Goal: Task Accomplishment & Management: Complete application form

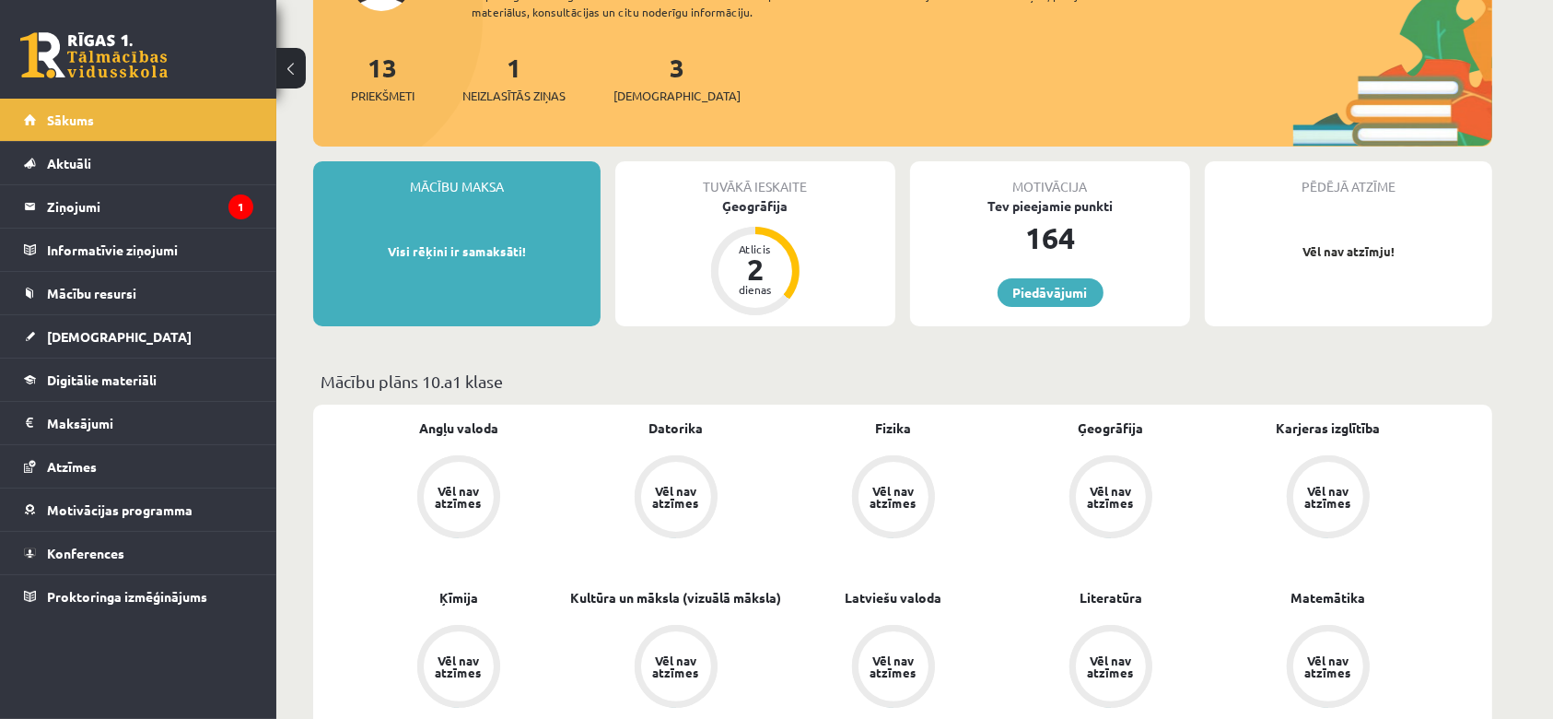
scroll to position [192, 0]
click at [81, 203] on legend "Ziņojumi 1" at bounding box center [150, 206] width 206 height 42
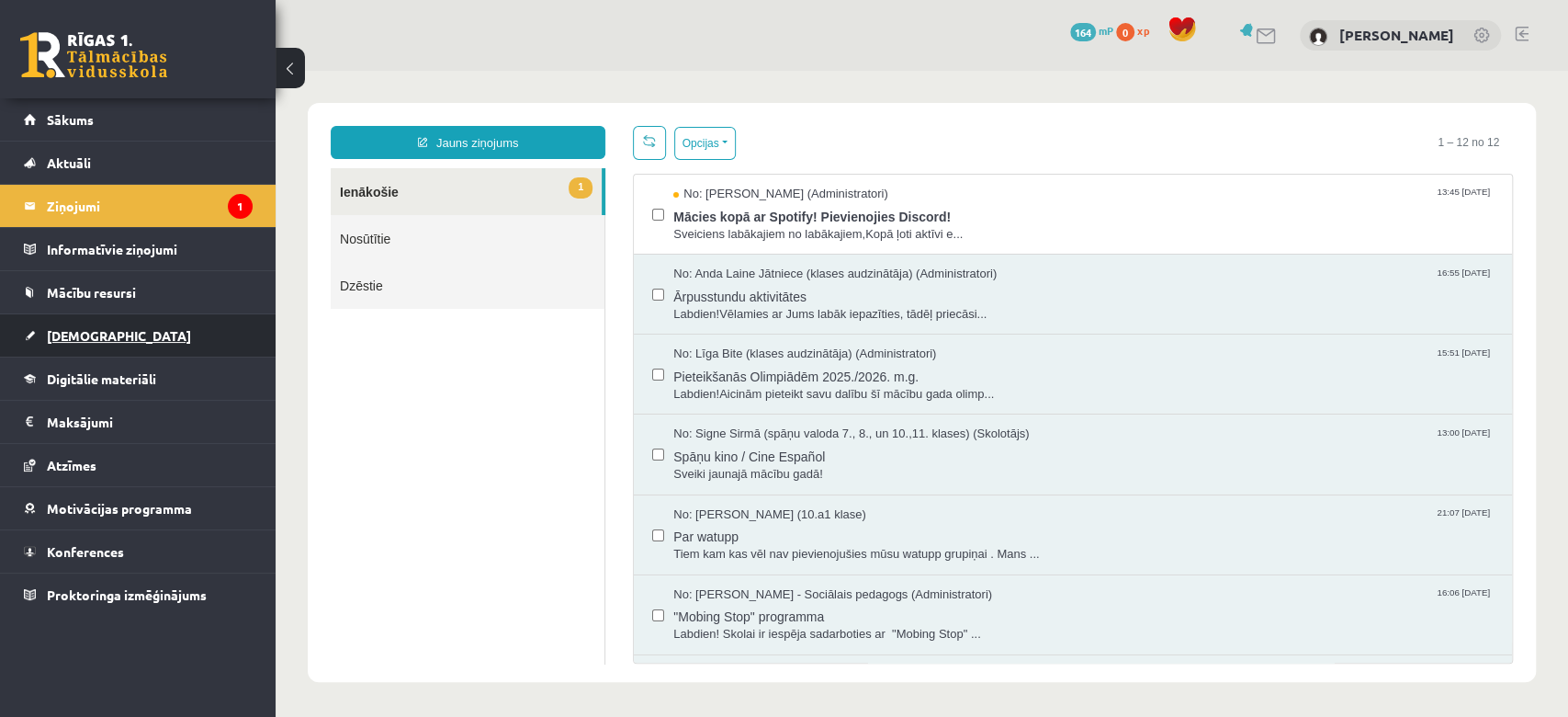
click at [91, 349] on link "[DEMOGRAPHIC_DATA]" at bounding box center [138, 335] width 228 height 42
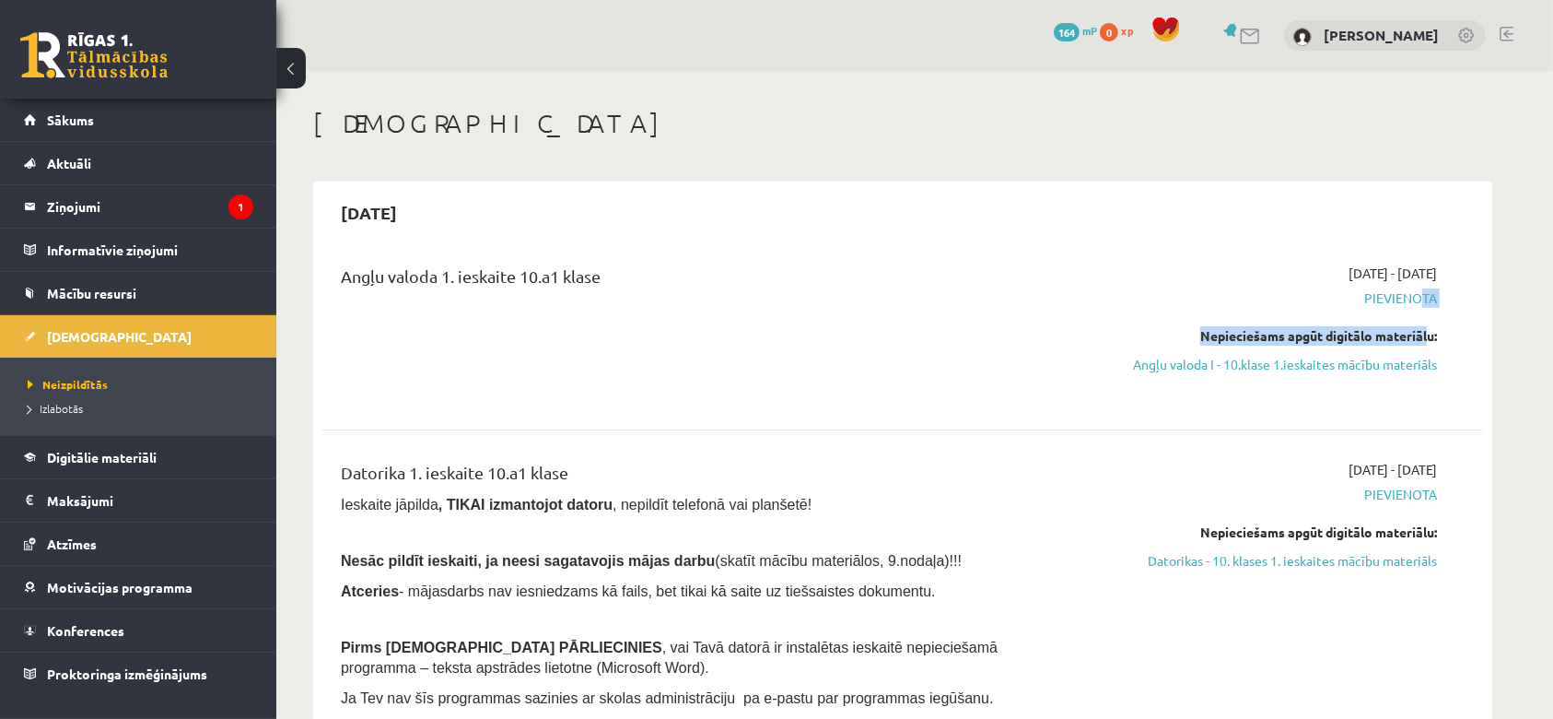
drag, startPoint x: 1422, startPoint y: 310, endPoint x: 1414, endPoint y: 292, distance: 20.2
click at [1414, 292] on div "2025-09-01 - 2025-09-15 Pievienota Nepieciešams apgūt digitālo materiālu: Angļu…" at bounding box center [1263, 331] width 375 height 136
click at [1413, 298] on span "Pievienota" at bounding box center [1263, 297] width 347 height 19
click at [1379, 365] on link "Angļu valoda I - 10.klase 1.ieskaites mācību materiāls" at bounding box center [1263, 364] width 347 height 19
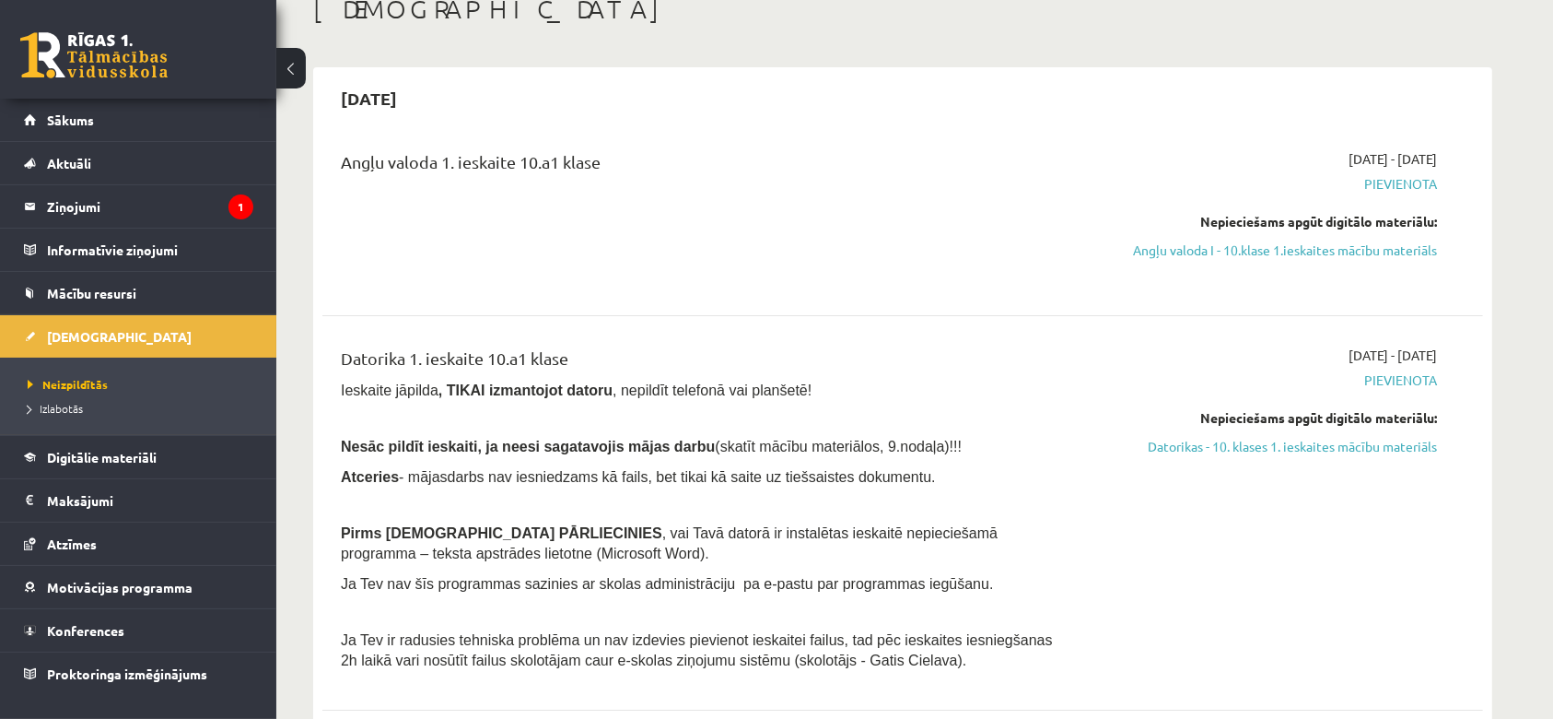
scroll to position [130, 0]
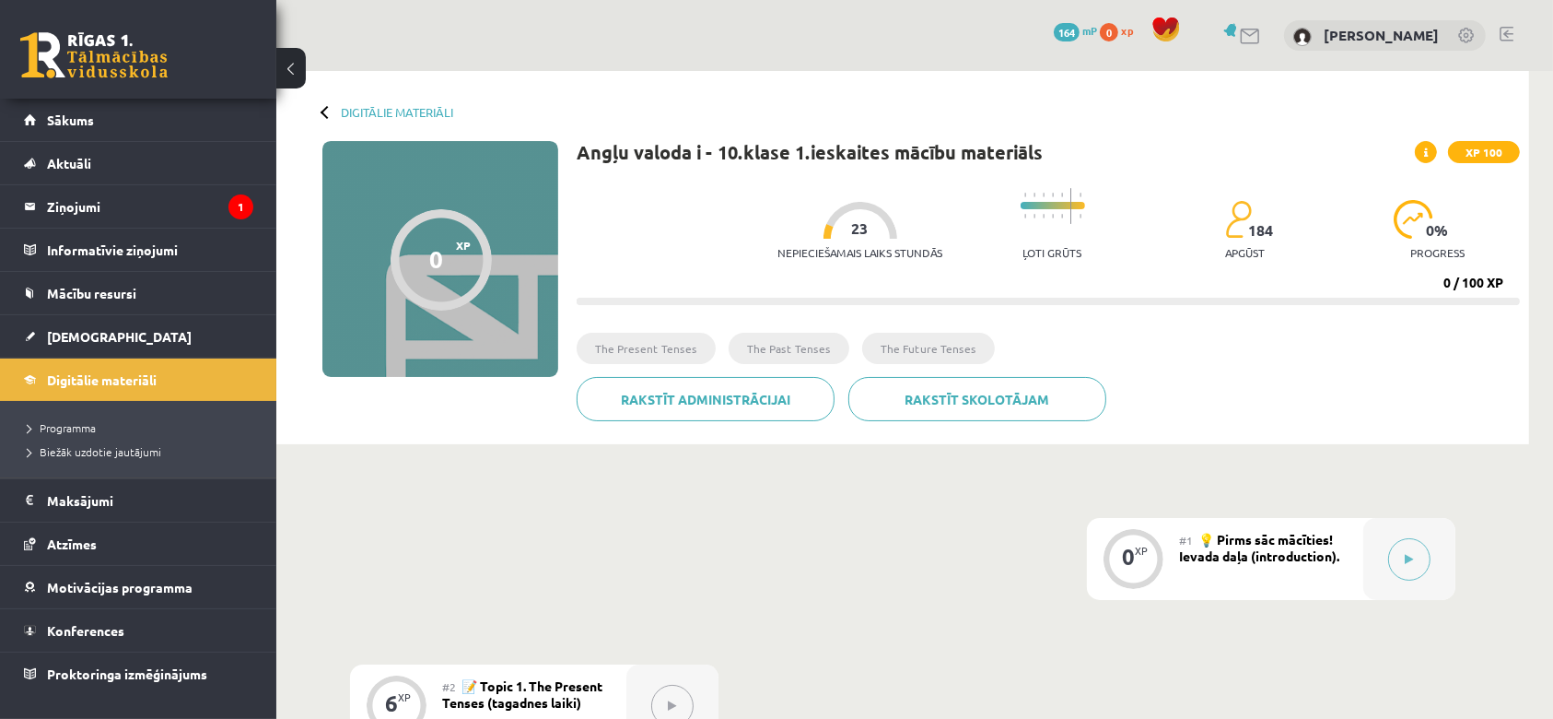
click at [356, 198] on div "0 XP XP 100" at bounding box center [440, 259] width 236 height 236
click at [349, 107] on link "Digitālie materiāli" at bounding box center [397, 112] width 112 height 14
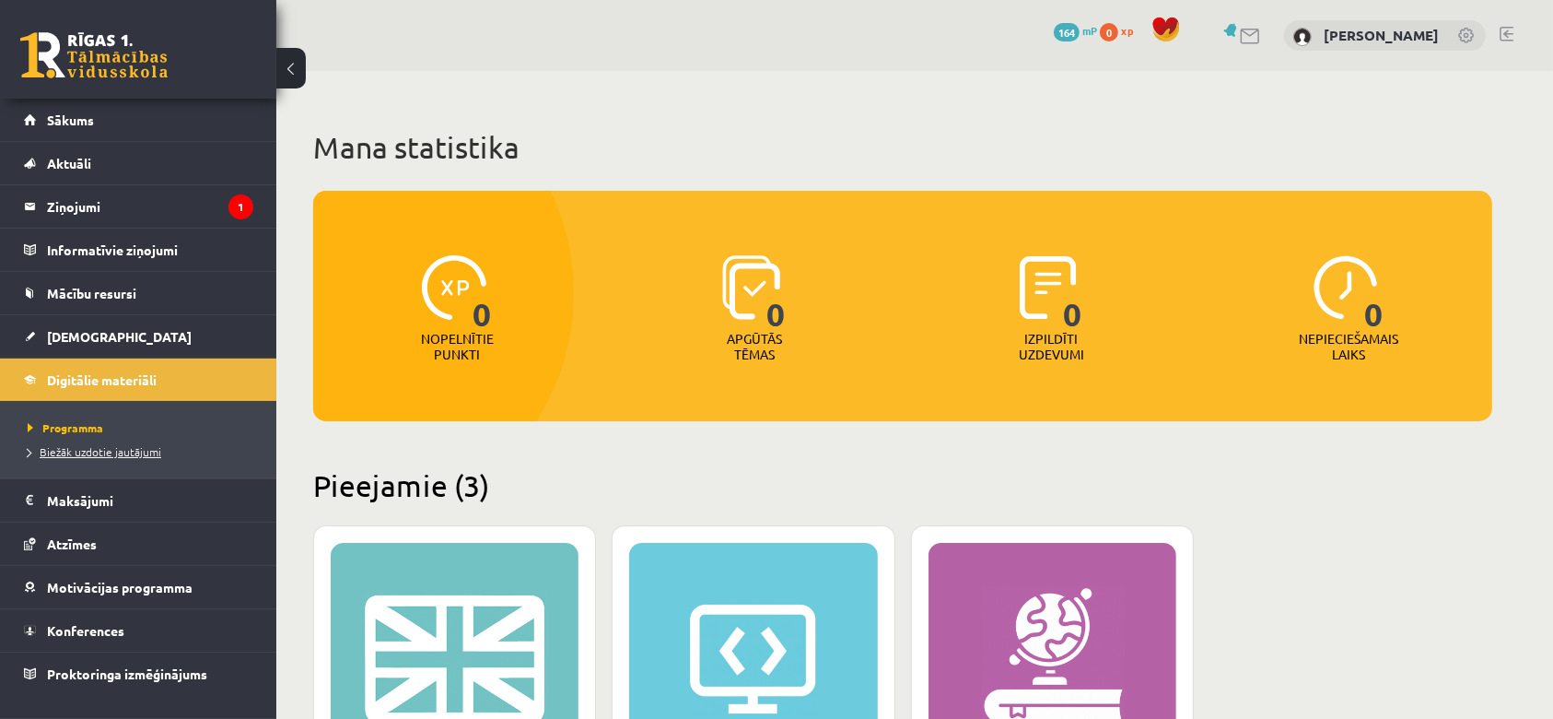
click at [66, 443] on link "Biežāk uzdotie jautājumi" at bounding box center [143, 451] width 230 height 17
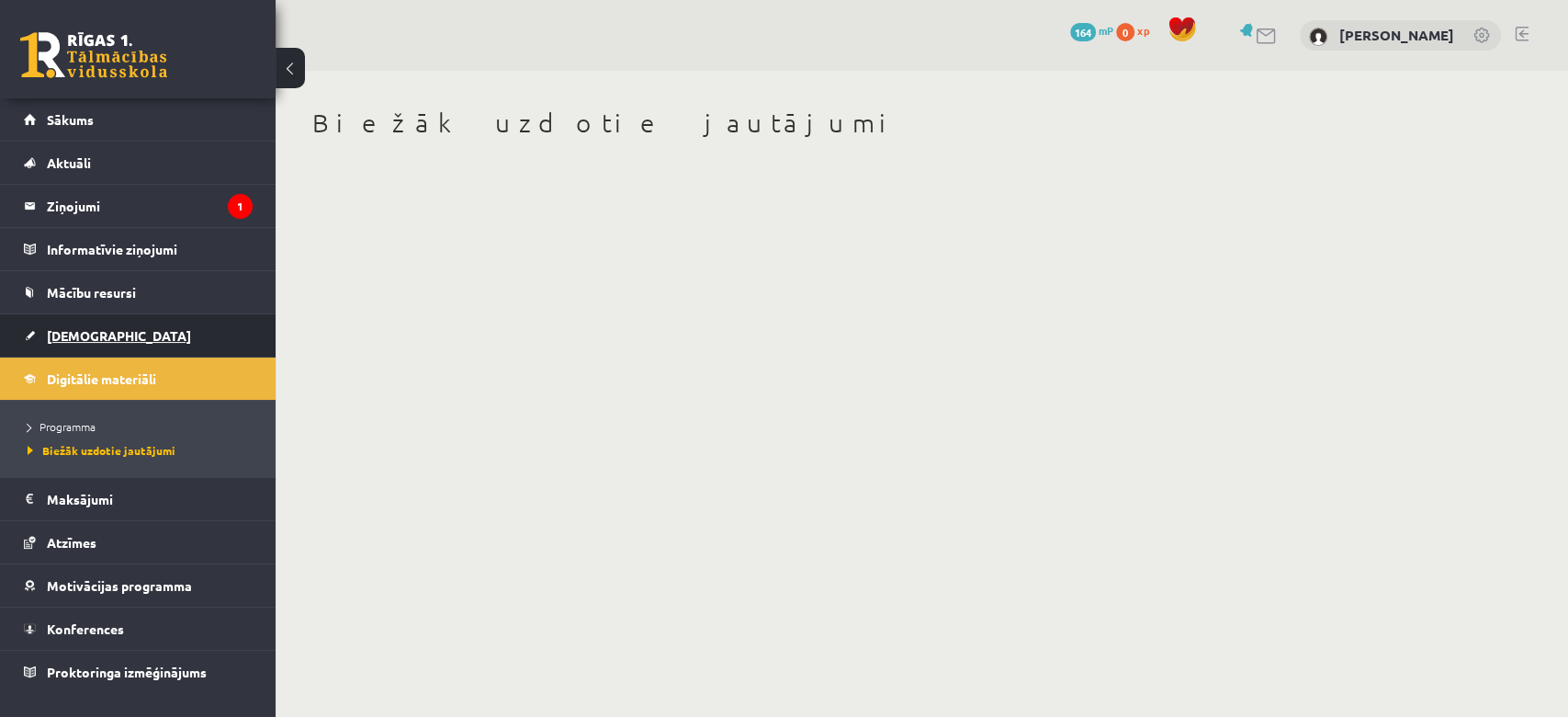
click at [66, 323] on link "[DEMOGRAPHIC_DATA]" at bounding box center [138, 335] width 228 height 42
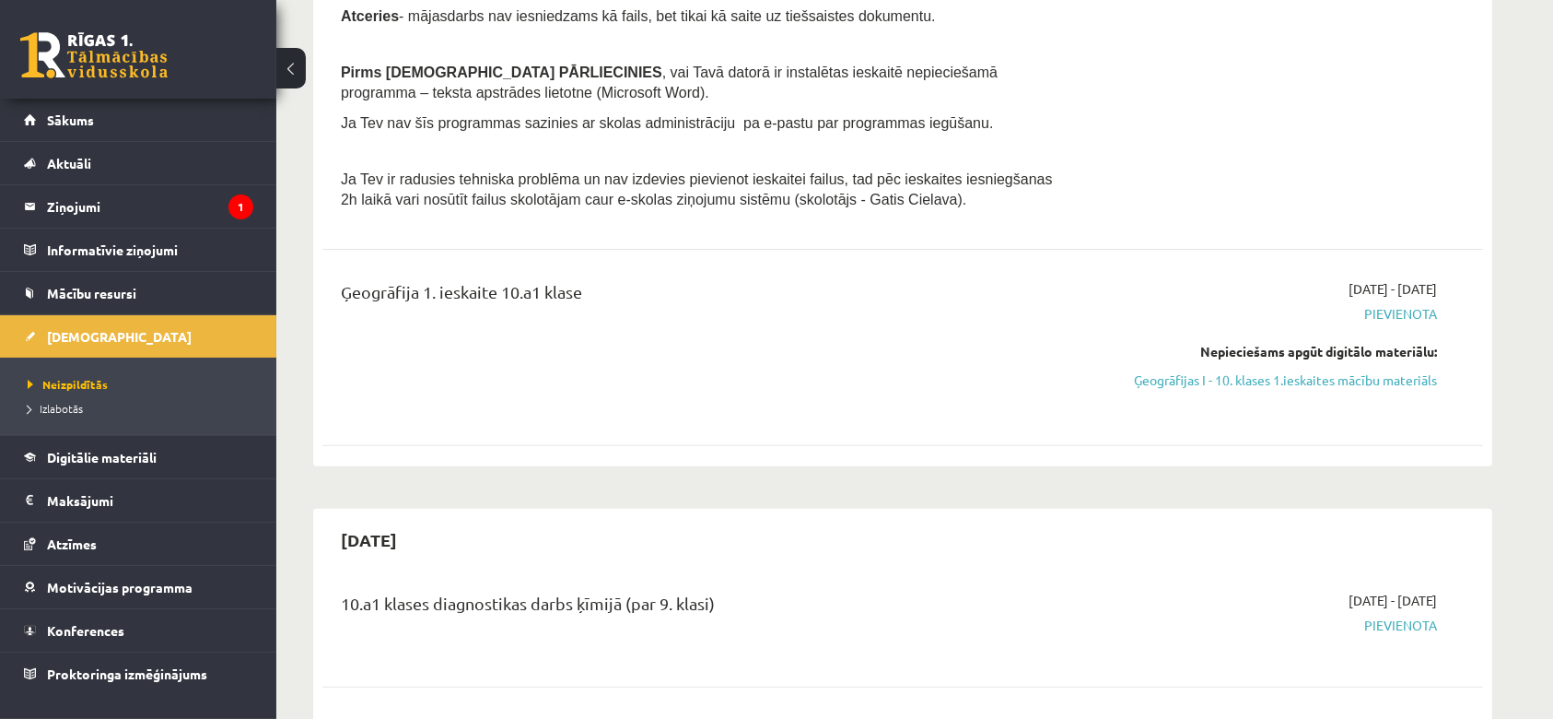
scroll to position [291, 0]
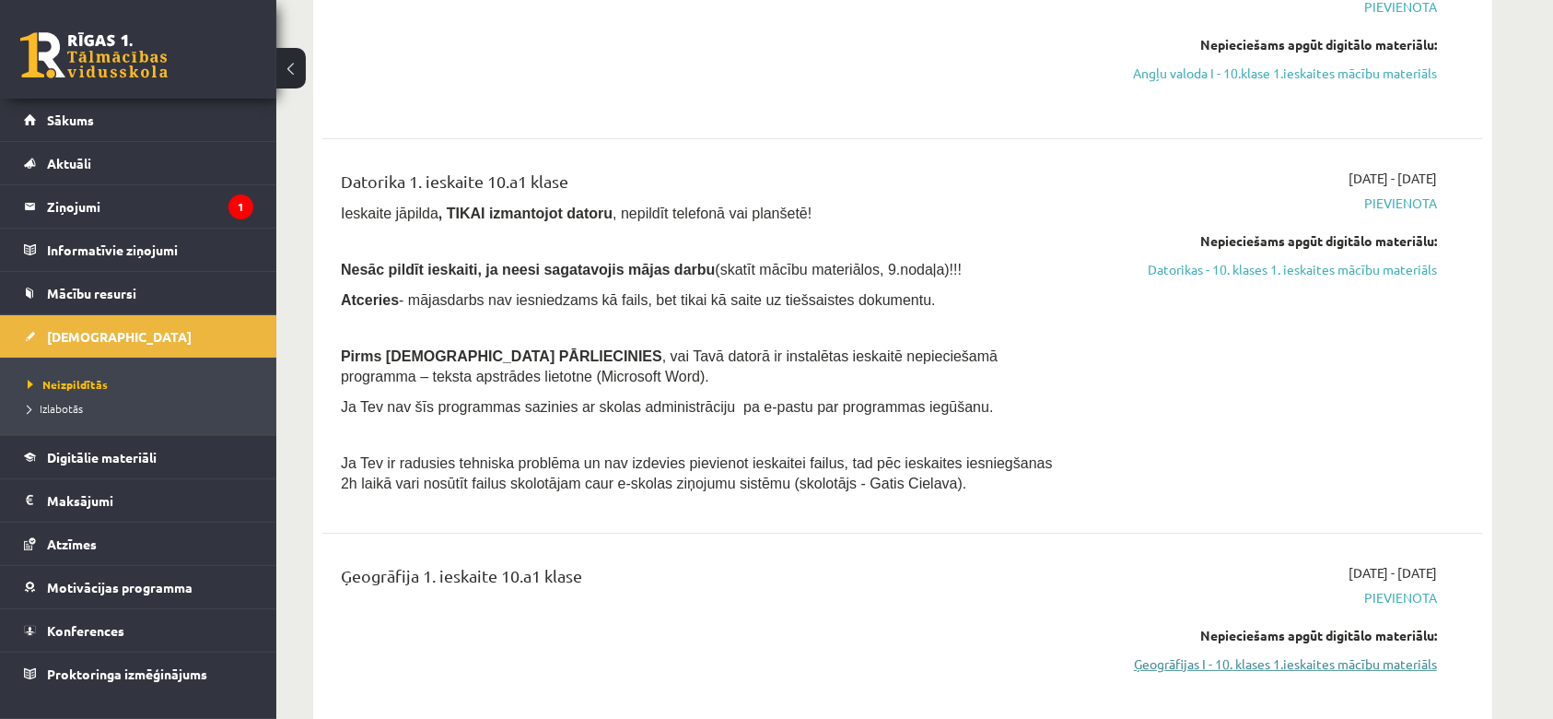
click at [1281, 669] on link "Ģeogrāfijas I - 10. klases 1.ieskaites mācību materiāls" at bounding box center [1263, 663] width 347 height 19
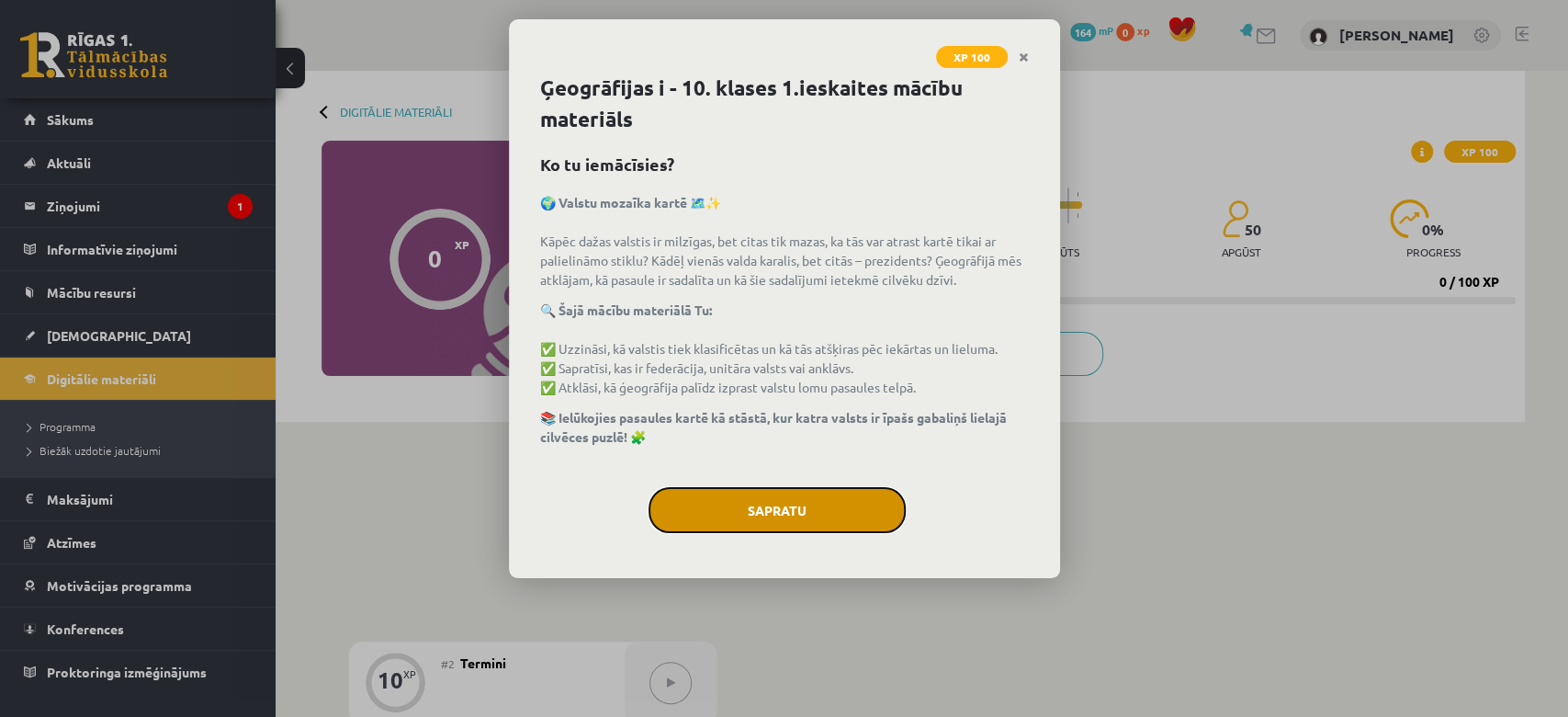
click at [791, 495] on button "Sapratu" at bounding box center [777, 510] width 257 height 46
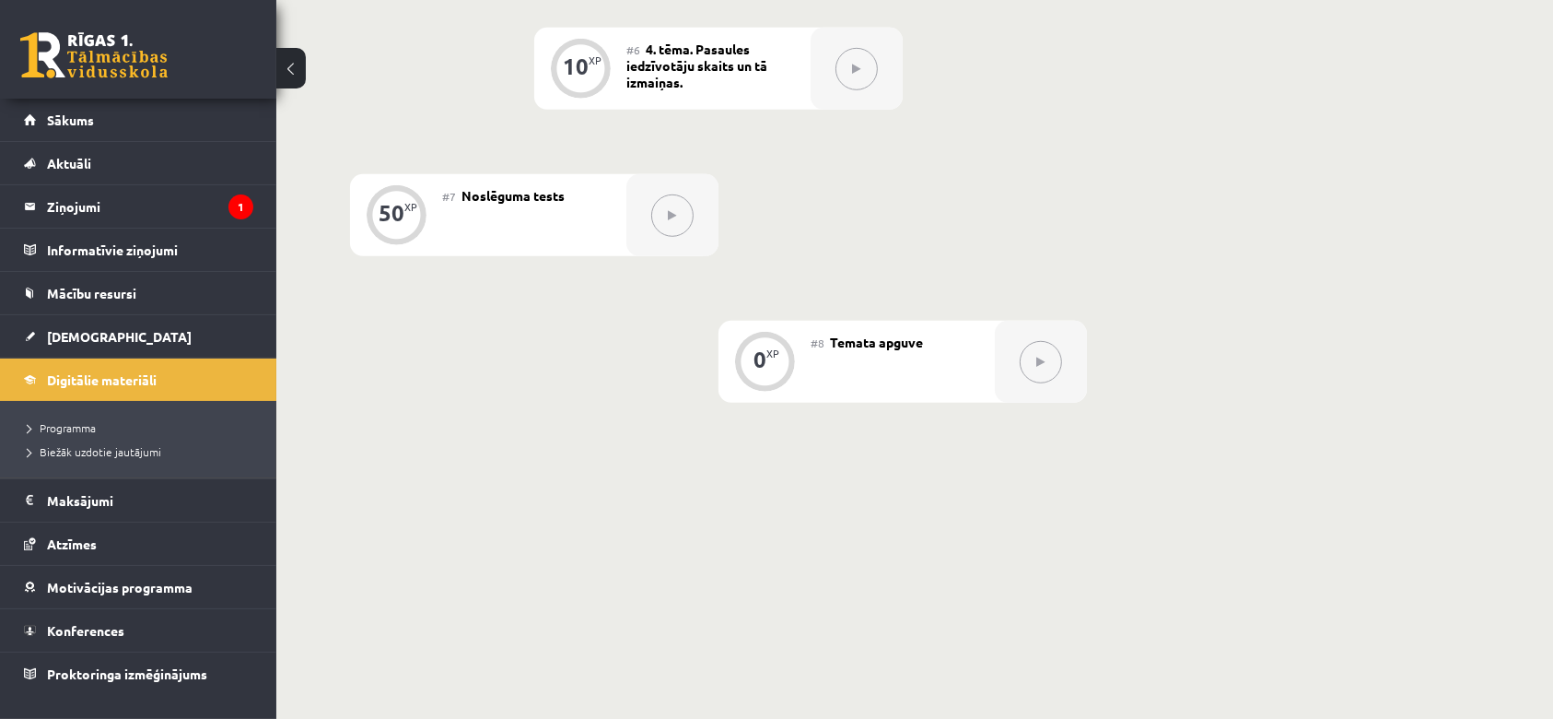
scroll to position [1207, 0]
click at [1058, 355] on button at bounding box center [1041, 356] width 42 height 42
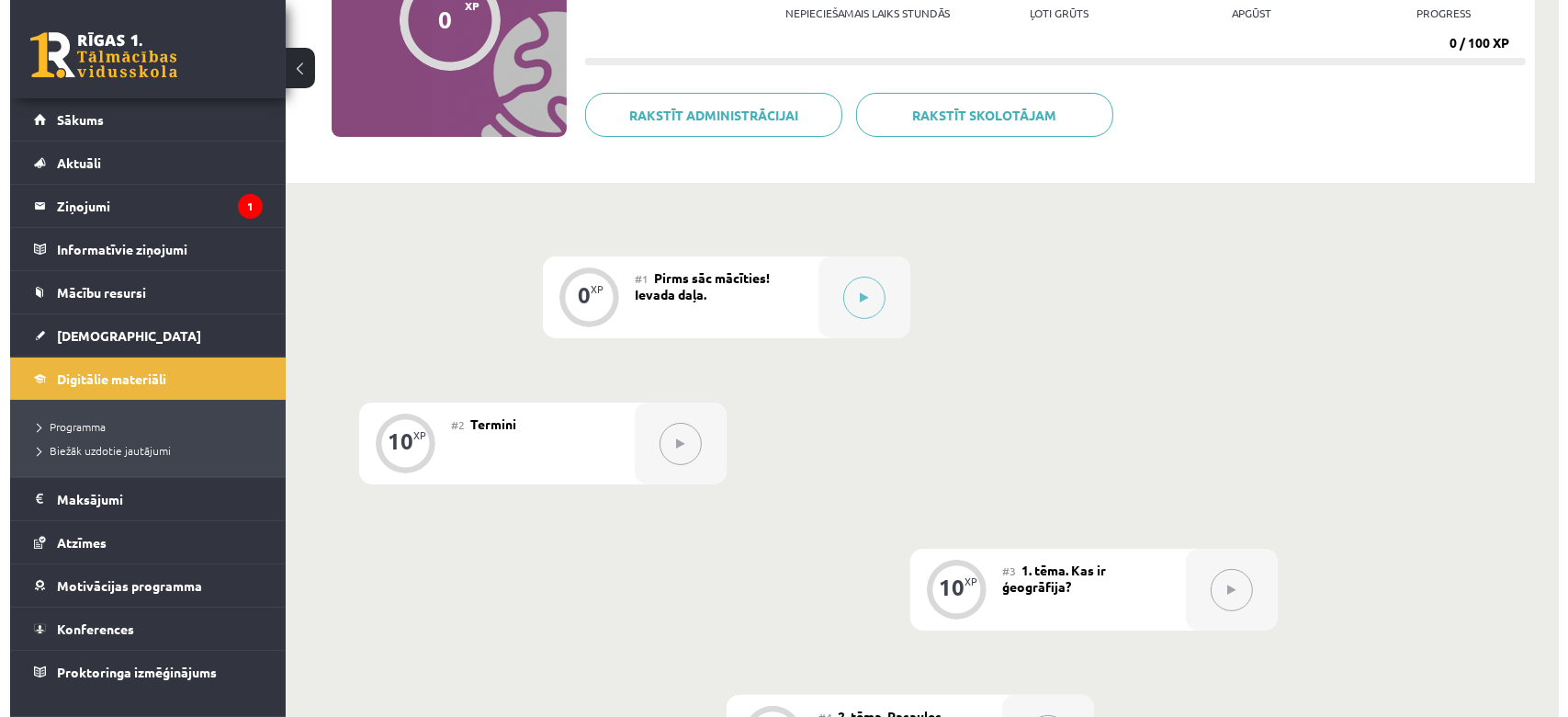
scroll to position [235, 0]
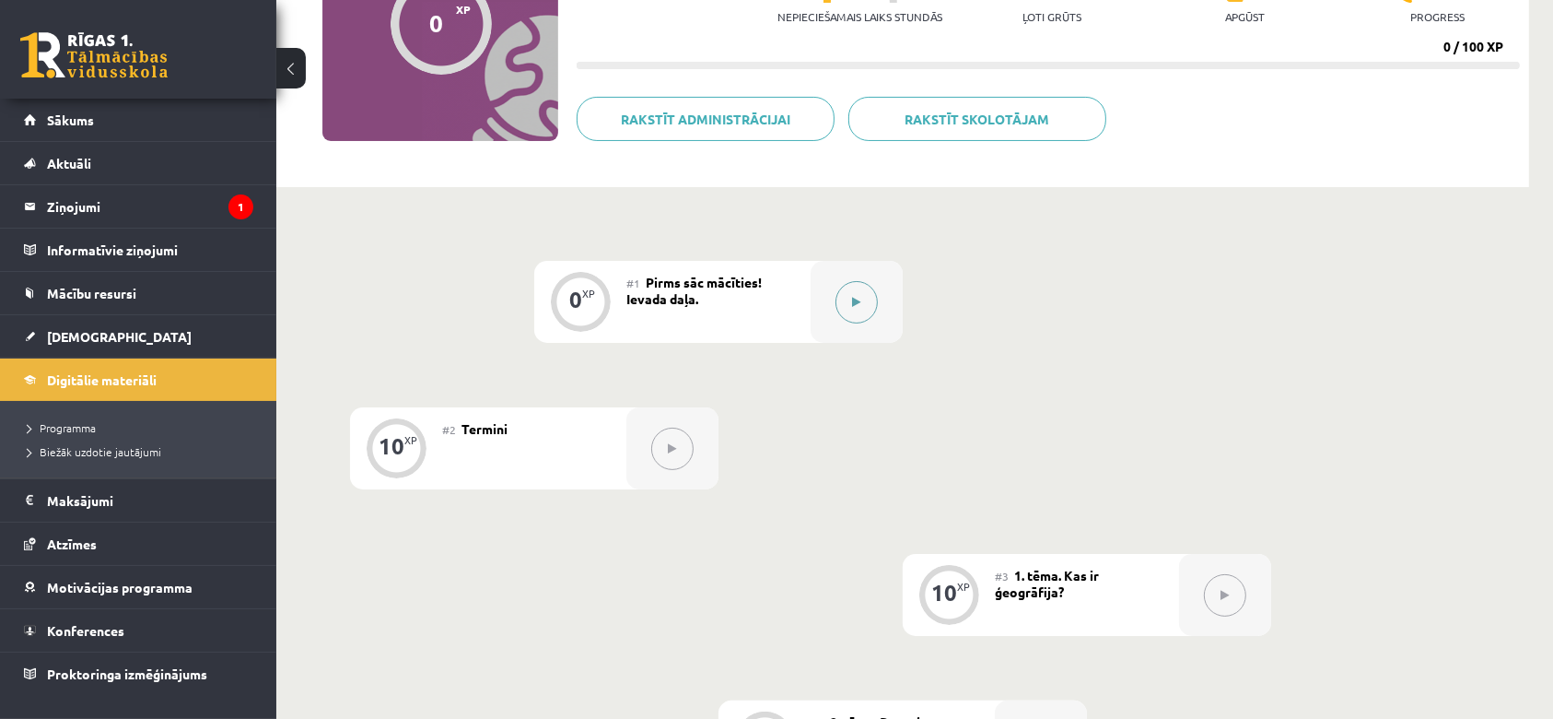
click at [873, 296] on button at bounding box center [857, 302] width 42 height 42
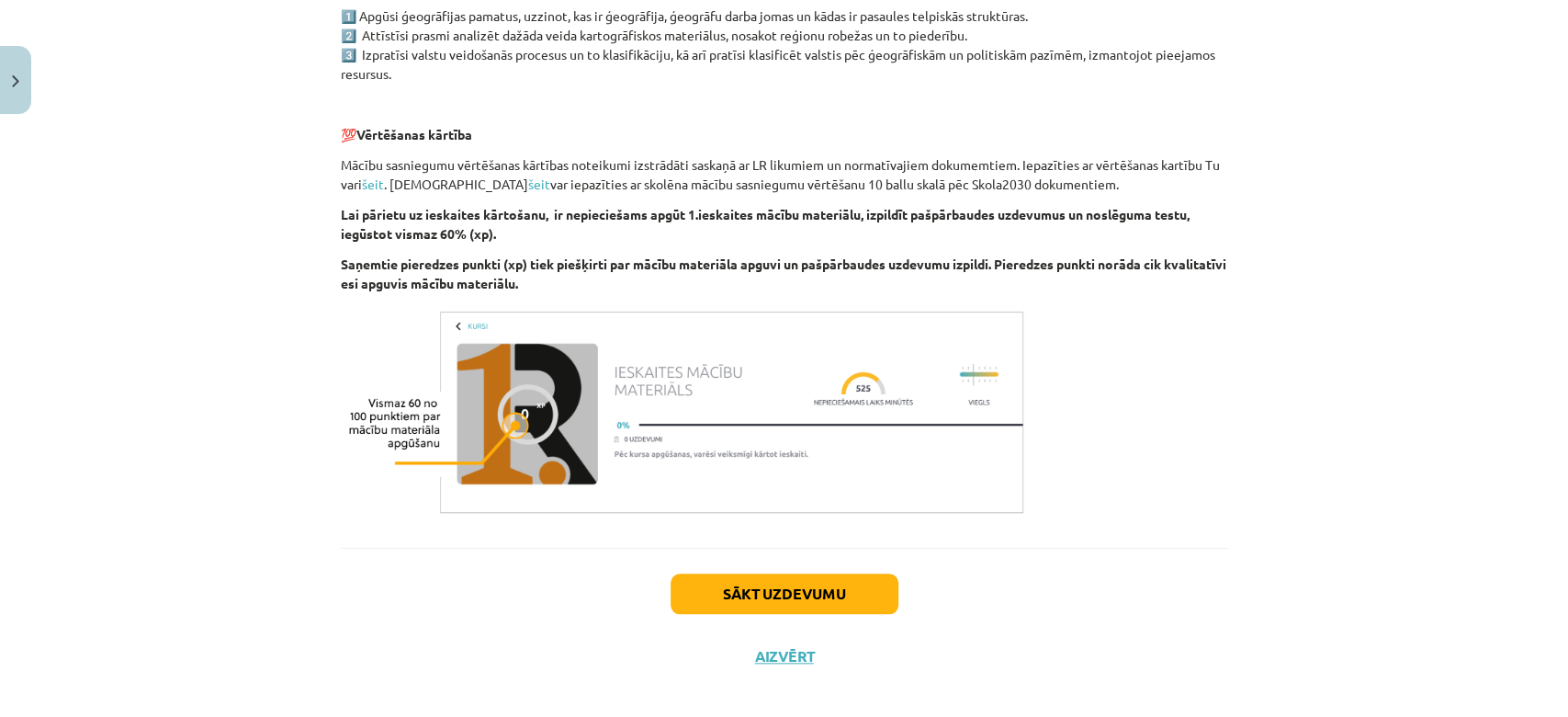
scroll to position [1012, 0]
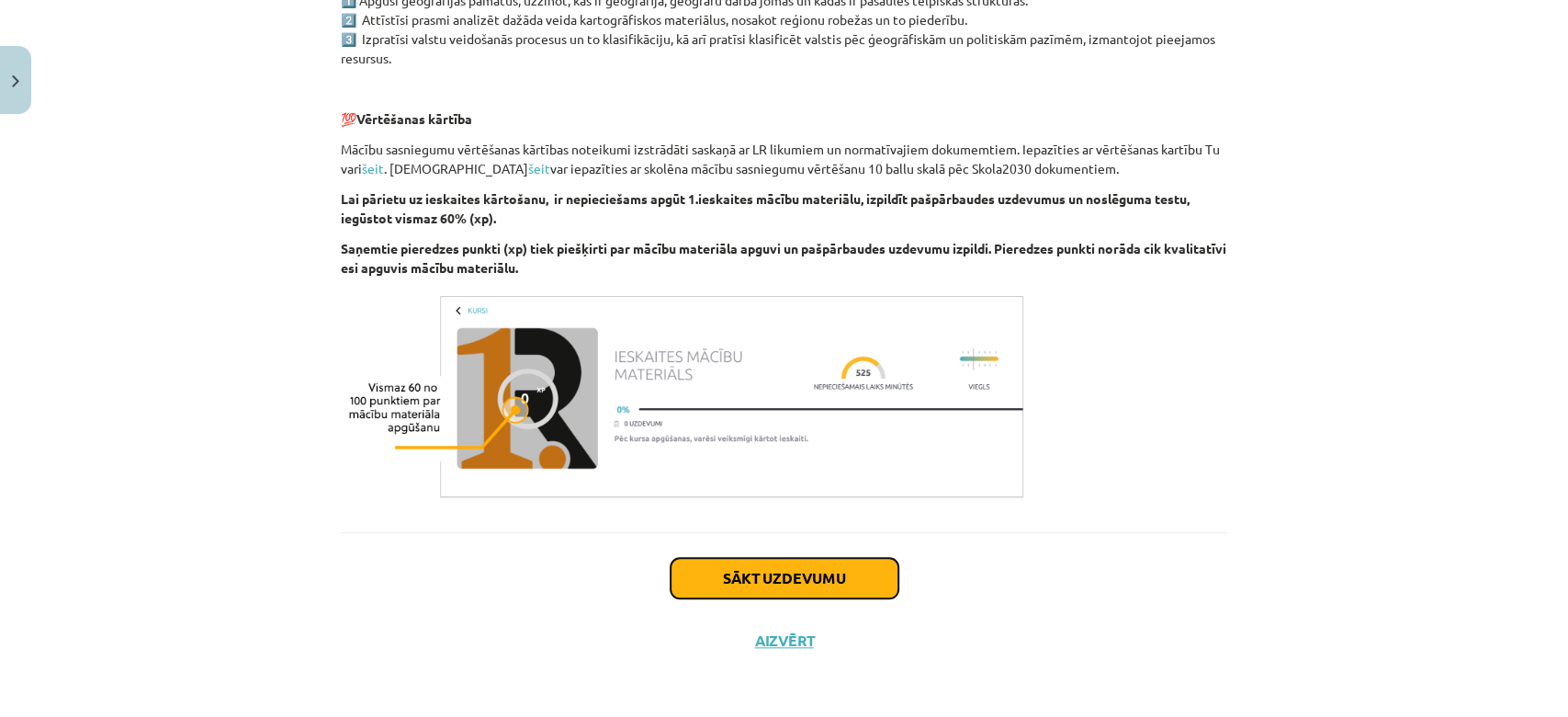
click at [733, 577] on button "Sākt uzdevumu" at bounding box center [784, 577] width 227 height 41
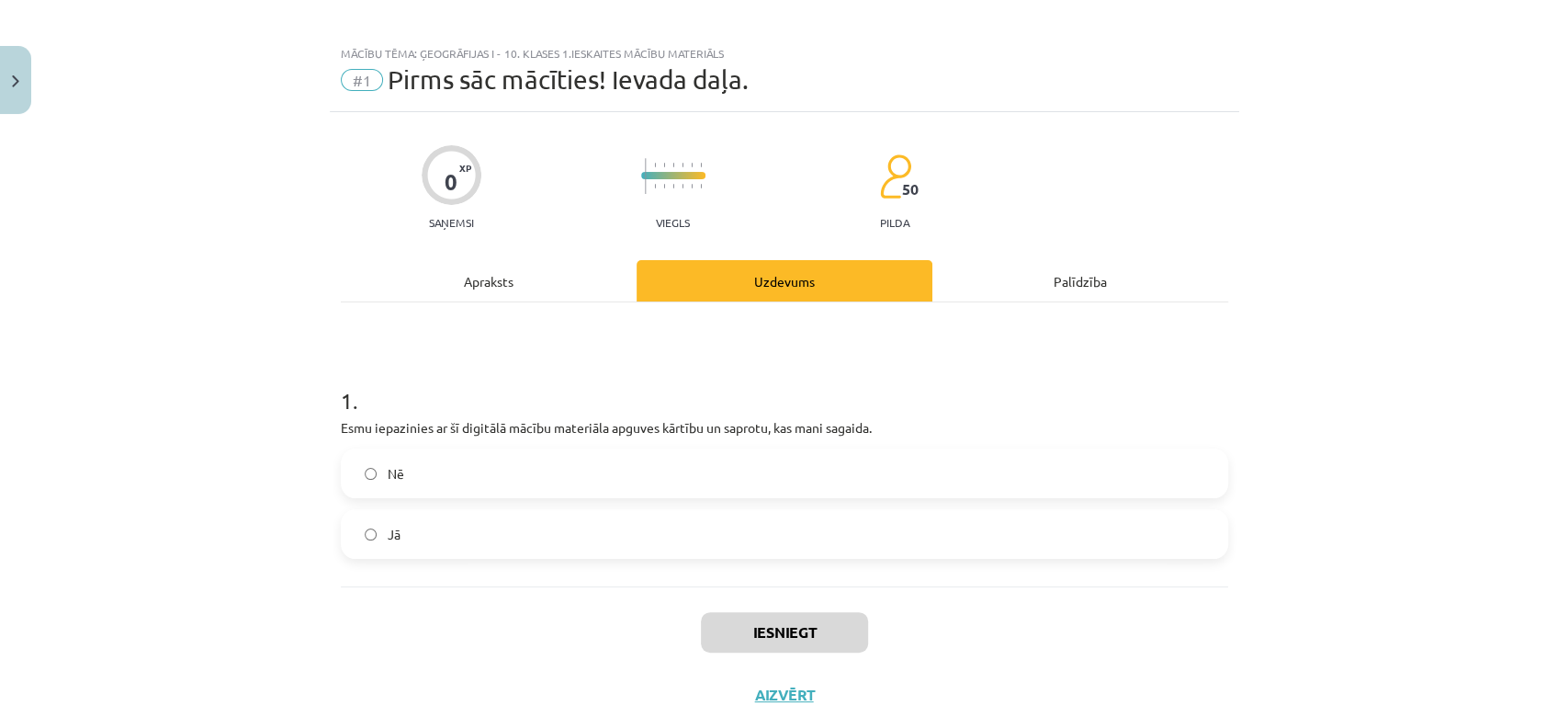
scroll to position [7, 0]
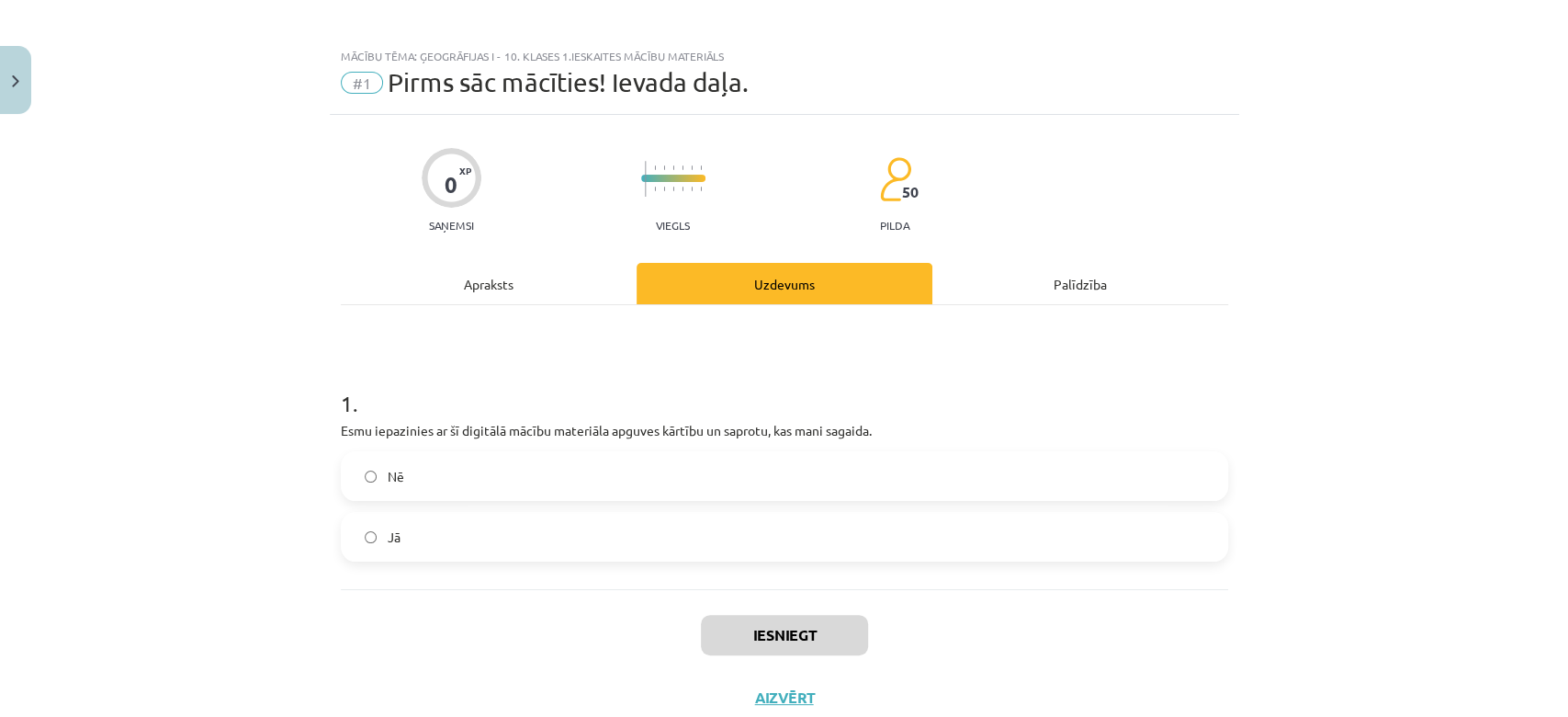
click at [524, 531] on label "Jā" at bounding box center [784, 537] width 883 height 46
click at [810, 631] on button "Iesniegt" at bounding box center [784, 634] width 167 height 41
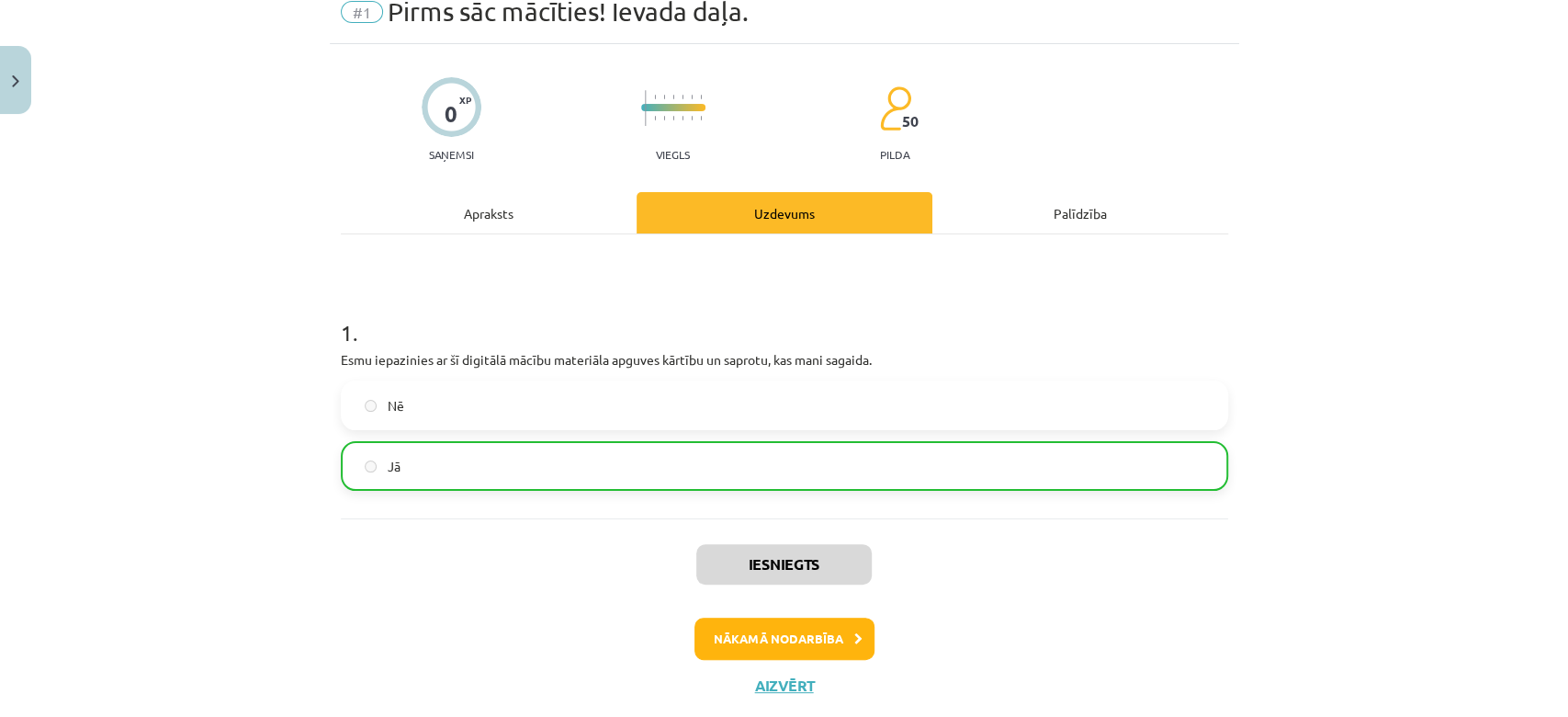
scroll to position [79, 0]
click at [830, 631] on button "Nākamā nodarbība" at bounding box center [784, 637] width 180 height 42
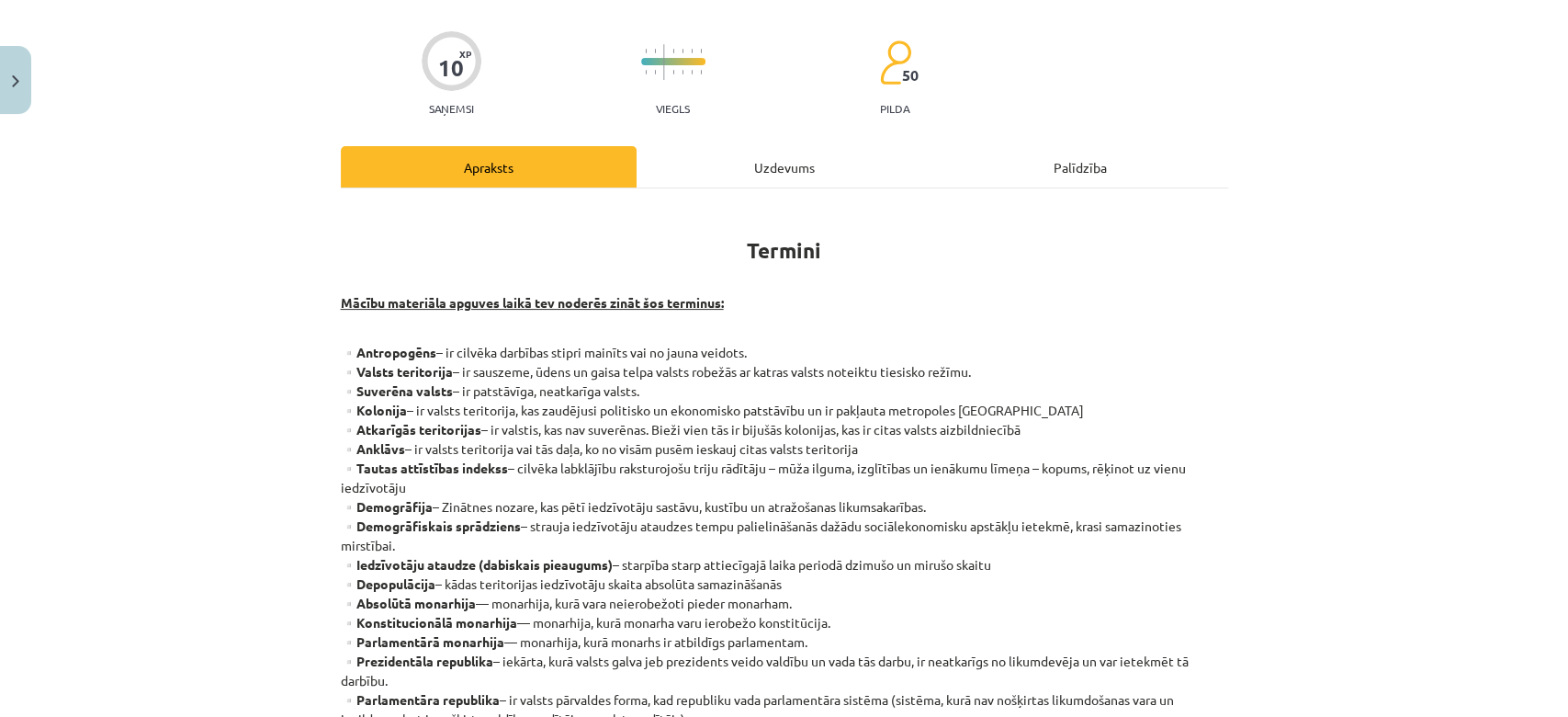
scroll to position [460, 0]
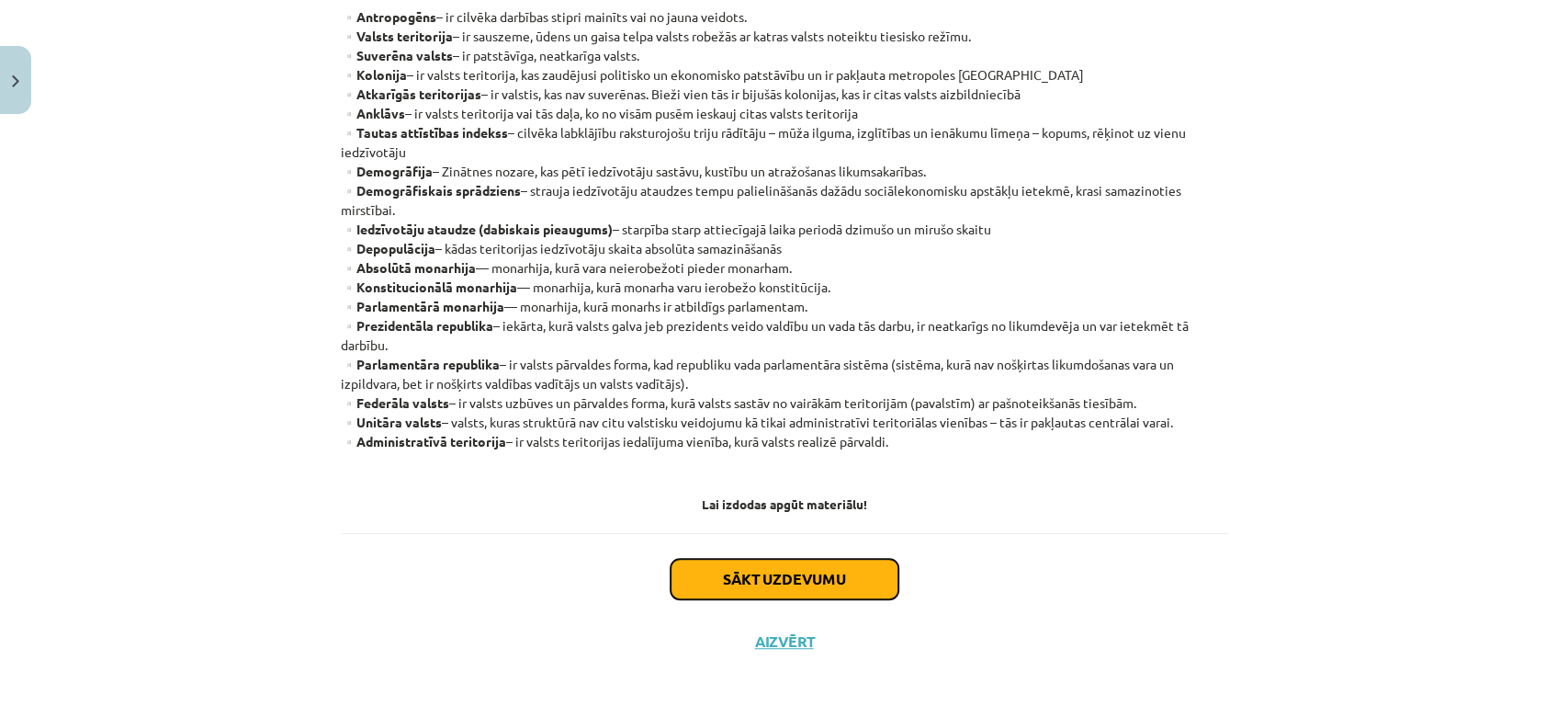
click at [811, 563] on button "Sākt uzdevumu" at bounding box center [784, 578] width 227 height 41
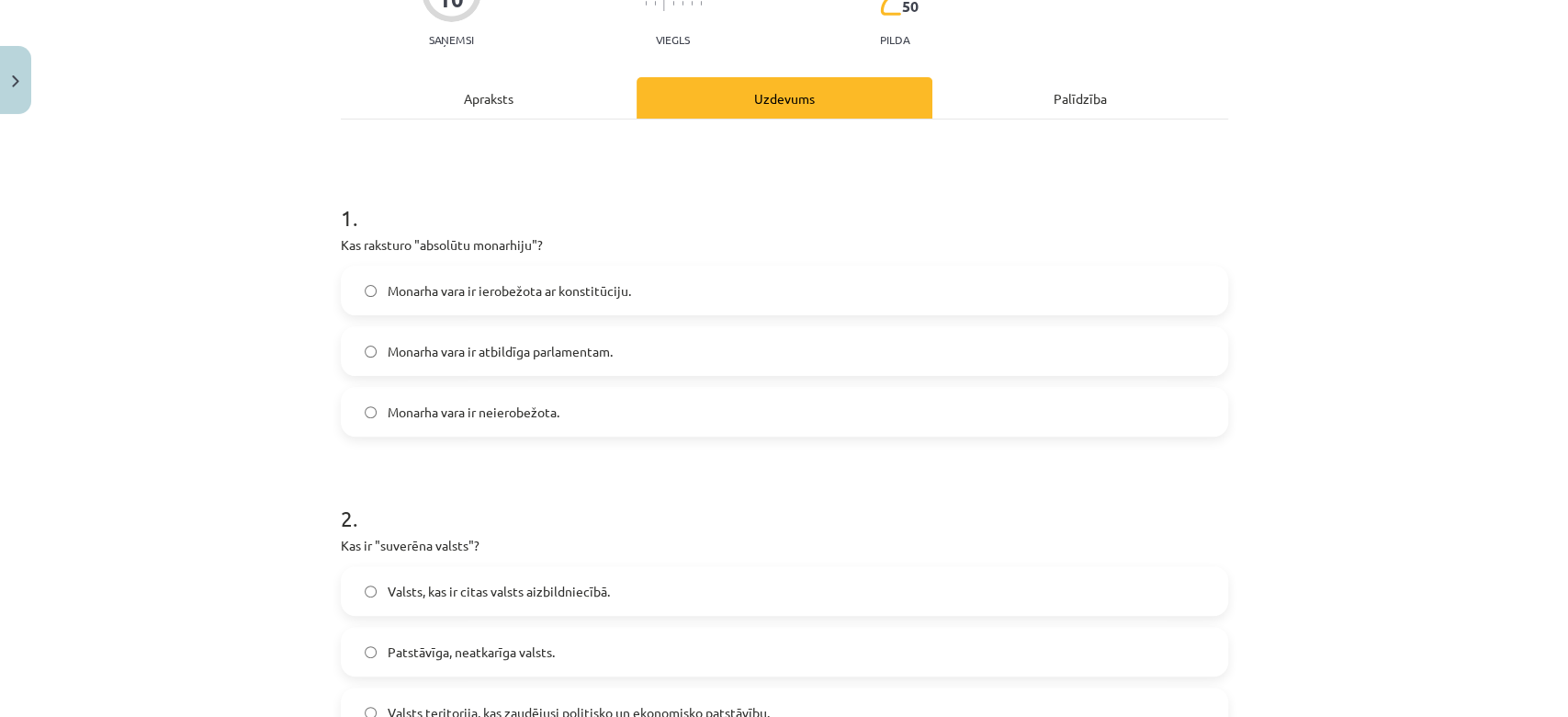
scroll to position [198, 0]
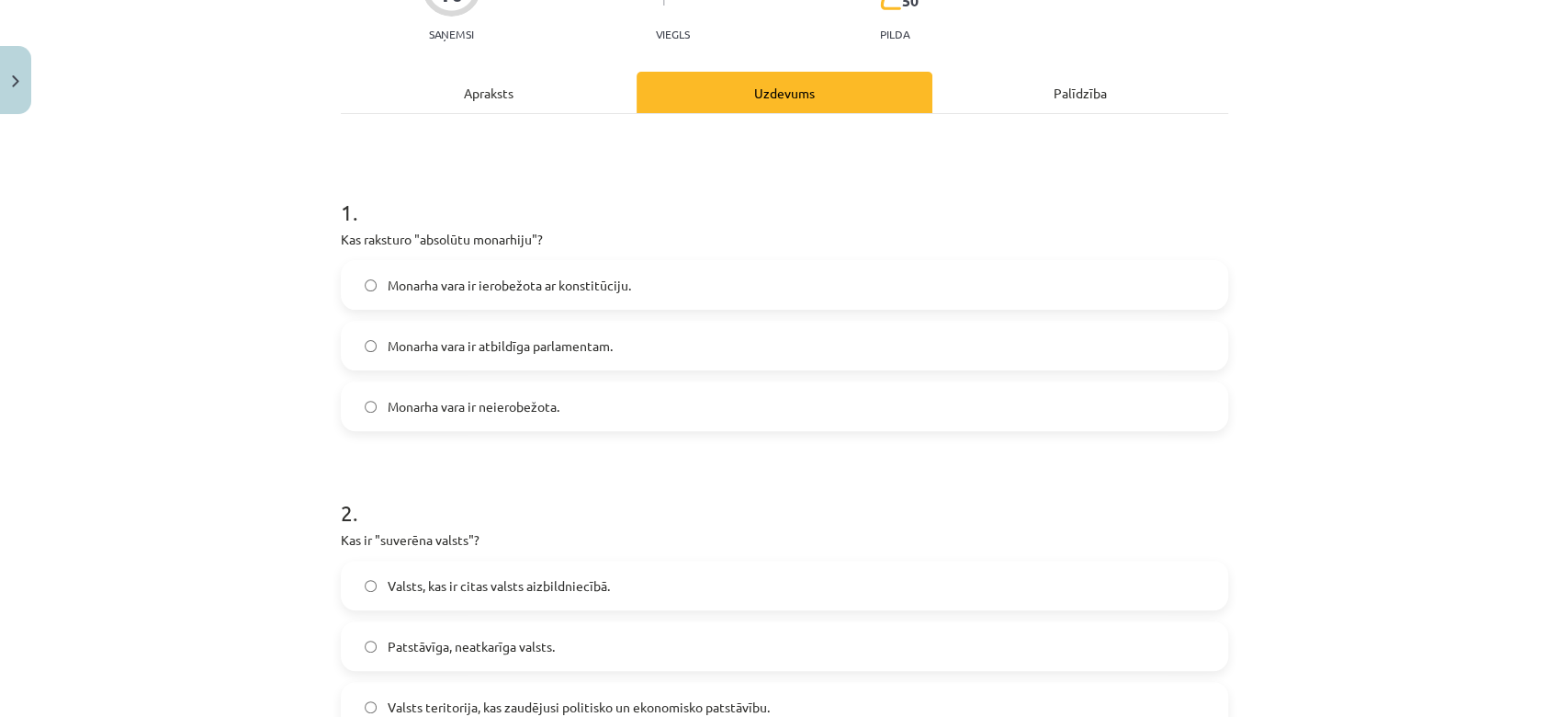
click at [810, 558] on div "2 . Kas ir "suverēna valsts"? Valsts, kas ir citas valsts aizbildniecībā. Patst…" at bounding box center [784, 599] width 887 height 263
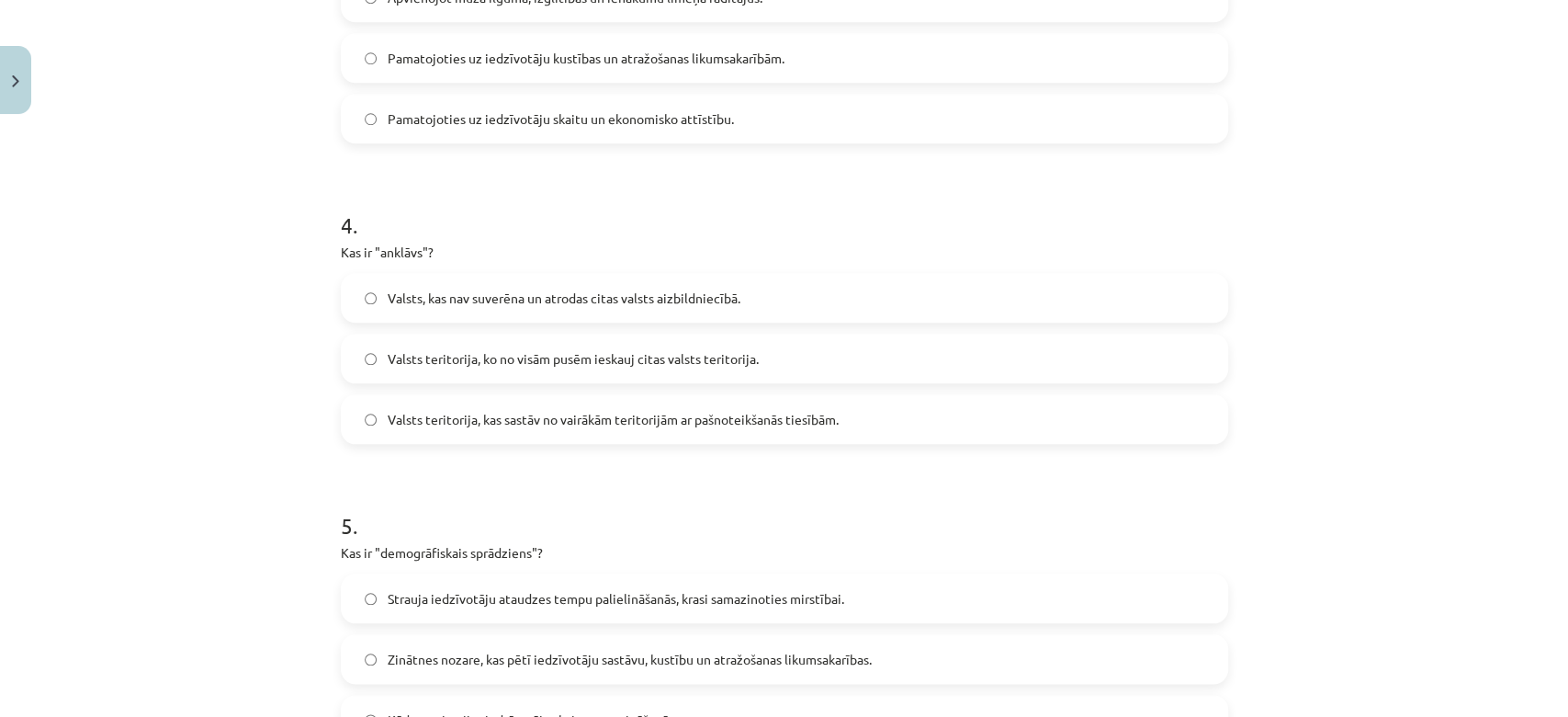
scroll to position [1326, 0]
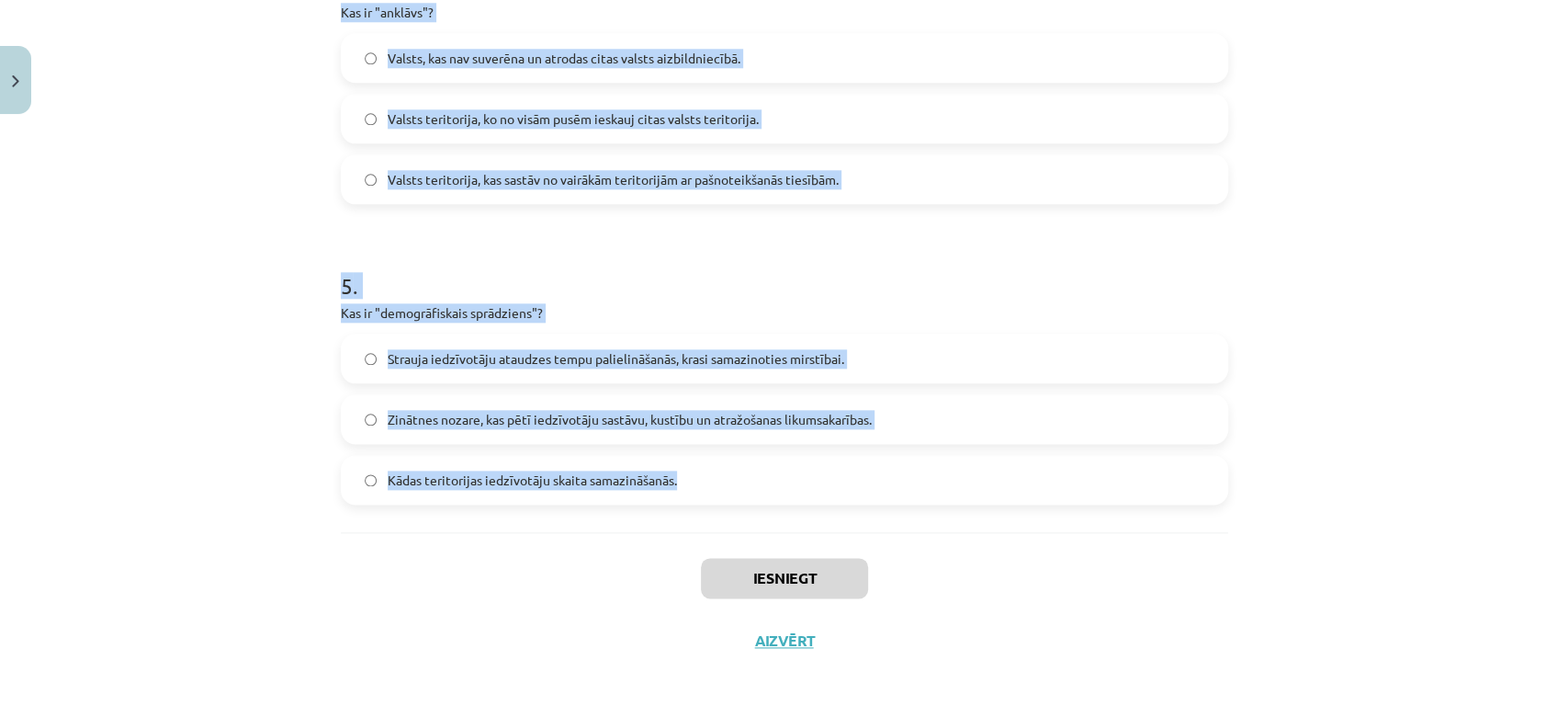
drag, startPoint x: 328, startPoint y: 407, endPoint x: 674, endPoint y: 467, distance: 351.2
copy form "1 . Kas raksturo "absolūtu monarhiju"? Monarha vara ir ierobežota ar konstitūci…"
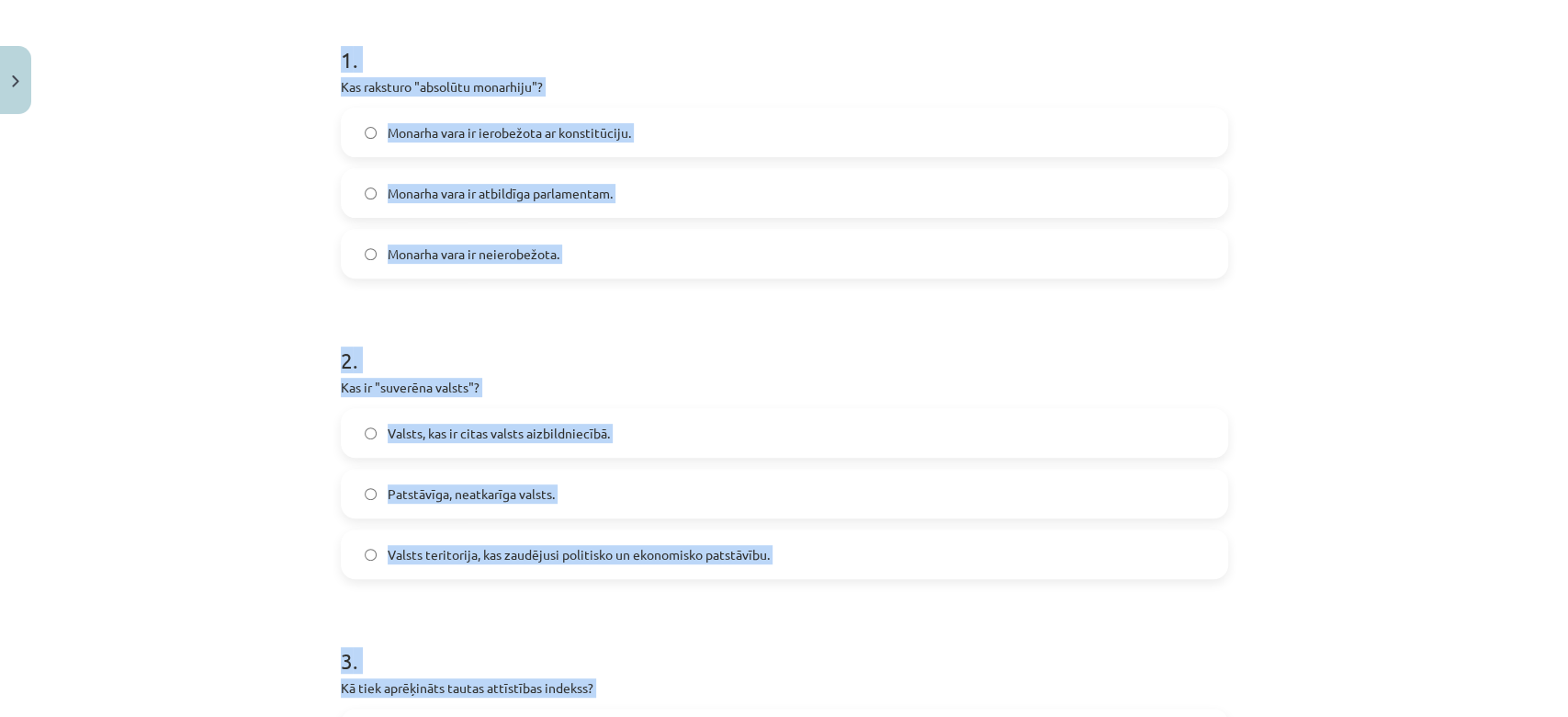
click at [1513, 400] on div "Mācību tēma: Ģeogrāfijas i - 10. klases 1.ieskaites mācību materiāls #2 Termini…" at bounding box center [784, 358] width 1568 height 717
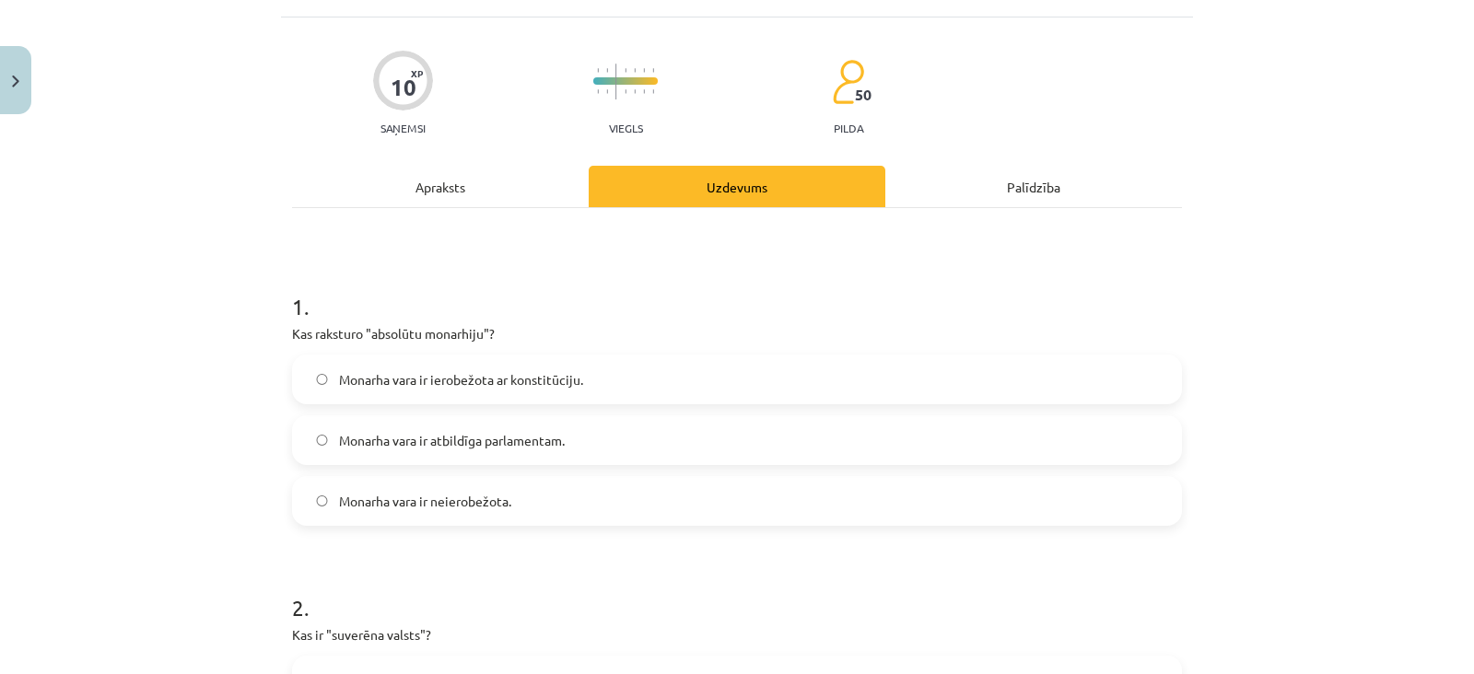
scroll to position [126, 0]
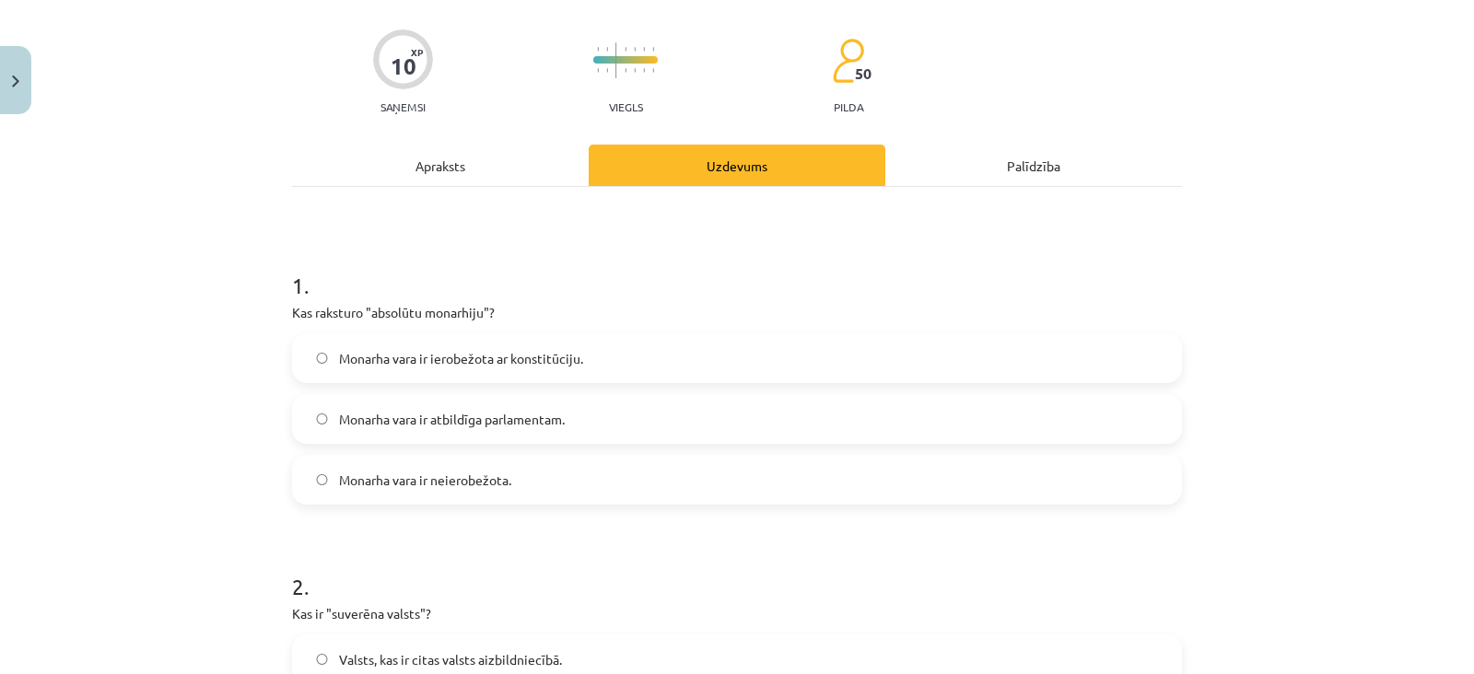
click at [551, 477] on label "Monarha vara ir neierobežota." at bounding box center [737, 480] width 886 height 46
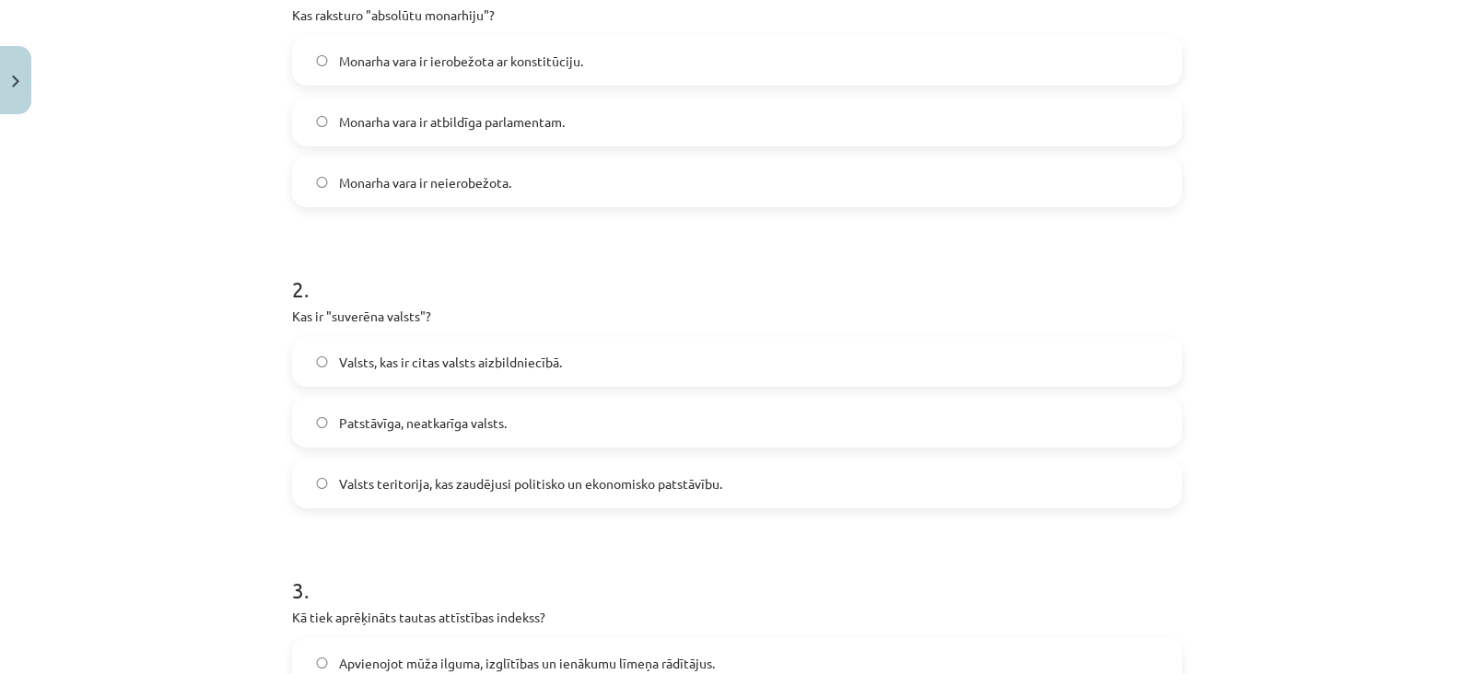
scroll to position [448, 0]
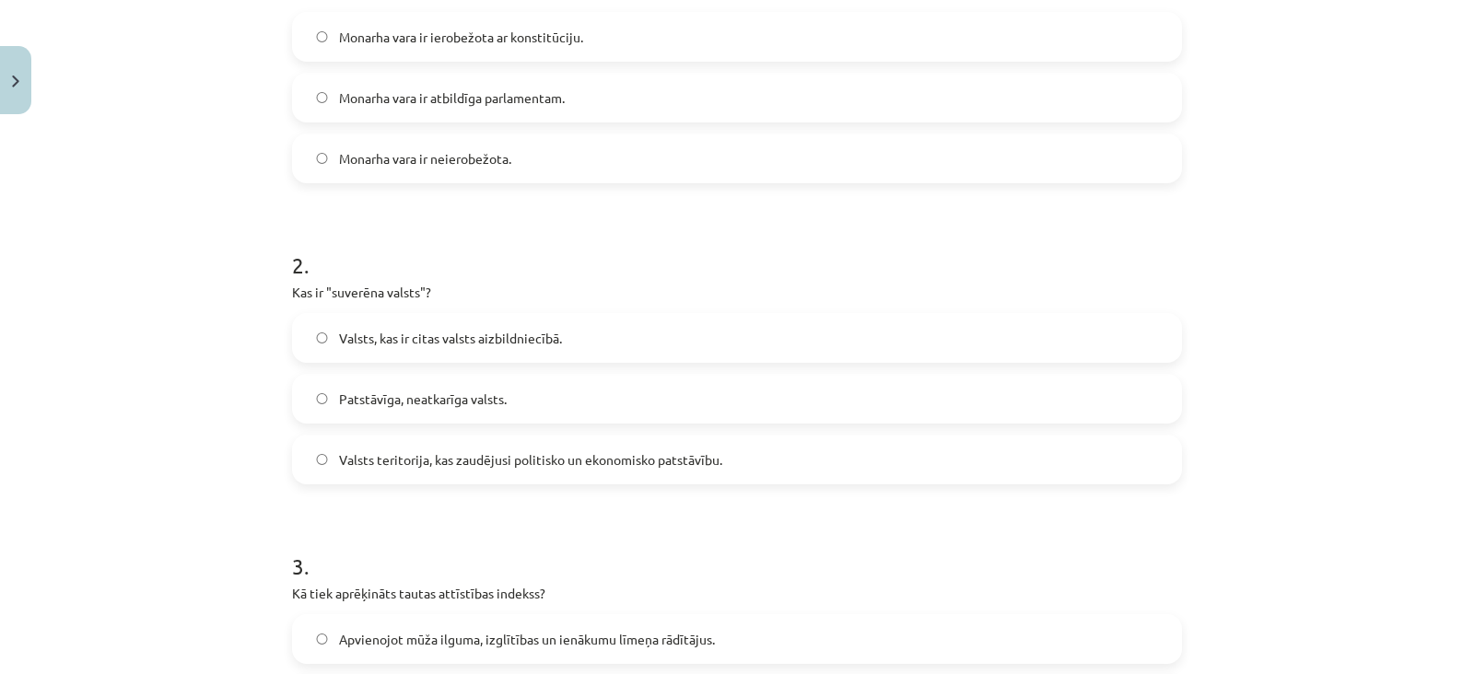
click at [532, 394] on label "Patstāvīga, neatkarīga valsts." at bounding box center [737, 399] width 886 height 46
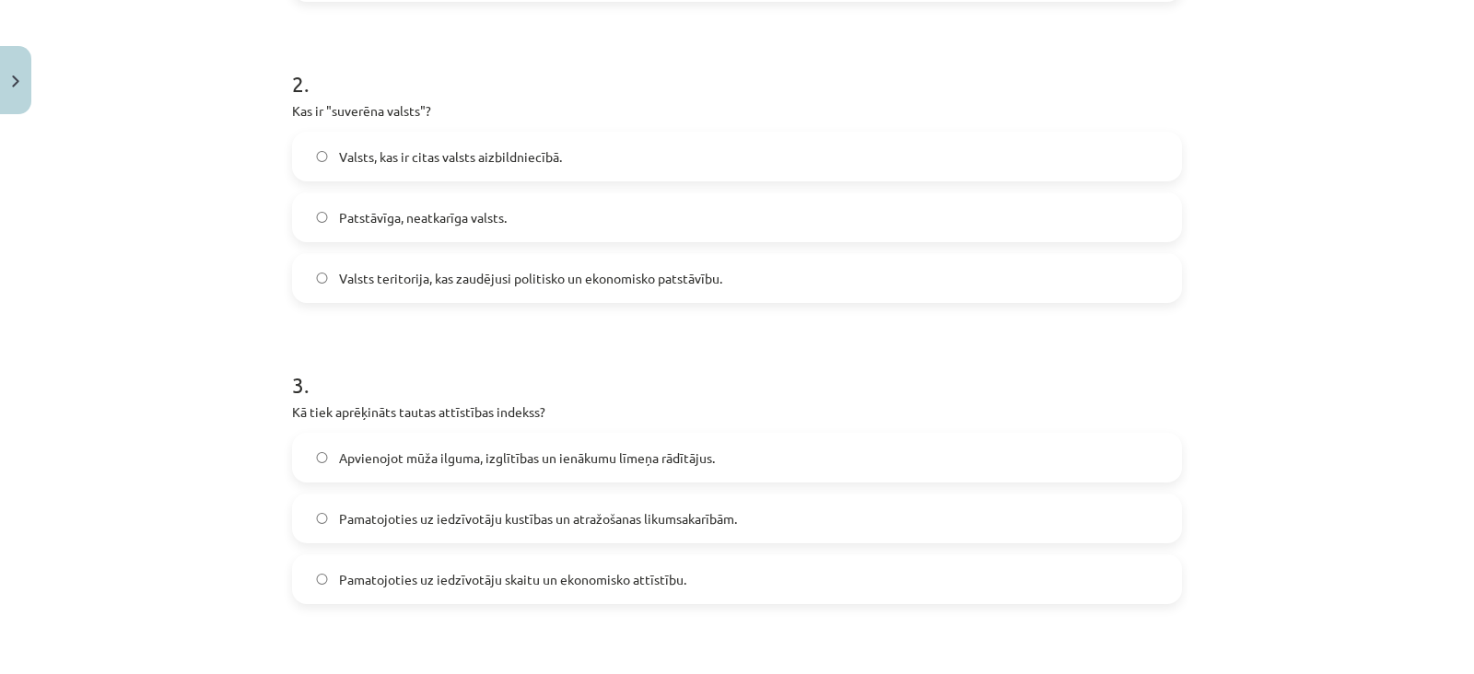
scroll to position [628, 0]
click at [538, 470] on label "Apvienojot mūža ilguma, izglītības un ienākumu līmeņa rādītājus." at bounding box center [737, 459] width 886 height 46
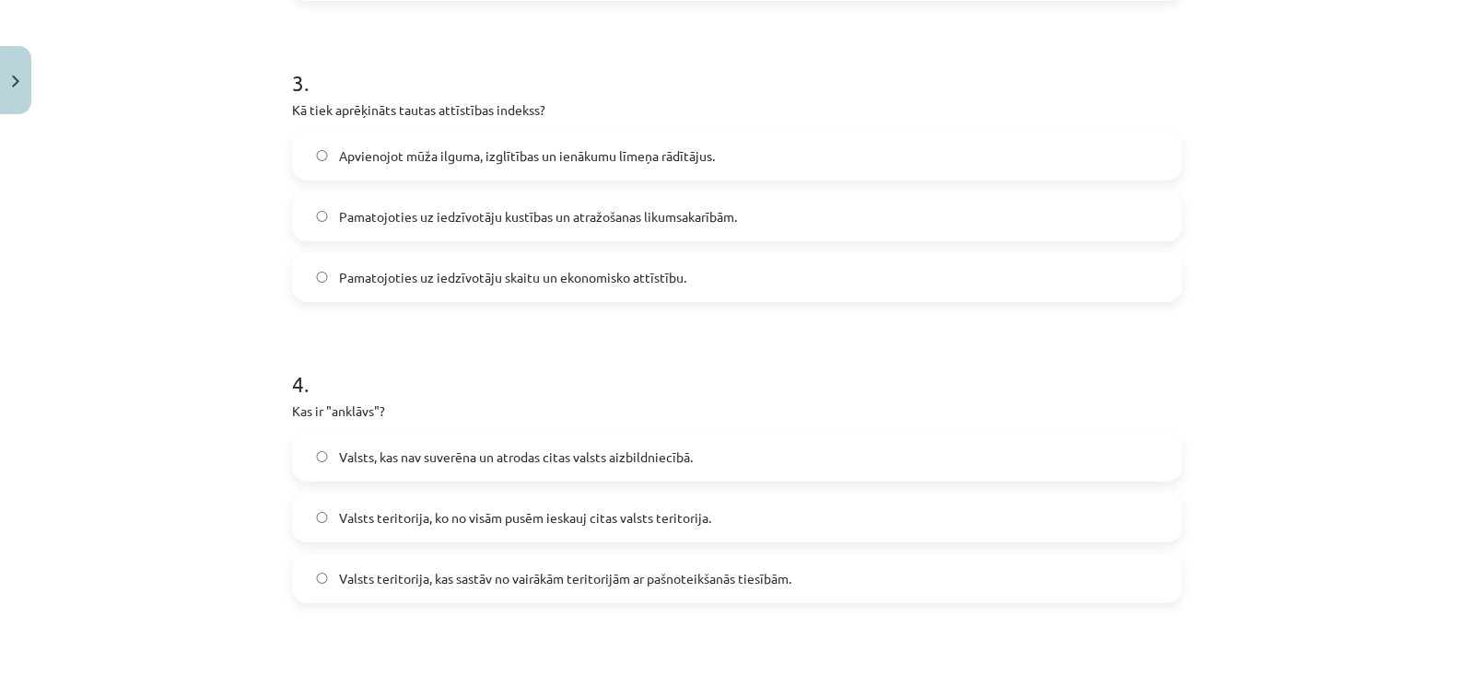
scroll to position [974, 0]
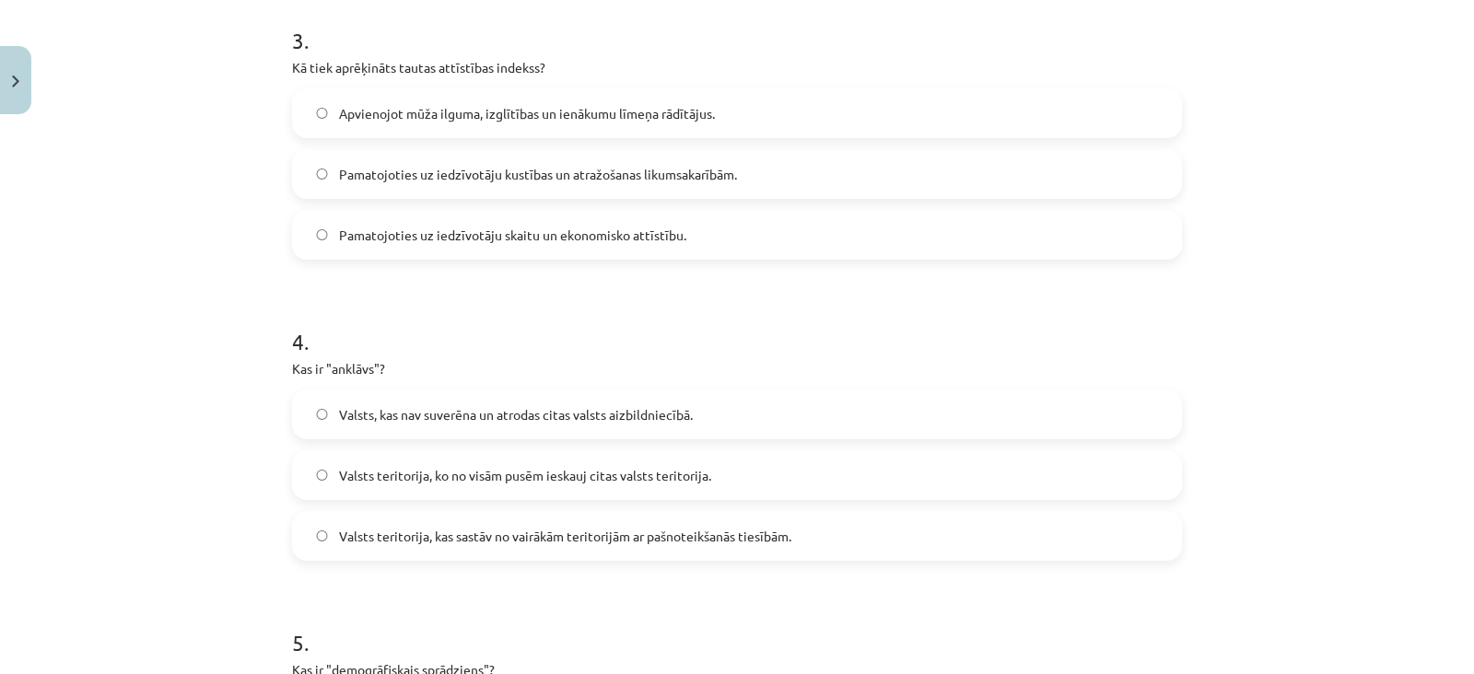
click at [588, 462] on label "Valsts teritorija, ko no visām pusēm ieskauj citas valsts teritorija." at bounding box center [737, 475] width 886 height 46
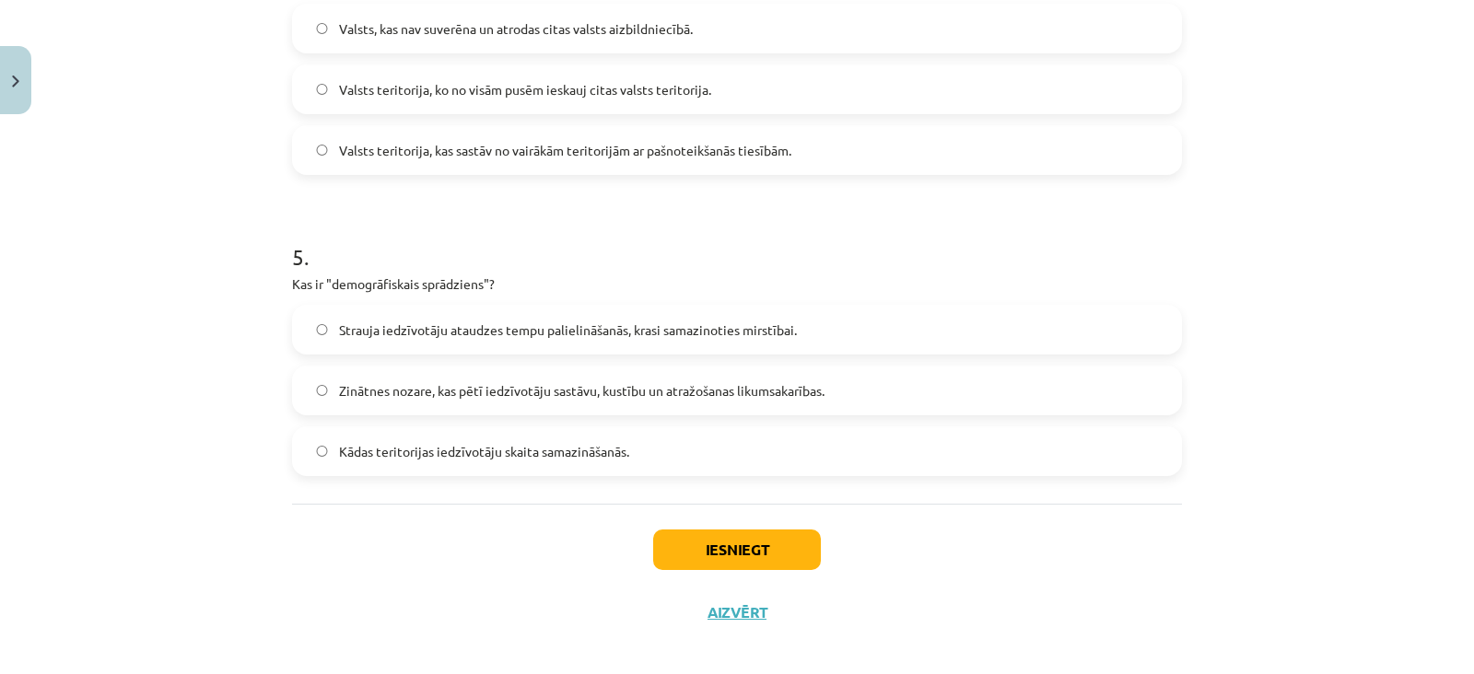
scroll to position [1375, 0]
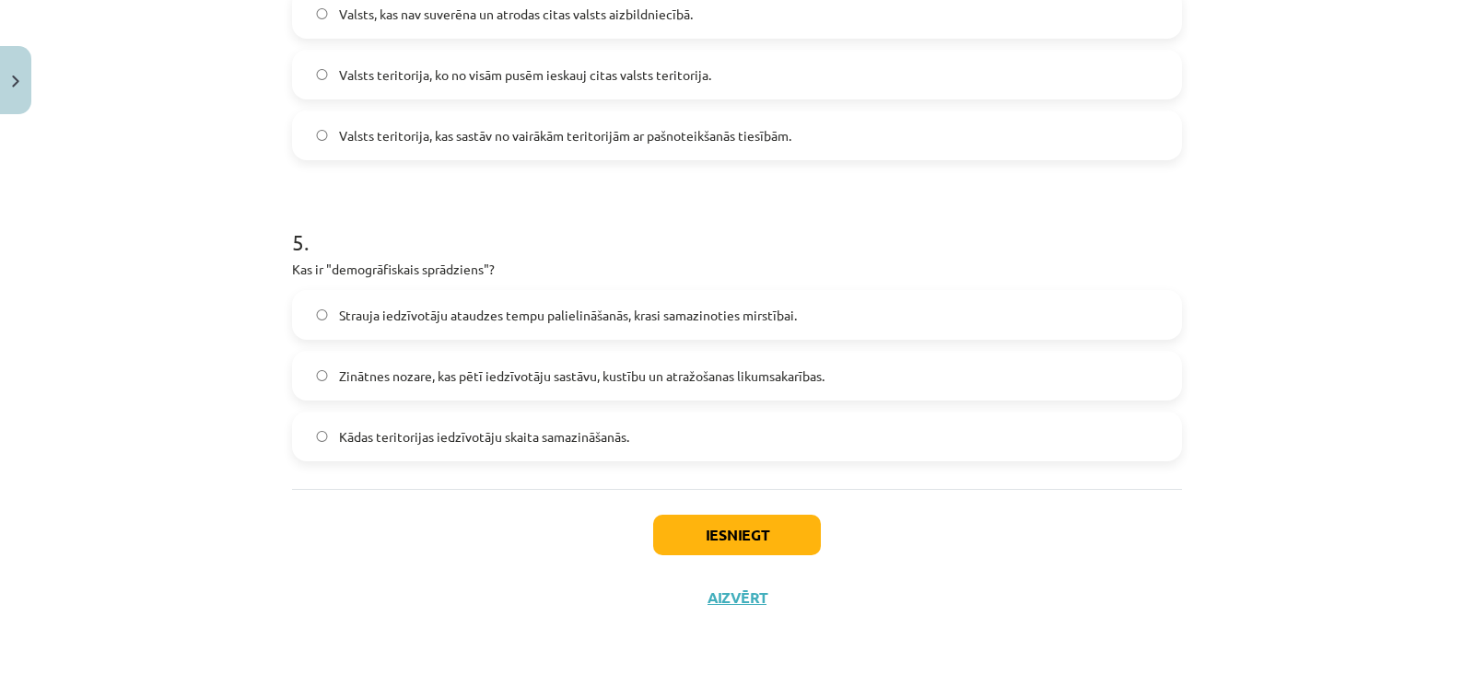
click at [597, 315] on span "Strauja iedzīvotāju ataudzes tempu palielināšanās, krasi samazinoties mirstībai." at bounding box center [568, 315] width 458 height 19
click at [759, 544] on button "Iesniegt" at bounding box center [737, 535] width 168 height 41
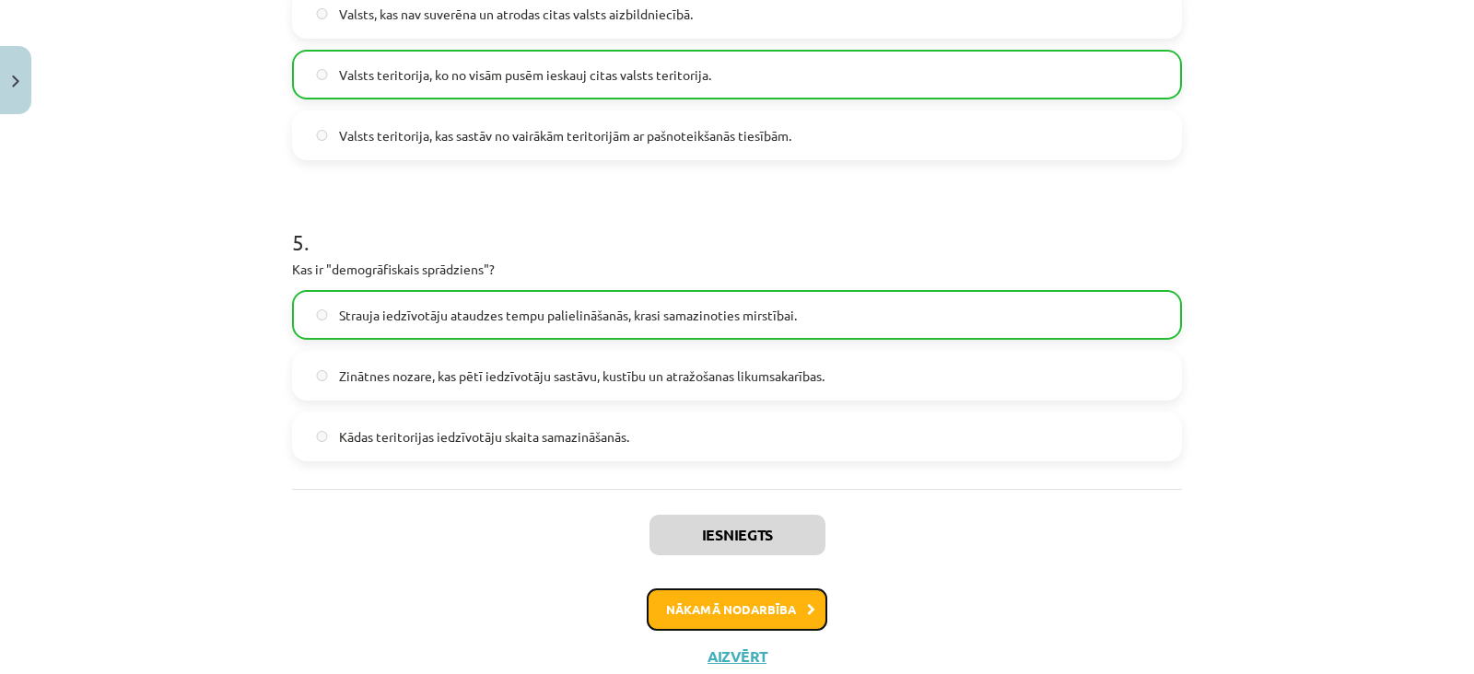
click at [768, 596] on button "Nākamā nodarbība" at bounding box center [737, 610] width 181 height 42
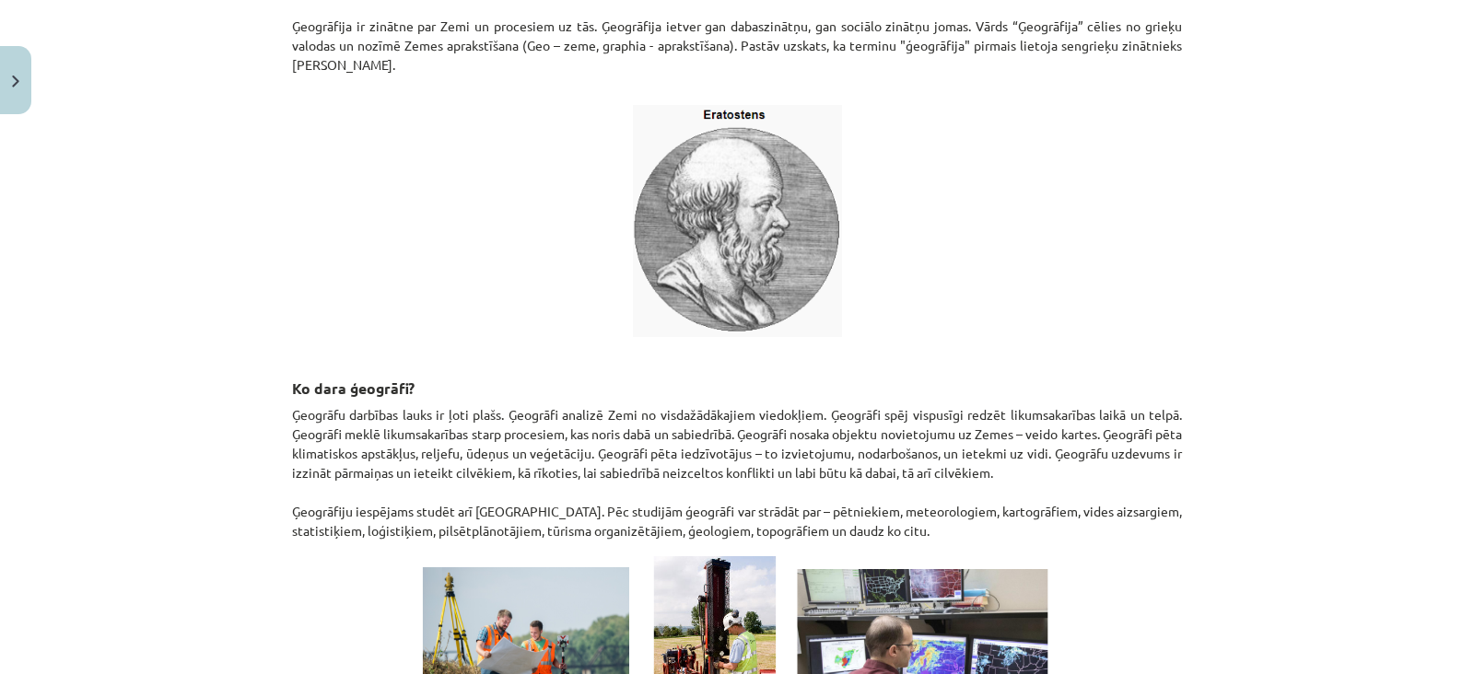
scroll to position [761, 0]
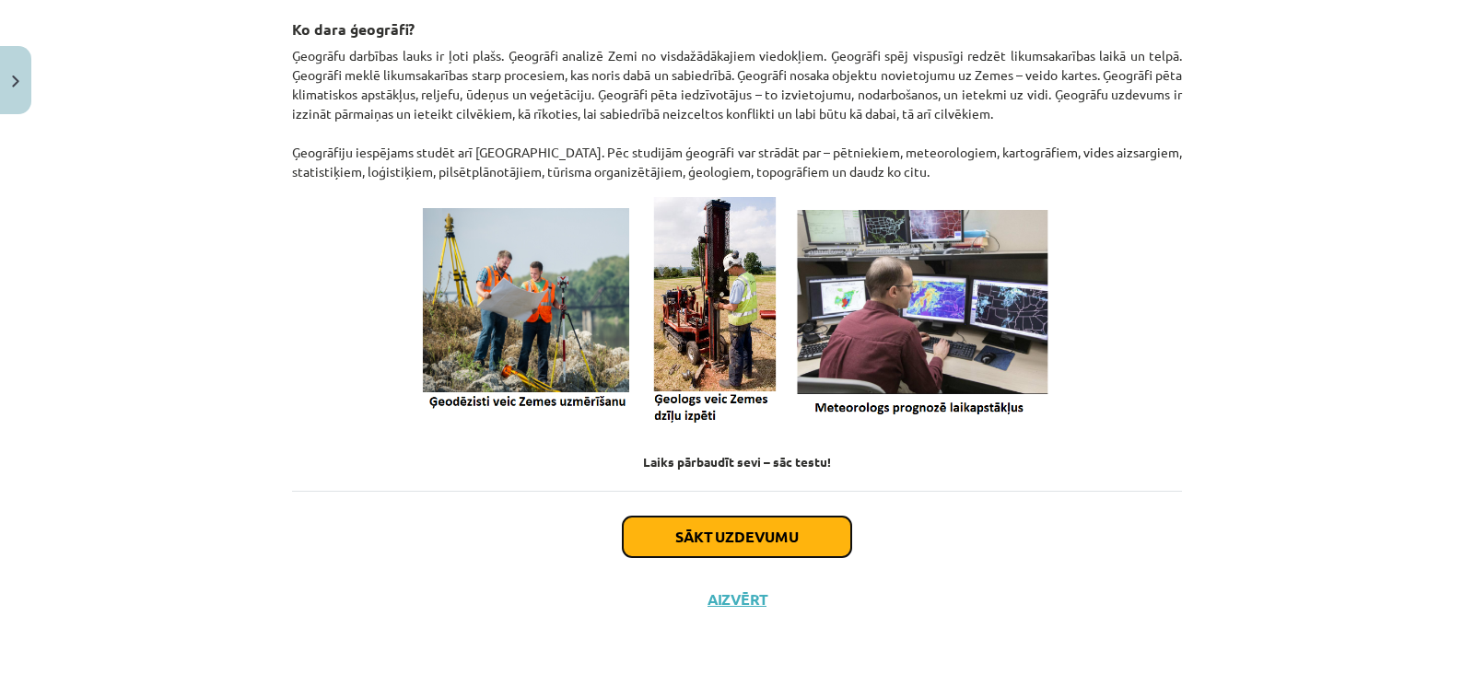
click at [794, 531] on button "Sākt uzdevumu" at bounding box center [737, 537] width 228 height 41
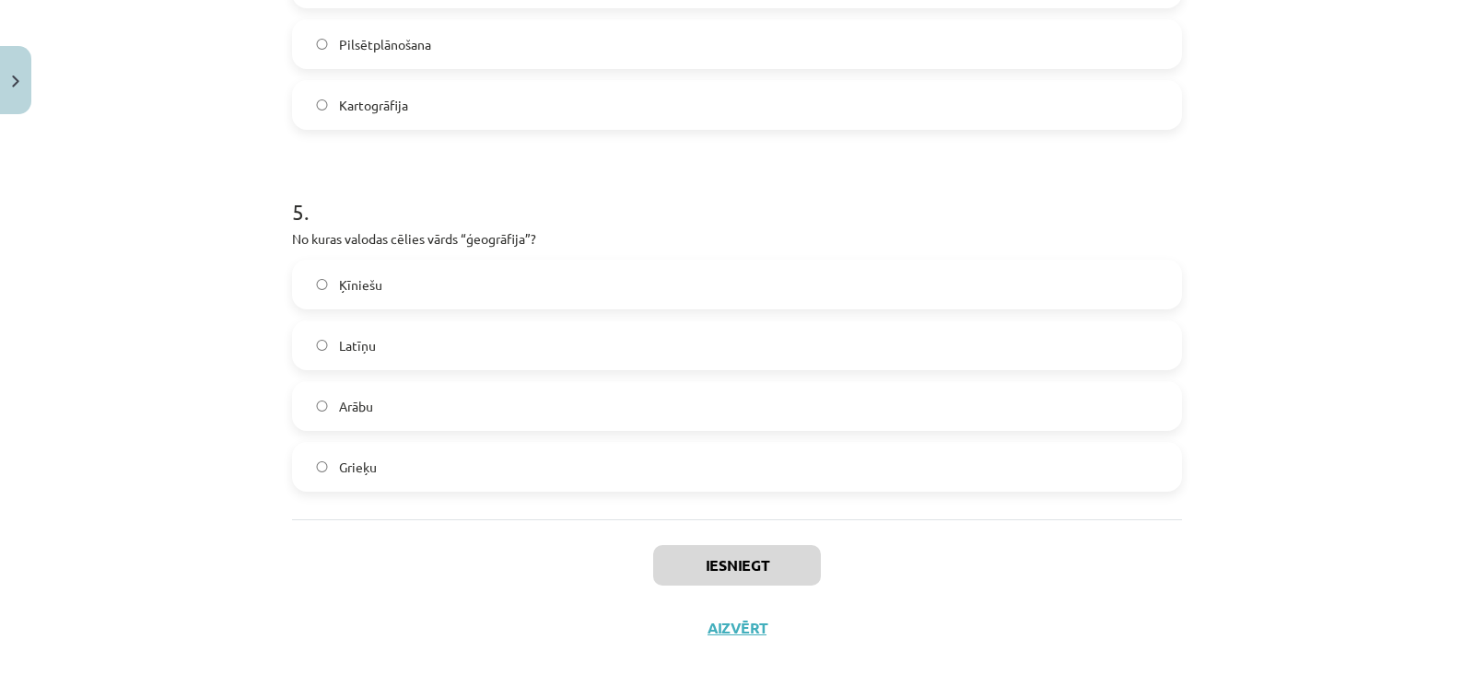
scroll to position [1679, 0]
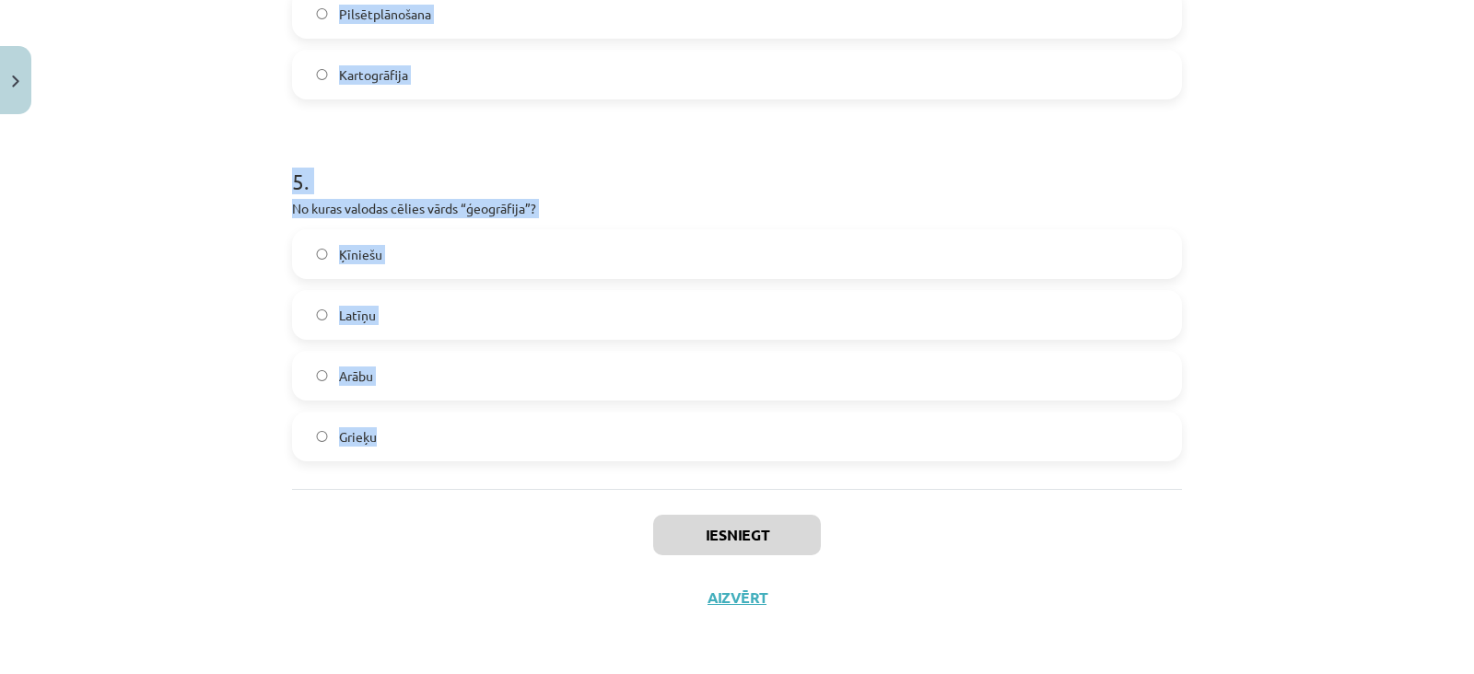
drag, startPoint x: 278, startPoint y: 216, endPoint x: 497, endPoint y: 439, distance: 312.7
copy form "Kas ir ģeogrāfija? Zinātne par kosmosu un planētām Zinātne par Zemi un procesie…"
click at [267, 444] on div "Mācību tēma: Ģeogrāfijas i - 10. klases 1.ieskaites mācību materiāls #3 1. tēma…" at bounding box center [737, 337] width 1474 height 674
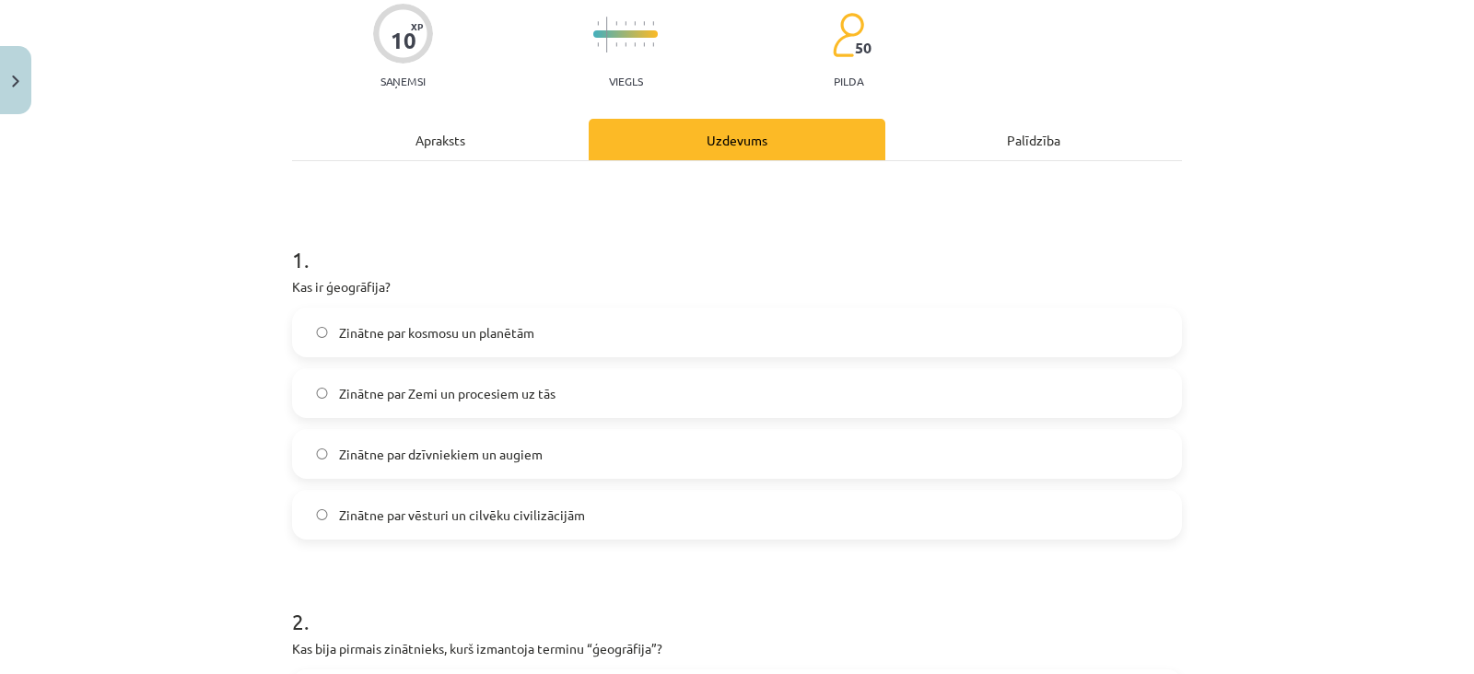
scroll to position [207, 0]
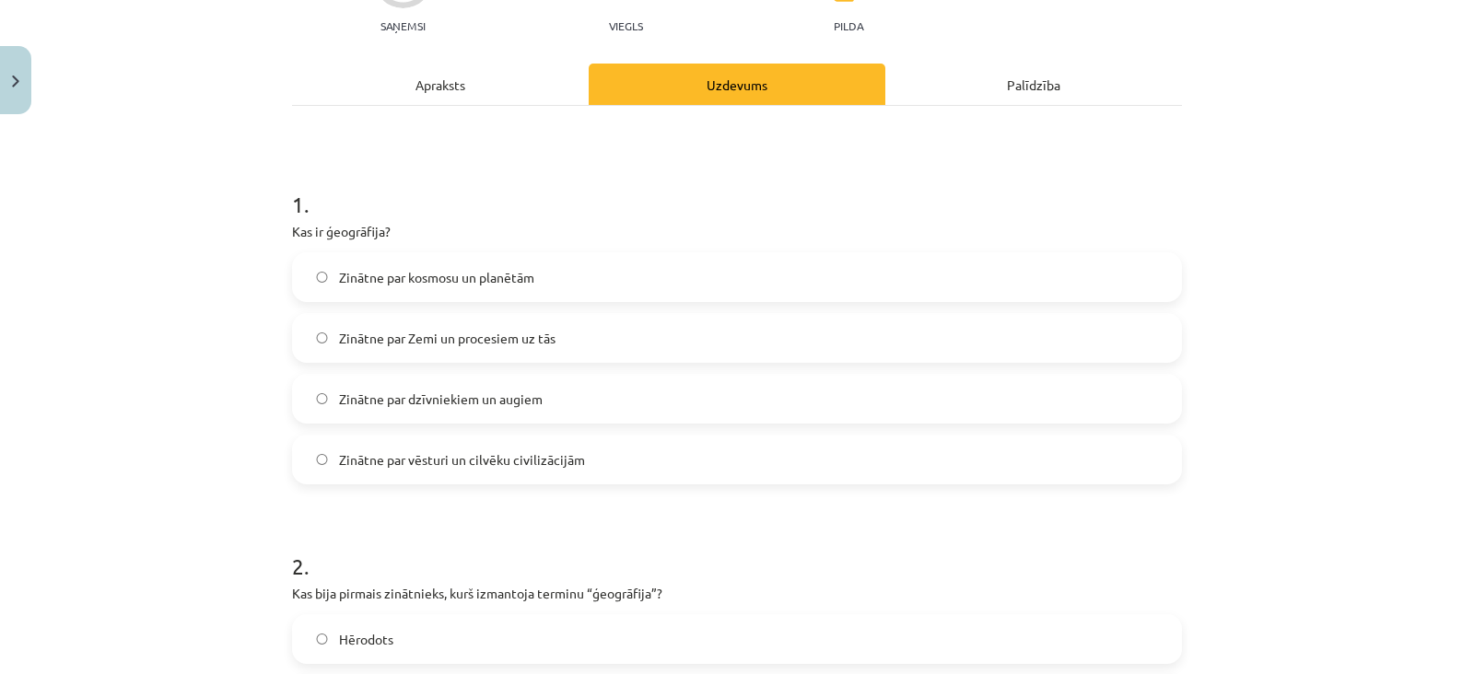
click at [663, 322] on label "Zinātne par Zemi un procesiem uz tās" at bounding box center [737, 338] width 886 height 46
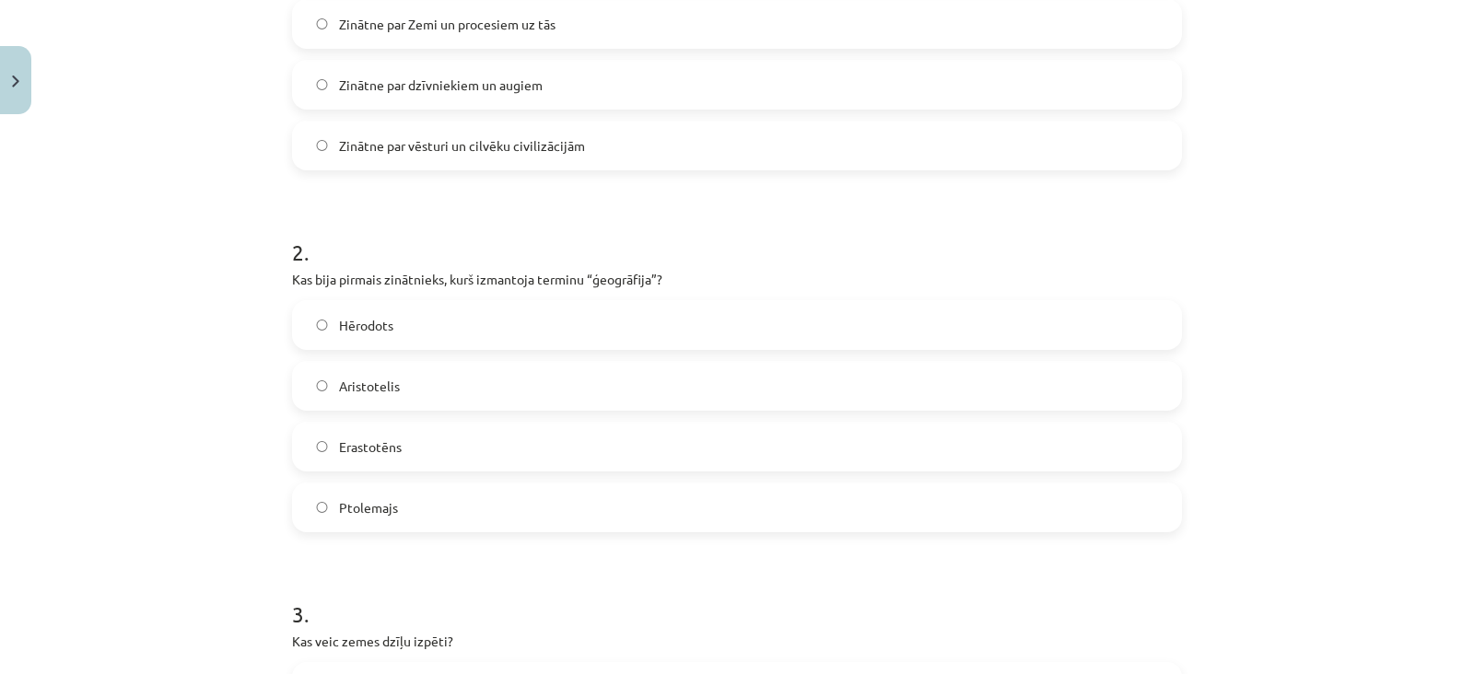
scroll to position [622, 0]
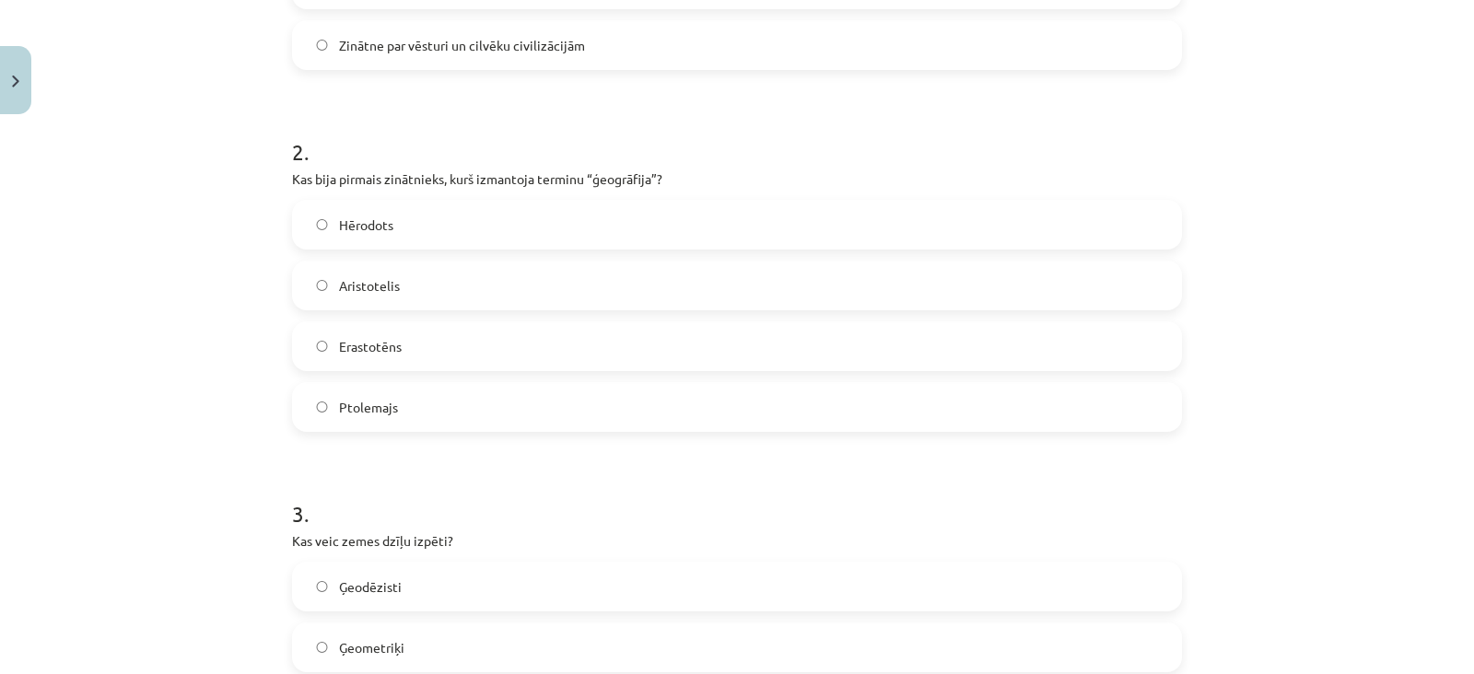
click at [395, 353] on label "Erastotēns" at bounding box center [737, 346] width 886 height 46
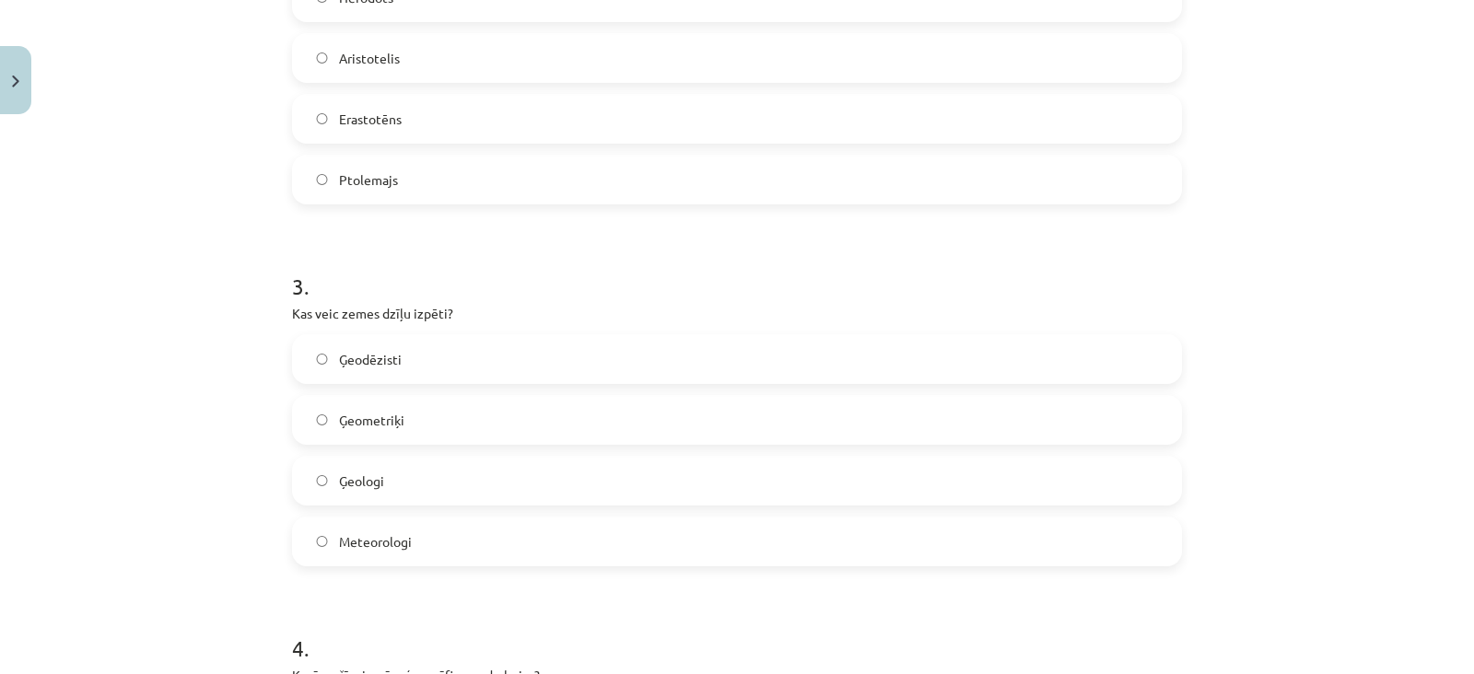
scroll to position [852, 0]
click at [485, 455] on label "Ģeologi" at bounding box center [737, 478] width 886 height 46
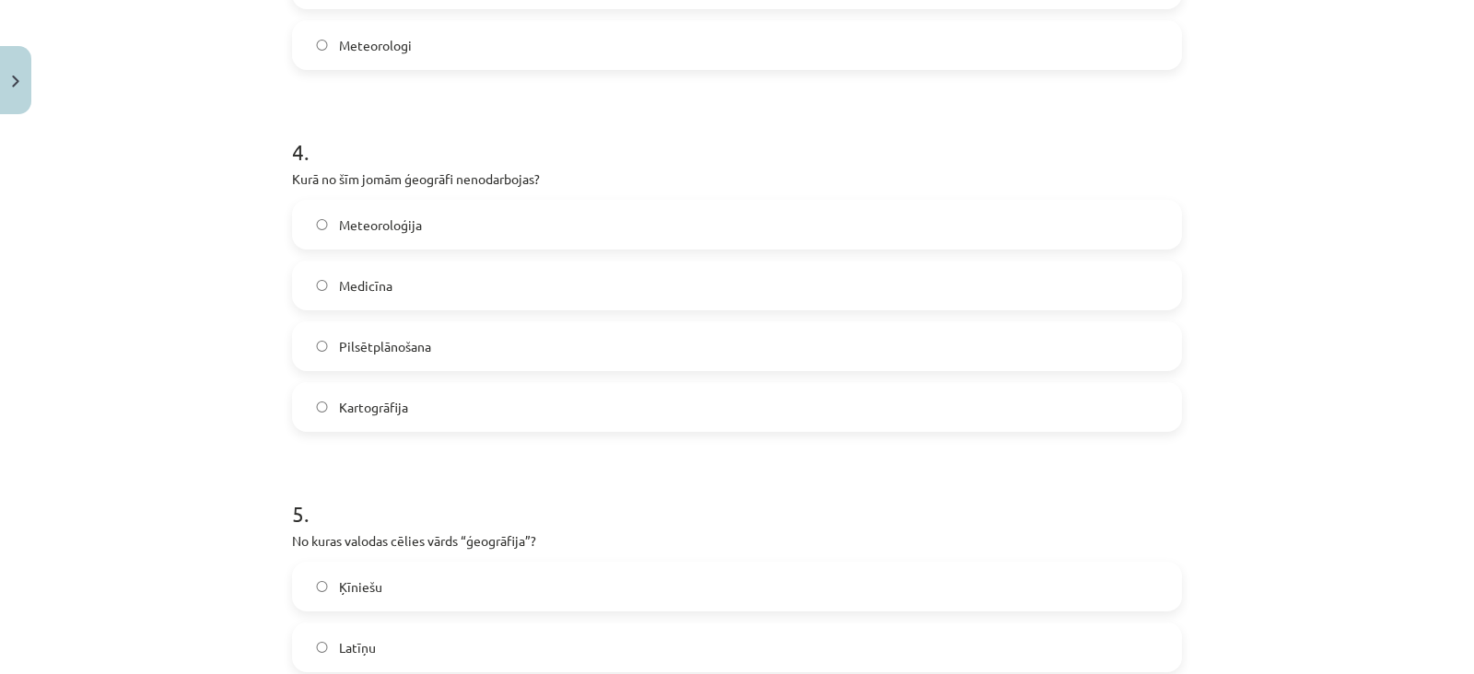
scroll to position [1347, 0]
click at [407, 287] on label "Medicīna" at bounding box center [737, 285] width 886 height 46
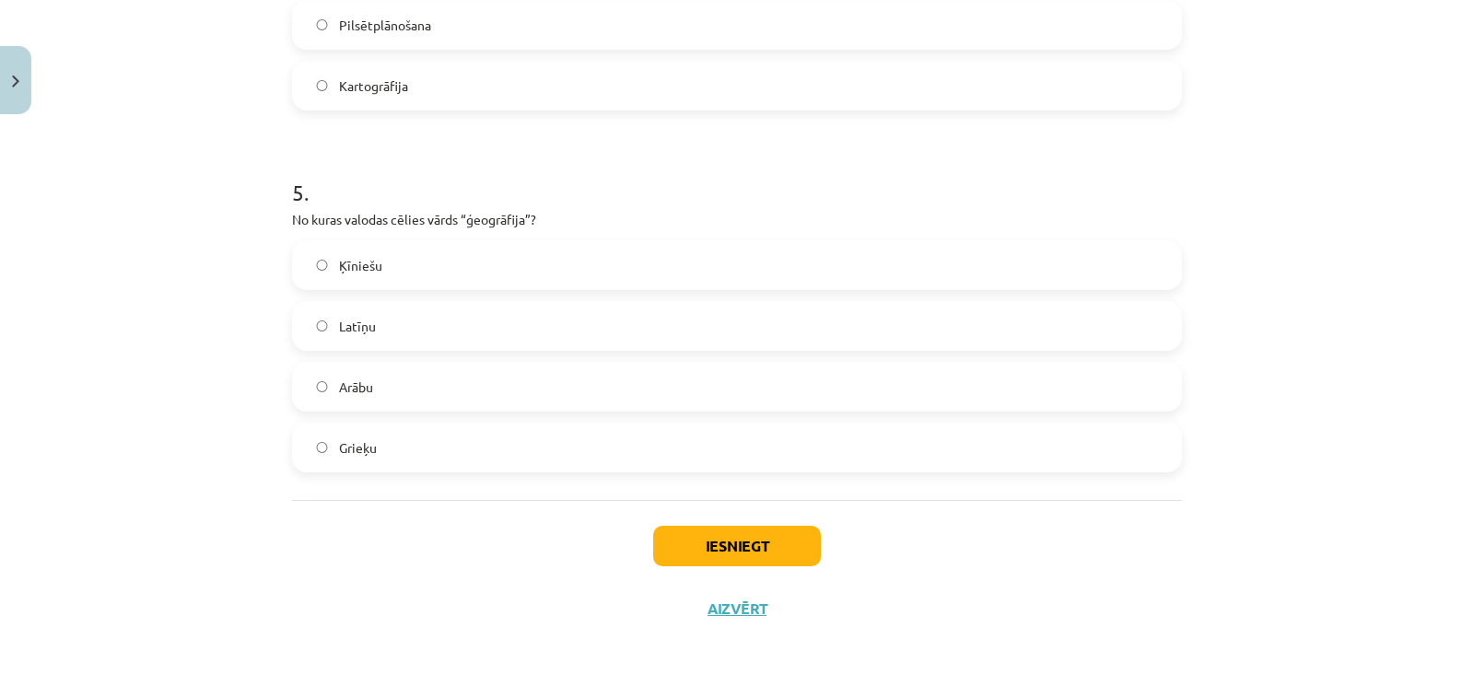
scroll to position [1669, 0]
click at [392, 451] on label "Grieķu" at bounding box center [737, 446] width 886 height 46
click at [673, 544] on button "Iesniegt" at bounding box center [737, 544] width 168 height 41
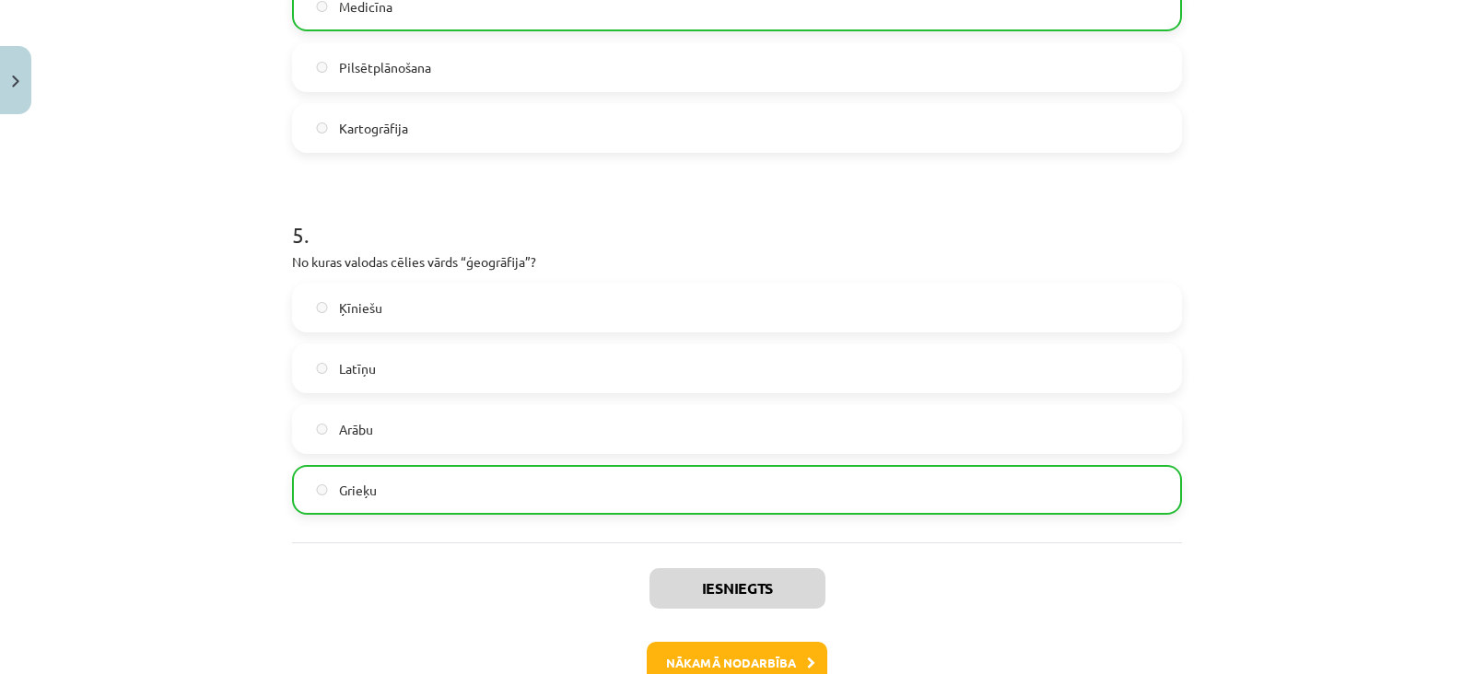
scroll to position [1737, 0]
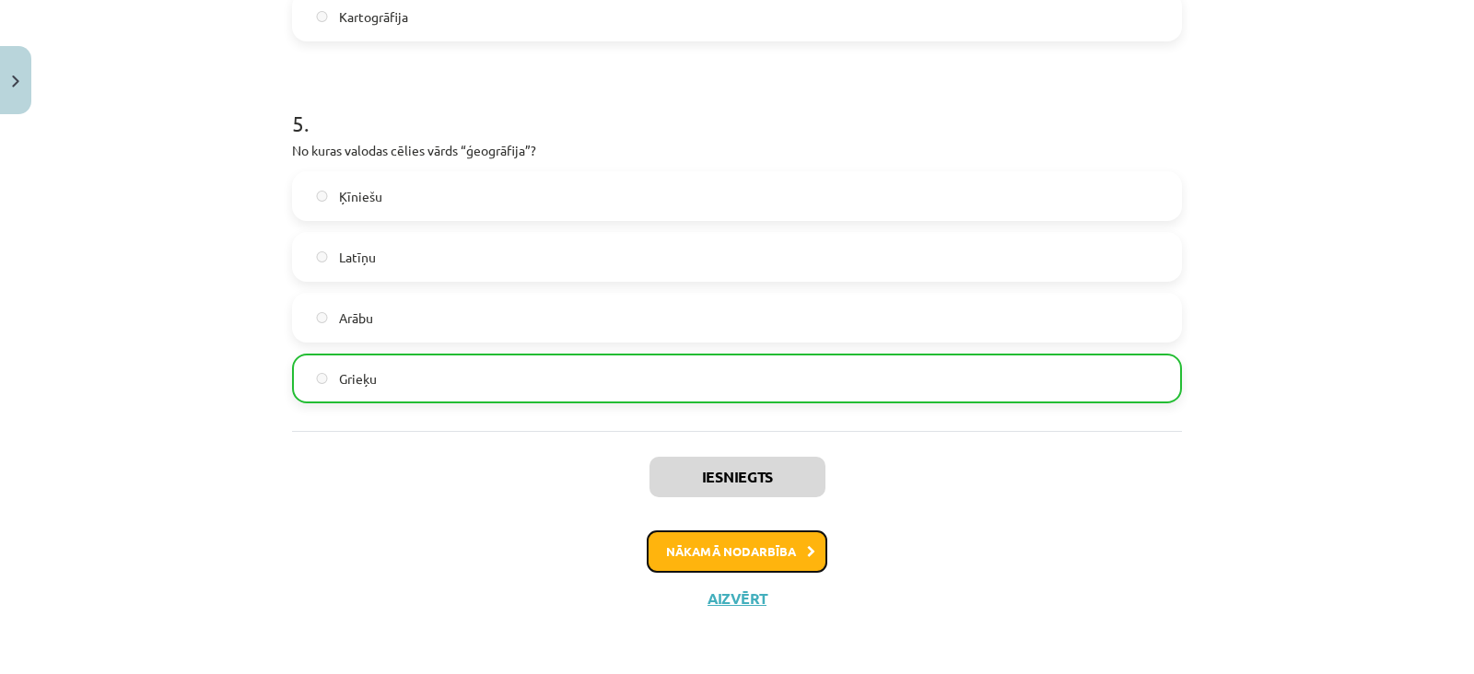
click at [716, 541] on button "Nākamā nodarbība" at bounding box center [737, 552] width 181 height 42
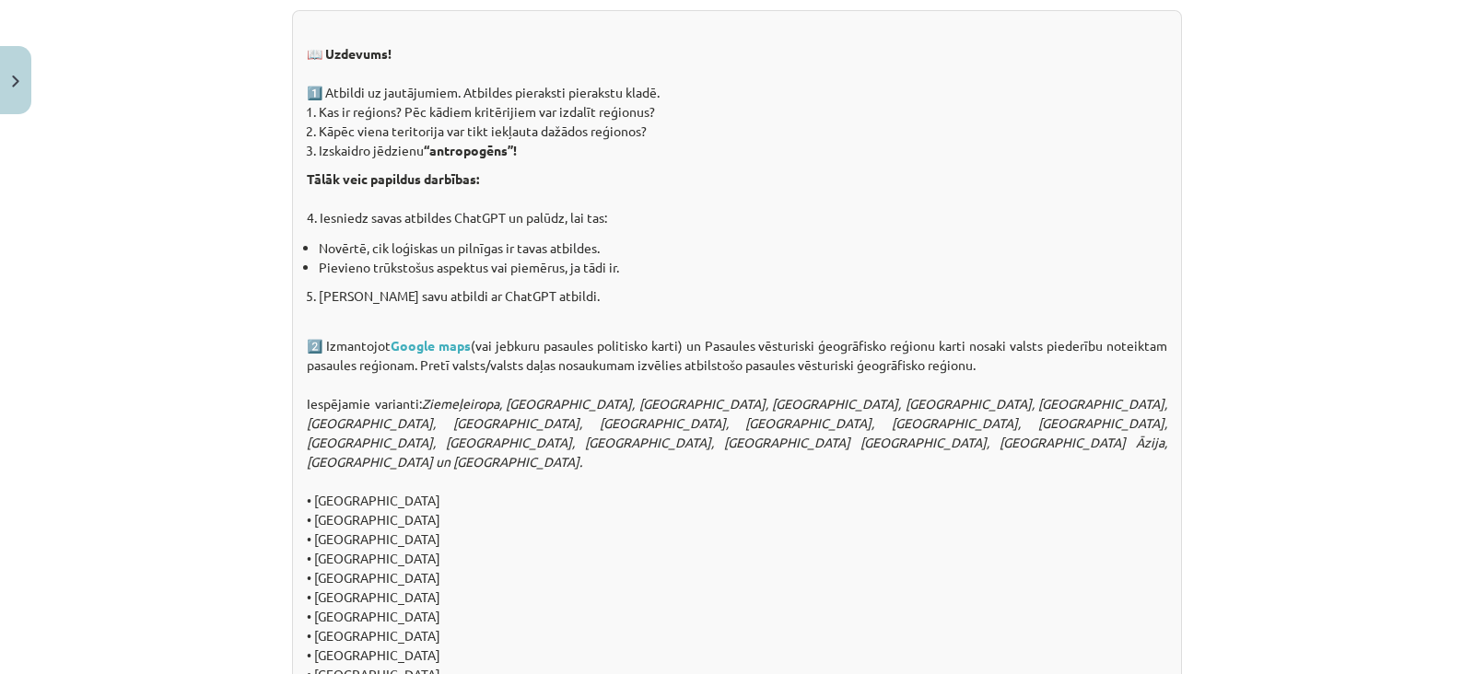
scroll to position [1999, 0]
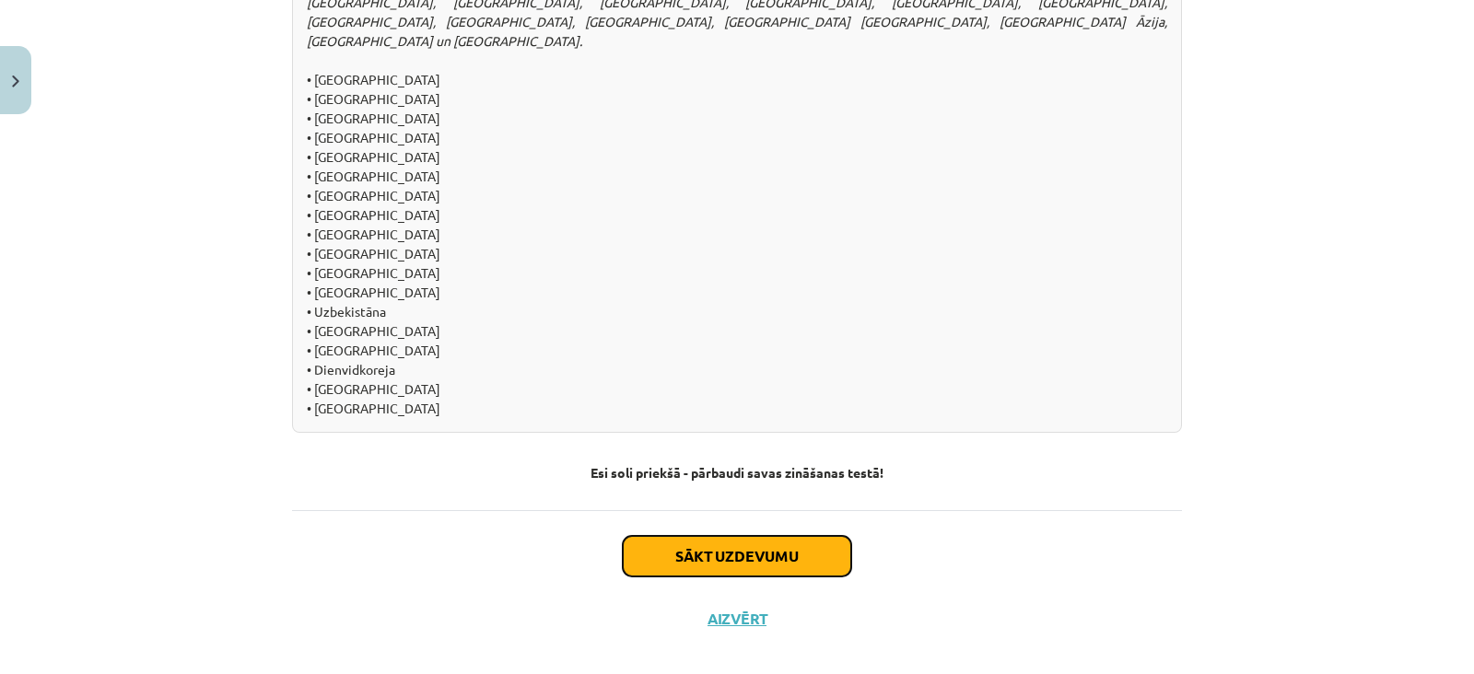
click at [728, 536] on button "Sākt uzdevumu" at bounding box center [737, 556] width 228 height 41
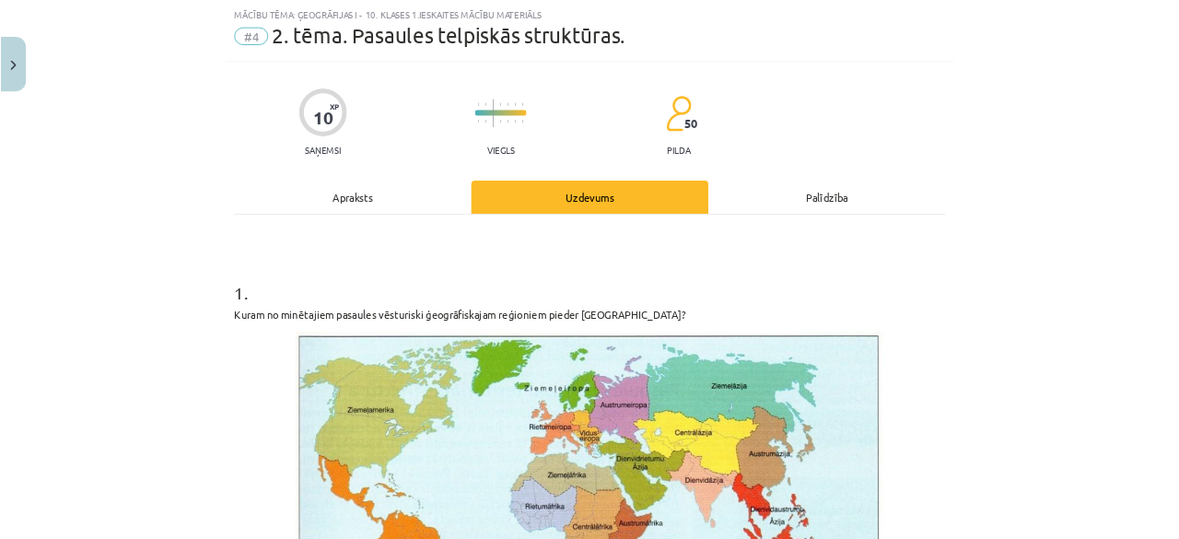
scroll to position [45, 0]
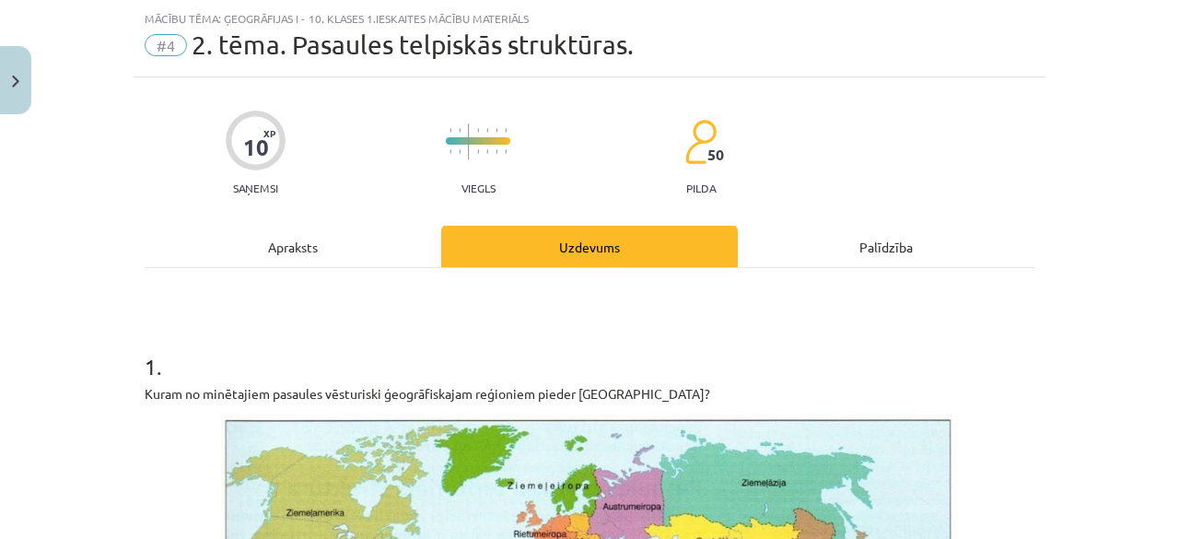
drag, startPoint x: 726, startPoint y: 532, endPoint x: 645, endPoint y: 473, distance: 100.2
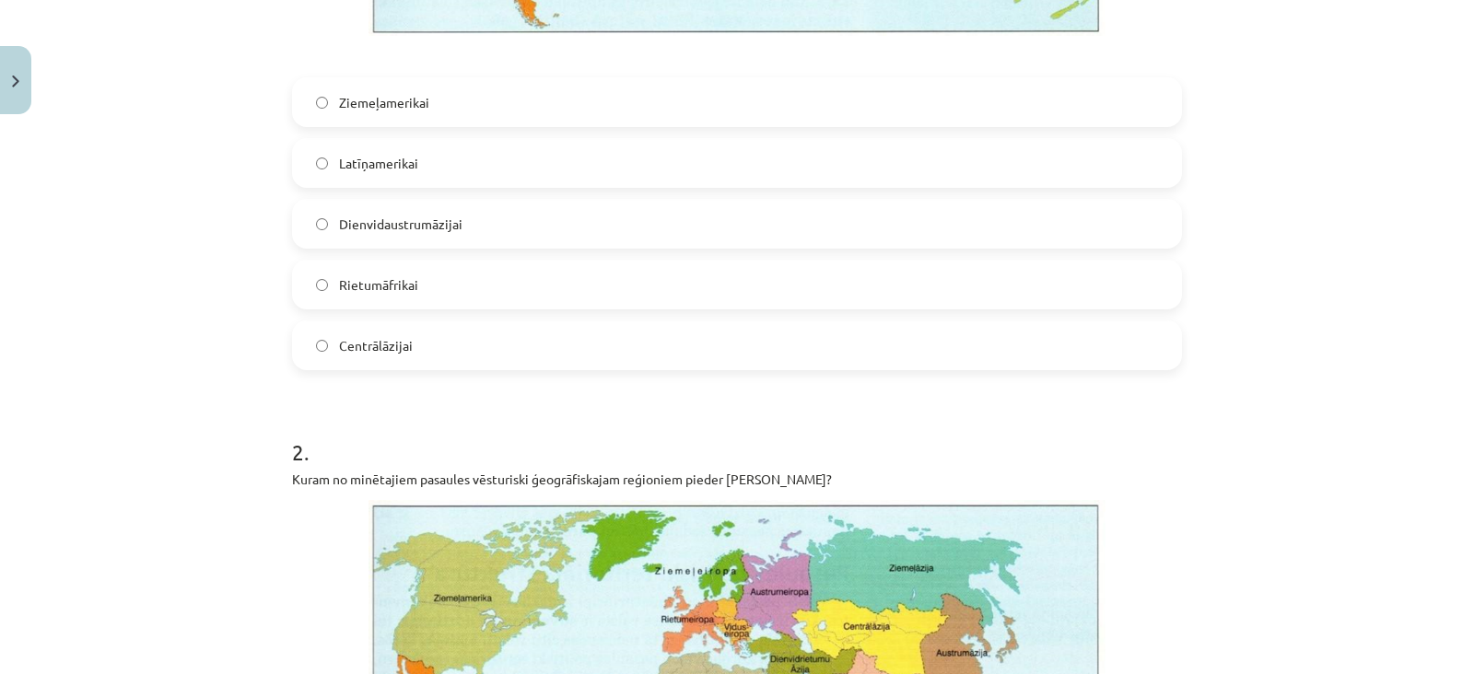
scroll to position [863, 0]
click at [474, 228] on label "Dienvidaustrumāzijai" at bounding box center [737, 225] width 886 height 46
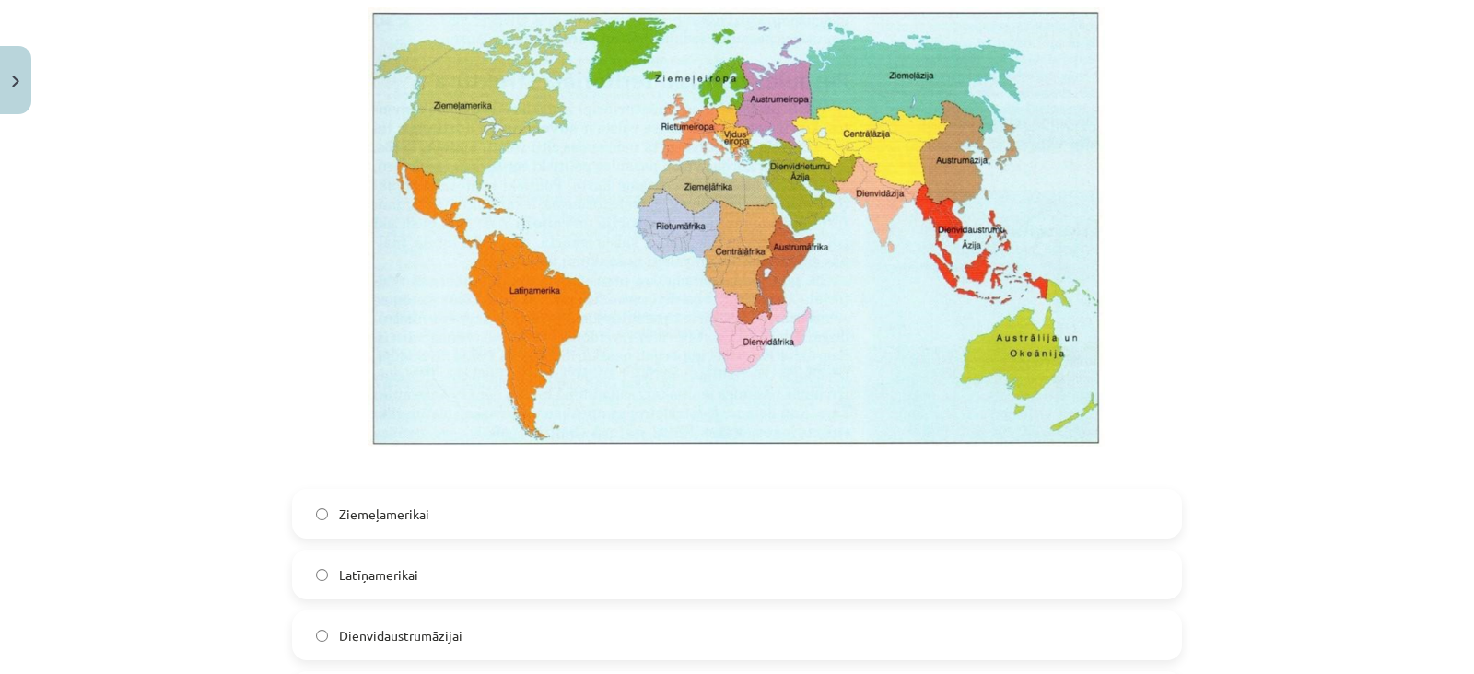
scroll to position [516, 0]
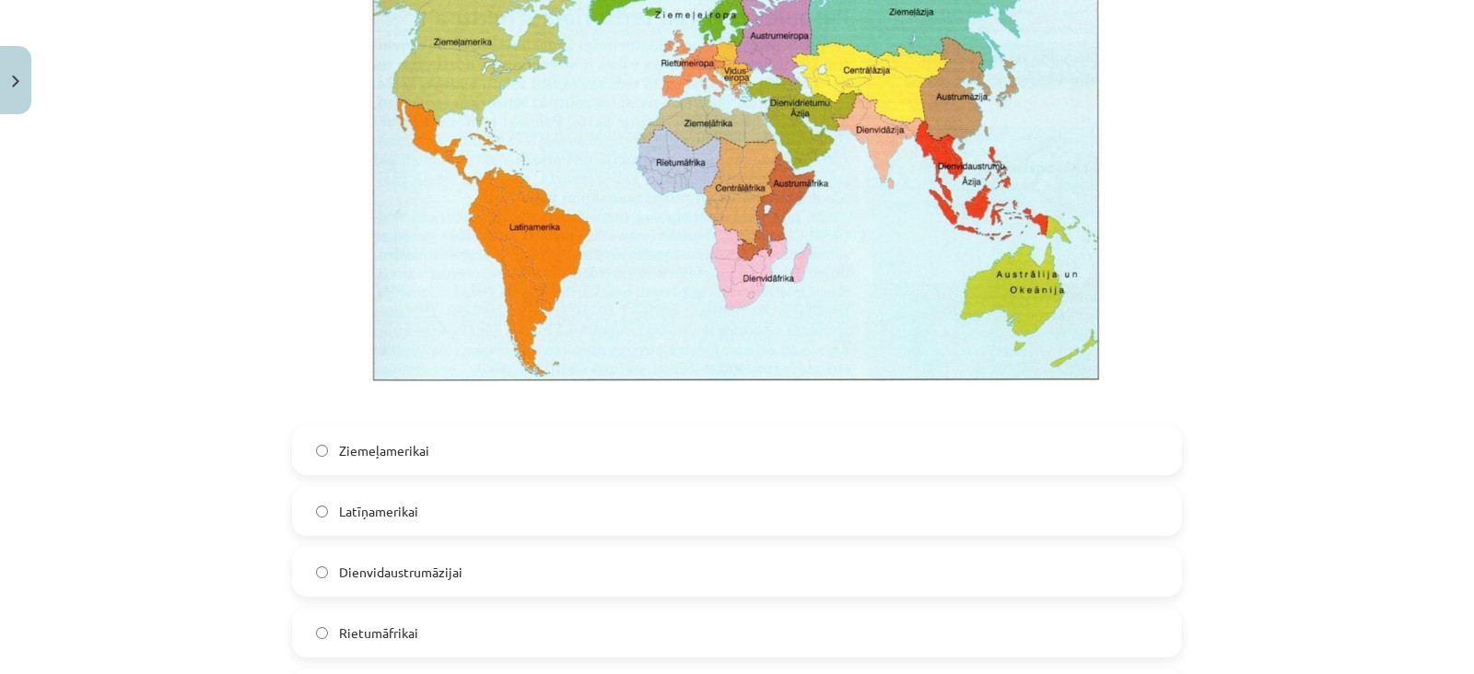
click at [398, 549] on label "Dienvidaustrumāzijai" at bounding box center [737, 572] width 886 height 46
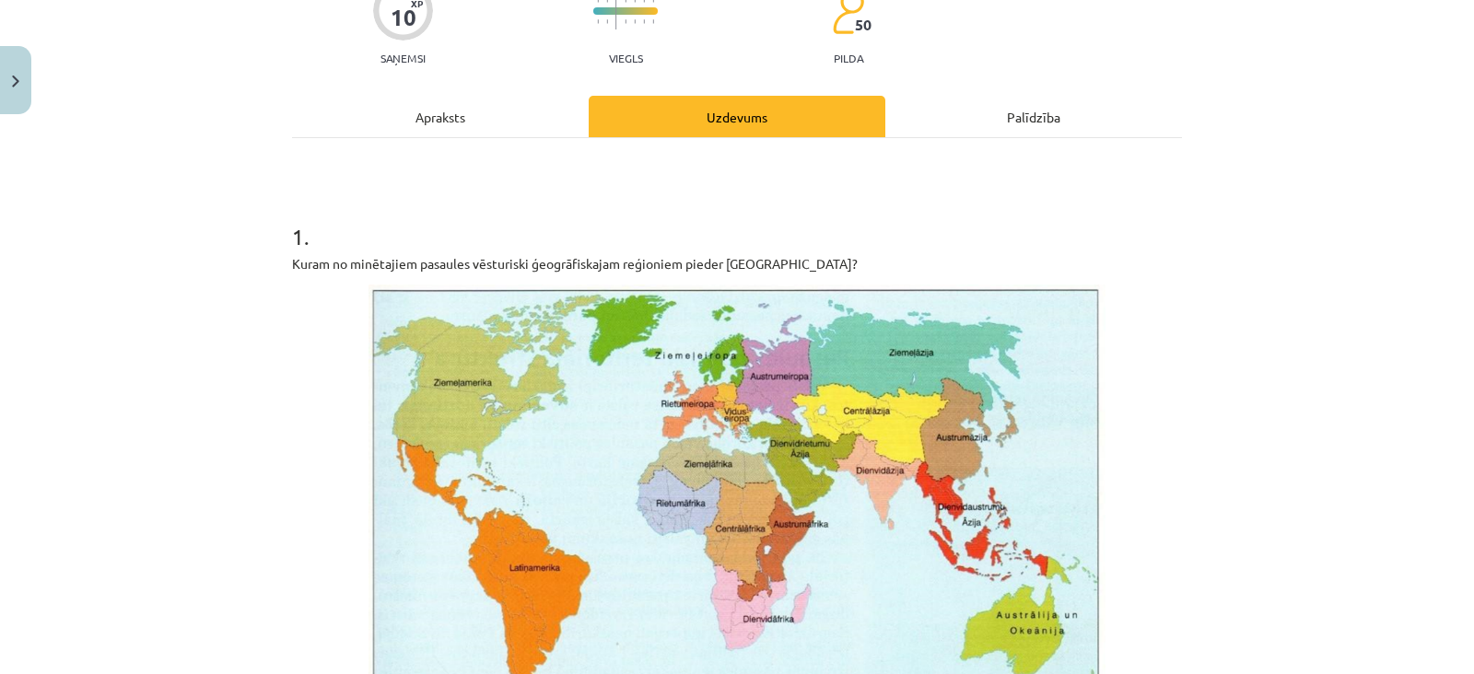
scroll to position [103, 0]
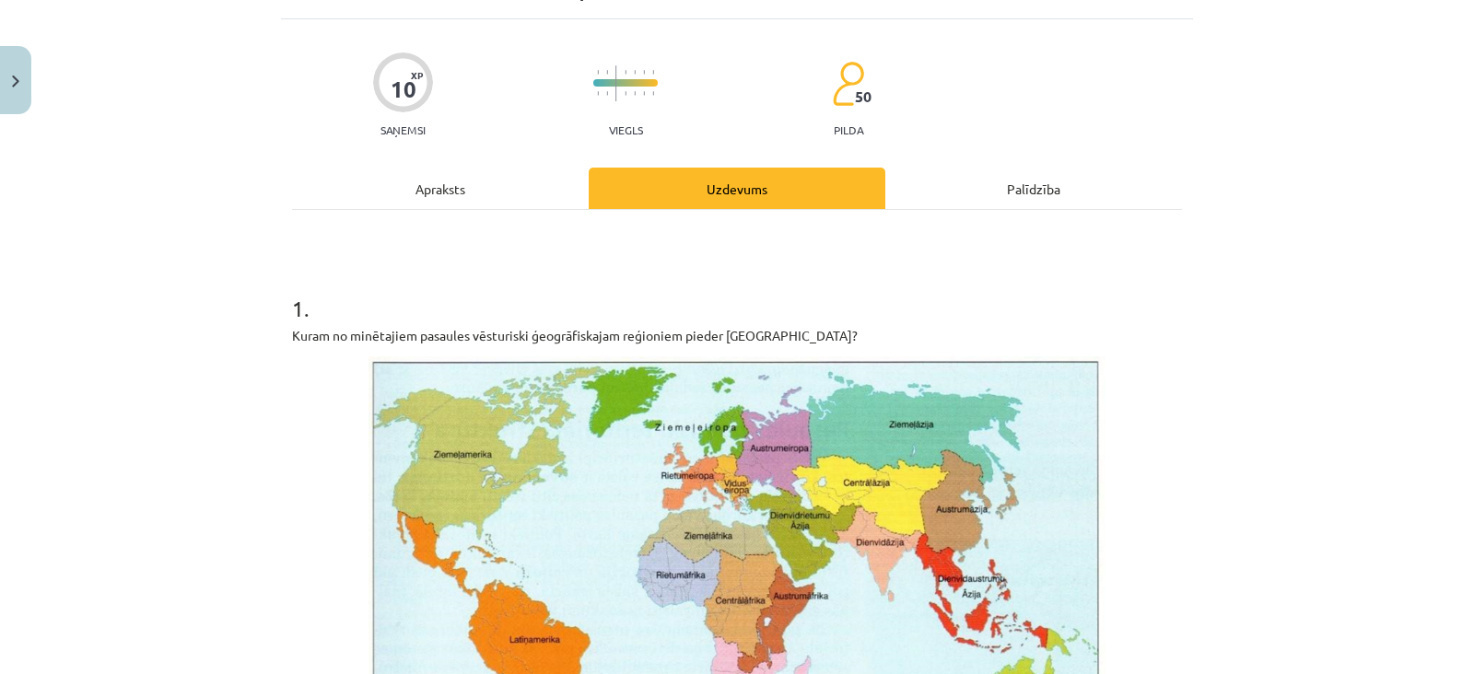
click at [398, 547] on img at bounding box center [737, 577] width 737 height 440
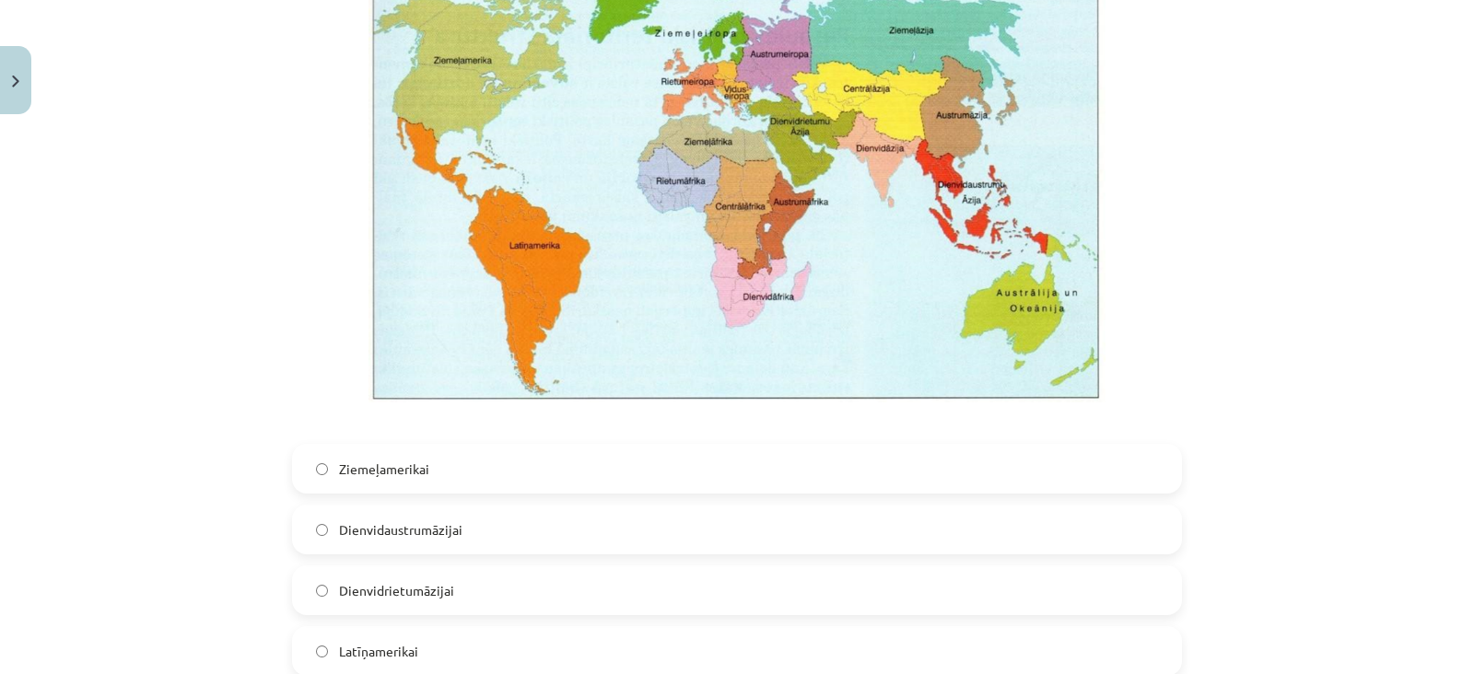
scroll to position [1403, 0]
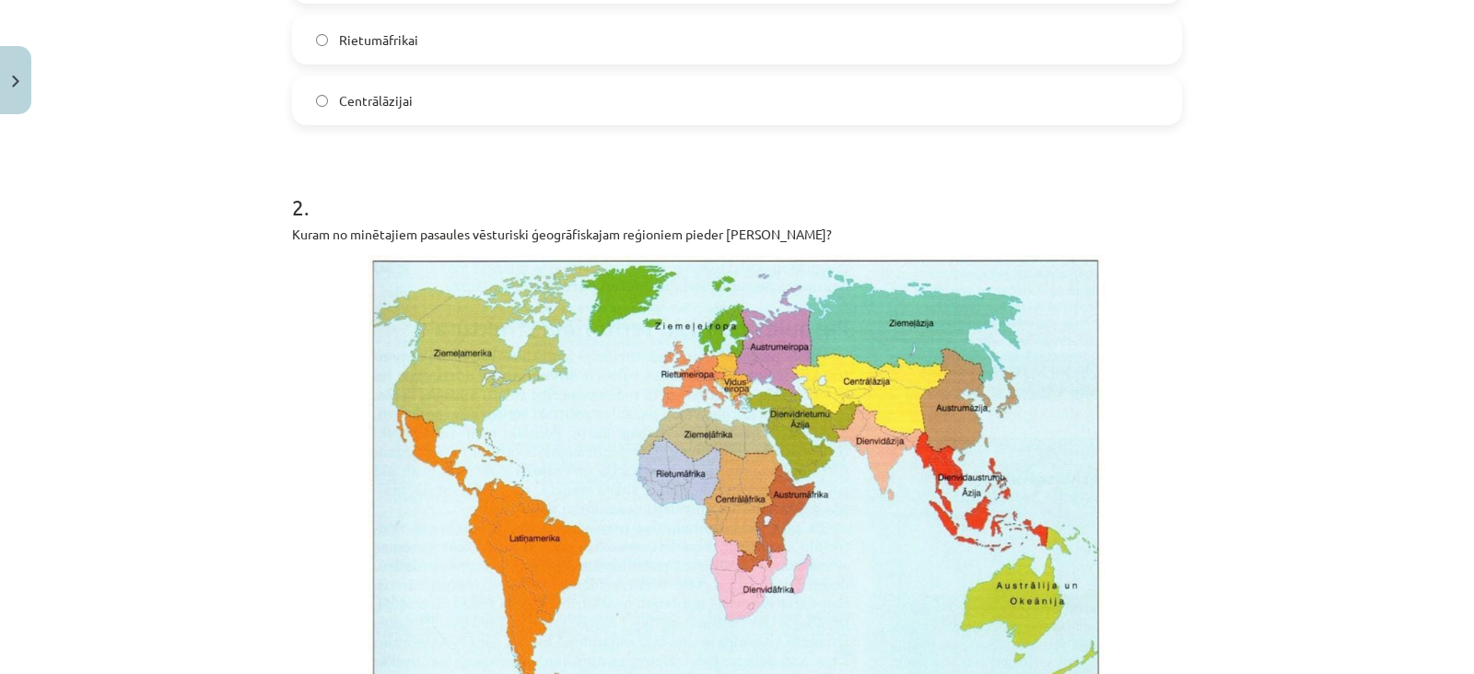
click at [642, 281] on img at bounding box center [737, 475] width 737 height 440
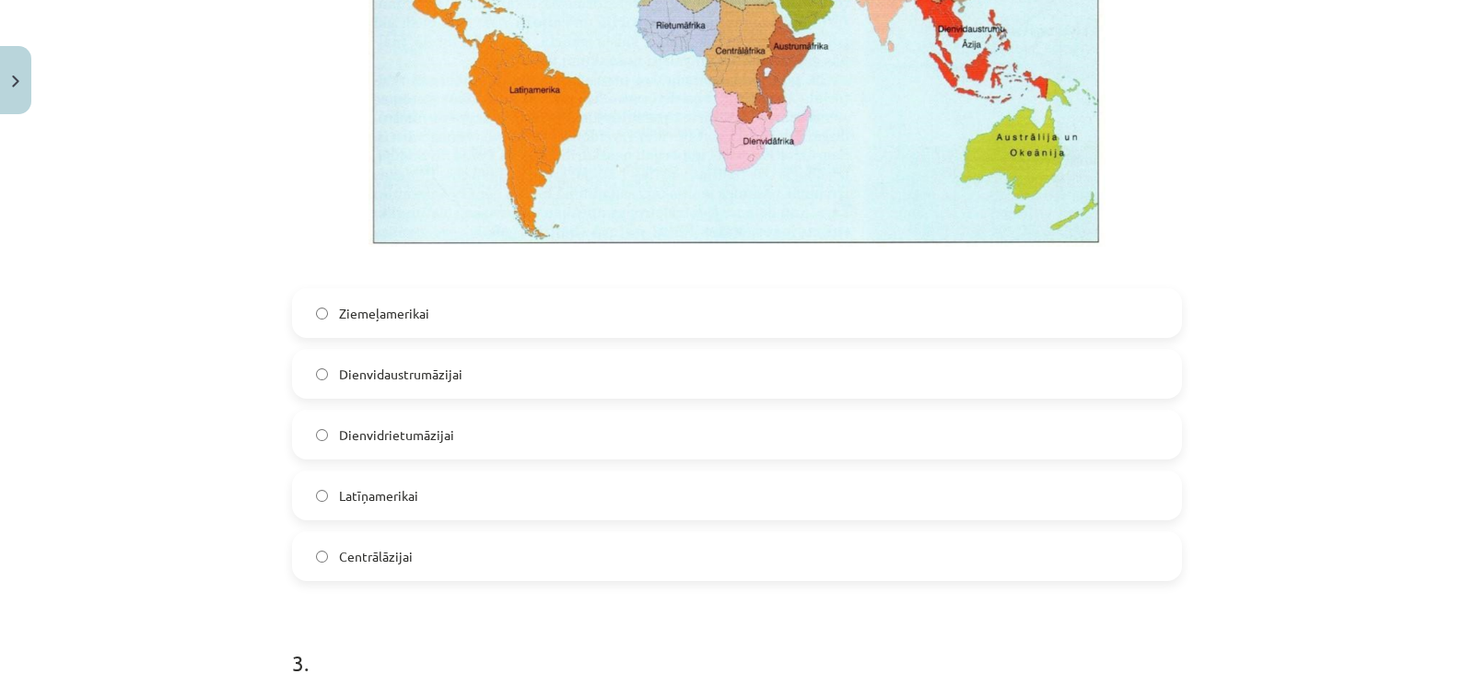
scroll to position [1562, 0]
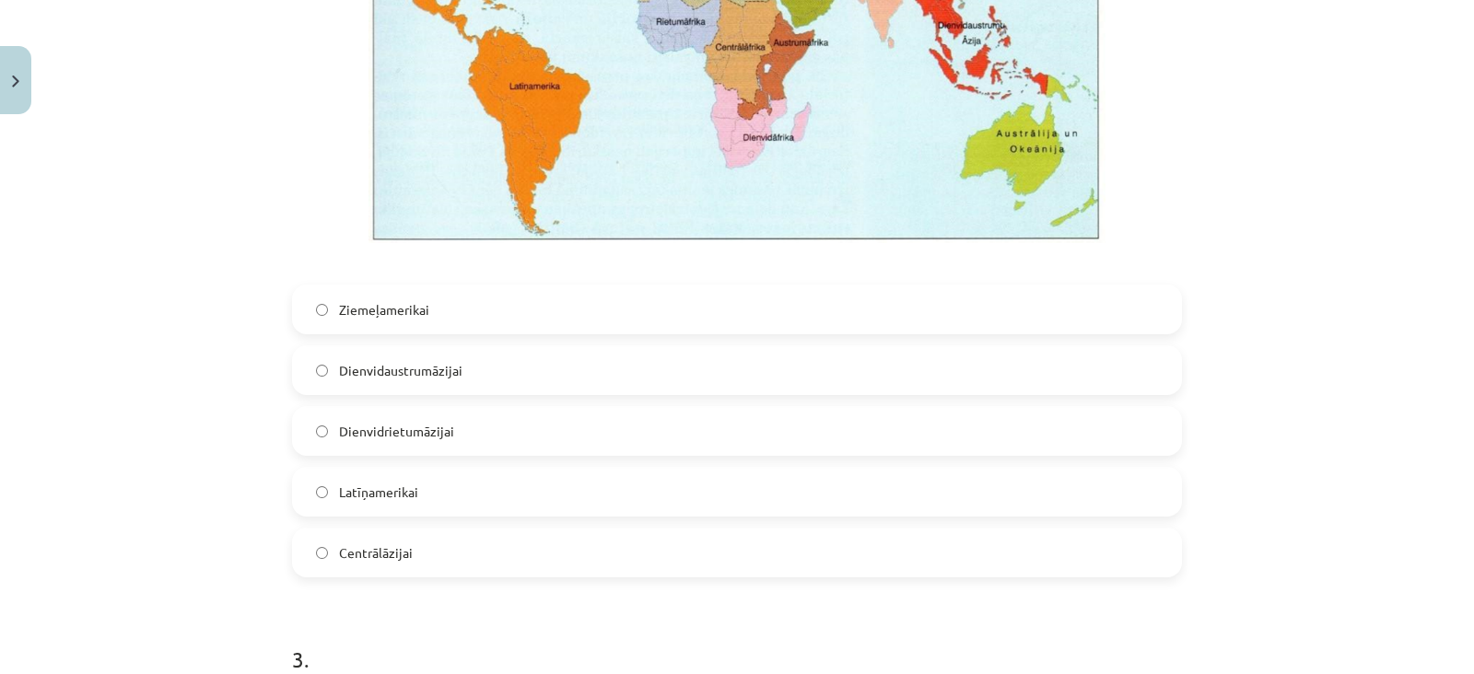
click at [391, 442] on label "Dienvidrietumāzijai" at bounding box center [737, 431] width 886 height 46
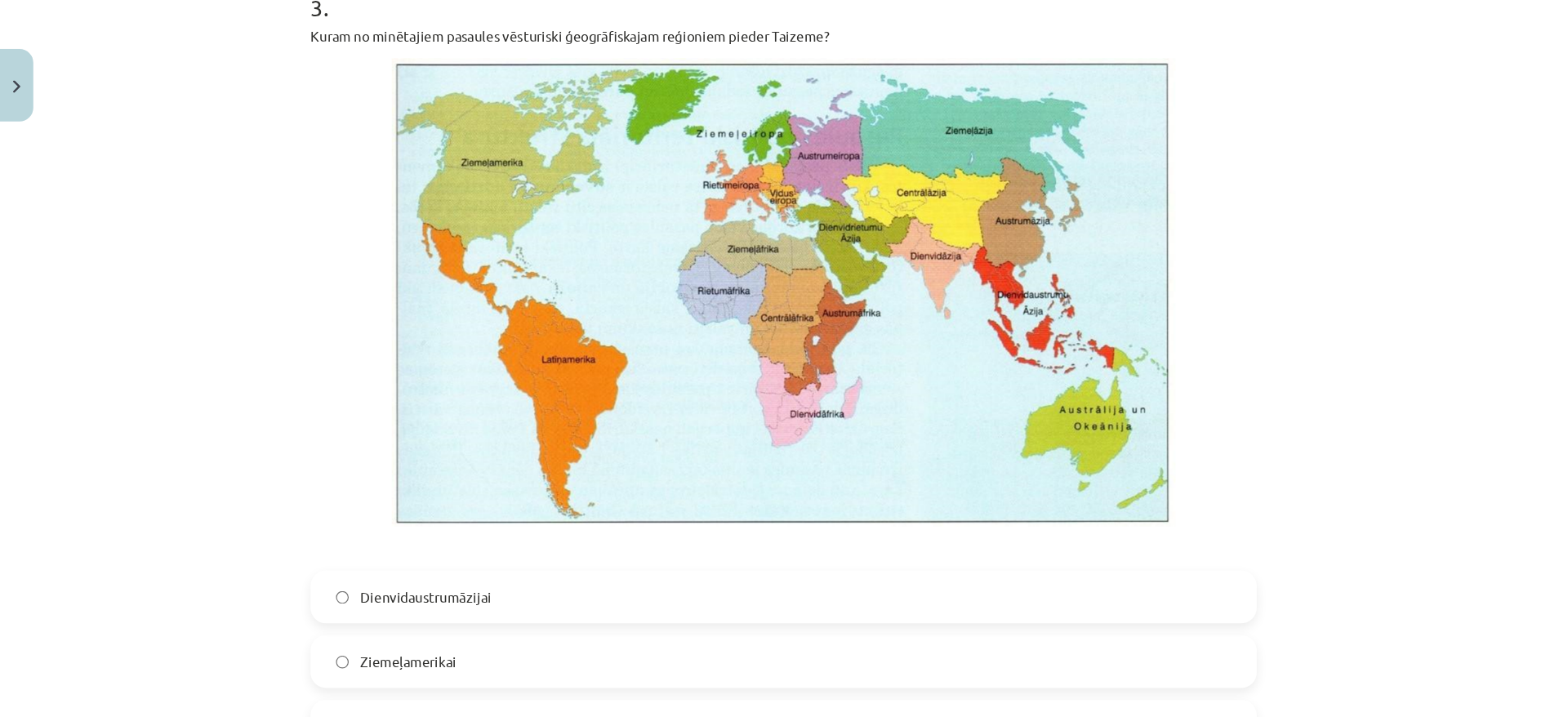
scroll to position [1963, 0]
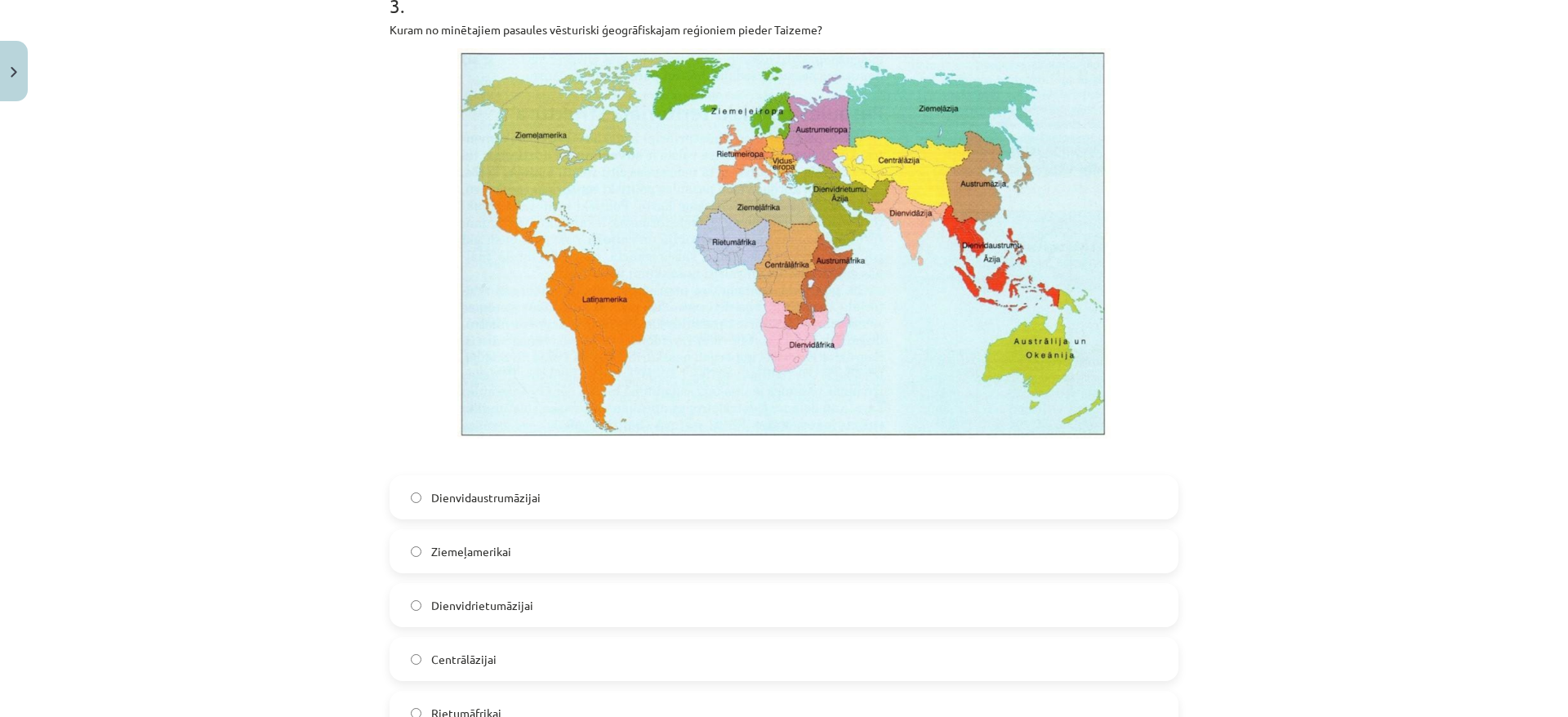
click at [469, 496] on span "Dienvidaustrumāzijai" at bounding box center [485, 497] width 109 height 17
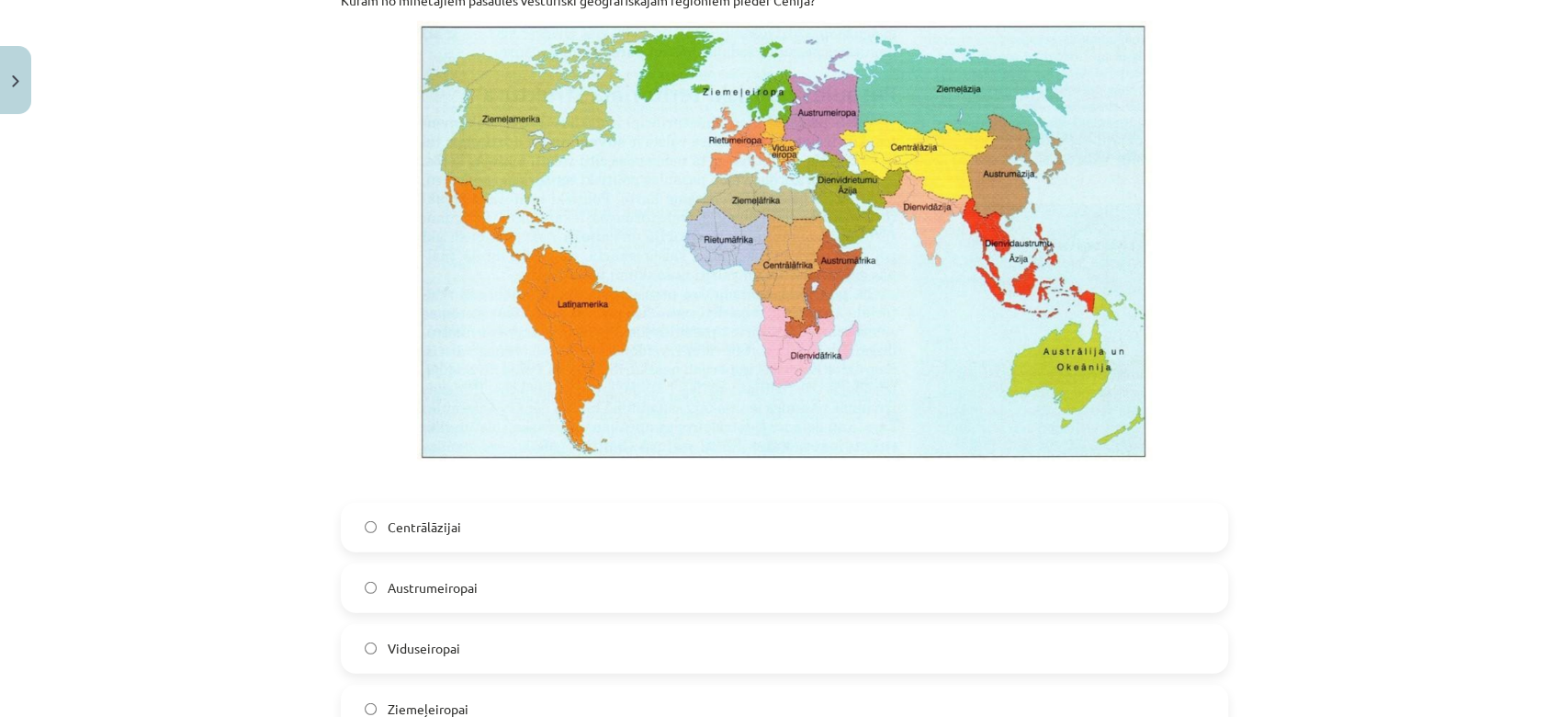
scroll to position [3085, 0]
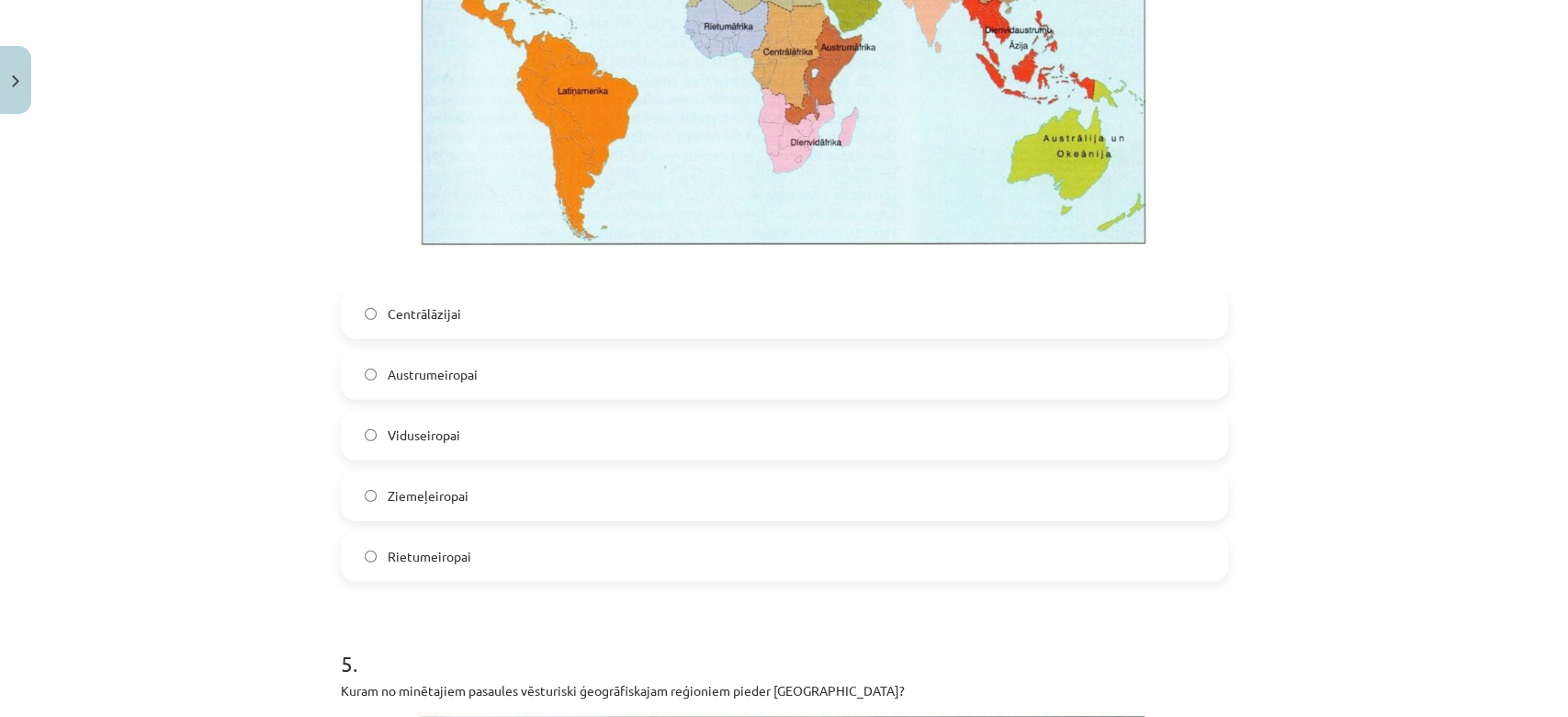
click at [465, 430] on label "Viduseiropai" at bounding box center [784, 436] width 883 height 46
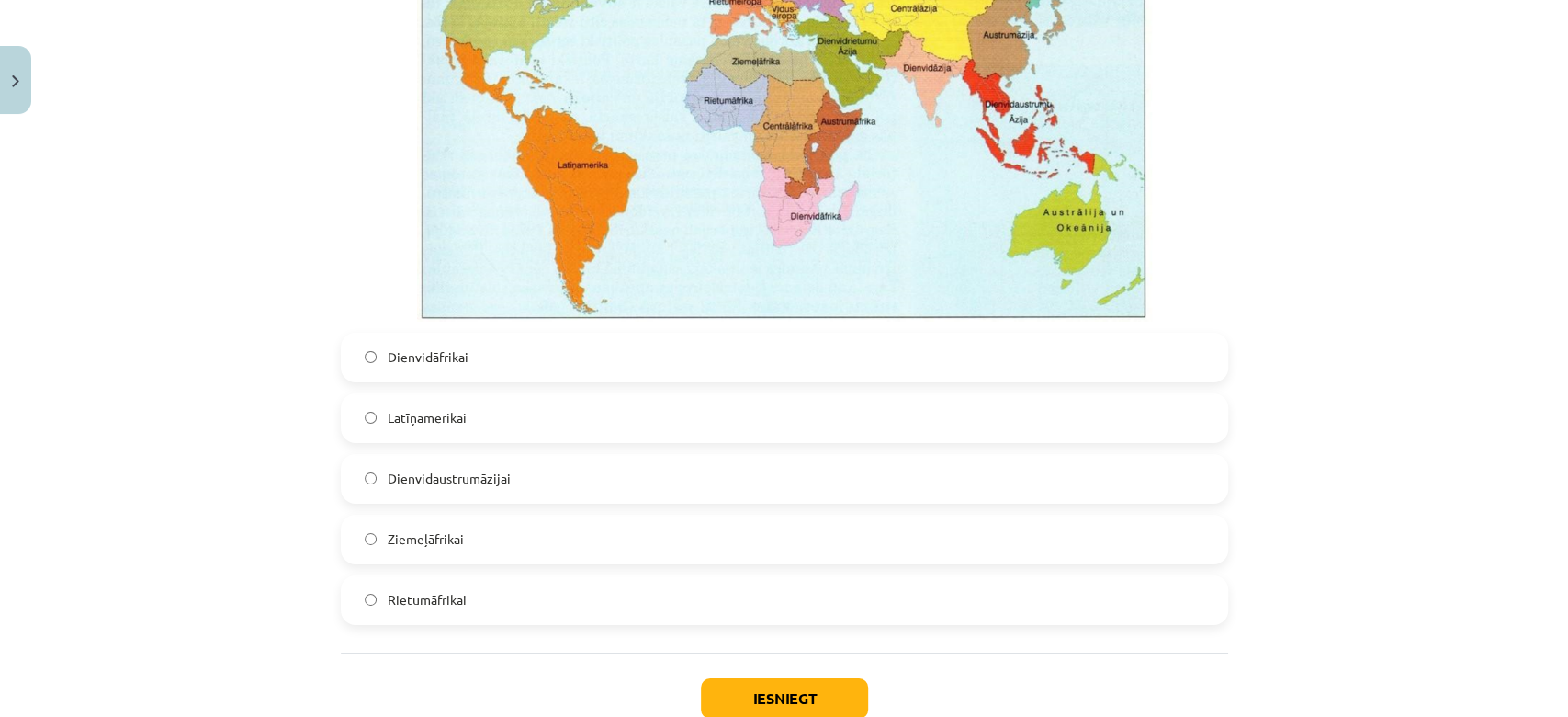
scroll to position [4200, 0]
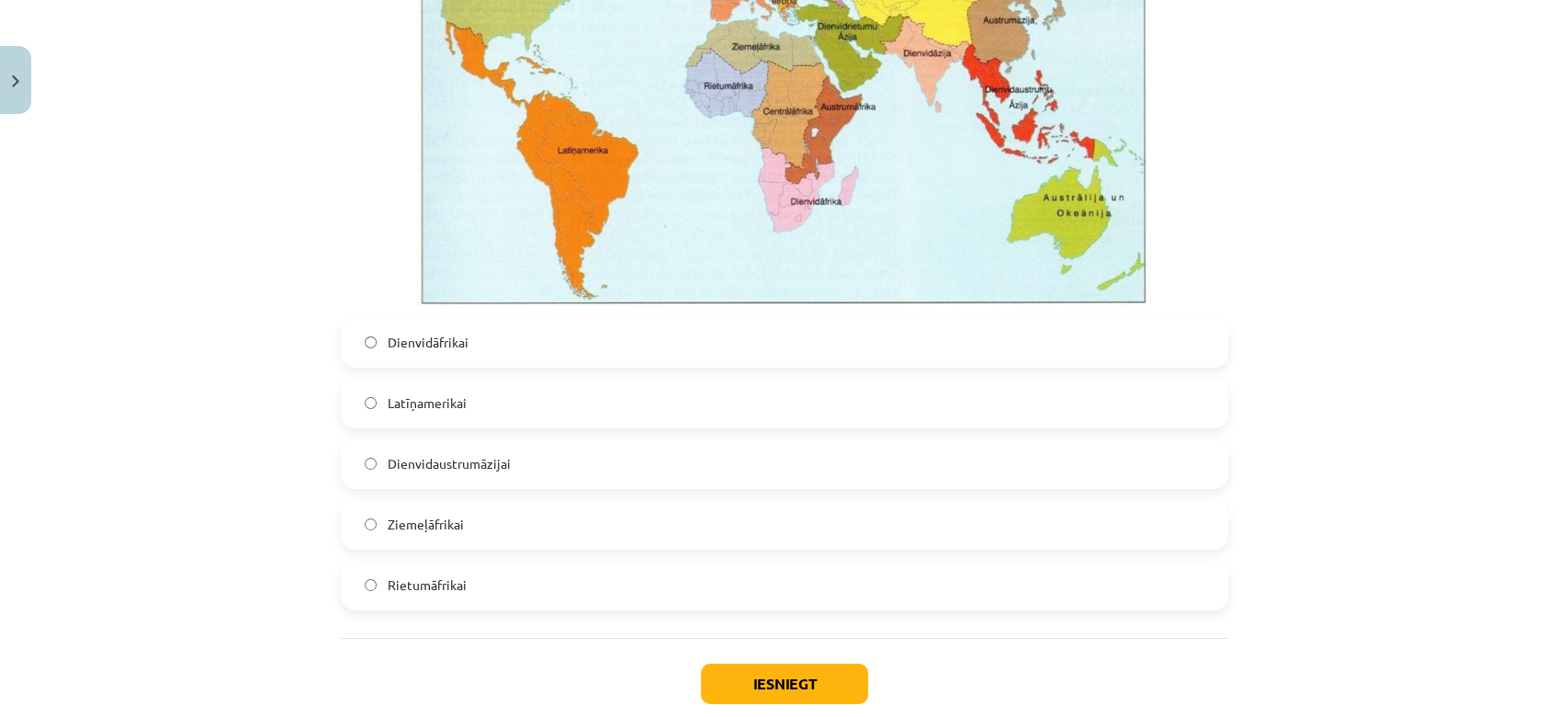
click at [505, 566] on label "Rietumāfrikai" at bounding box center [784, 585] width 883 height 46
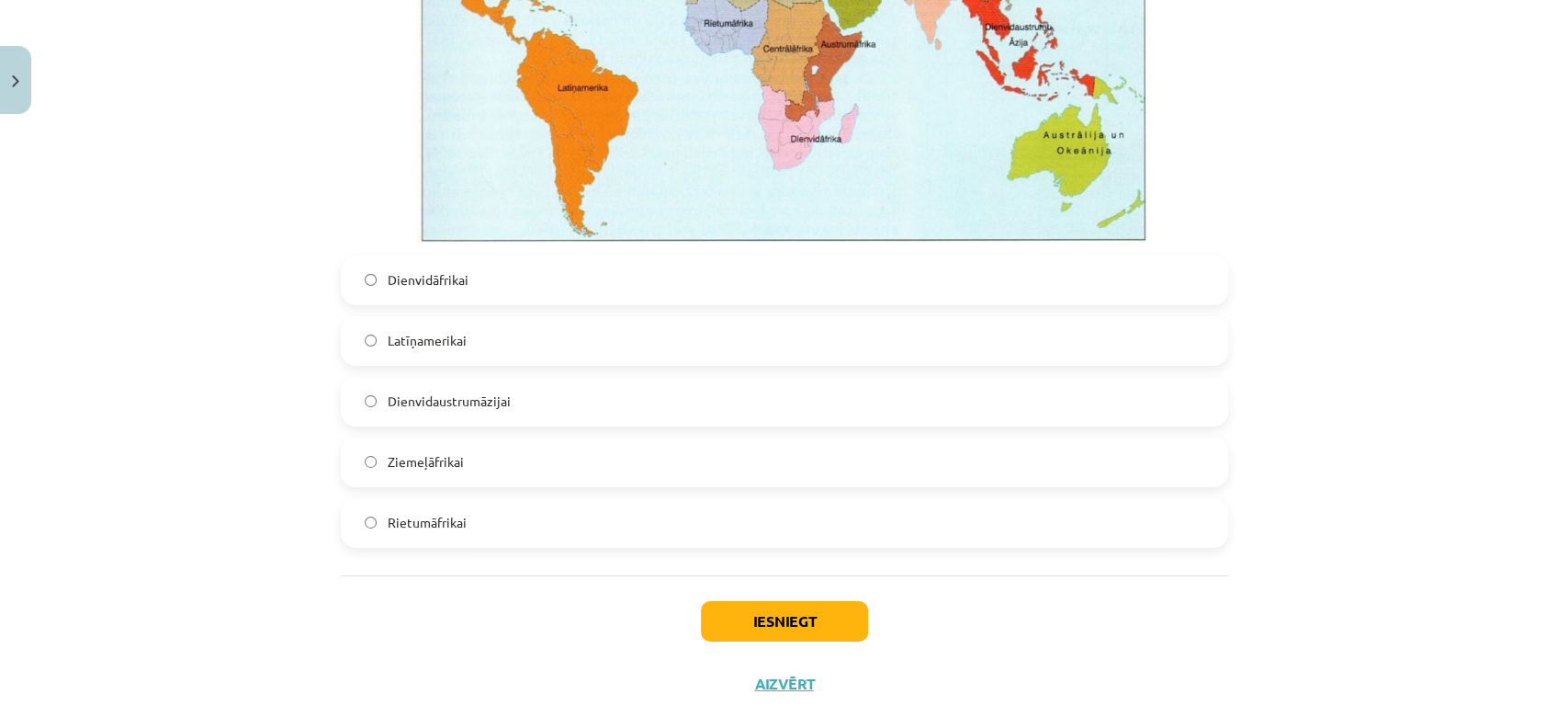
scroll to position [4306, 0]
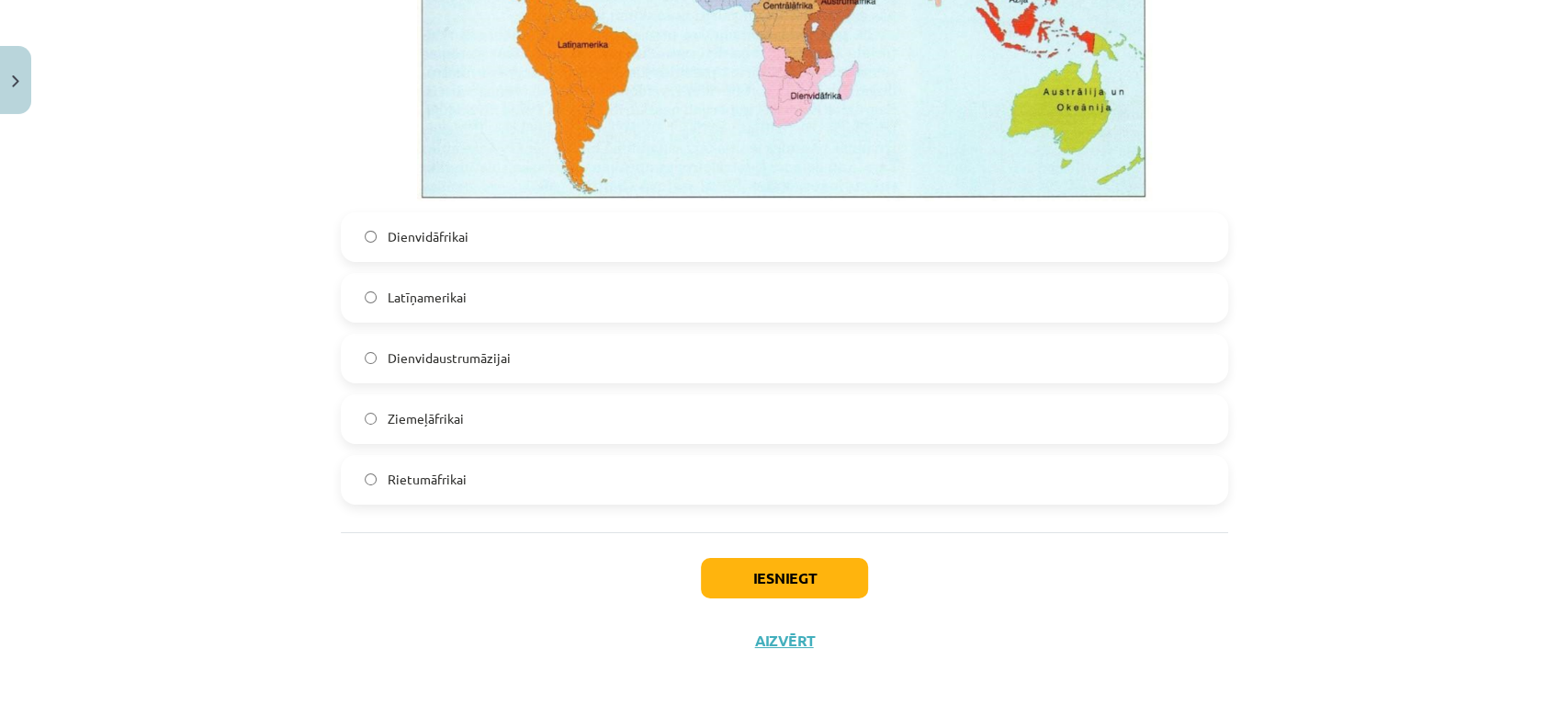
click at [457, 299] on label "Latīņamerikai" at bounding box center [784, 297] width 883 height 46
click at [725, 577] on button "Iesniegt" at bounding box center [784, 577] width 167 height 41
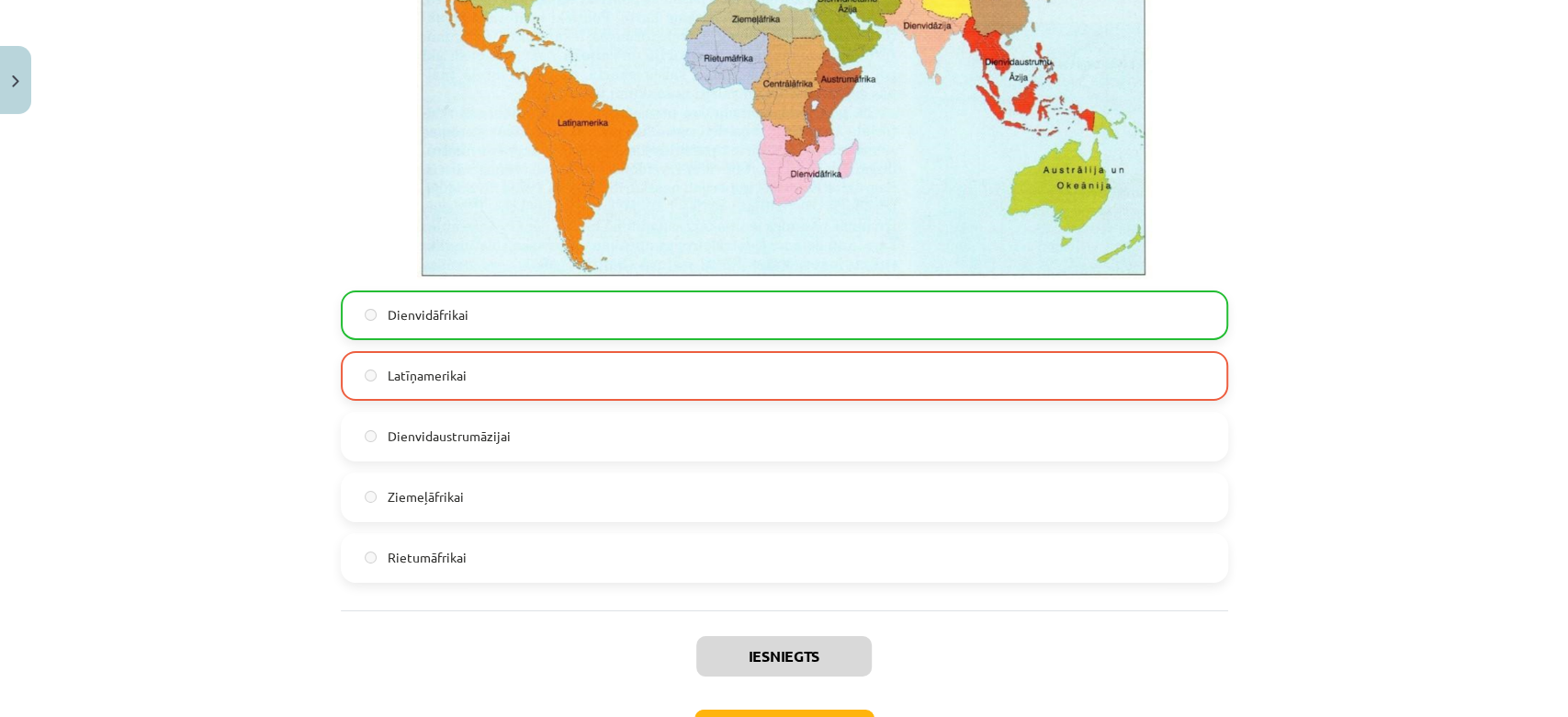
scroll to position [4364, 0]
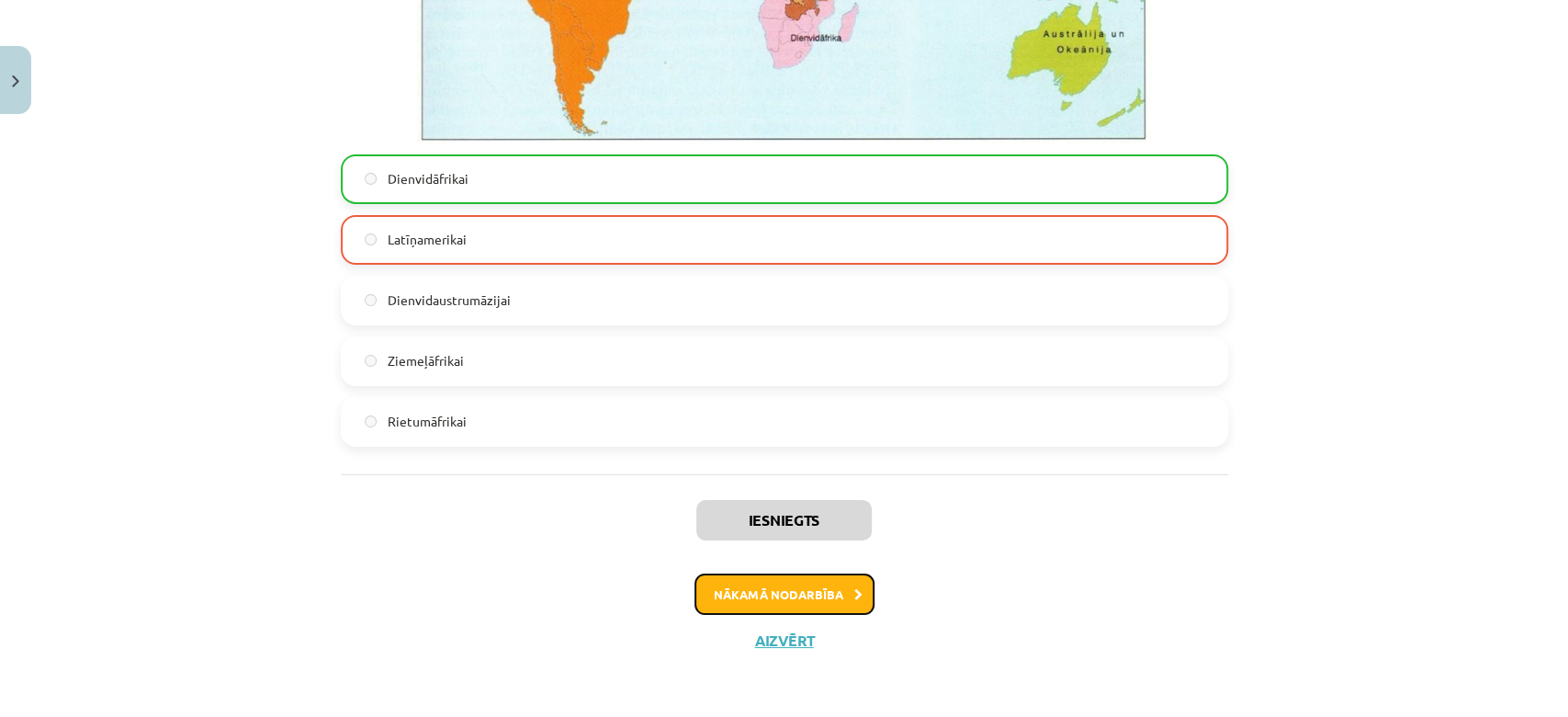
click at [836, 578] on button "Nākamā nodarbība" at bounding box center [784, 594] width 180 height 42
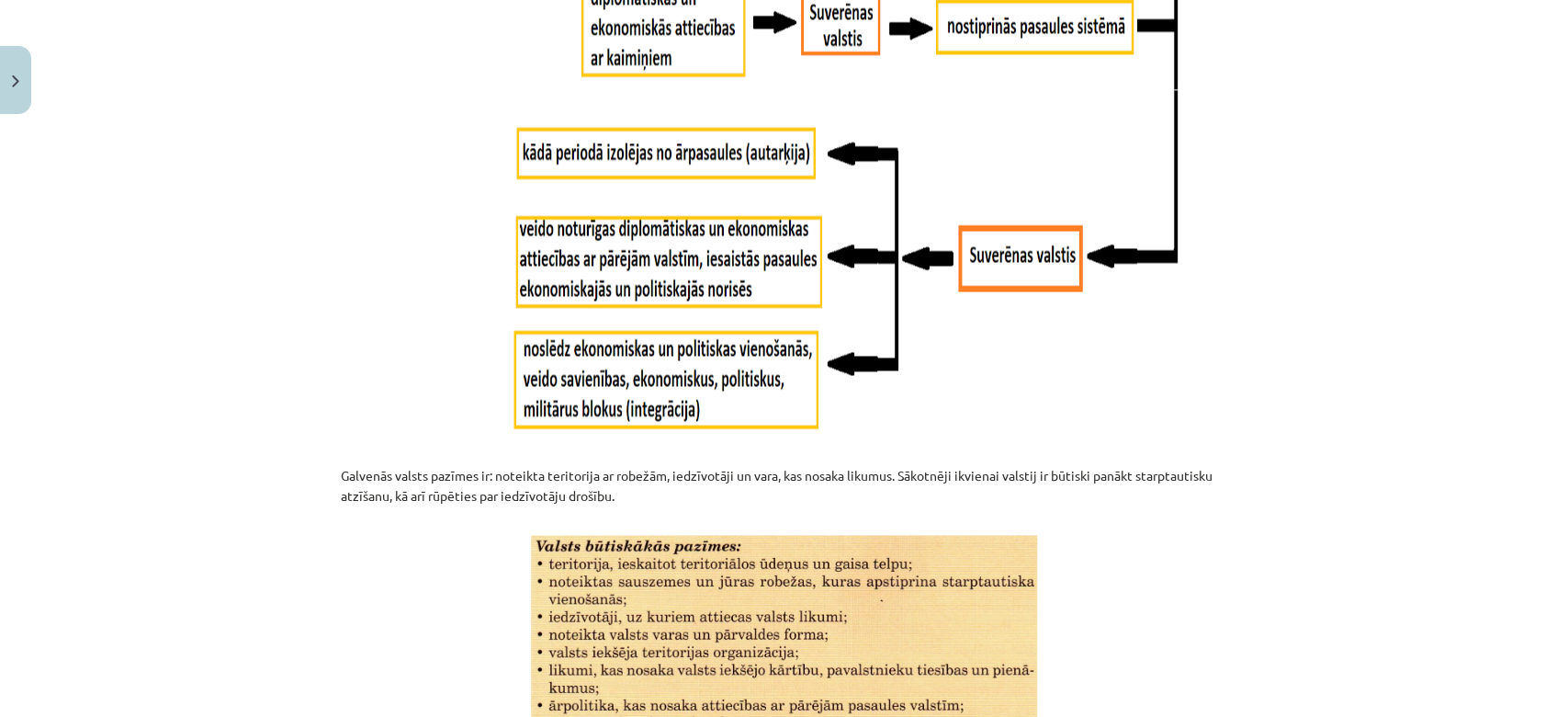
scroll to position [2367, 0]
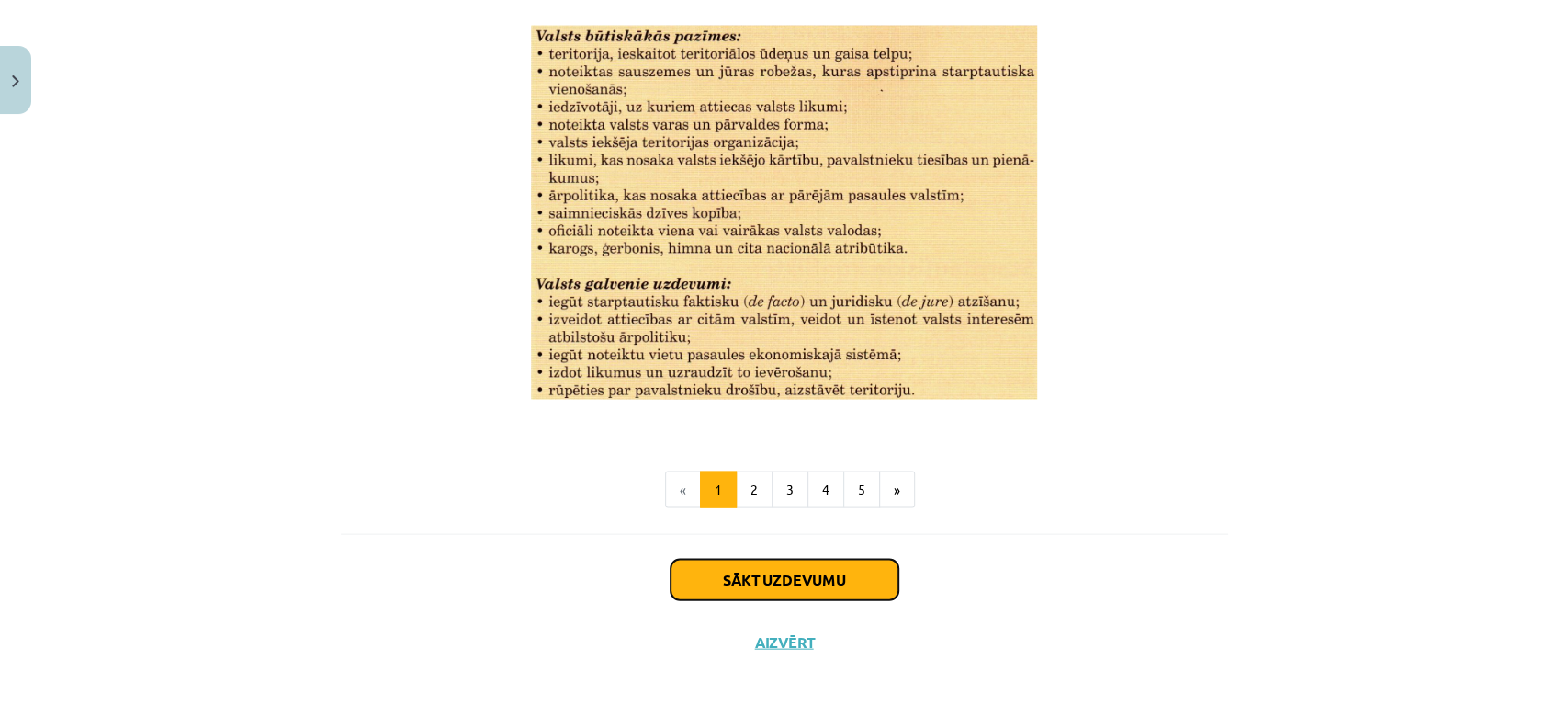
click at [798, 577] on button "Sākt uzdevumu" at bounding box center [784, 579] width 227 height 41
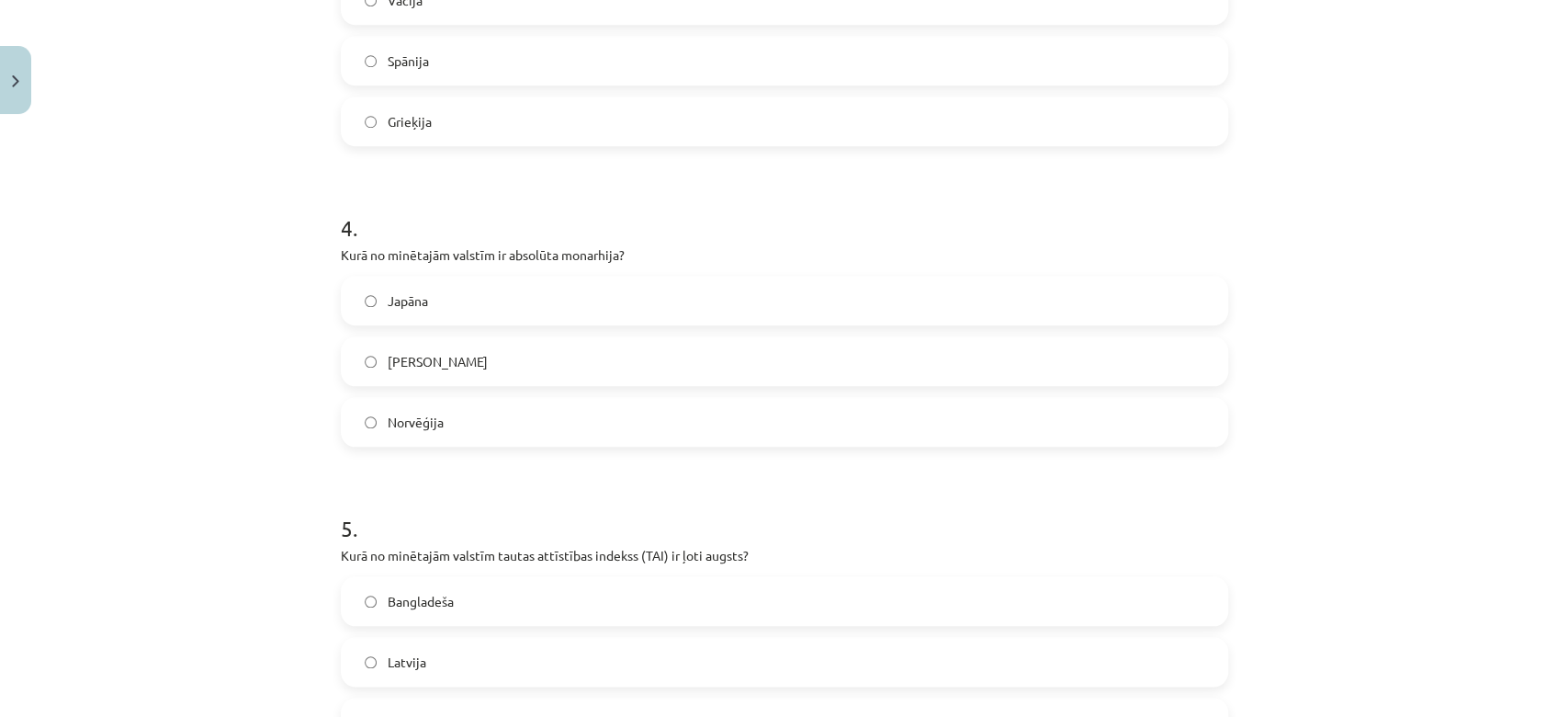
scroll to position [1326, 0]
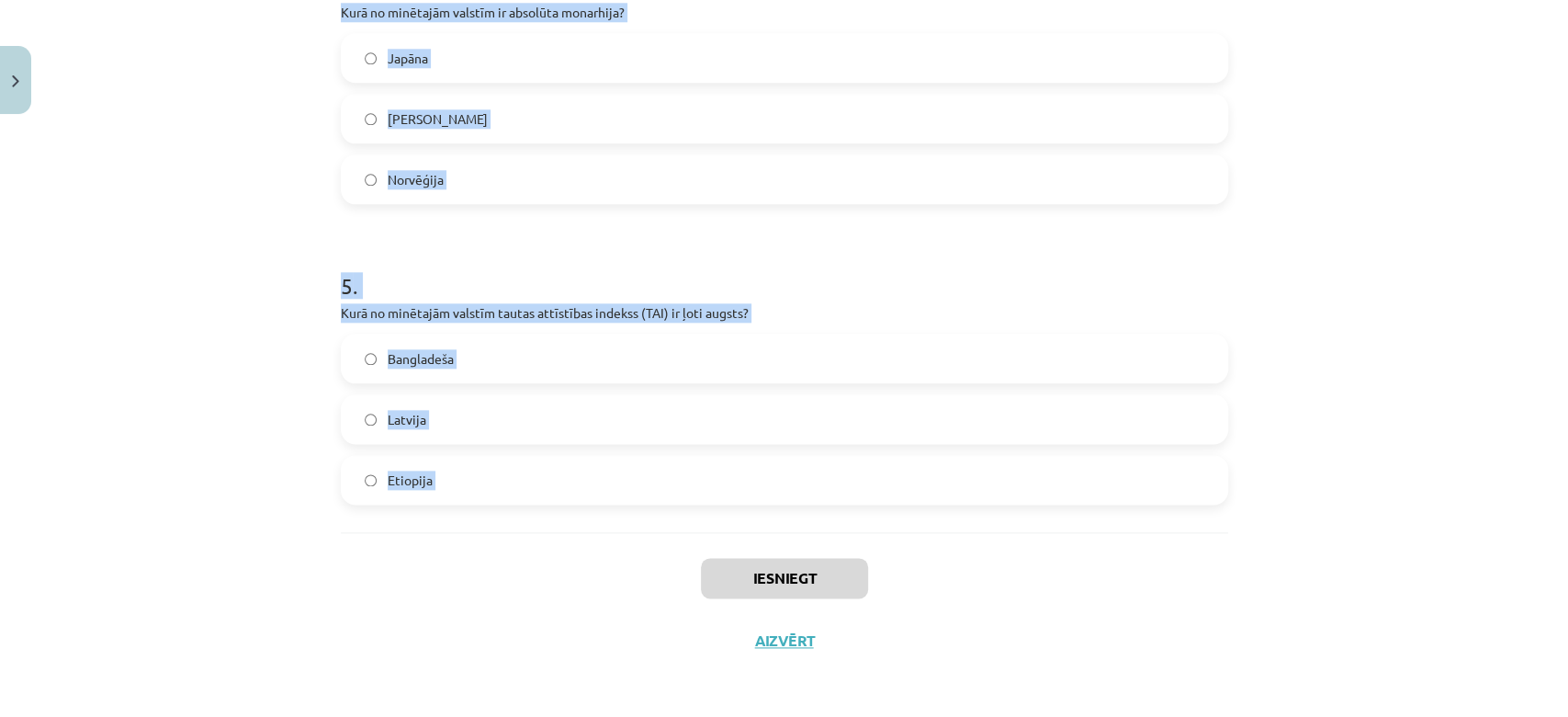
drag, startPoint x: 326, startPoint y: 210, endPoint x: 473, endPoint y: 562, distance: 381.5
copy form "1 . Kurā no minētajām valstīm ir visaugstākais iekšzemes kopprodukts (IKP) uz 1…"
click at [1482, 460] on div "Mācību tēma: Ģeogrāfijas i - 10. klases 1.ieskaites mācību materiāls #5 3. tēma…" at bounding box center [784, 358] width 1568 height 717
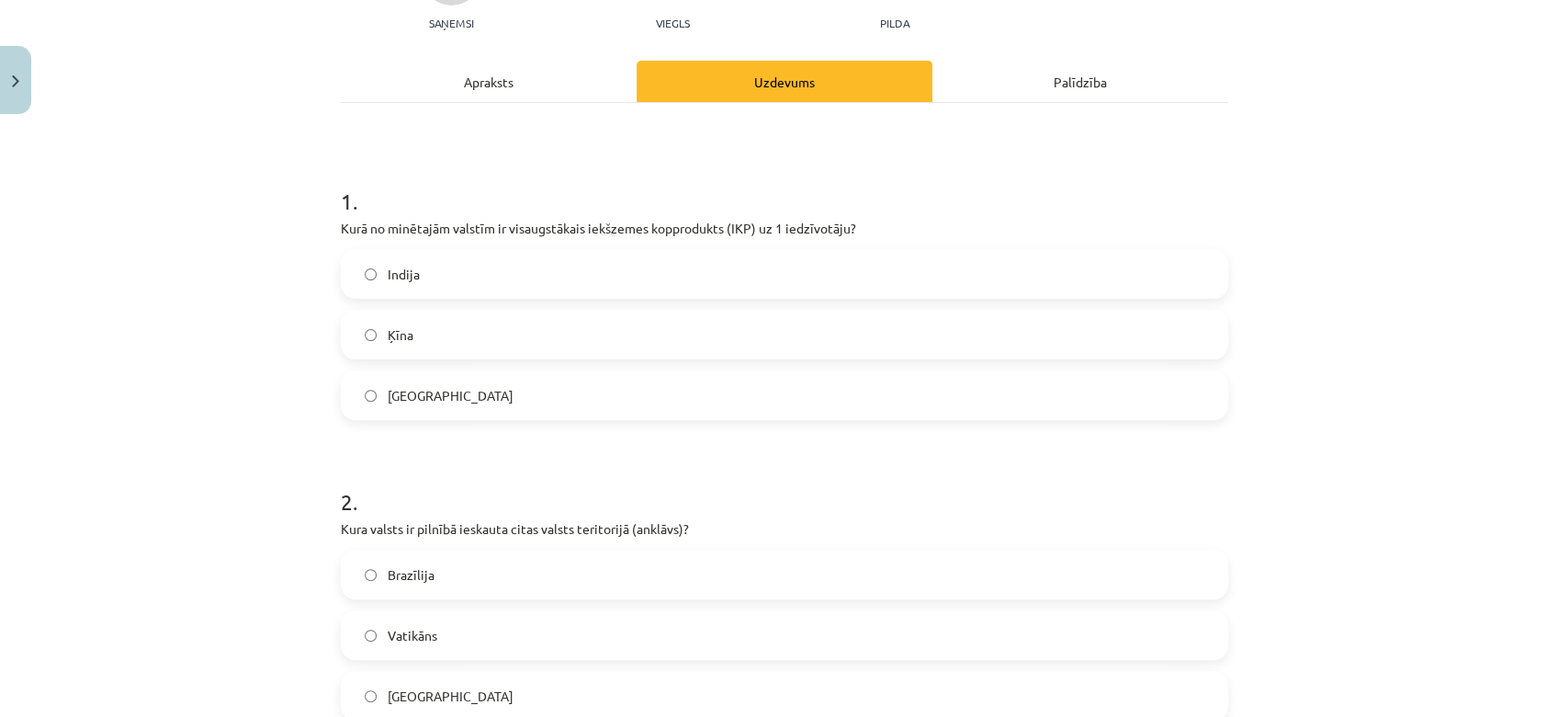
scroll to position [238, 0]
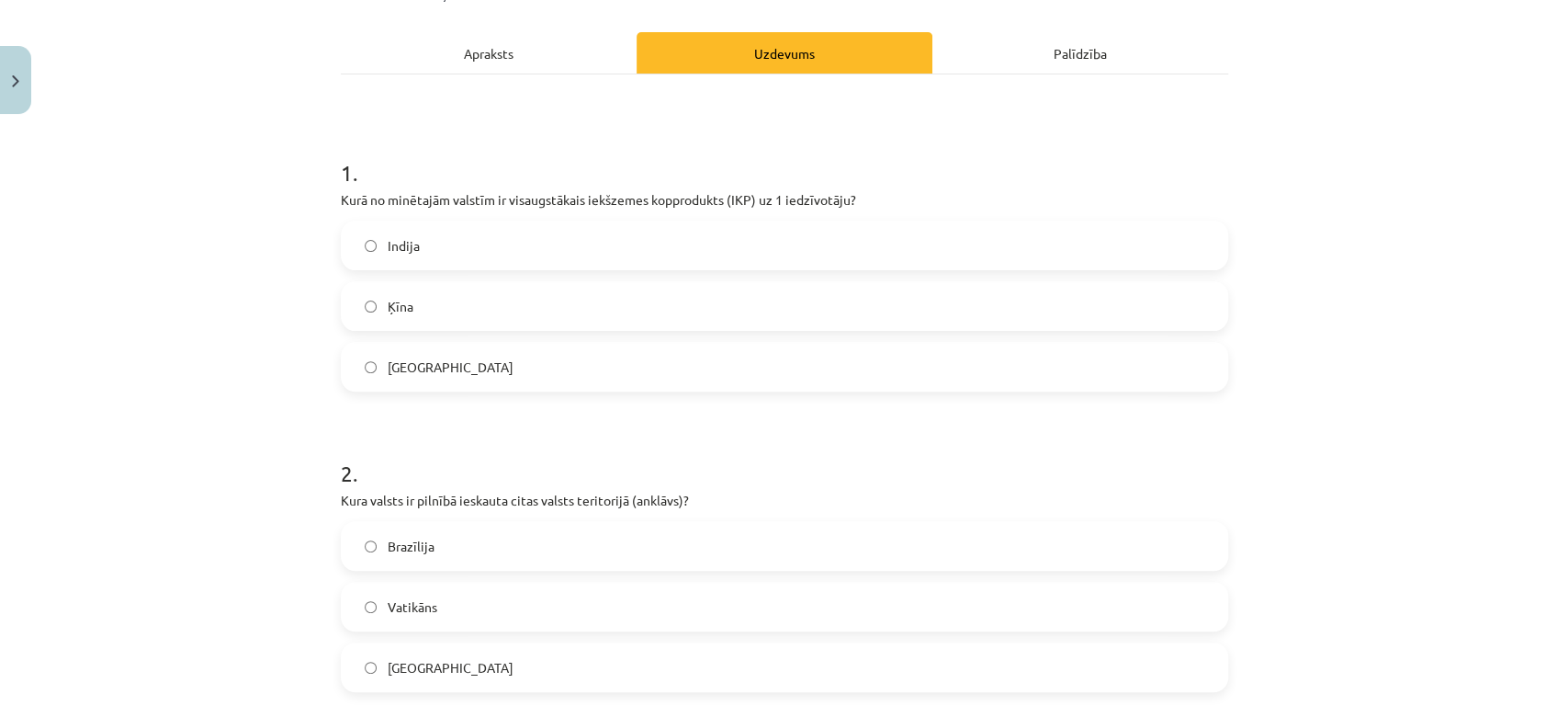
click at [840, 368] on label "ASV" at bounding box center [784, 367] width 883 height 46
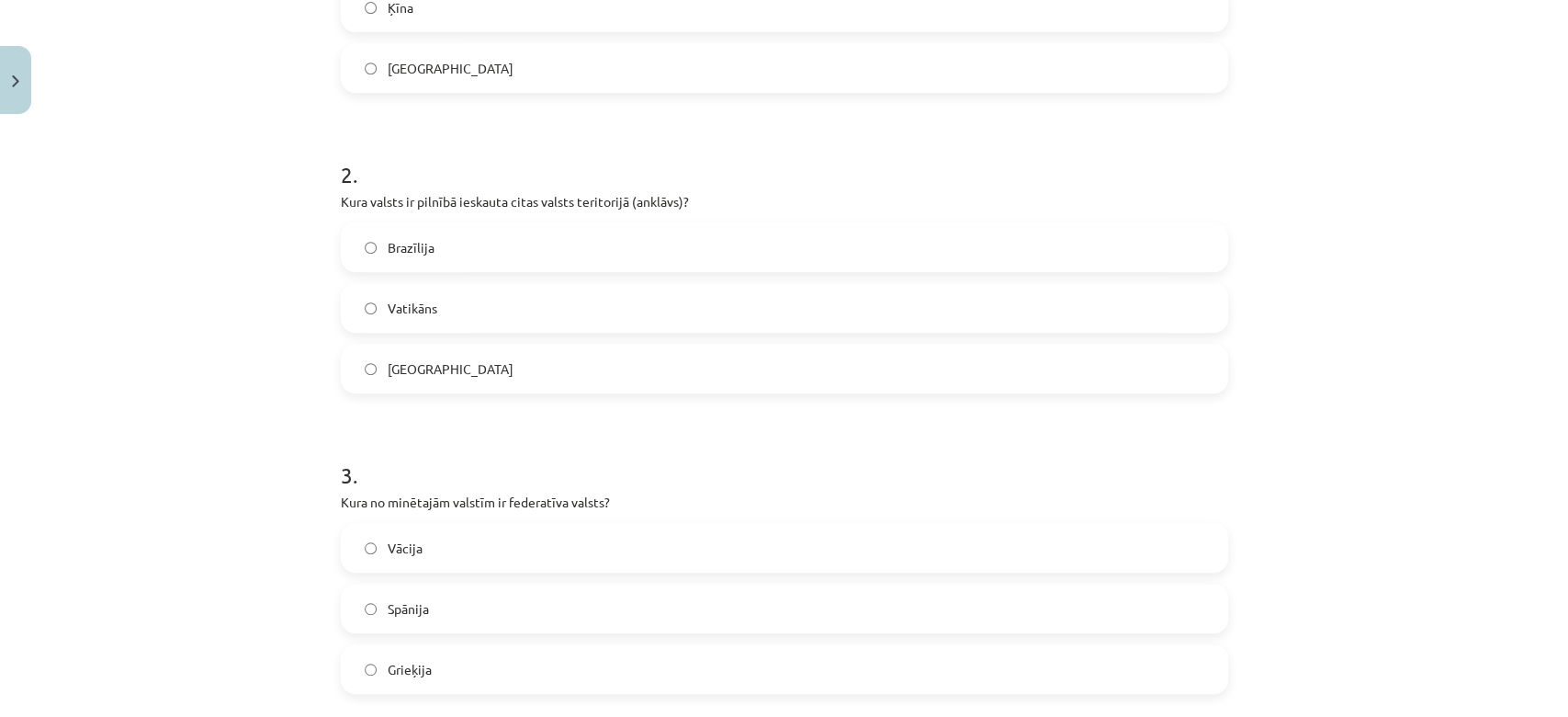
scroll to position [526, 0]
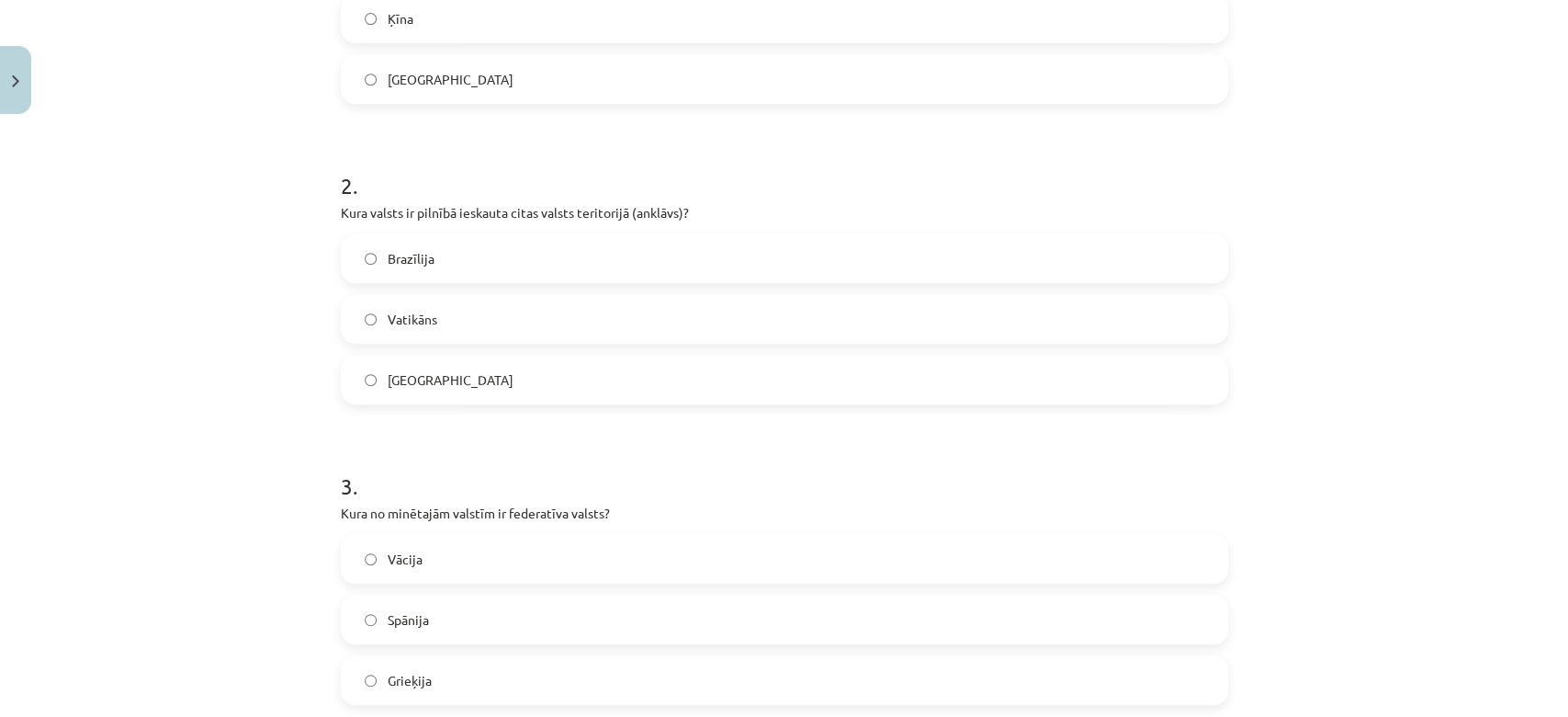
click at [500, 297] on label "Vatikāns" at bounding box center [784, 319] width 883 height 46
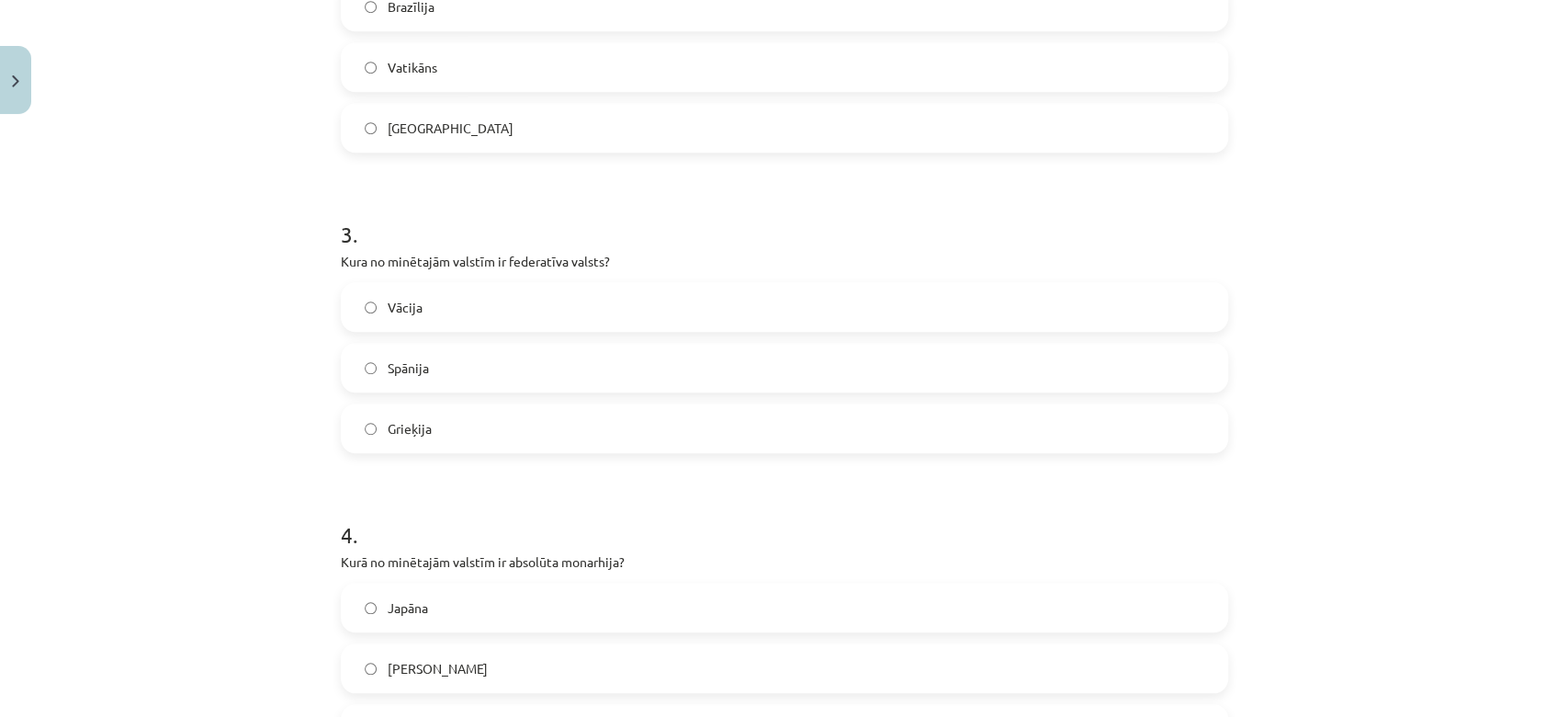
scroll to position [780, 0]
click at [443, 307] on label "Vācija" at bounding box center [784, 304] width 883 height 46
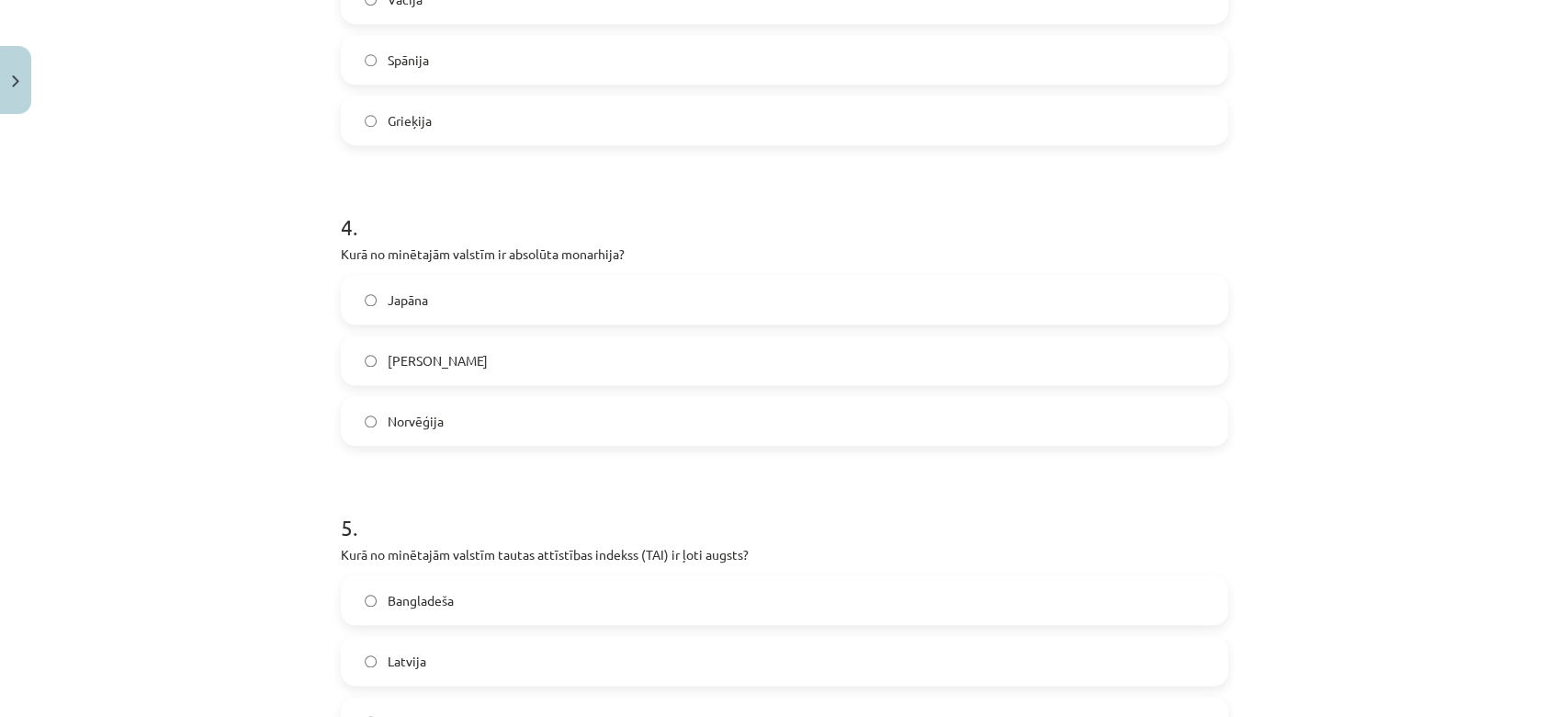
click at [452, 356] on span "Saūda Arābija" at bounding box center [438, 360] width 100 height 19
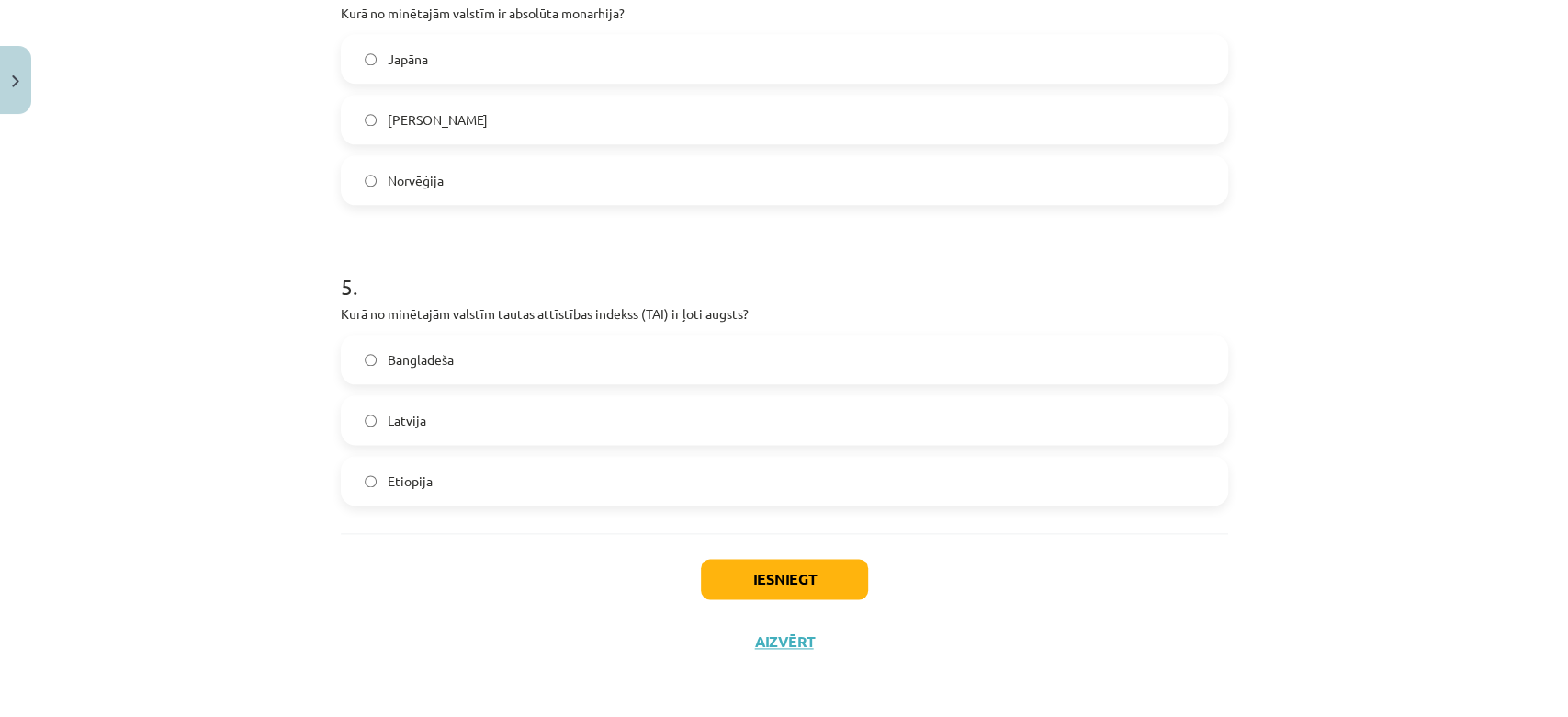
scroll to position [1326, 0]
click at [444, 411] on label "Latvija" at bounding box center [784, 419] width 883 height 46
click at [718, 574] on button "Iesniegt" at bounding box center [784, 577] width 167 height 41
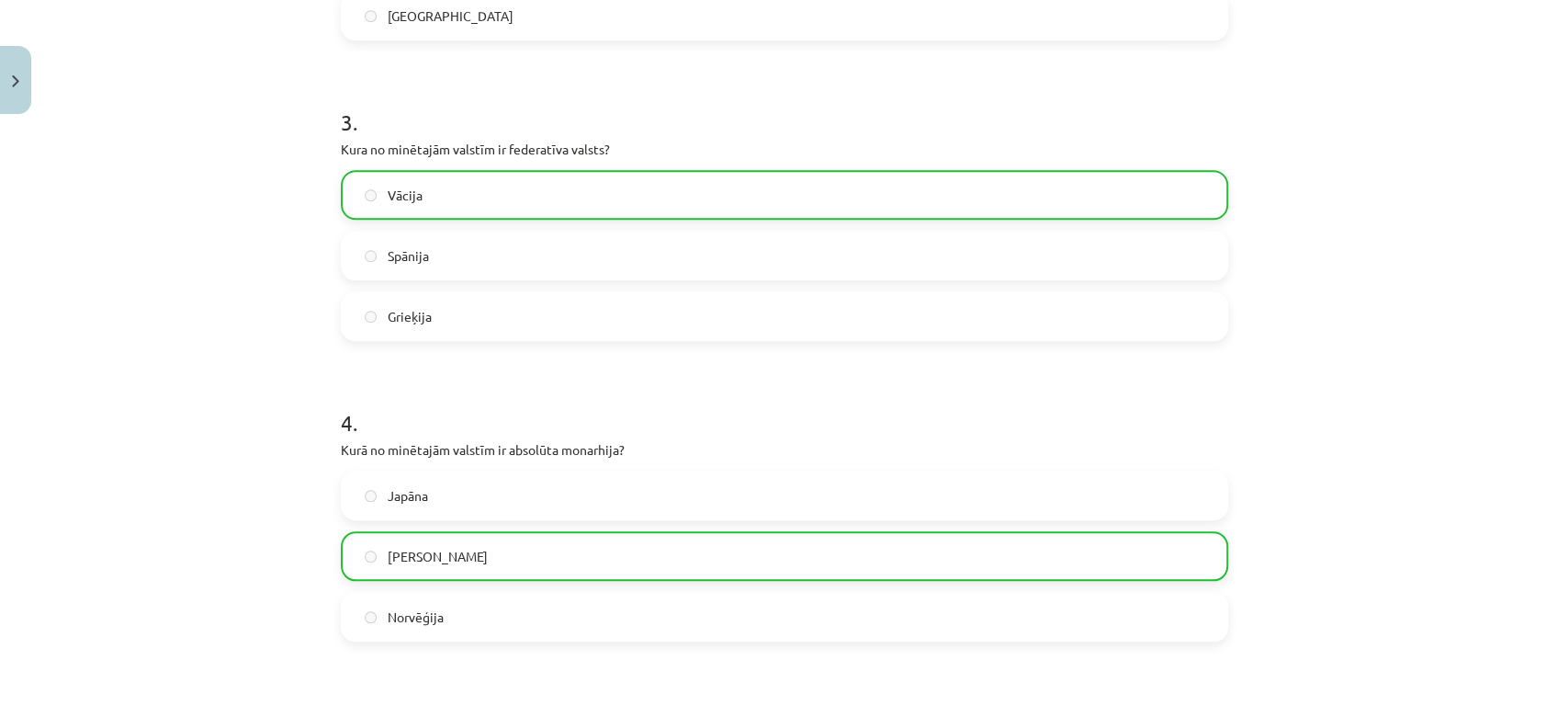
scroll to position [1384, 0]
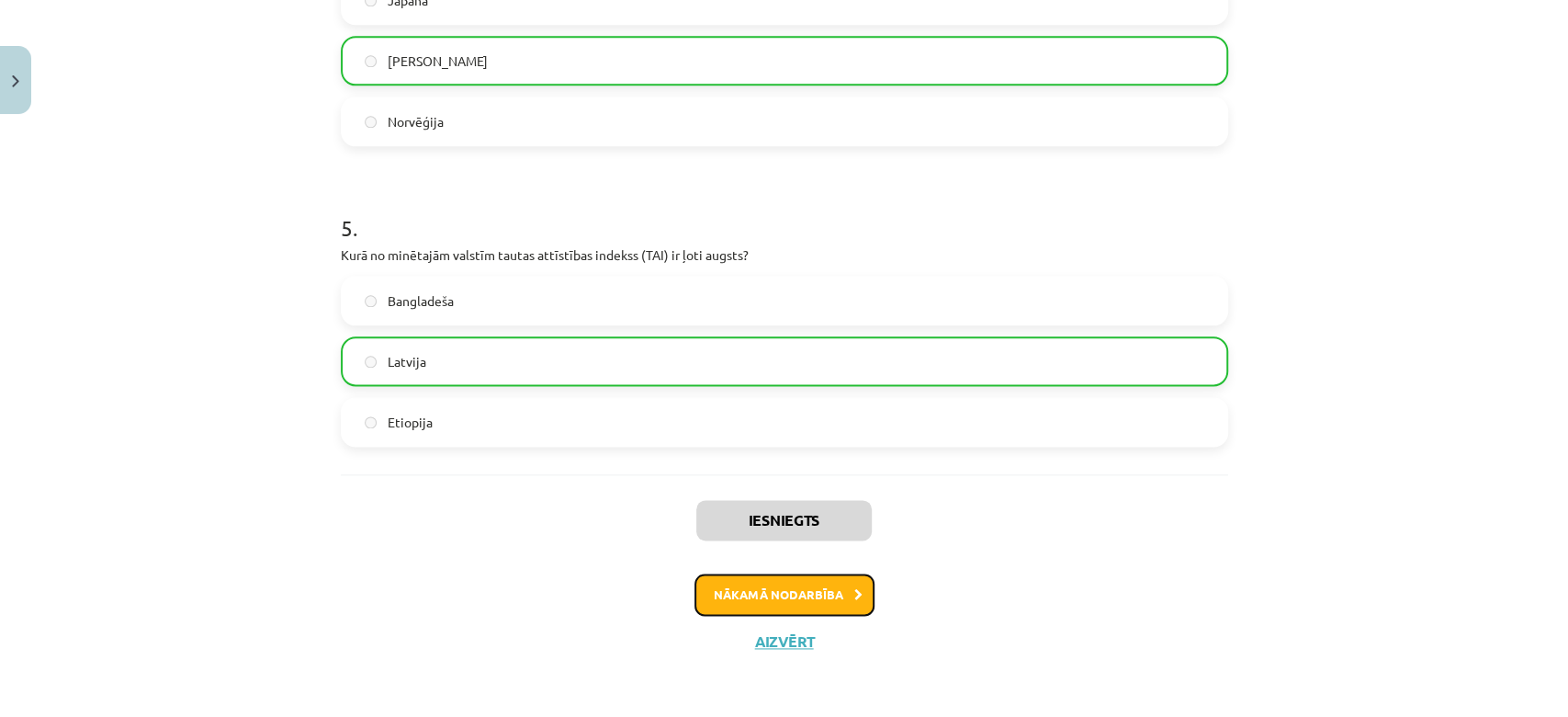
click at [787, 591] on button "Nākamā nodarbība" at bounding box center [784, 594] width 180 height 42
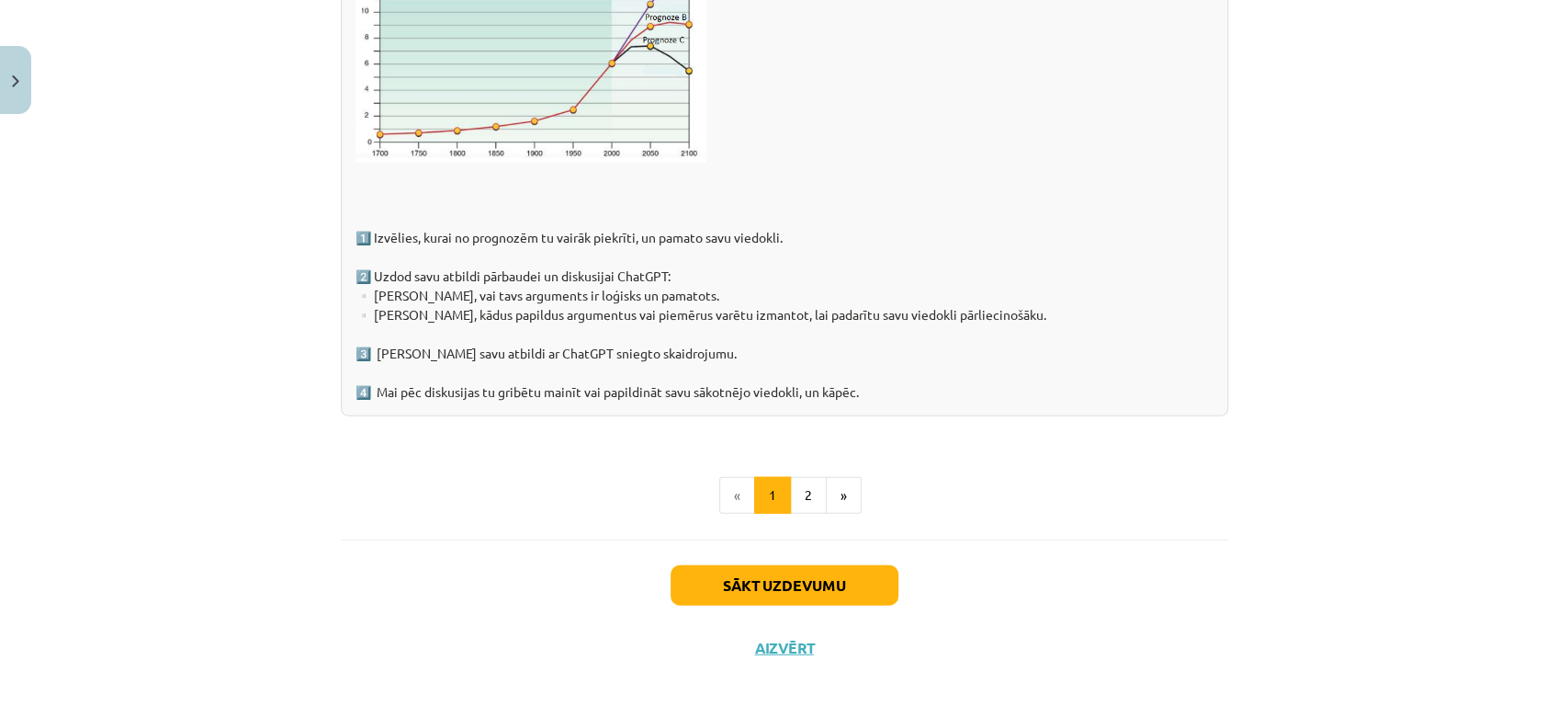
scroll to position [2891, 0]
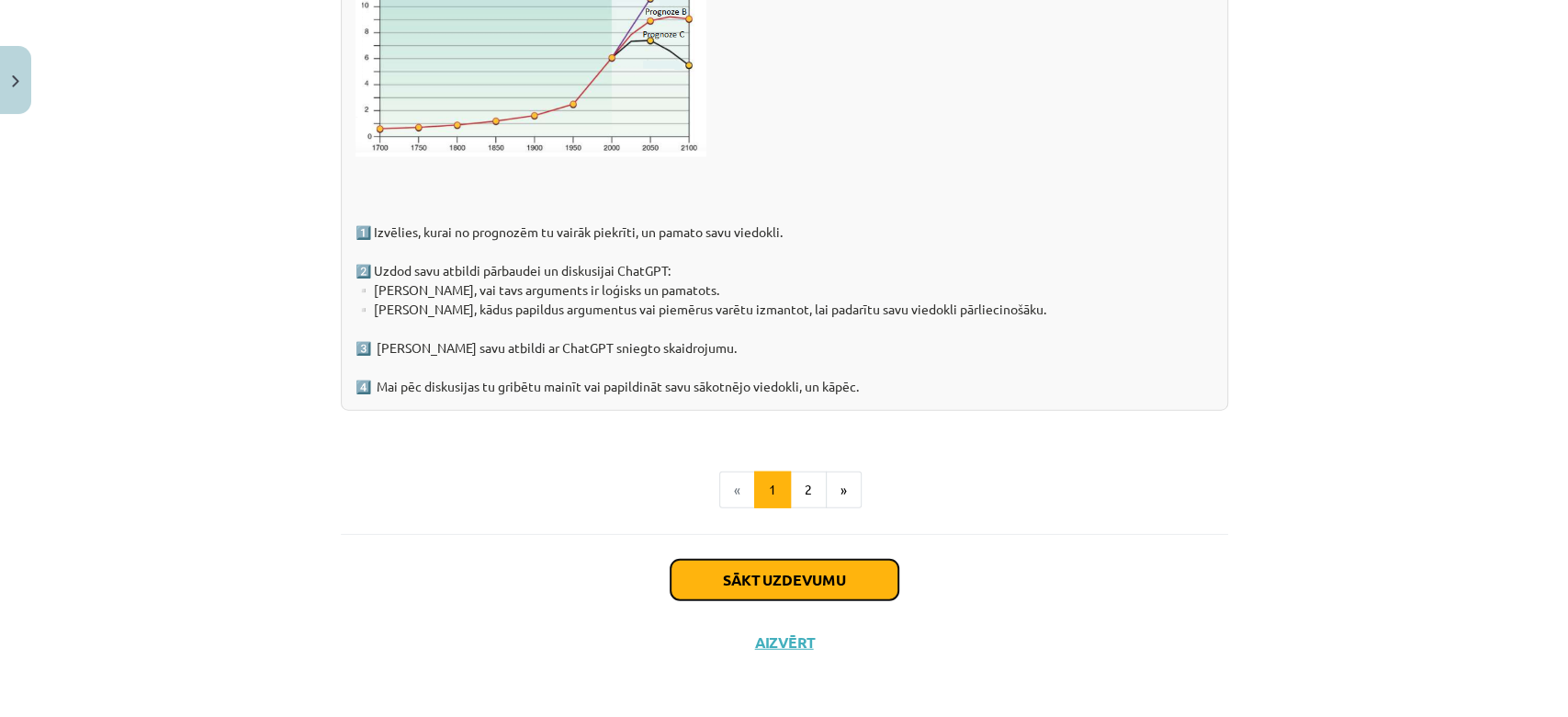
click at [812, 566] on button "Sākt uzdevumu" at bounding box center [784, 579] width 227 height 41
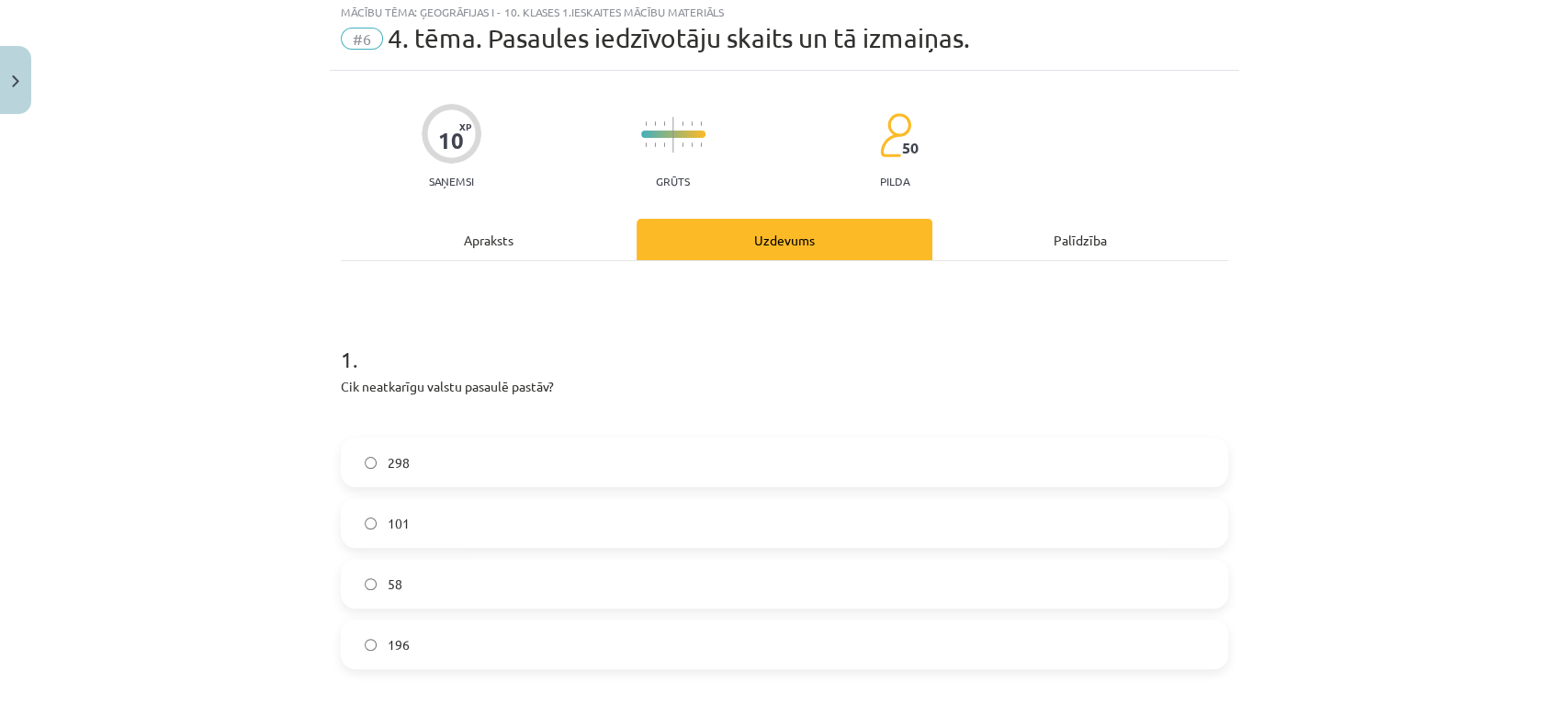
scroll to position [45, 0]
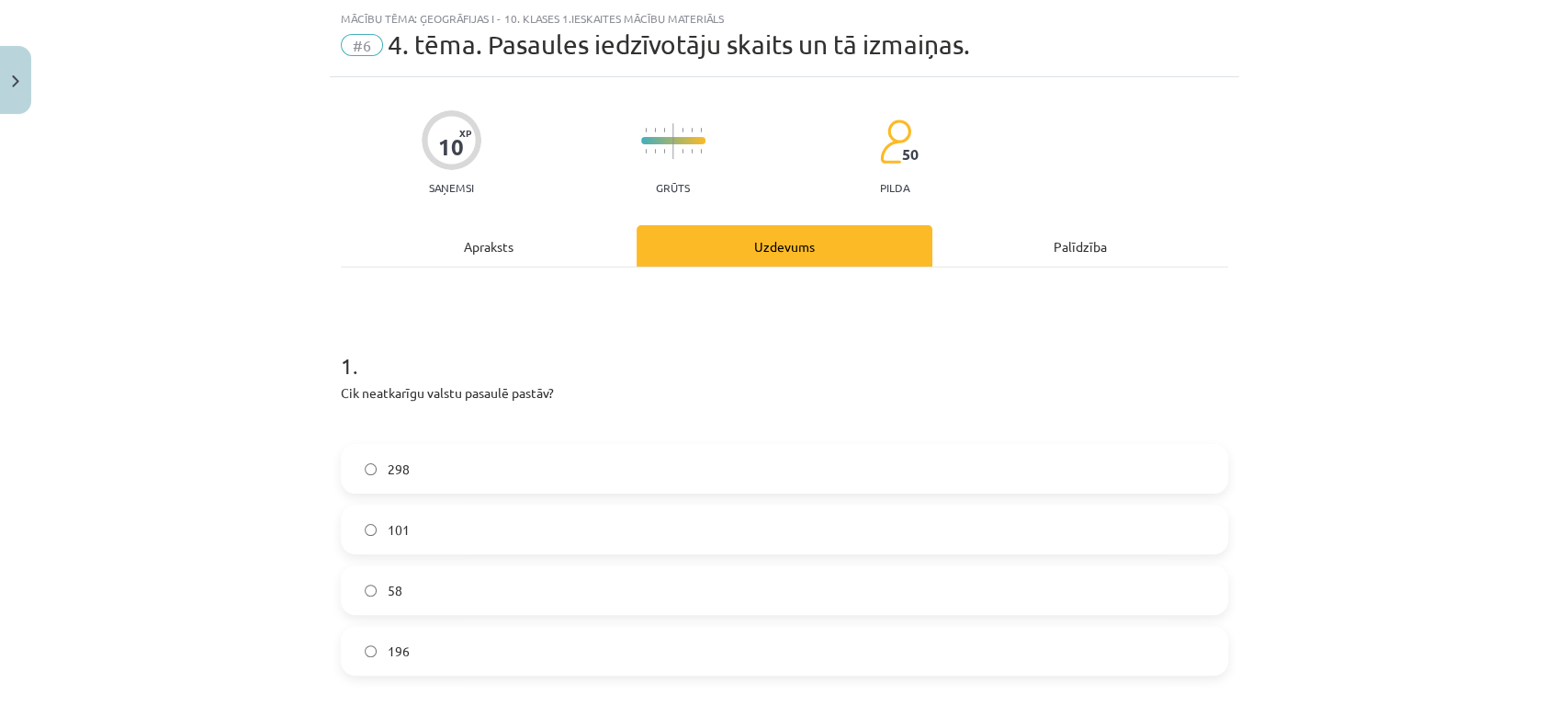
click at [349, 43] on span "#6" at bounding box center [362, 45] width 42 height 22
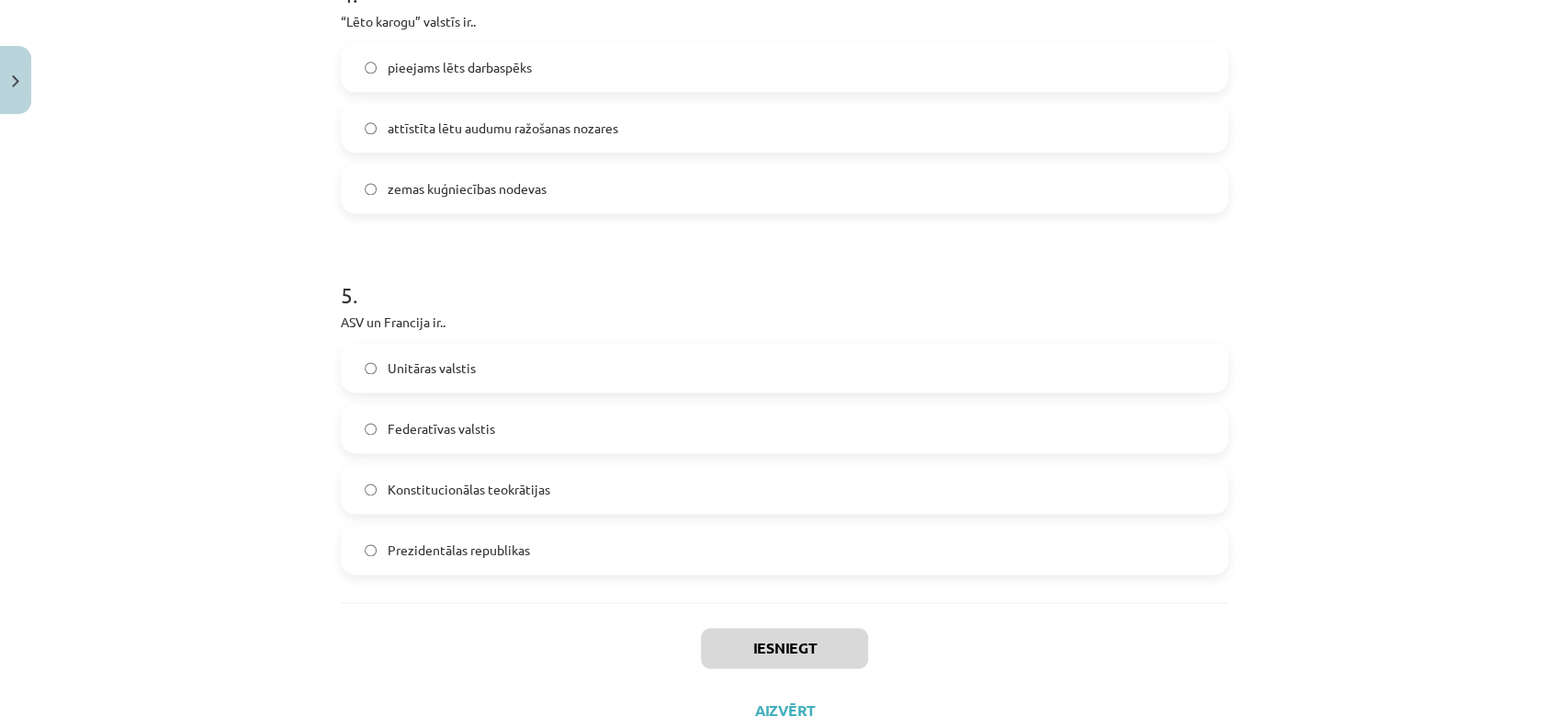
scroll to position [1660, 0]
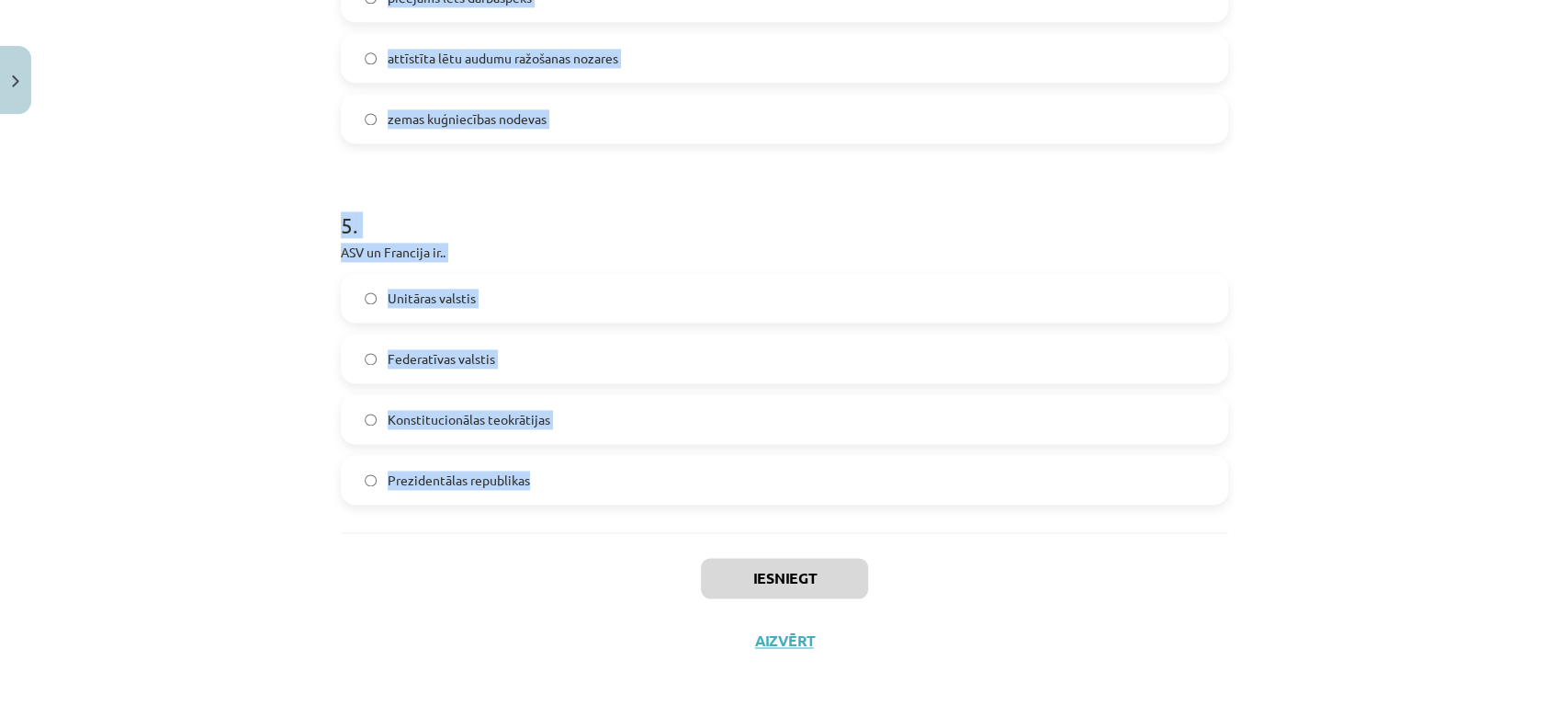
drag, startPoint x: 322, startPoint y: 391, endPoint x: 542, endPoint y: 496, distance: 243.8
copy form "Cik neatkarīgu valstu pasaulē pastāv? 298 101 58 196 2 . Kuras no minētajām ir …"
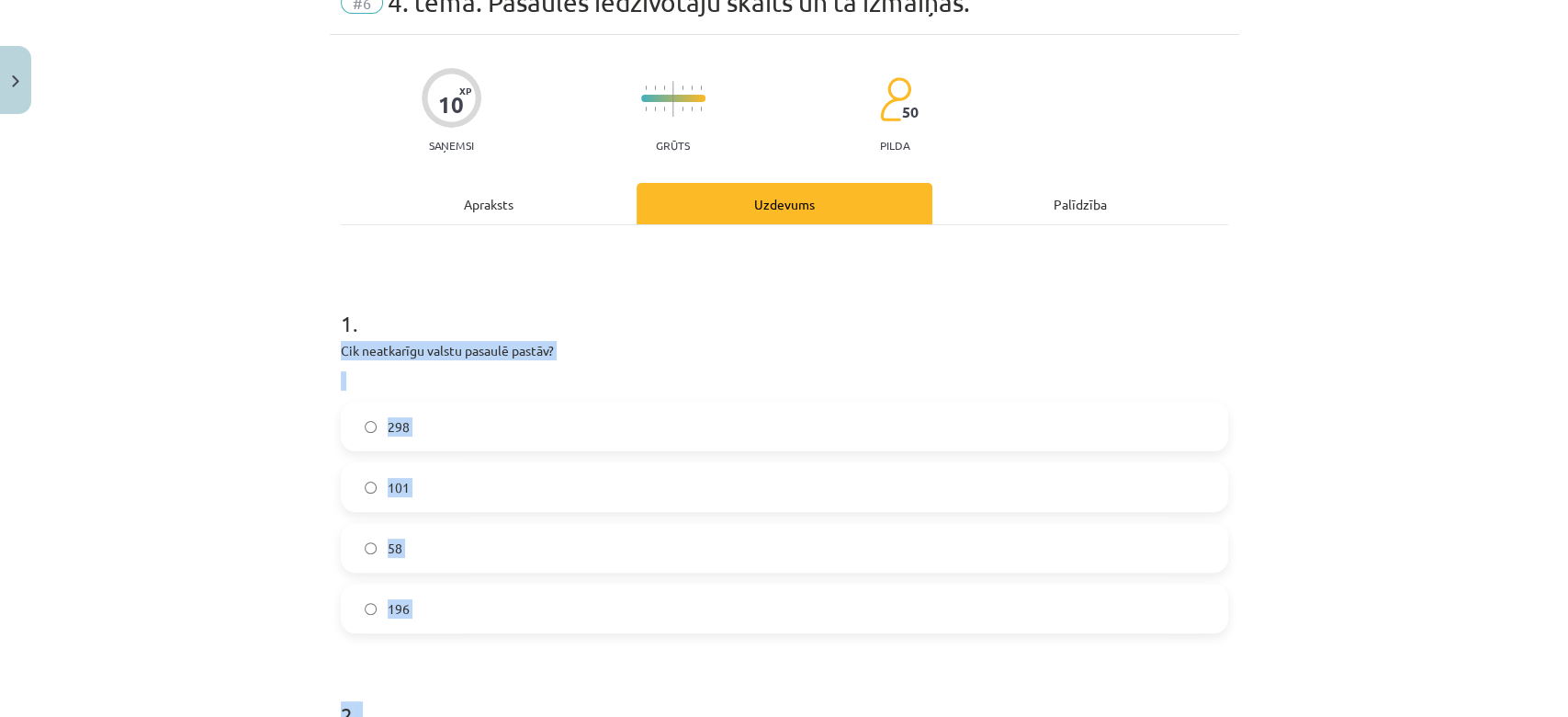
scroll to position [106, 0]
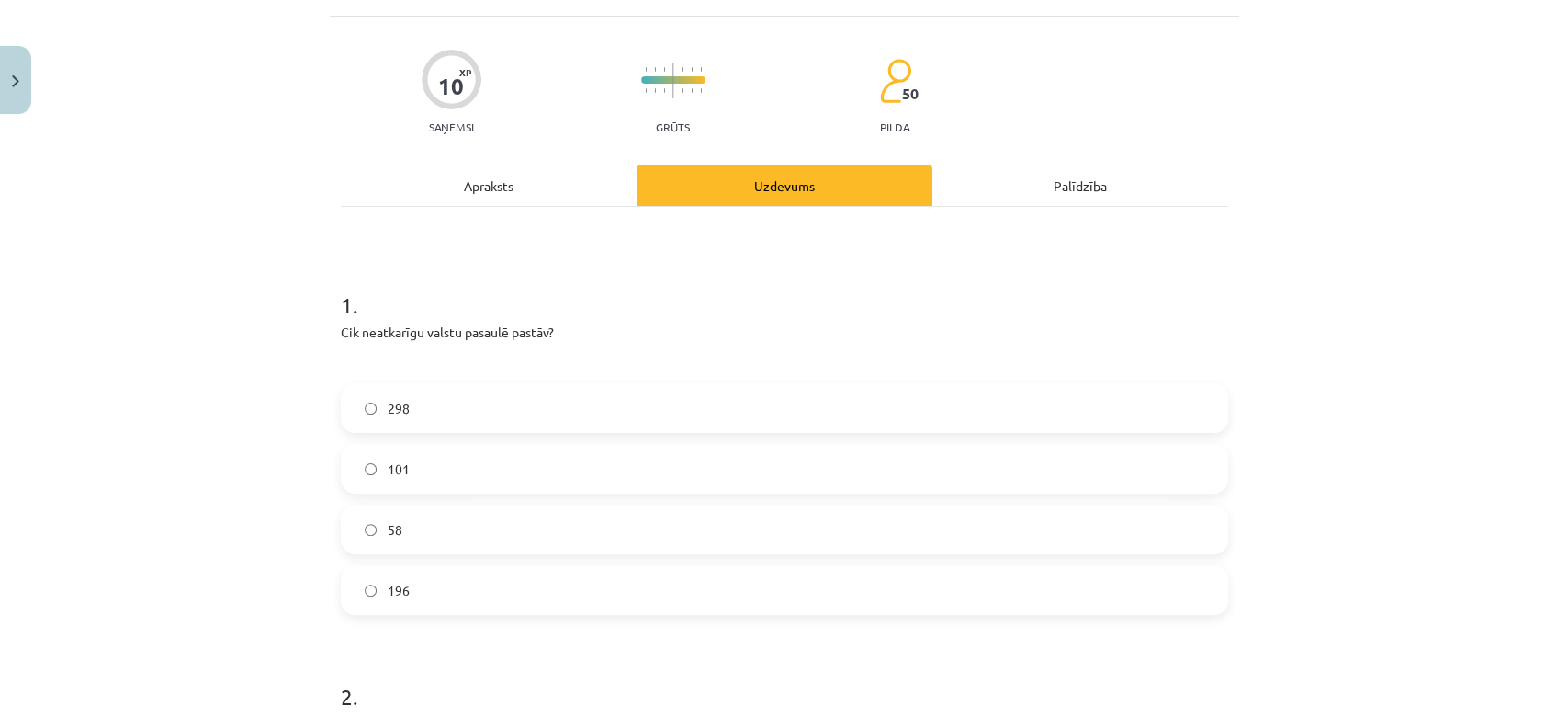
click at [614, 290] on h1 "1 ." at bounding box center [784, 288] width 887 height 57
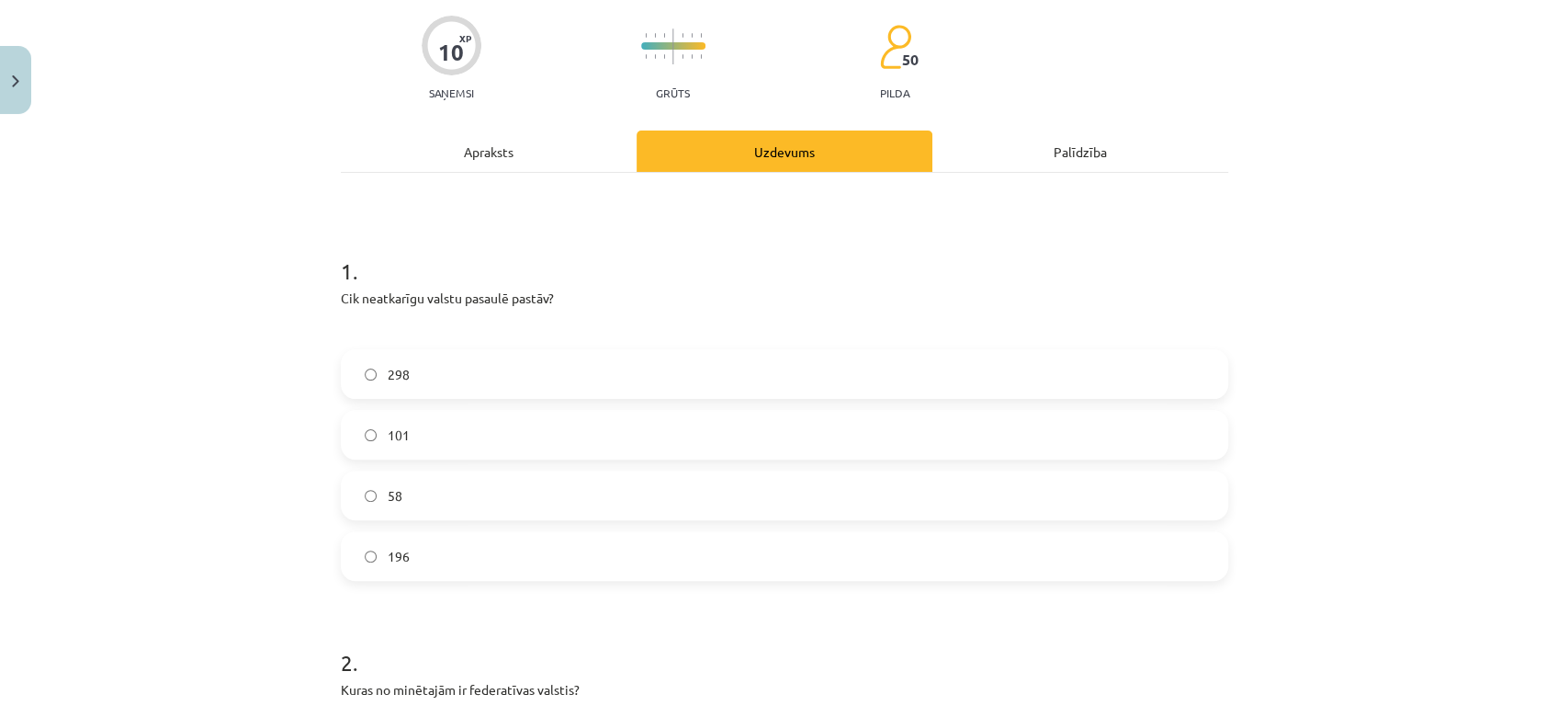
scroll to position [179, 0]
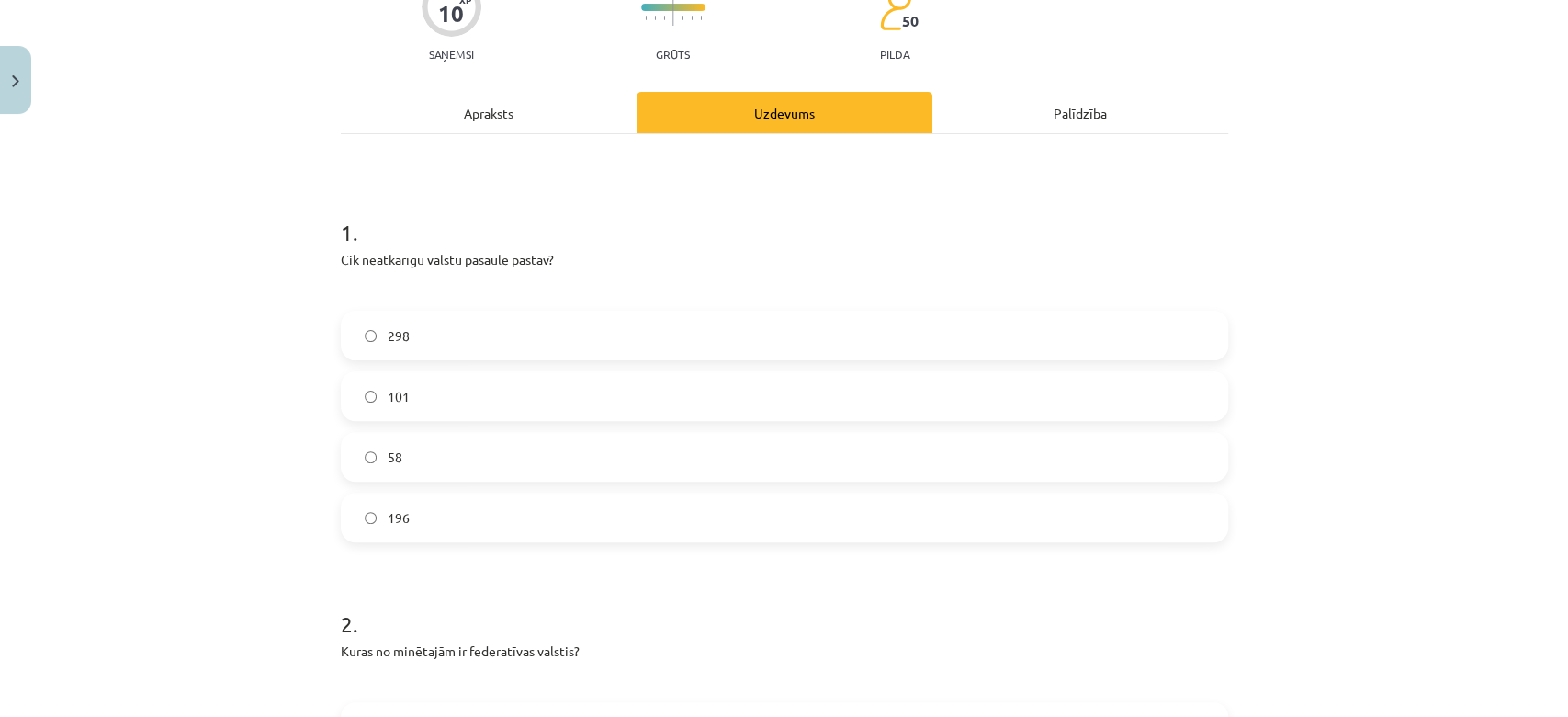
click at [404, 526] on label "196" at bounding box center [784, 518] width 883 height 46
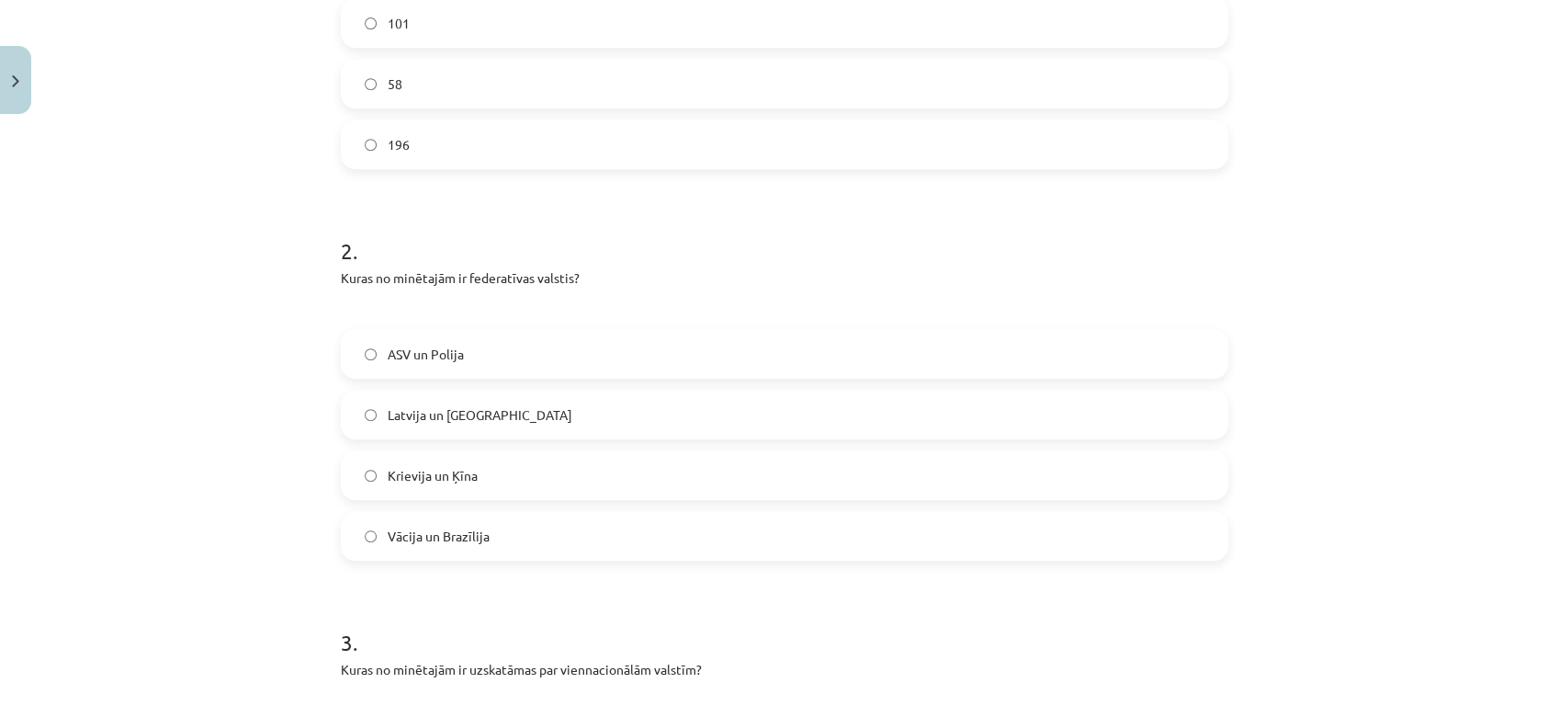
scroll to position [571, 0]
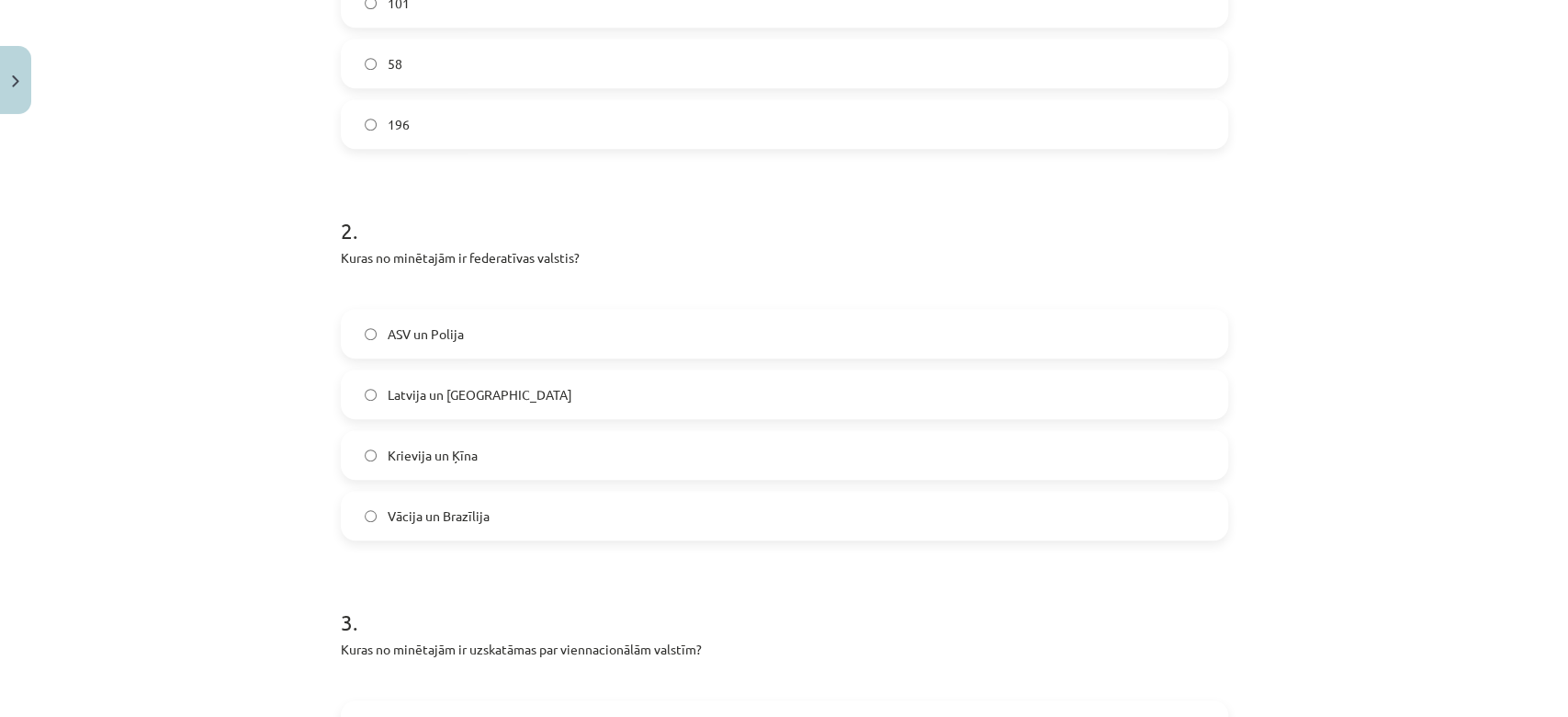
click at [492, 519] on label "Vācija un Brazīlija" at bounding box center [784, 516] width 883 height 46
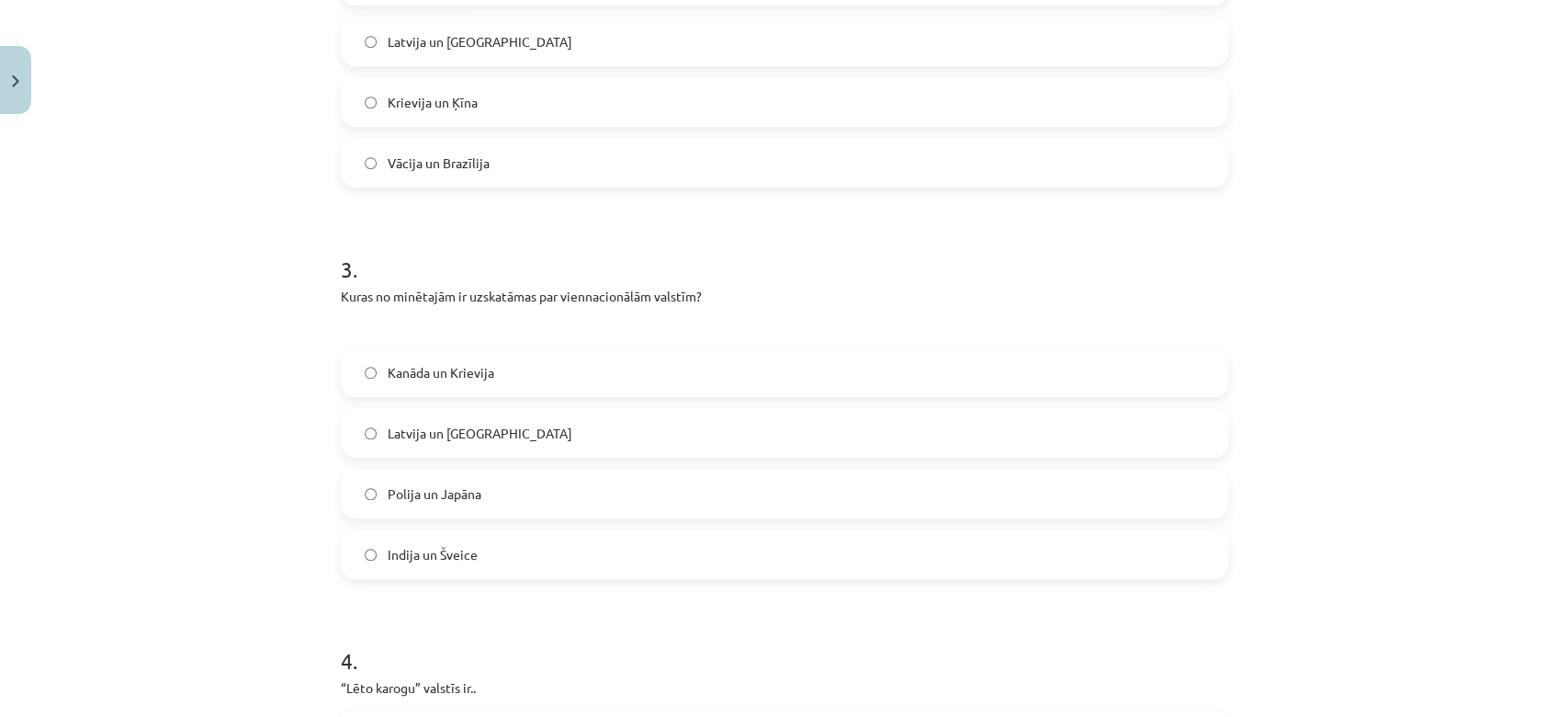
scroll to position [925, 0]
click at [470, 489] on span "Polija un Japāna" at bounding box center [435, 493] width 94 height 19
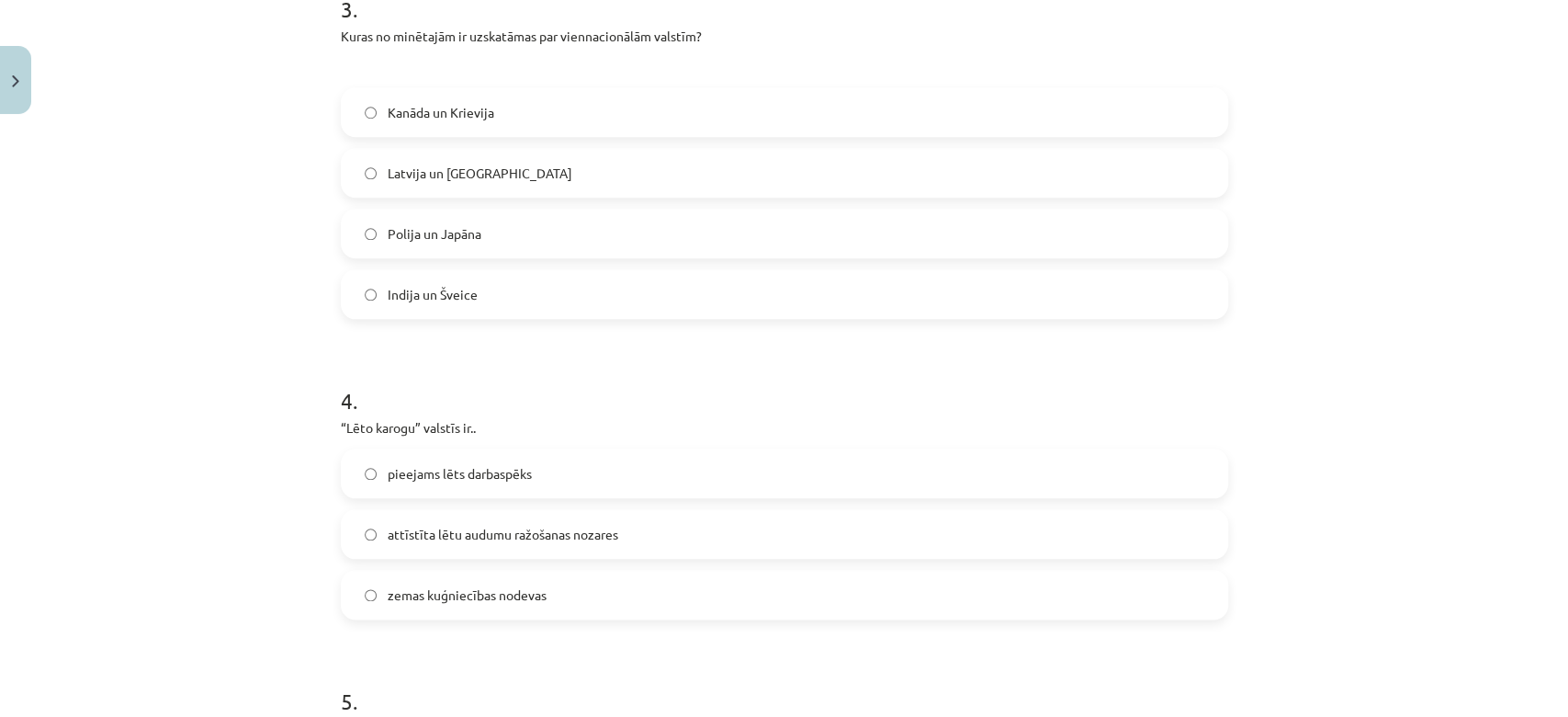
scroll to position [1201, 0]
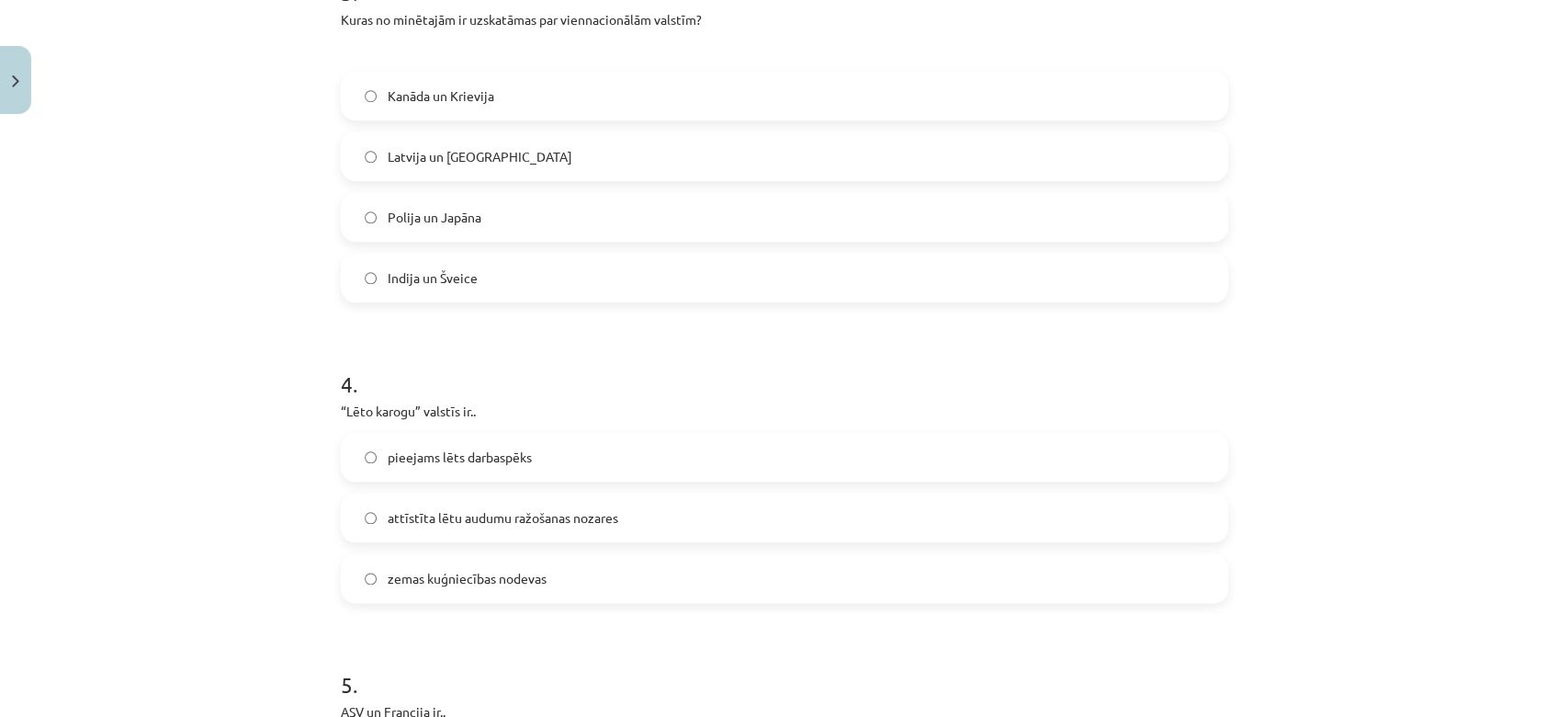
click at [430, 466] on label "pieejams lēts darbaspēks" at bounding box center [784, 457] width 883 height 46
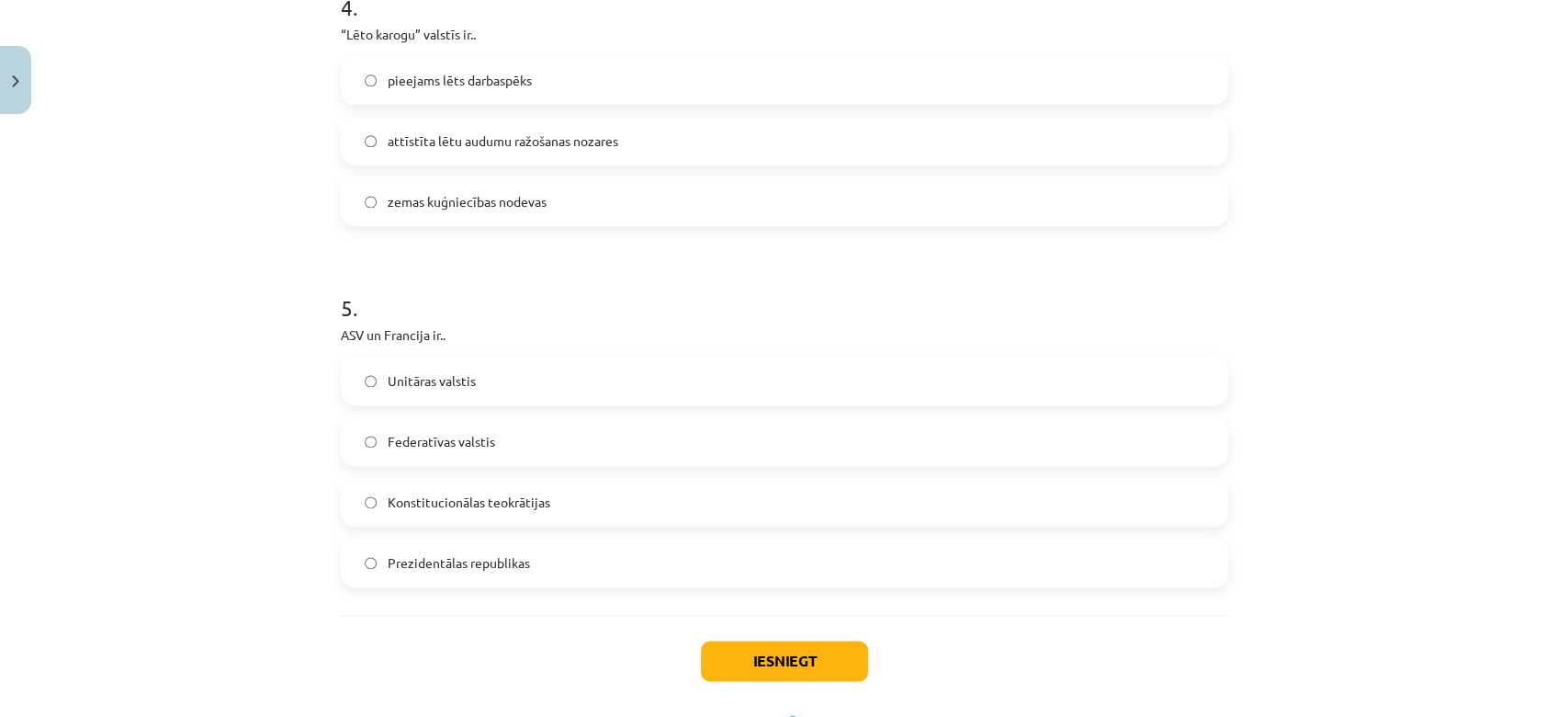
scroll to position [1660, 0]
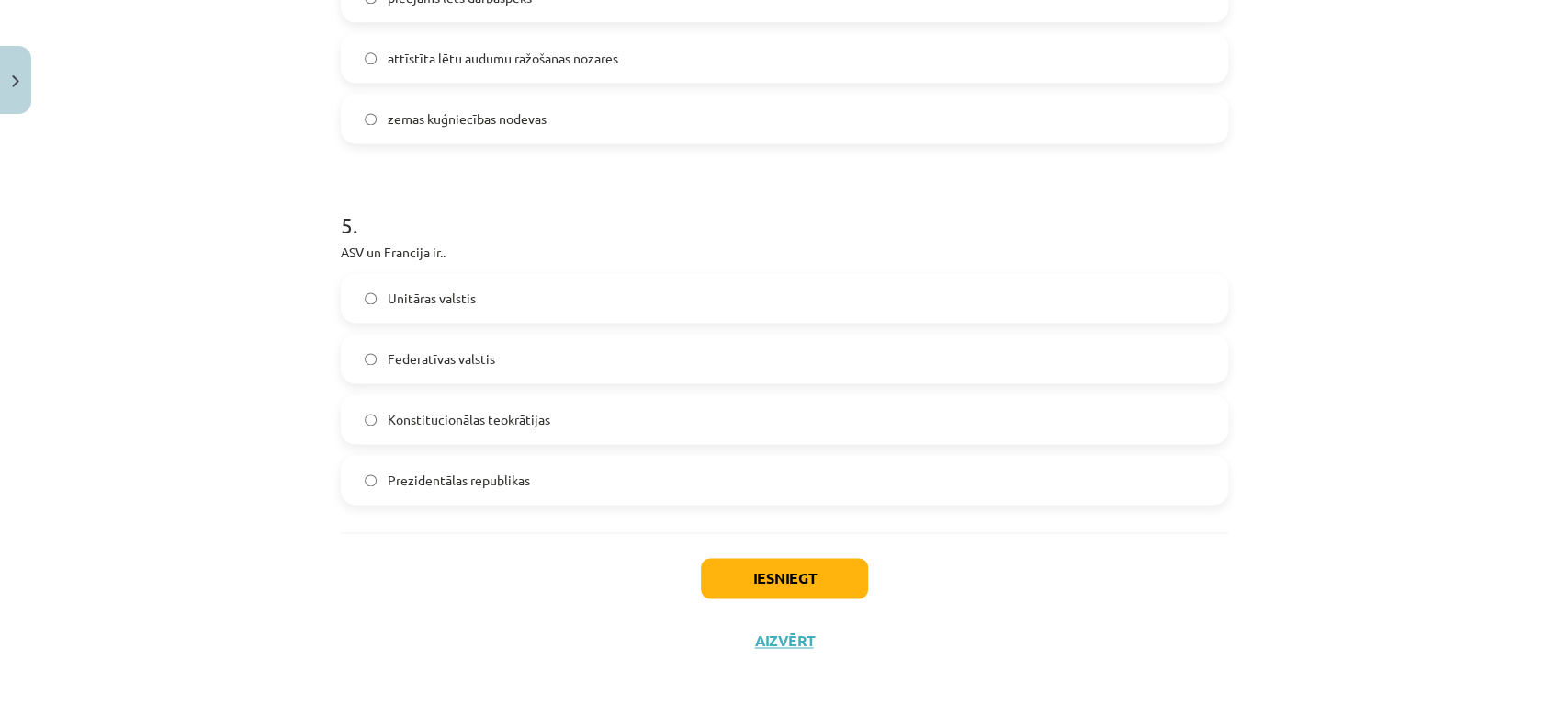
click at [431, 371] on label "Federatīvas valstis" at bounding box center [784, 358] width 883 height 46
click at [441, 419] on span "Konstitucionālas teokrātijas" at bounding box center [469, 419] width 162 height 19
click at [425, 361] on span "Federatīvas valstis" at bounding box center [442, 358] width 108 height 19
click at [479, 474] on span "Prezidentālas republikas" at bounding box center [459, 480] width 143 height 19
click at [769, 570] on button "Iesniegt" at bounding box center [784, 577] width 167 height 41
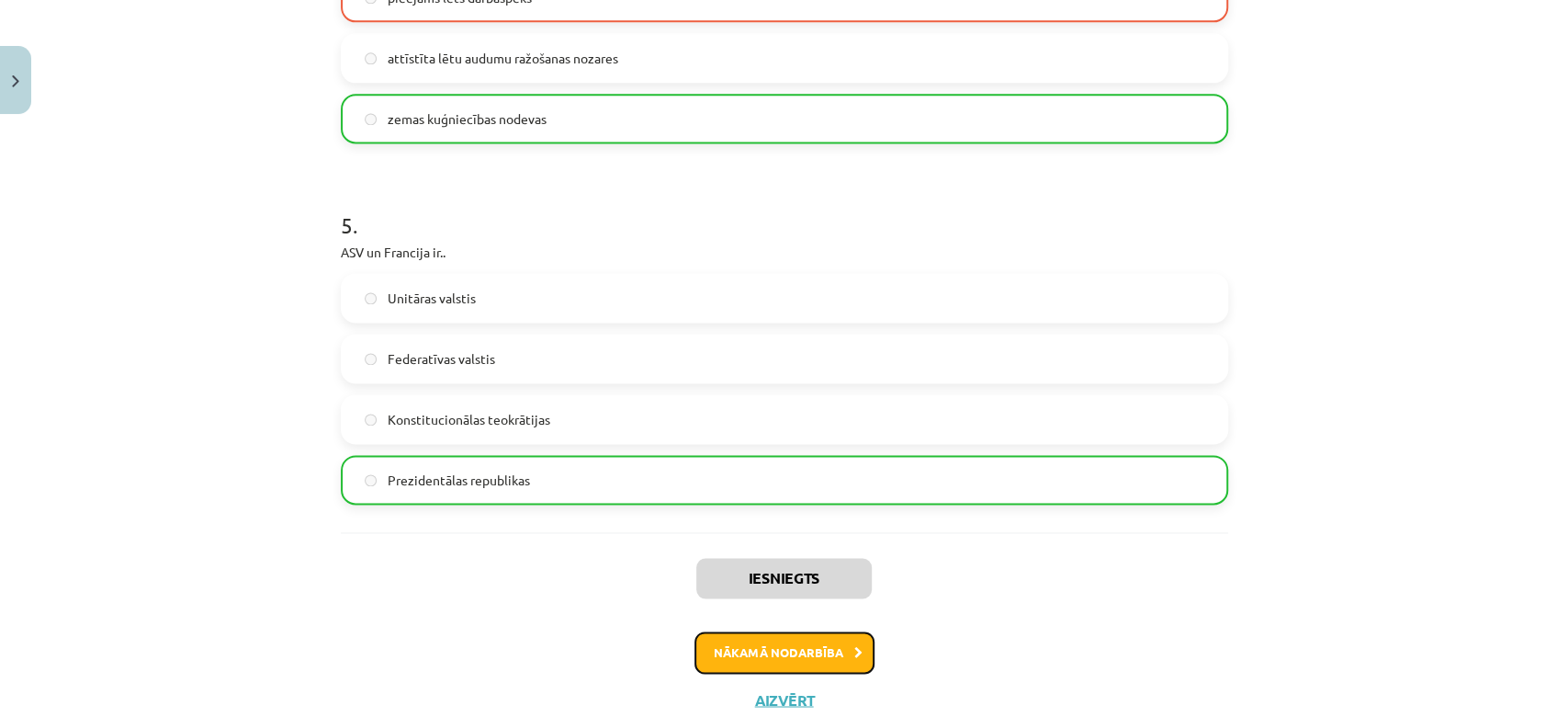
click at [791, 636] on button "Nākamā nodarbība" at bounding box center [784, 652] width 180 height 42
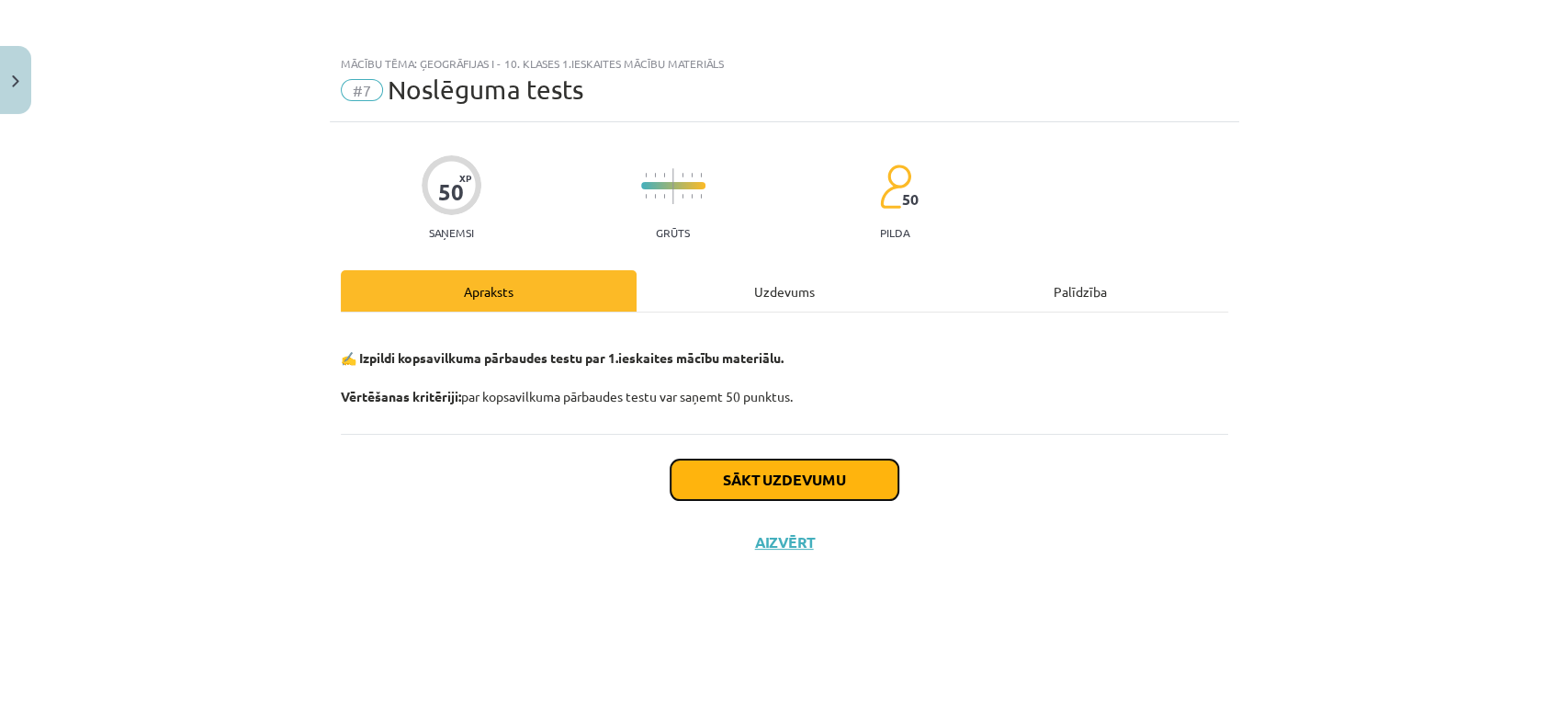
click at [731, 472] on button "Sākt uzdevumu" at bounding box center [784, 480] width 227 height 41
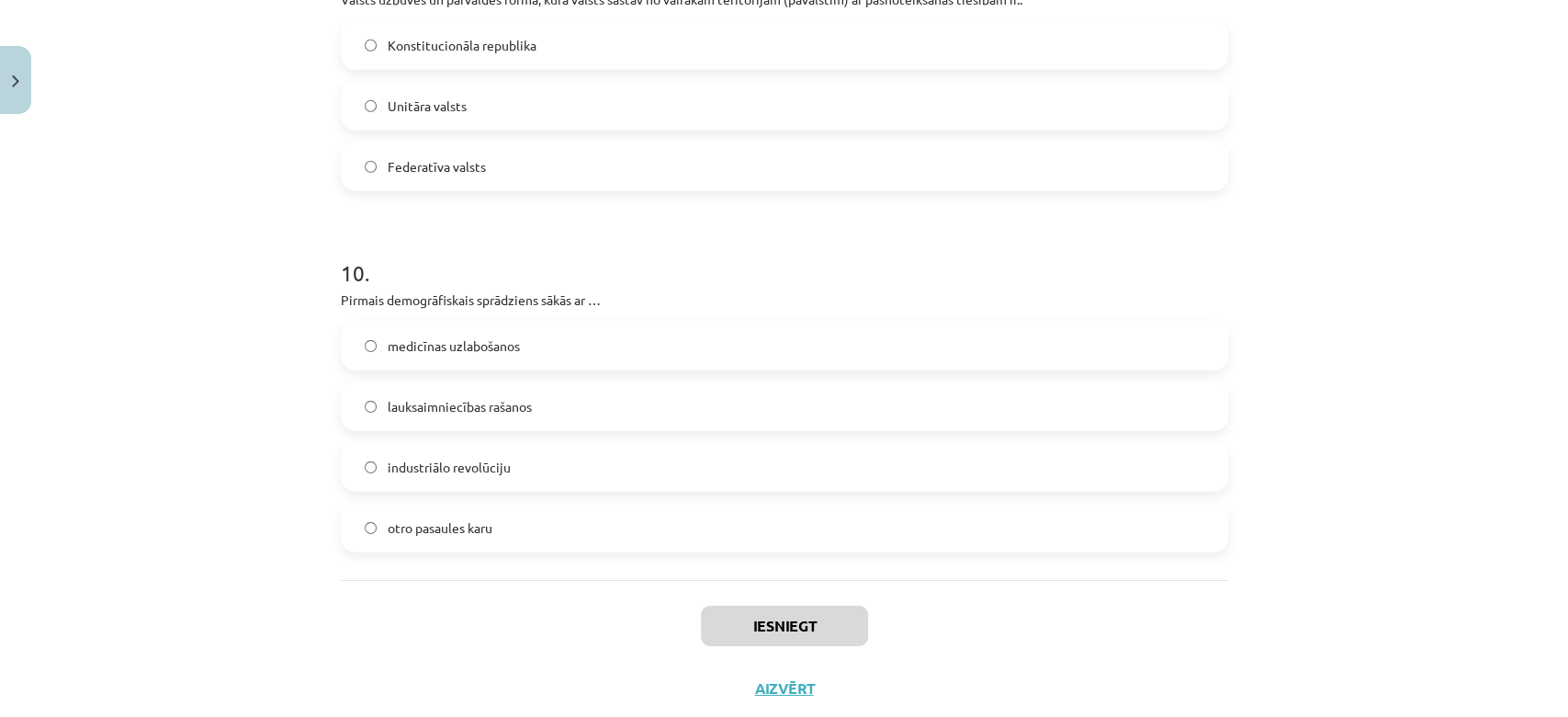
scroll to position [3855, 0]
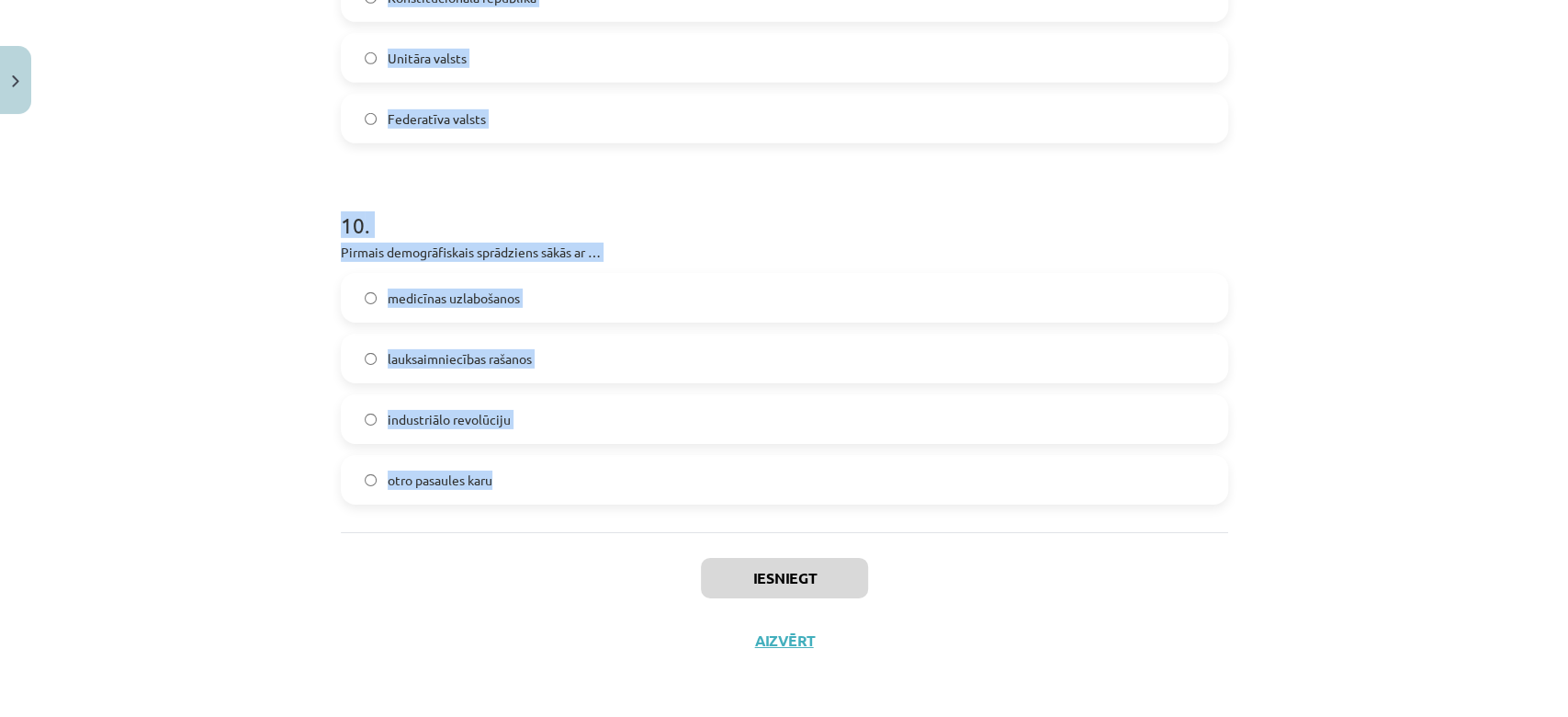
drag, startPoint x: 323, startPoint y: 174, endPoint x: 497, endPoint y: 482, distance: 353.8
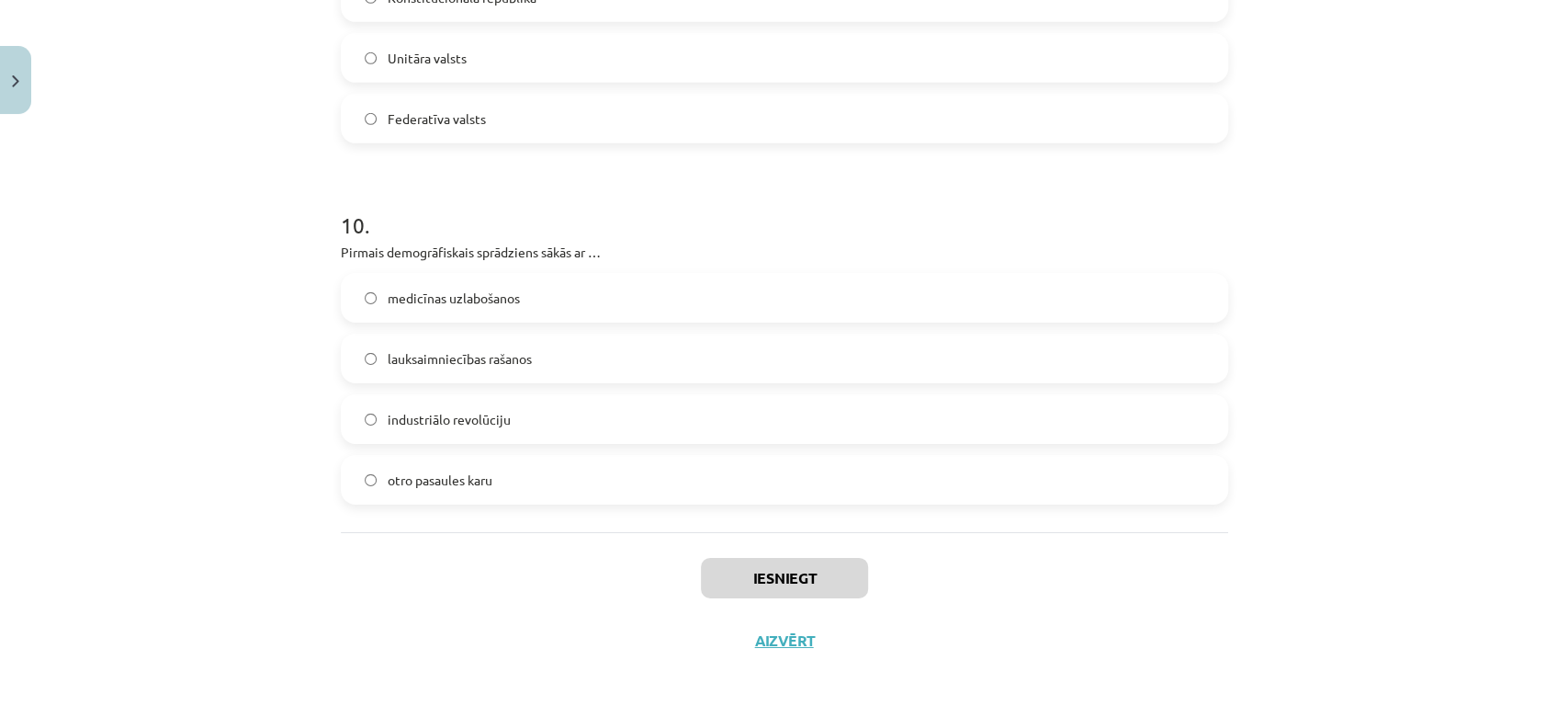
click at [562, 534] on div "Iesniegt Aizvērt" at bounding box center [784, 595] width 887 height 129
click at [493, 478] on label "otro pasaules karu" at bounding box center [784, 480] width 883 height 46
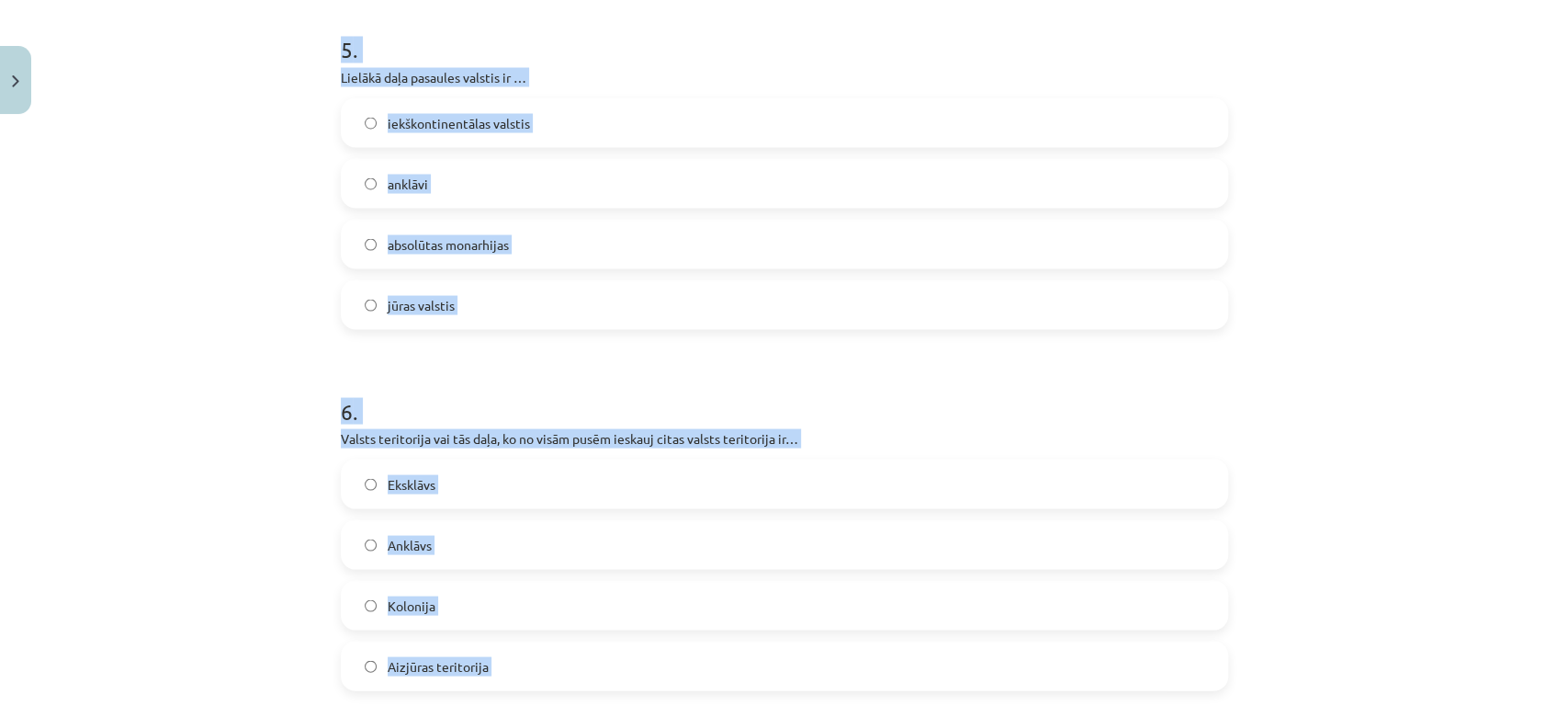
scroll to position [2319, 0]
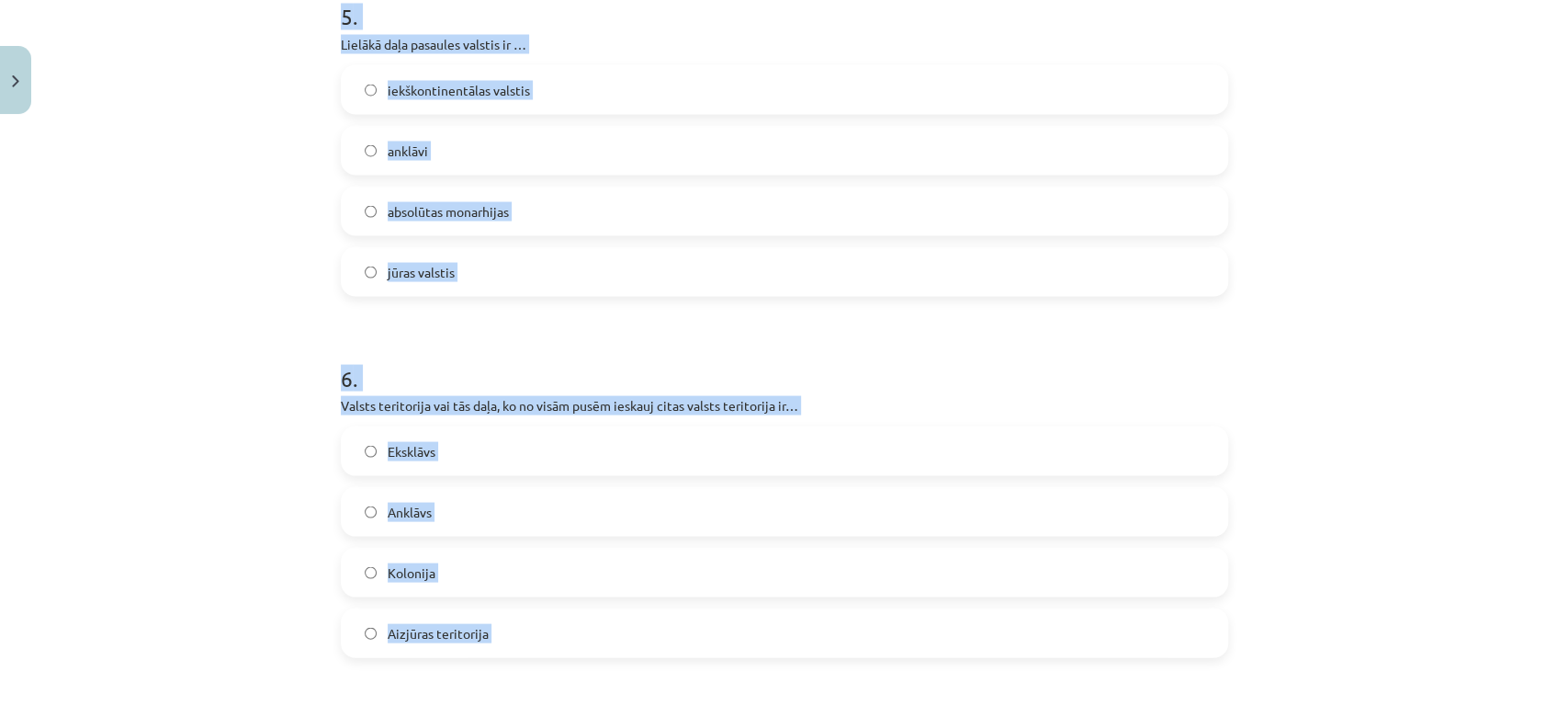
drag, startPoint x: 326, startPoint y: 407, endPoint x: 542, endPoint y: 672, distance: 341.9
click at [542, 672] on div "50 XP Saņemsi Grūts 50 pilda Apraksts Uzdevums Palīdzība 1 . Tiek prognozēts, k…" at bounding box center [784, 5] width 909 height 4405
copy form "1 . Tiek prognozēts, ka iedzīvotāju skaits līdz 2100. gadam sasniegs 15-20 milj…"
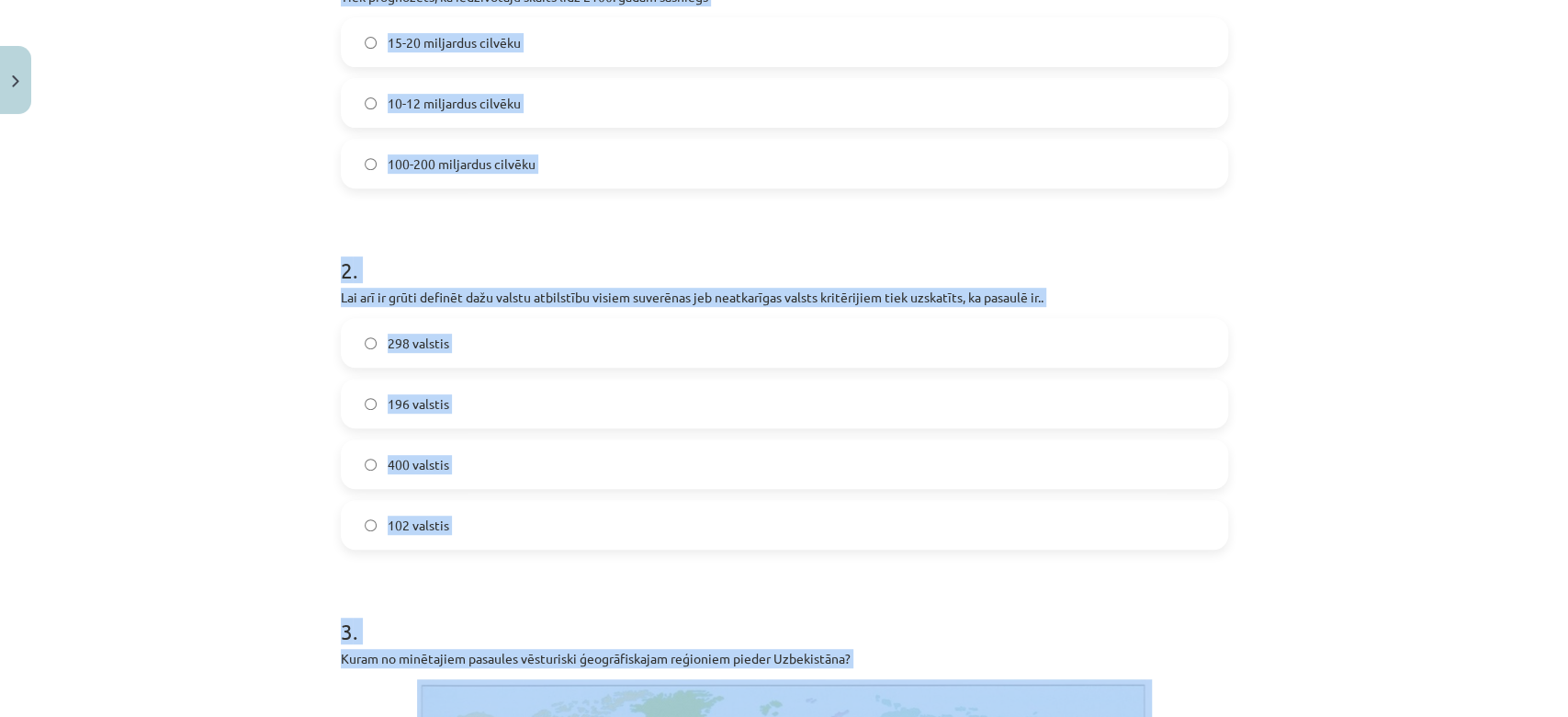
scroll to position [1068, 0]
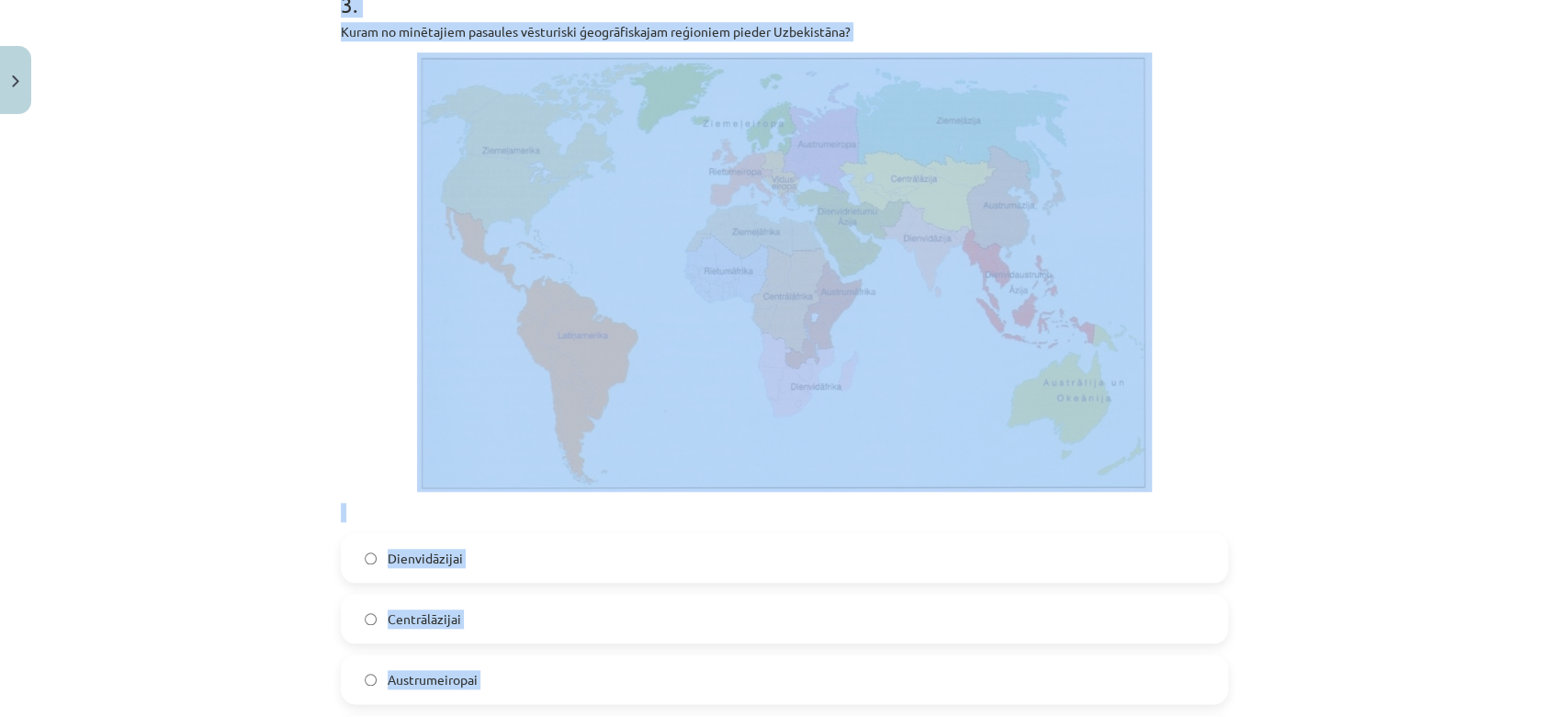
click at [1483, 444] on div "Mācību tēma: Ģeogrāfijas i - 10. klases 1.ieskaites mācību materiāls #7 Noslēgu…" at bounding box center [784, 358] width 1568 height 717
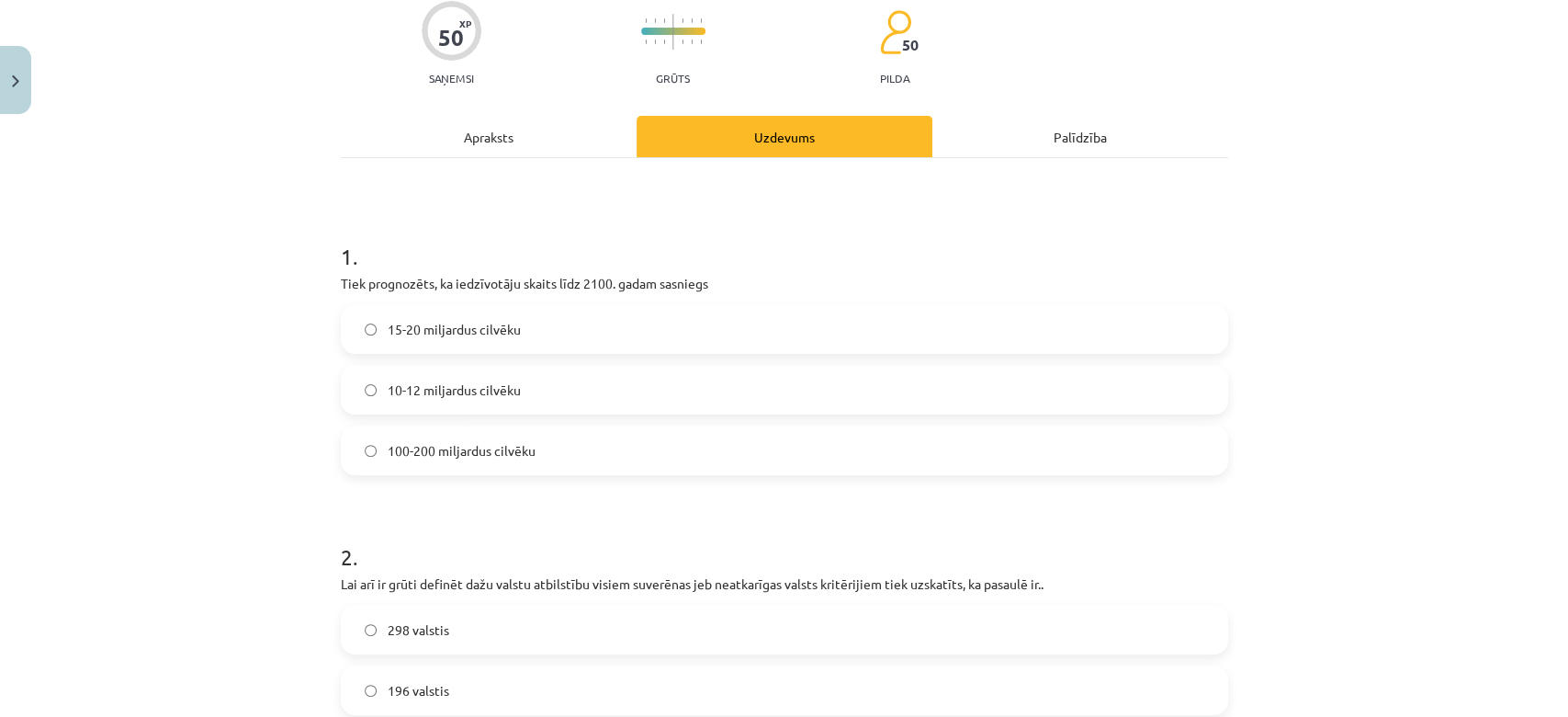
scroll to position [0, 0]
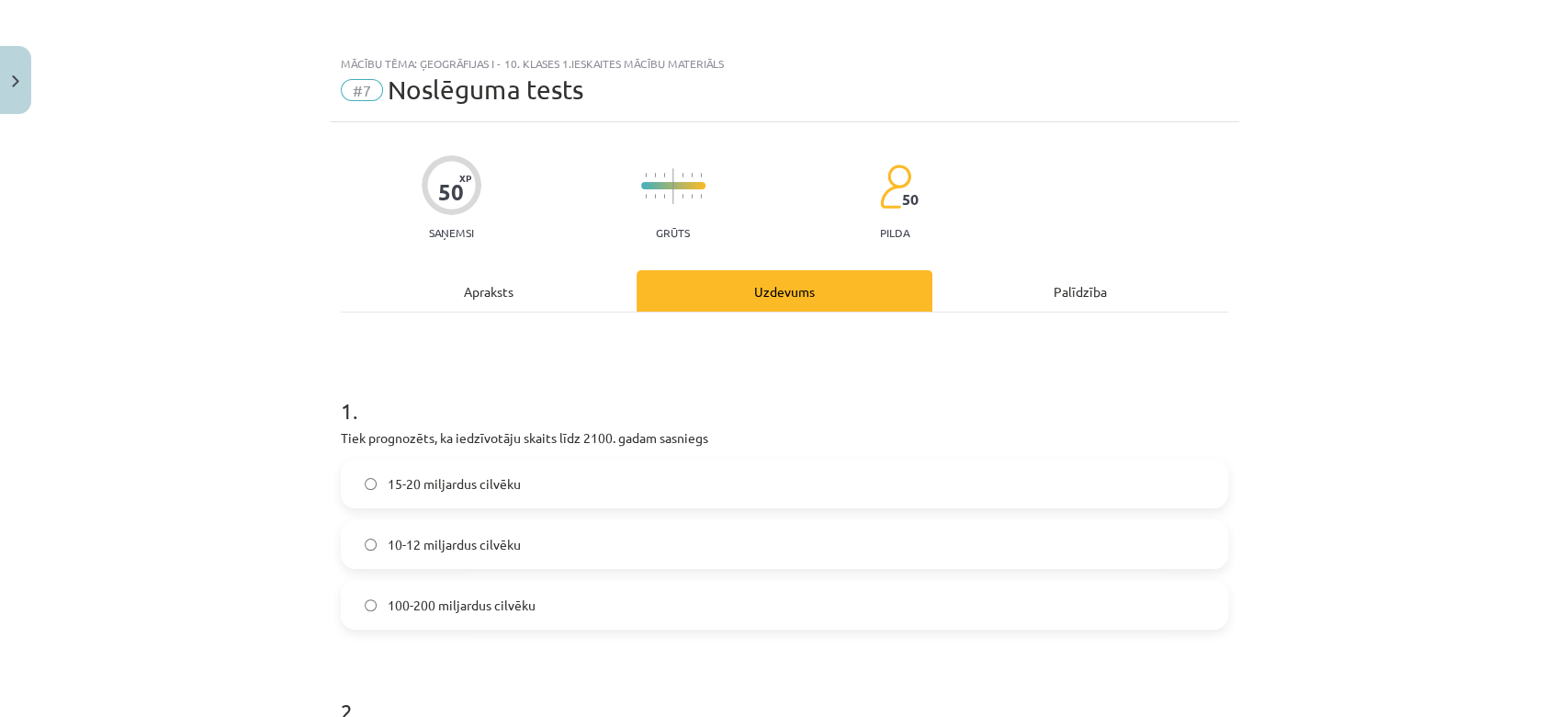
click at [547, 538] on label "10-12 miljardus cilvēku" at bounding box center [784, 543] width 883 height 46
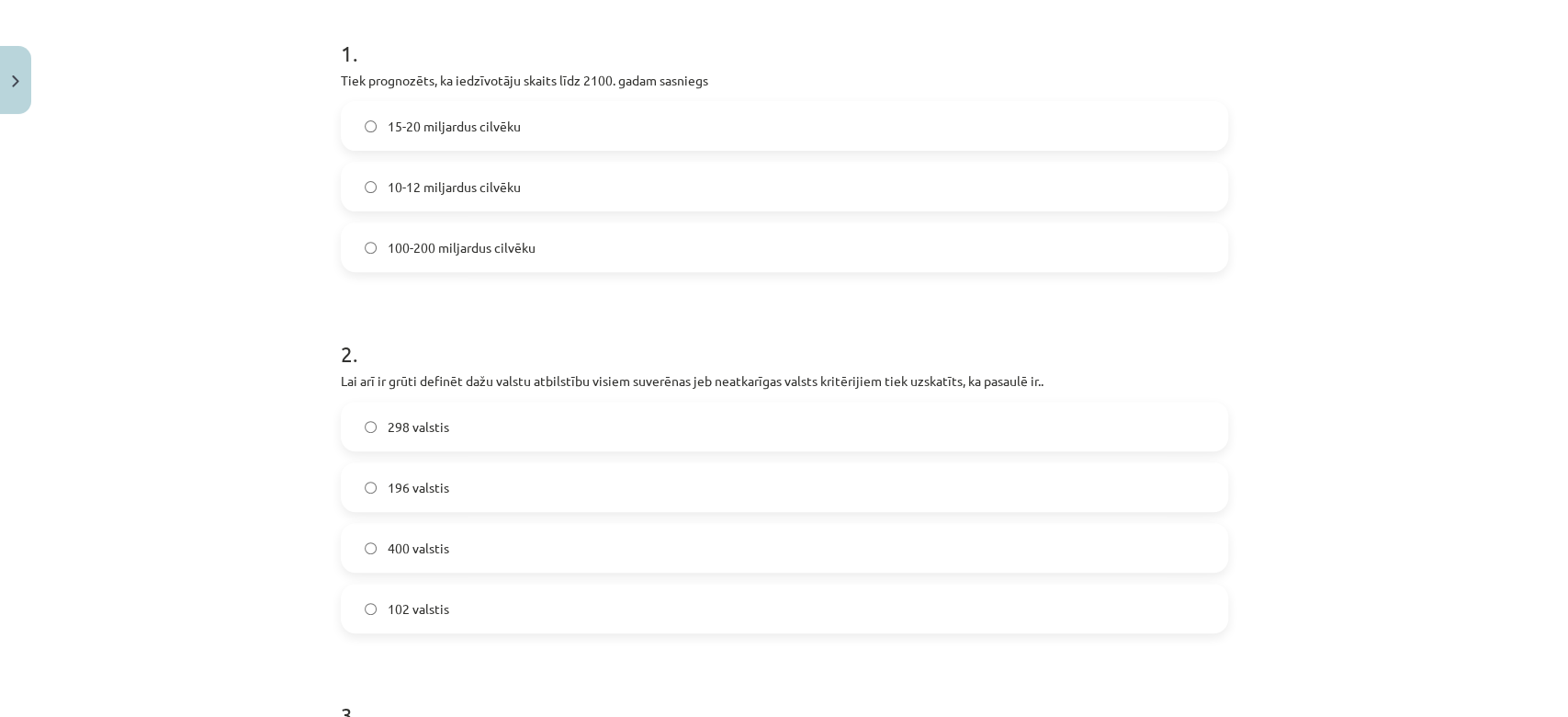
scroll to position [358, 0]
click at [449, 463] on label "196 valstis" at bounding box center [784, 486] width 883 height 46
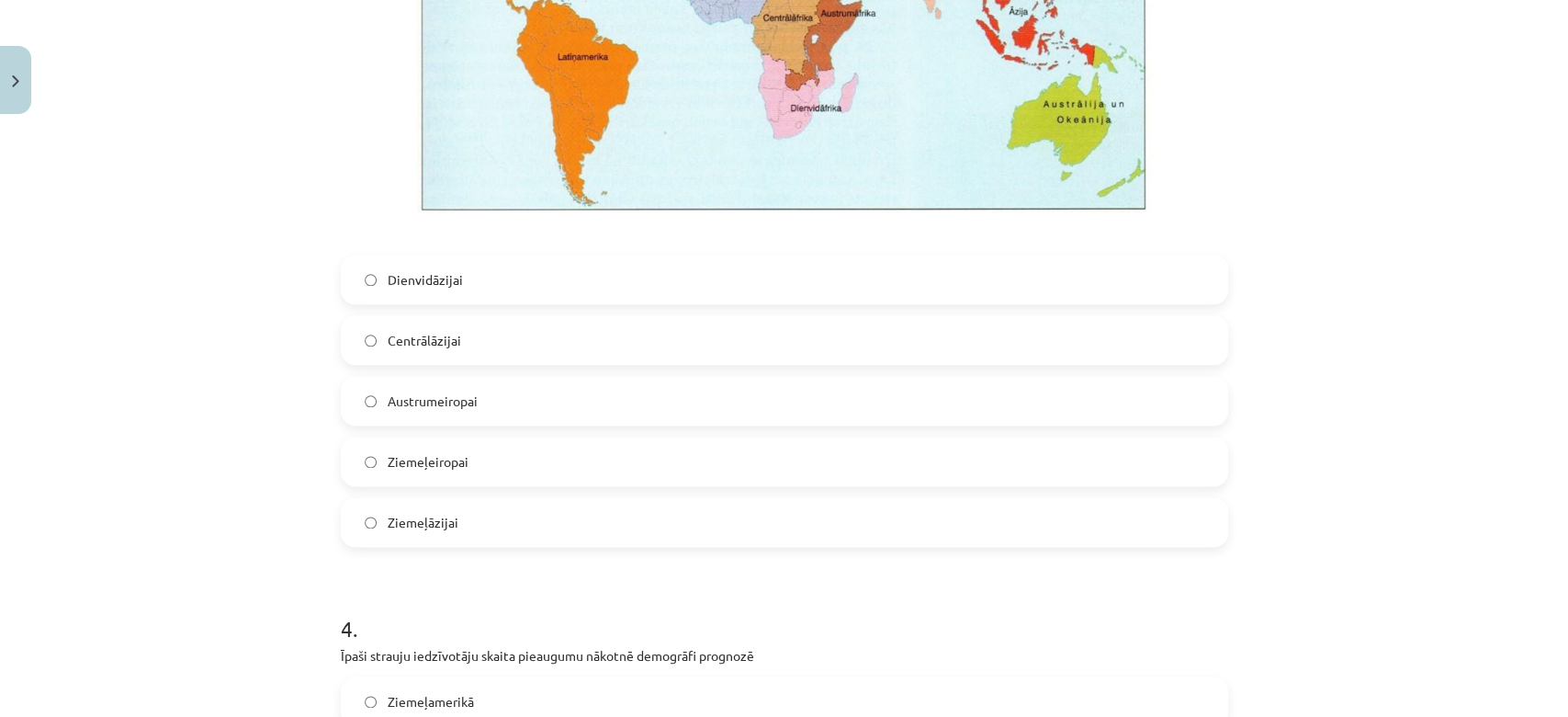
scroll to position [1374, 0]
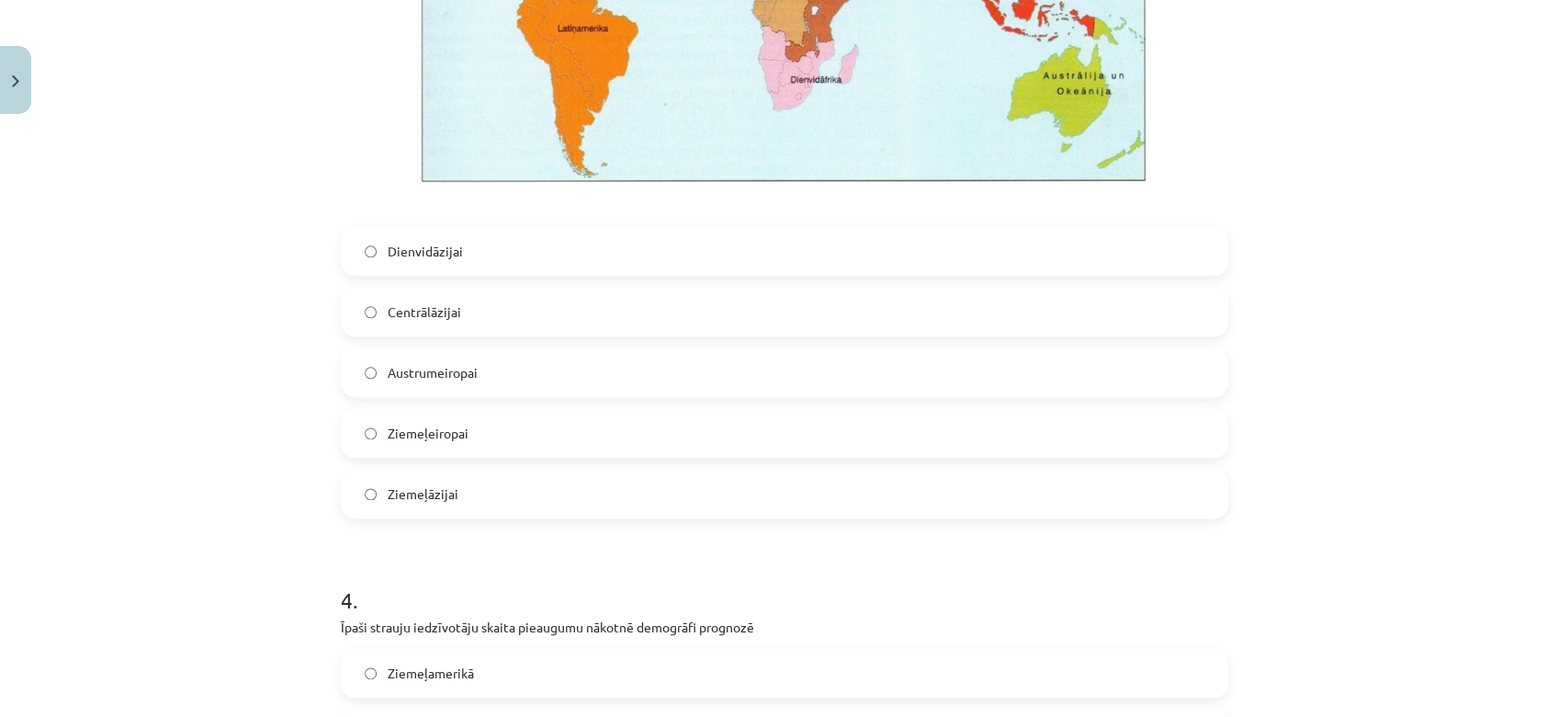
click at [456, 311] on label "Centrālāzijai" at bounding box center [784, 311] width 883 height 46
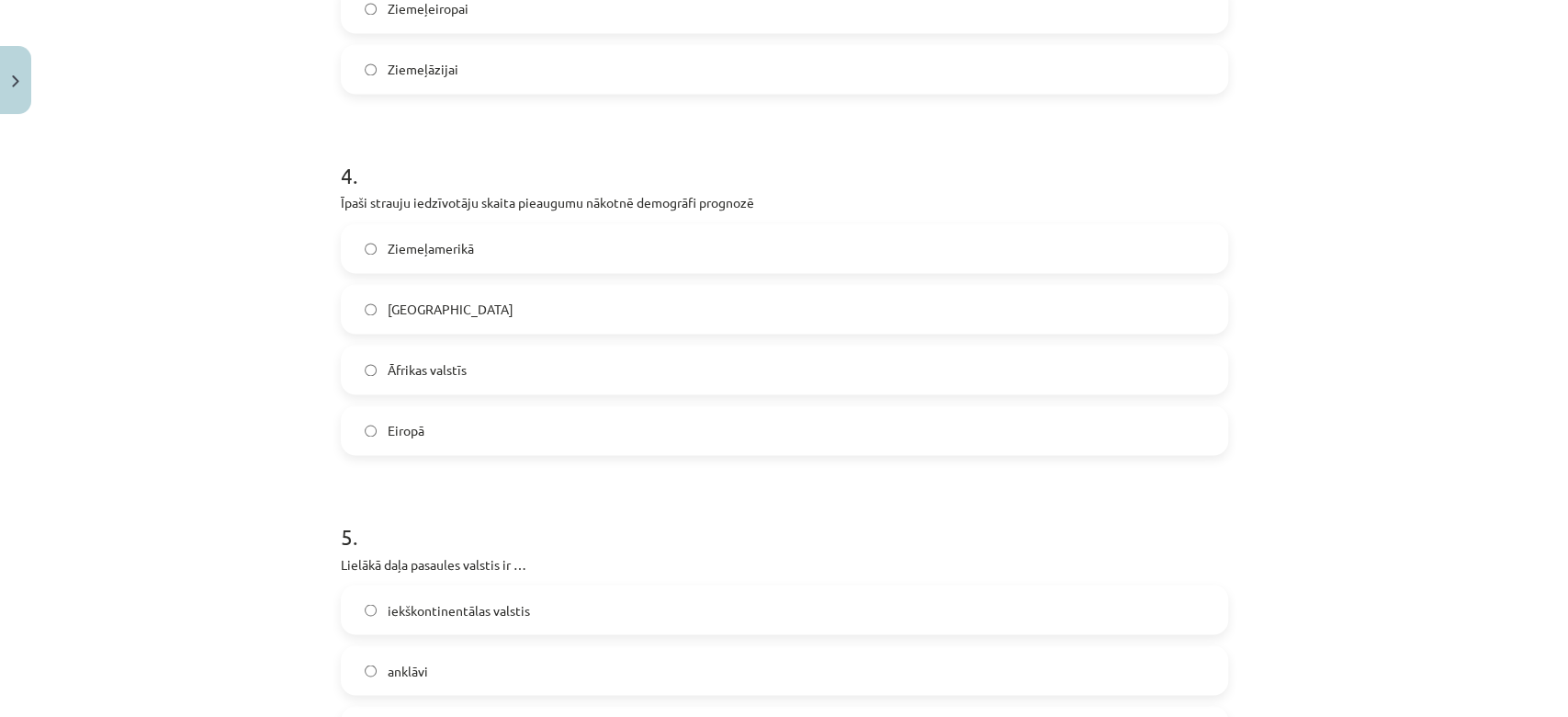
scroll to position [1801, 0]
click at [470, 356] on label "Āfrikas valstīs" at bounding box center [784, 367] width 883 height 46
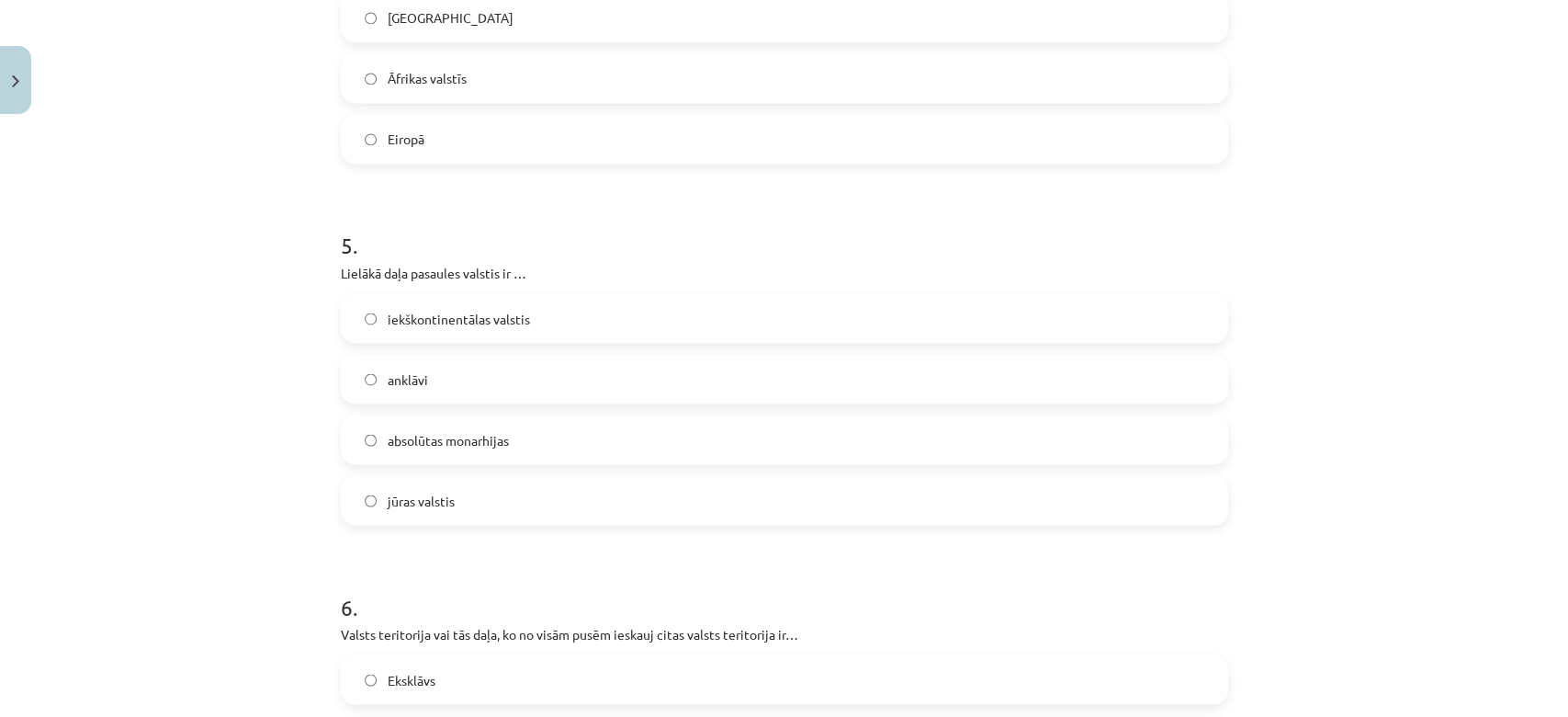
scroll to position [2091, 0]
drag, startPoint x: 470, startPoint y: 356, endPoint x: 516, endPoint y: 450, distance: 104.7
click at [516, 450] on div "iekškontinentālas valstis anklāvi absolūtas monarhijas jūras valstis" at bounding box center [784, 408] width 887 height 231
click at [529, 320] on label "iekškontinentālas valstis" at bounding box center [784, 317] width 883 height 46
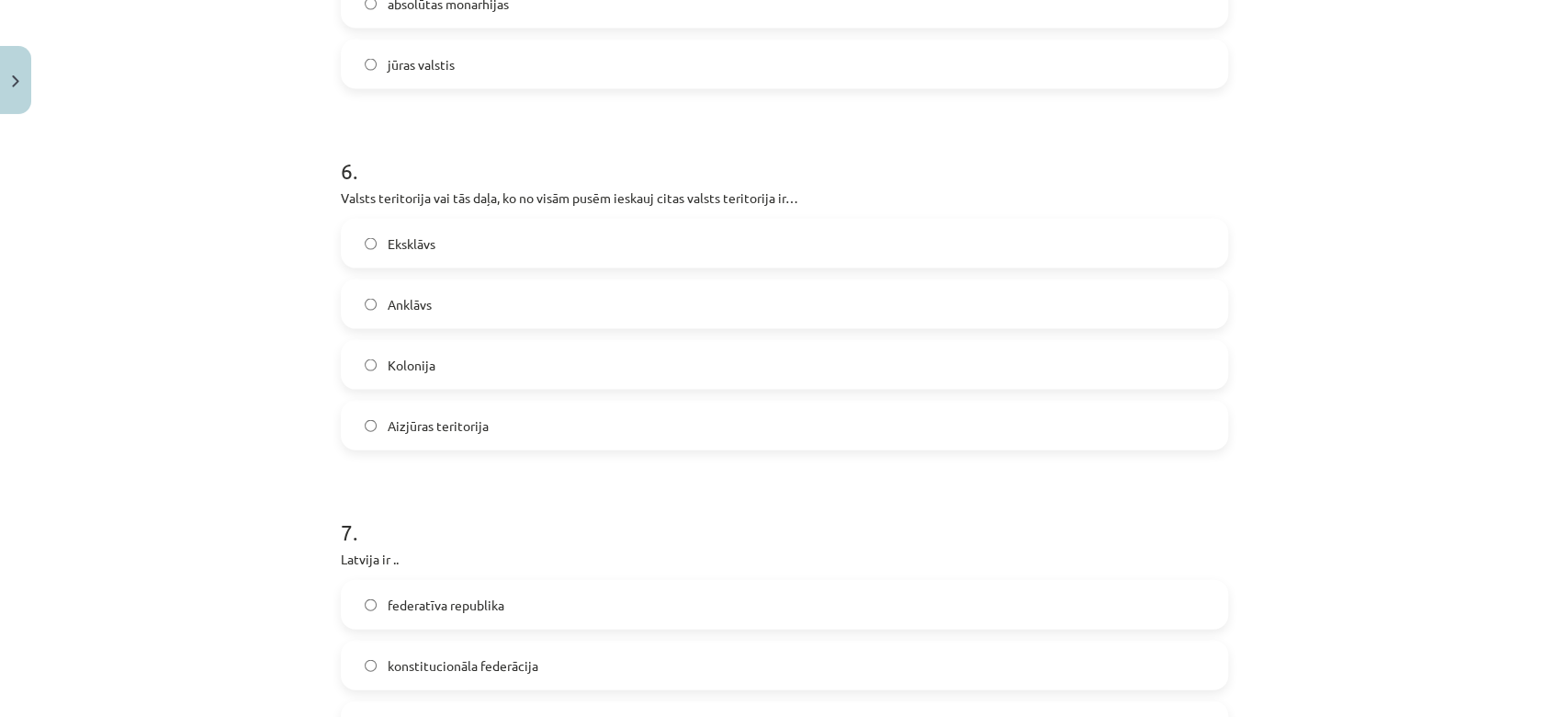
scroll to position [2527, 0]
click at [450, 312] on label "Anklāvs" at bounding box center [784, 303] width 883 height 46
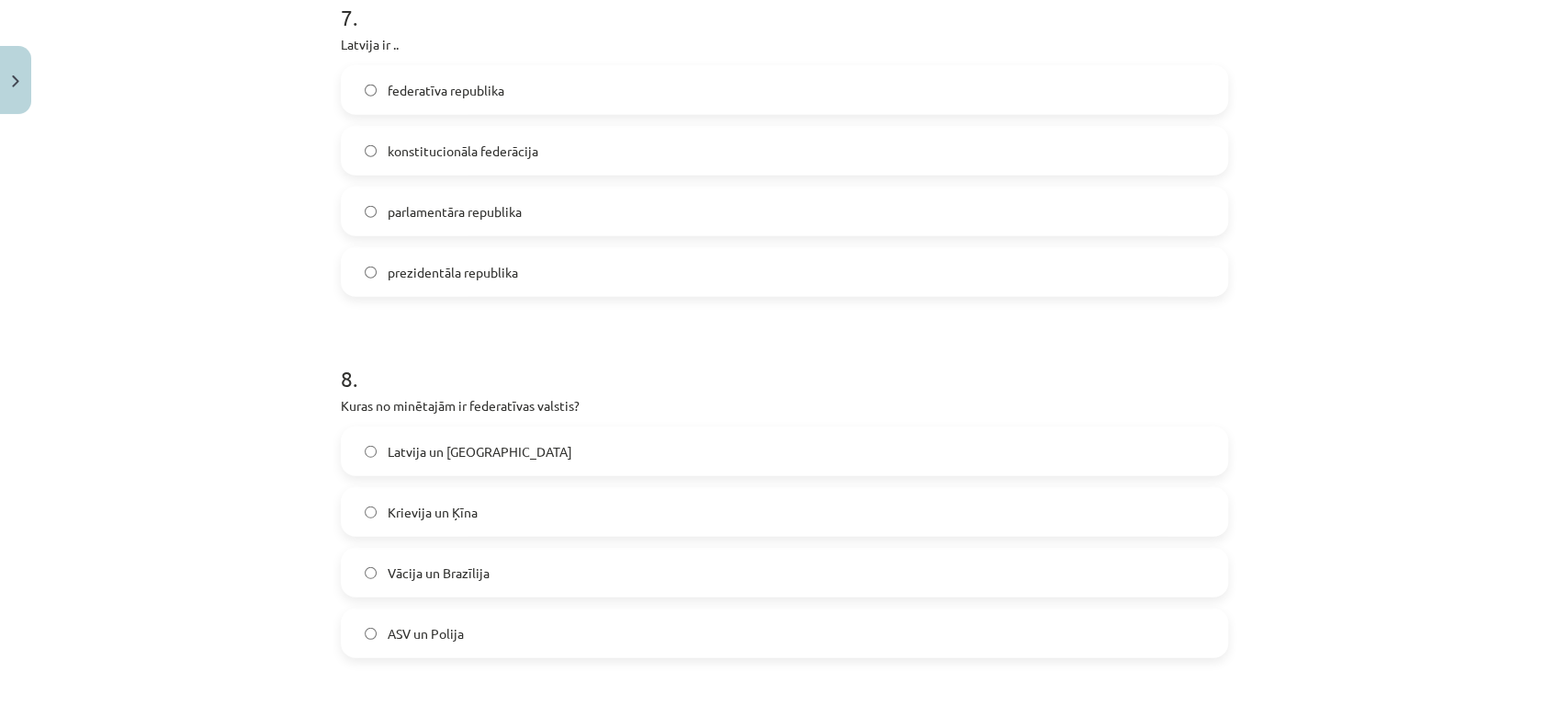
scroll to position [3855, 0]
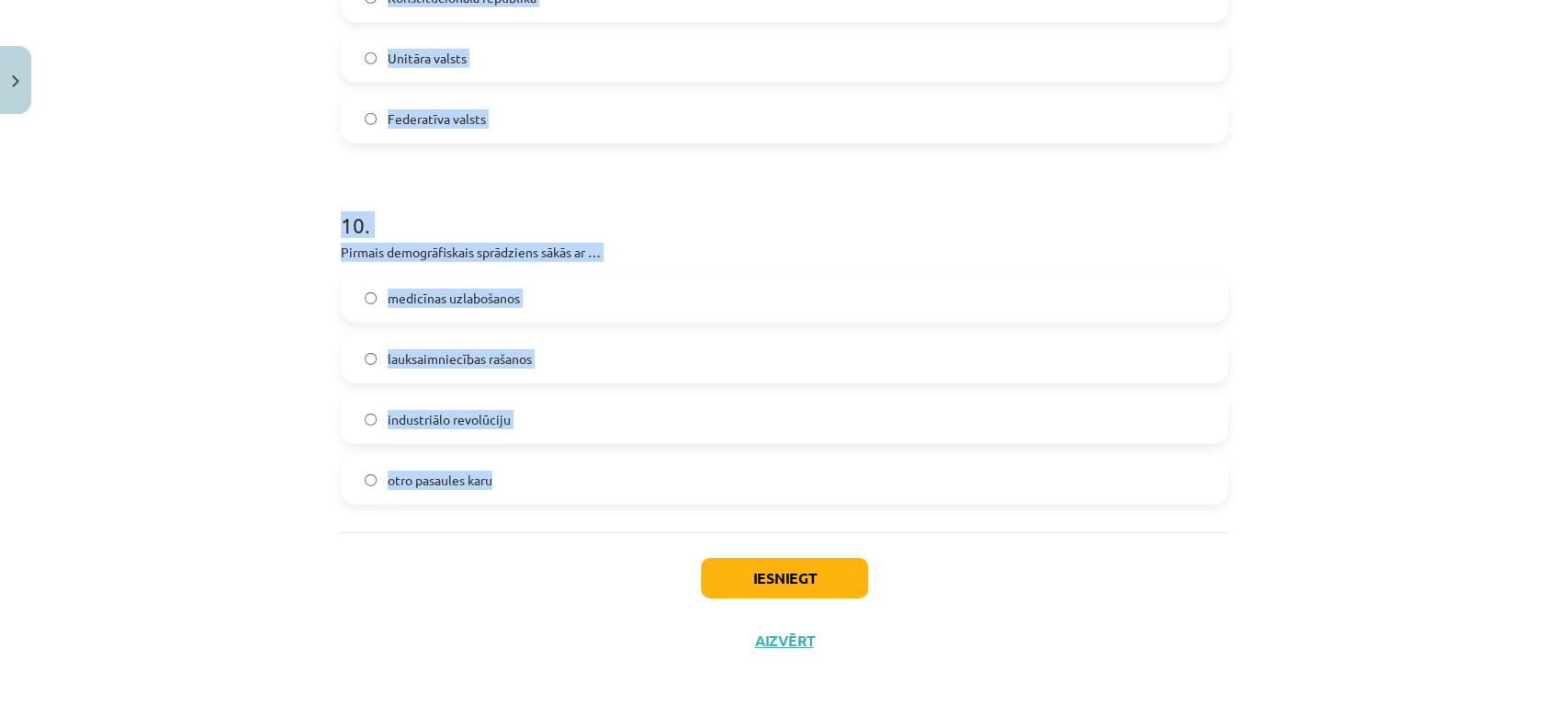
drag, startPoint x: 328, startPoint y: 251, endPoint x: 520, endPoint y: 497, distance: 312.1
copy form "7 . Latvija ir .. federatīva republika konstitucionāla federācija parlamentāra …"
click at [1411, 218] on div "Mācību tēma: Ģeogrāfijas i - 10. klases 1.ieskaites mācību materiāls #7 Noslēgu…" at bounding box center [784, 358] width 1568 height 717
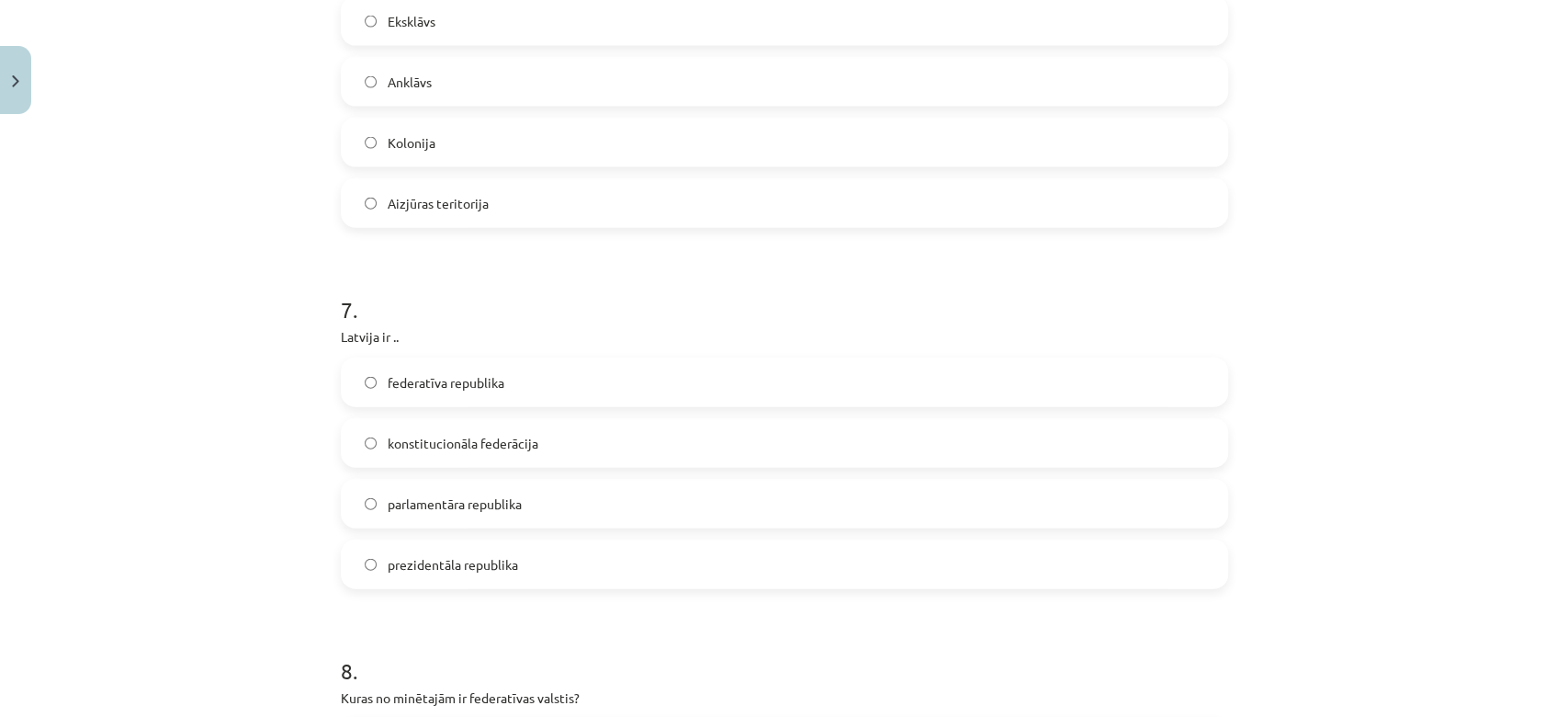
scroll to position [2865, 0]
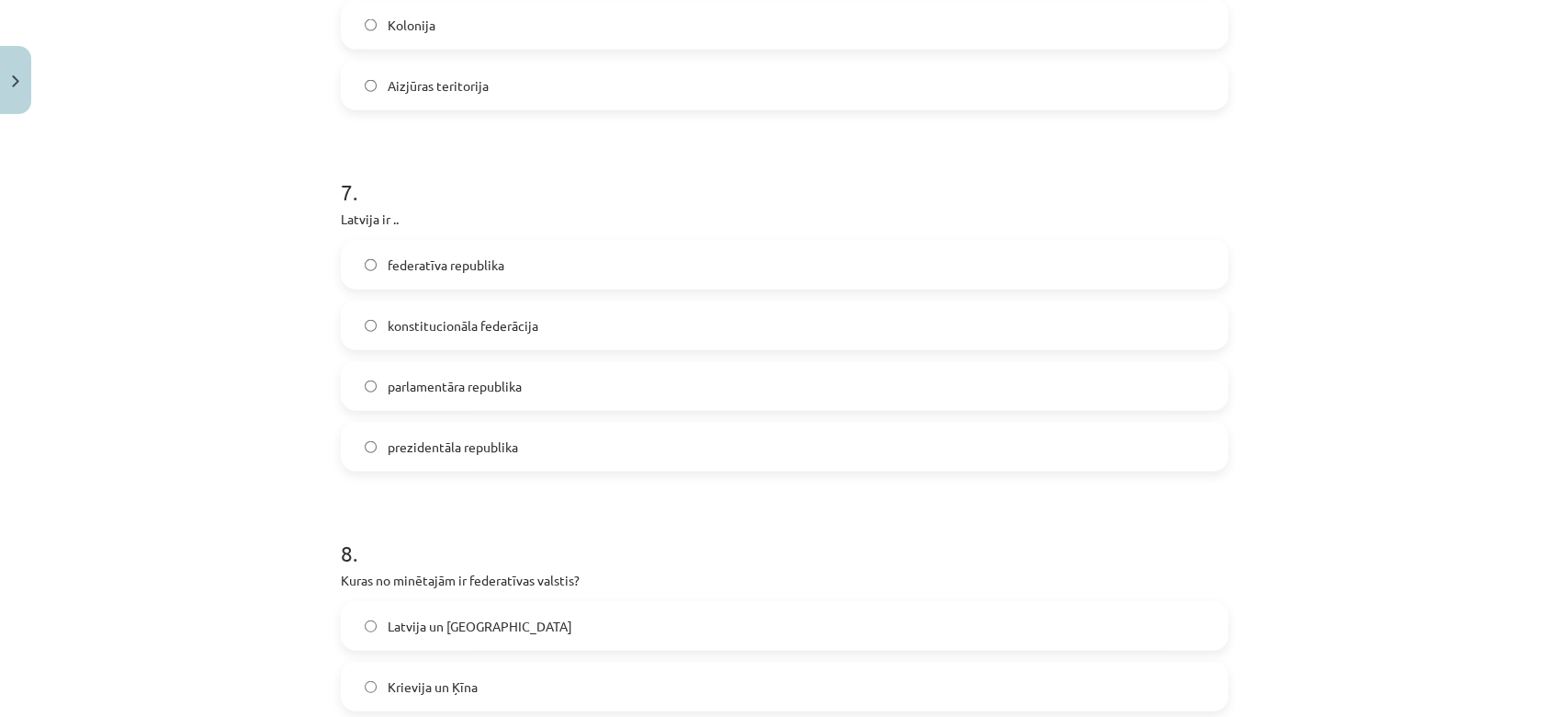
click at [550, 378] on label "parlamentāra republika" at bounding box center [784, 386] width 883 height 46
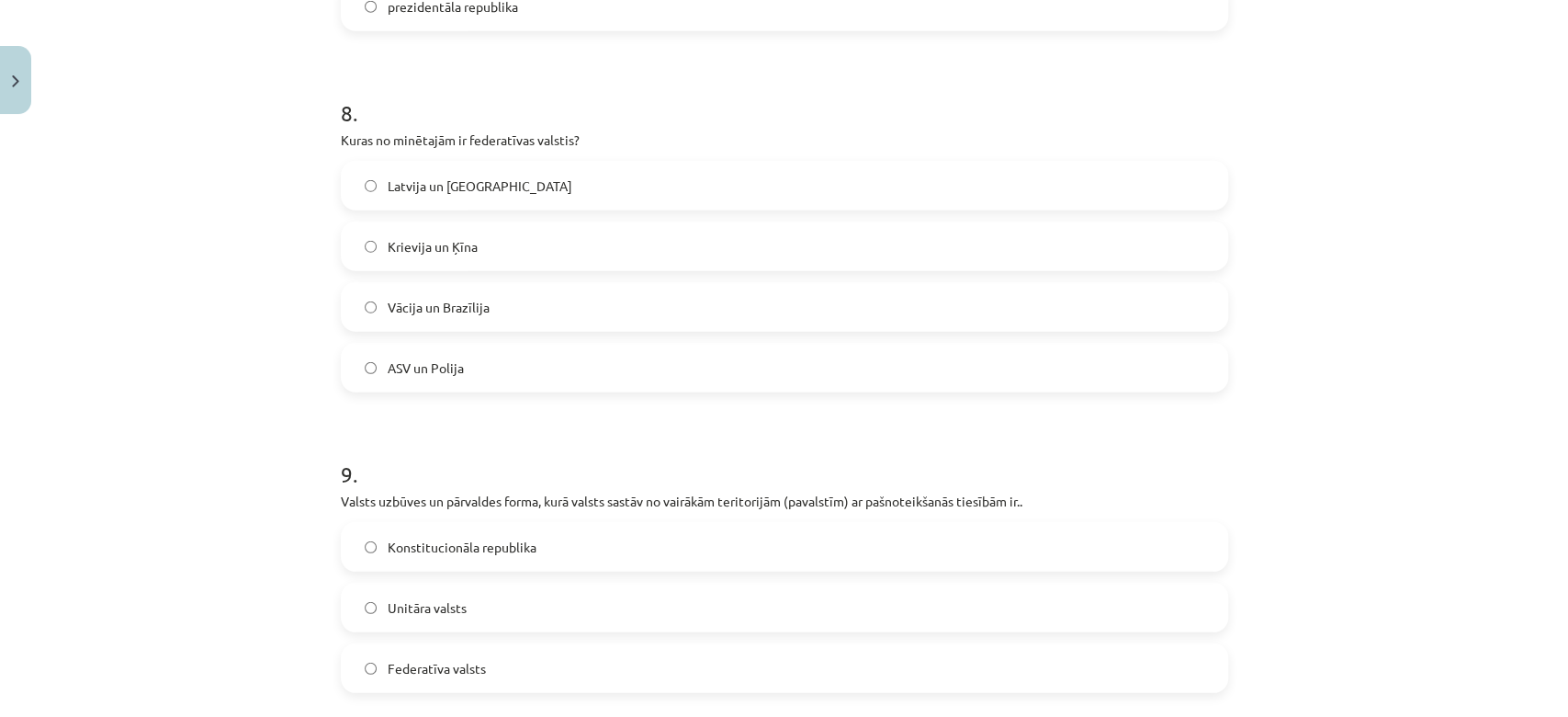
scroll to position [3307, 0]
click at [514, 305] on label "Vācija un Brazīlija" at bounding box center [784, 306] width 883 height 46
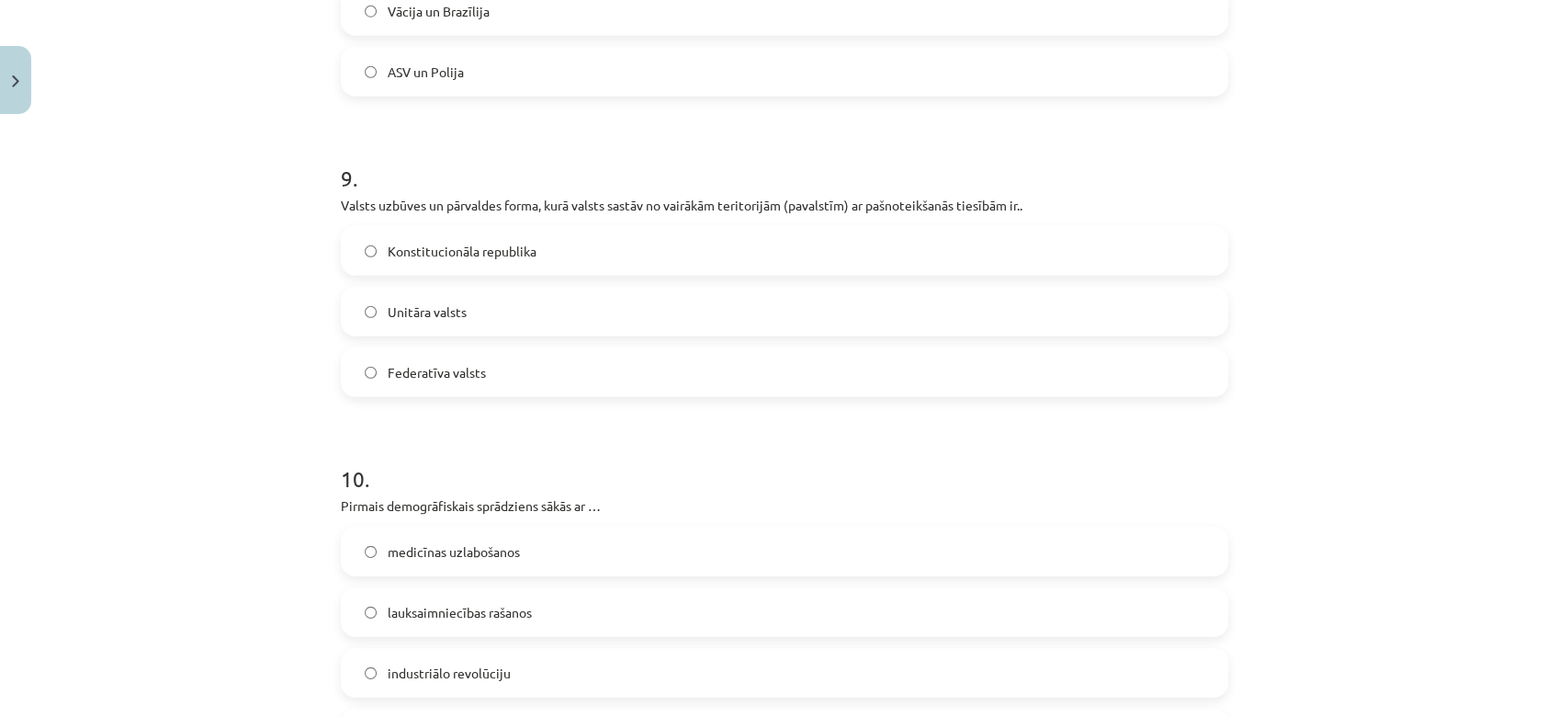
scroll to position [3621, 0]
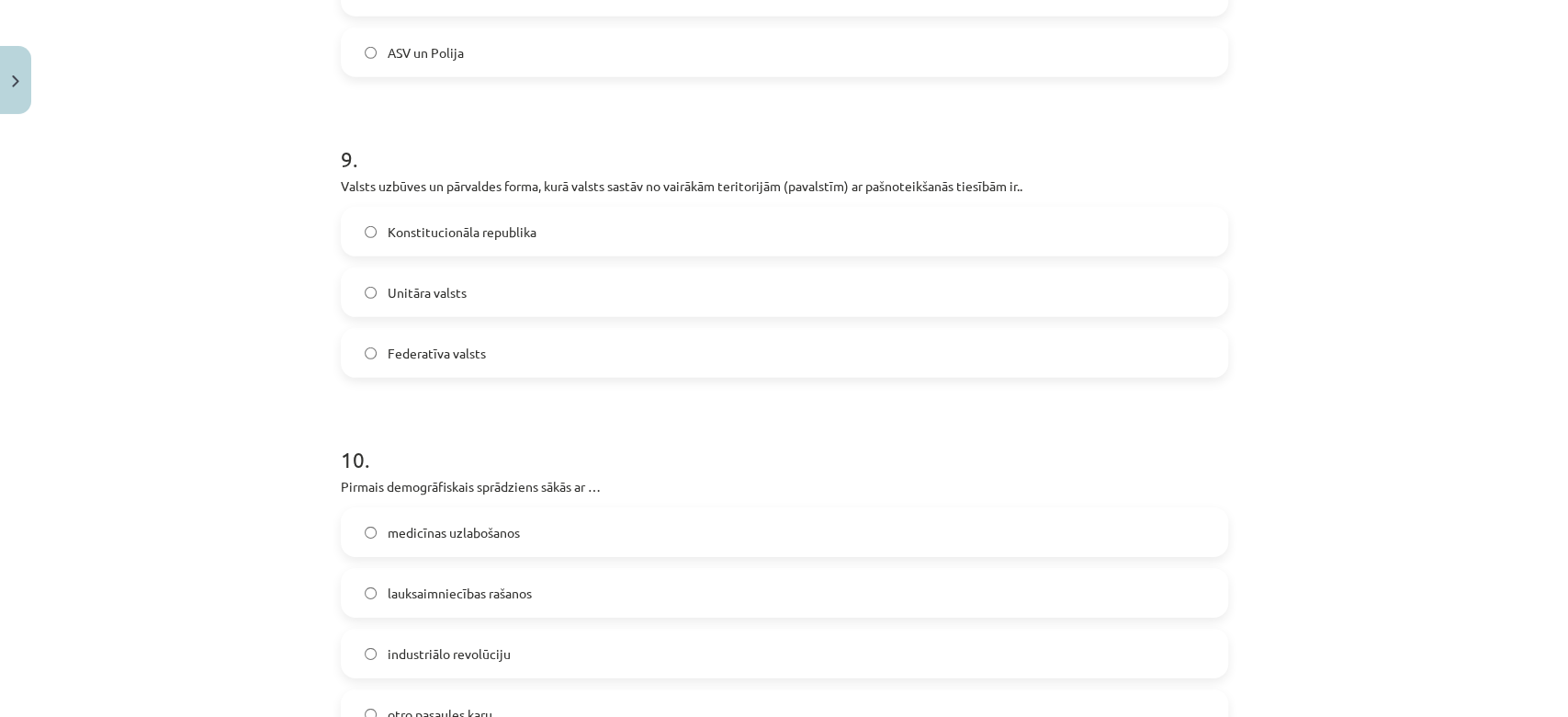
click at [488, 343] on label "Federatīva valsts" at bounding box center [784, 353] width 883 height 46
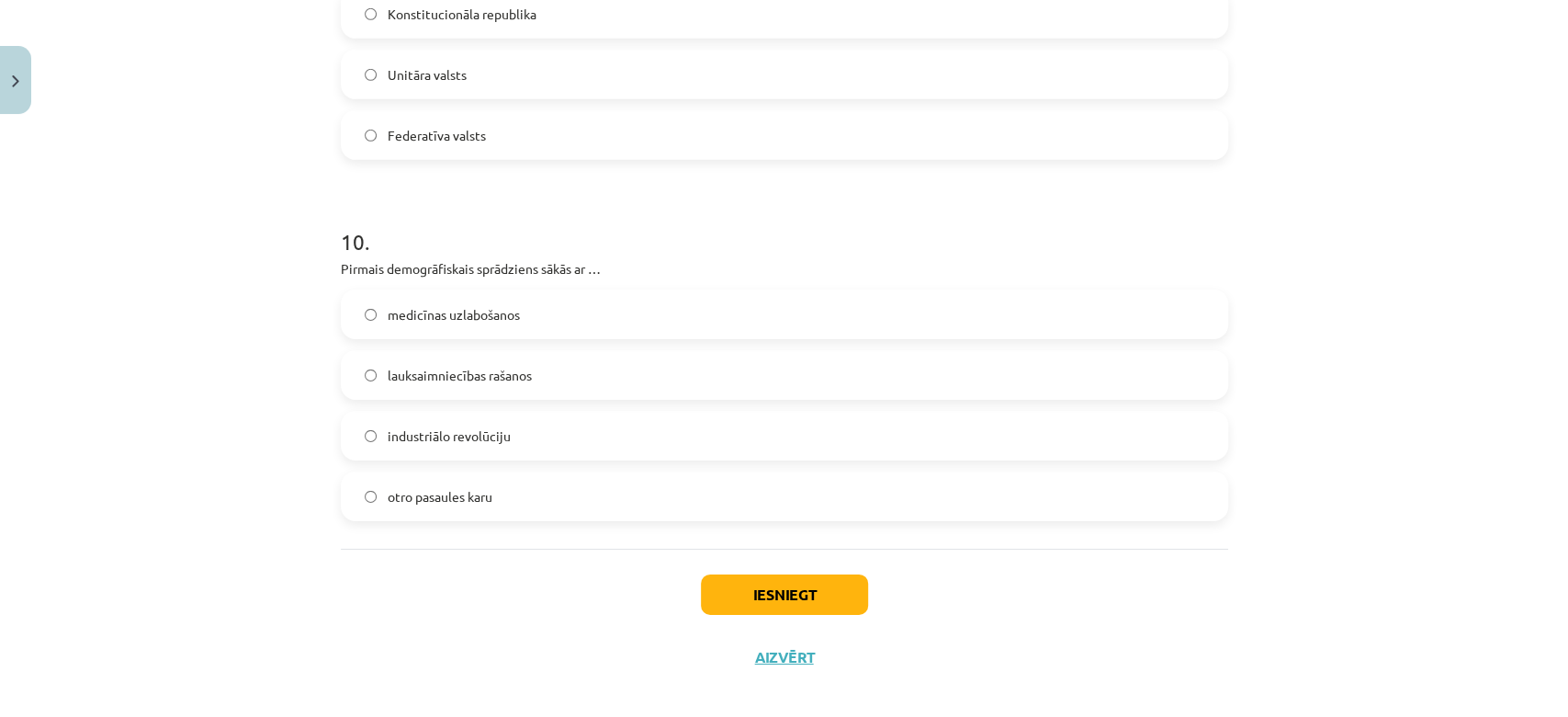
scroll to position [3855, 0]
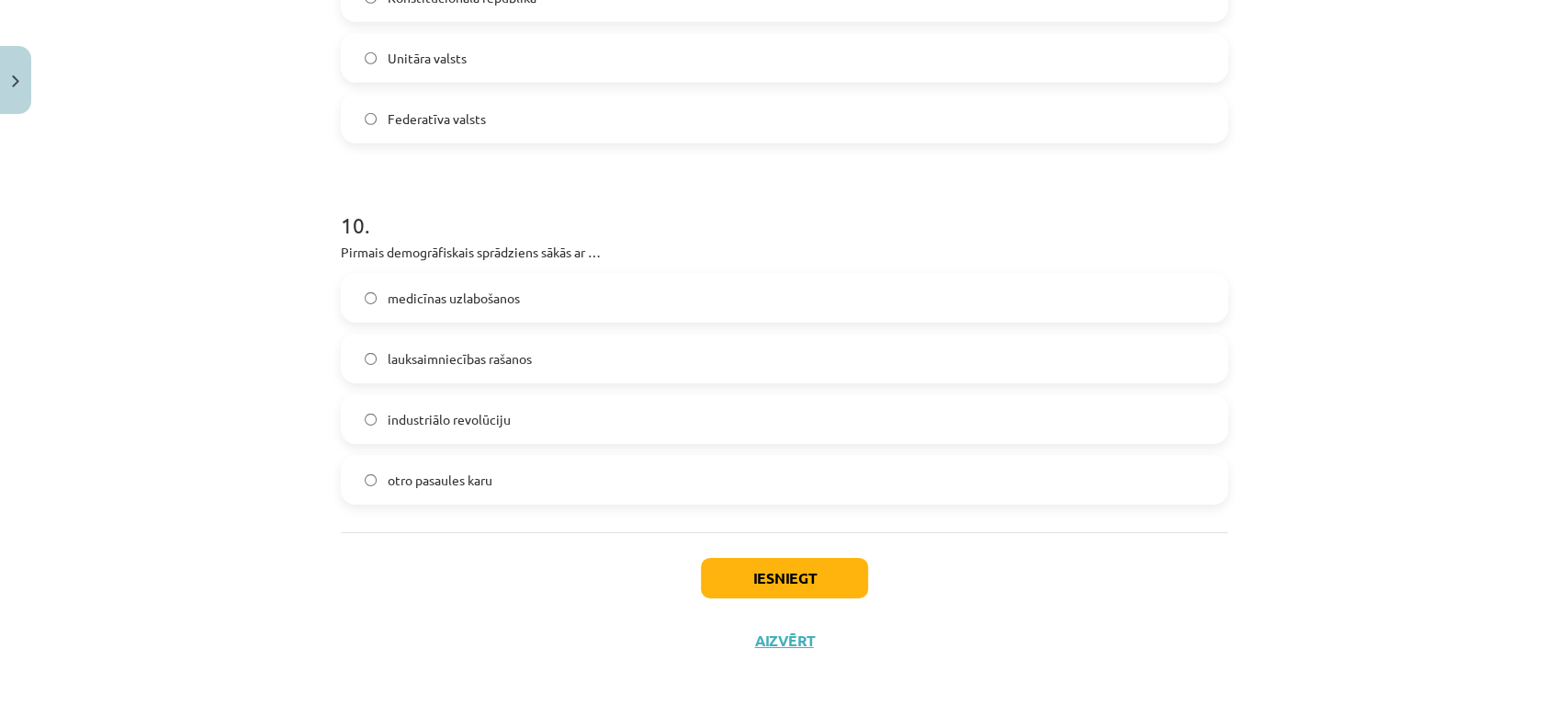
click at [514, 376] on label "lauksaimniecības rašanos" at bounding box center [784, 358] width 883 height 46
click at [823, 567] on button "Iesniegt" at bounding box center [784, 577] width 167 height 41
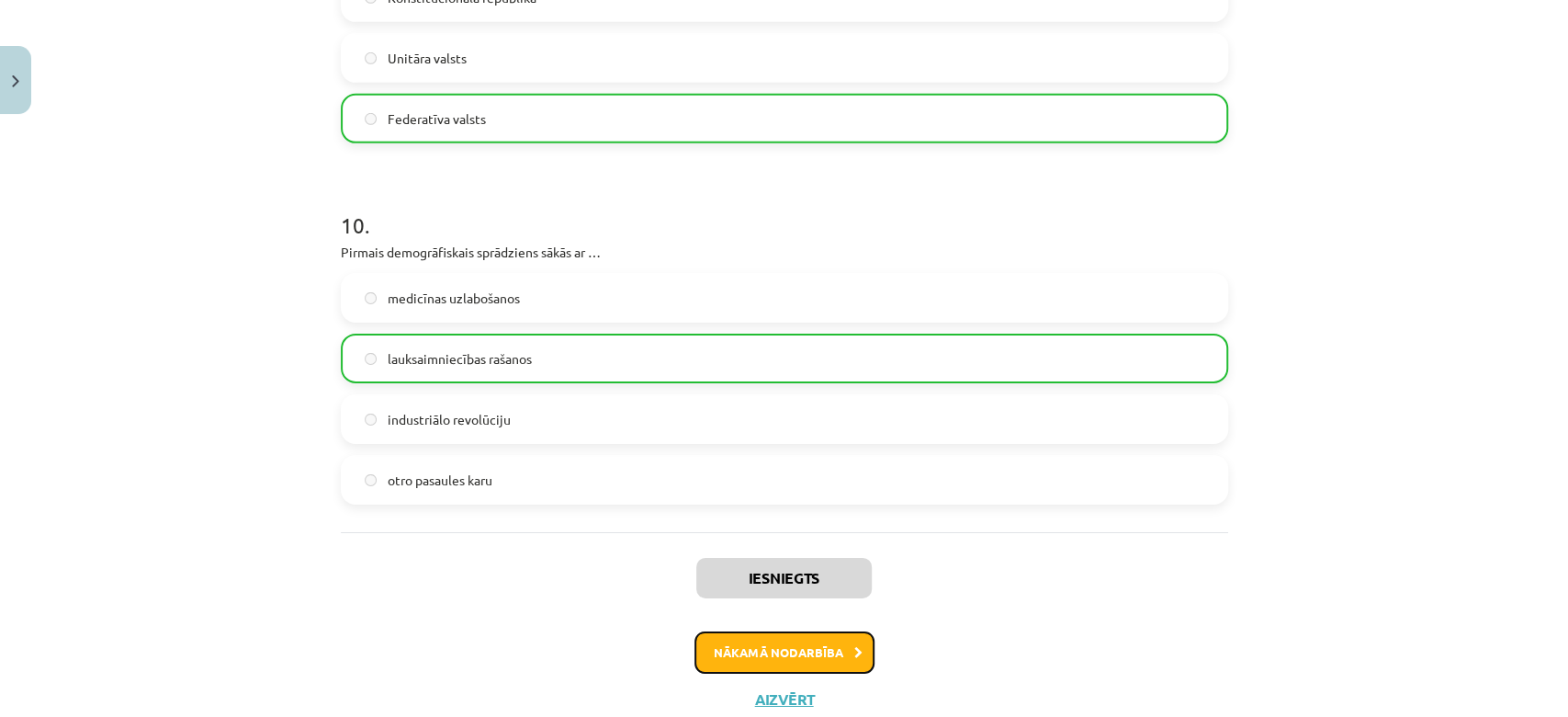
click at [832, 645] on button "Nākamā nodarbība" at bounding box center [784, 652] width 180 height 42
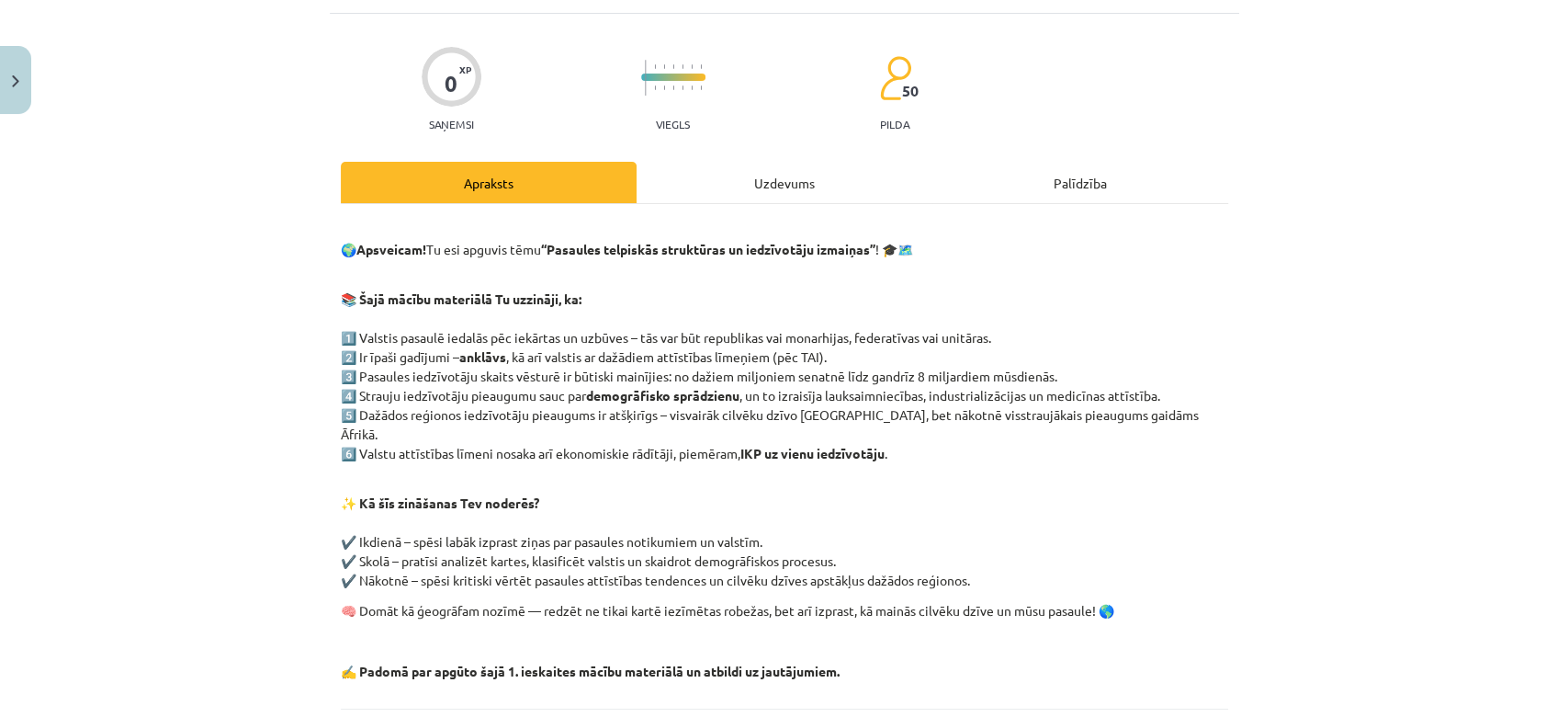
scroll to position [264, 0]
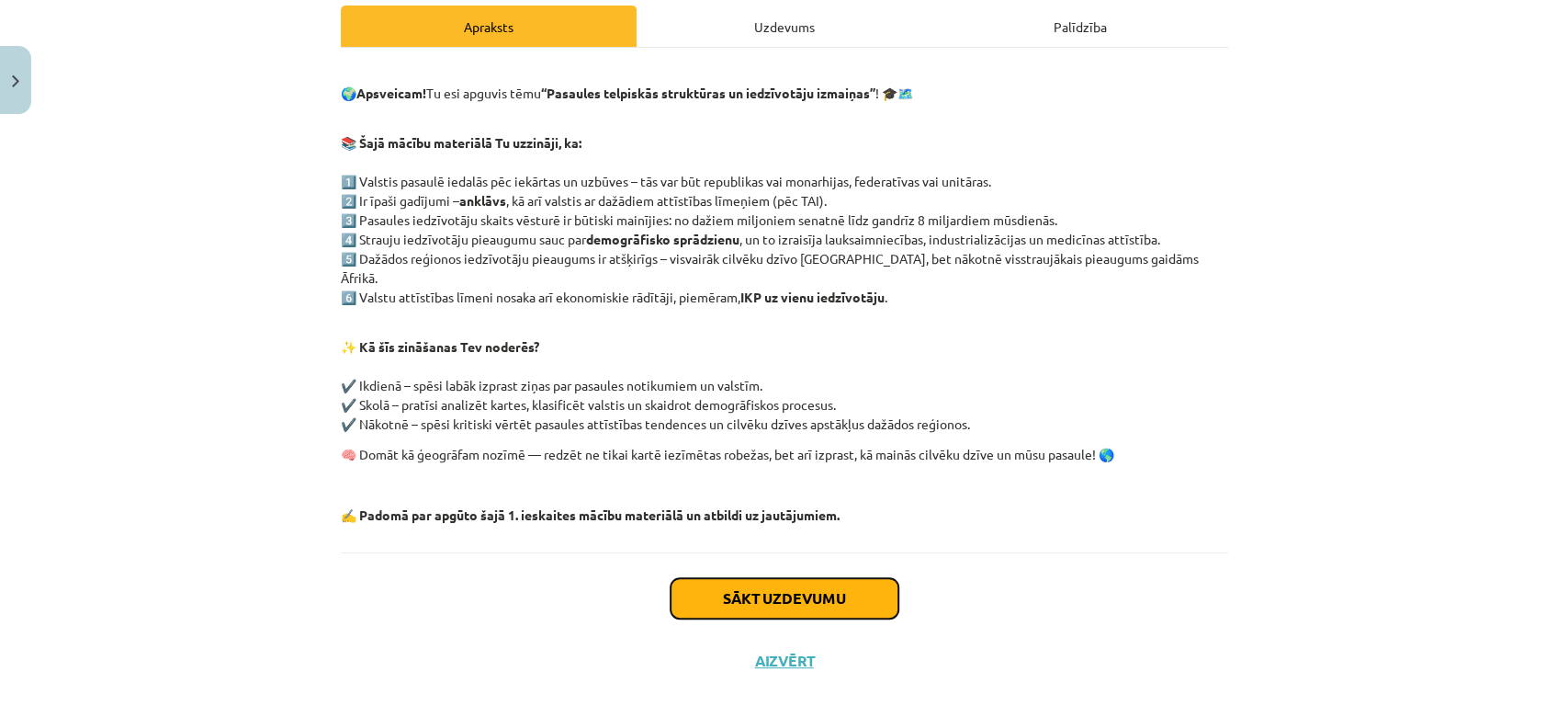
click at [833, 577] on button "Sākt uzdevumu" at bounding box center [784, 597] width 227 height 41
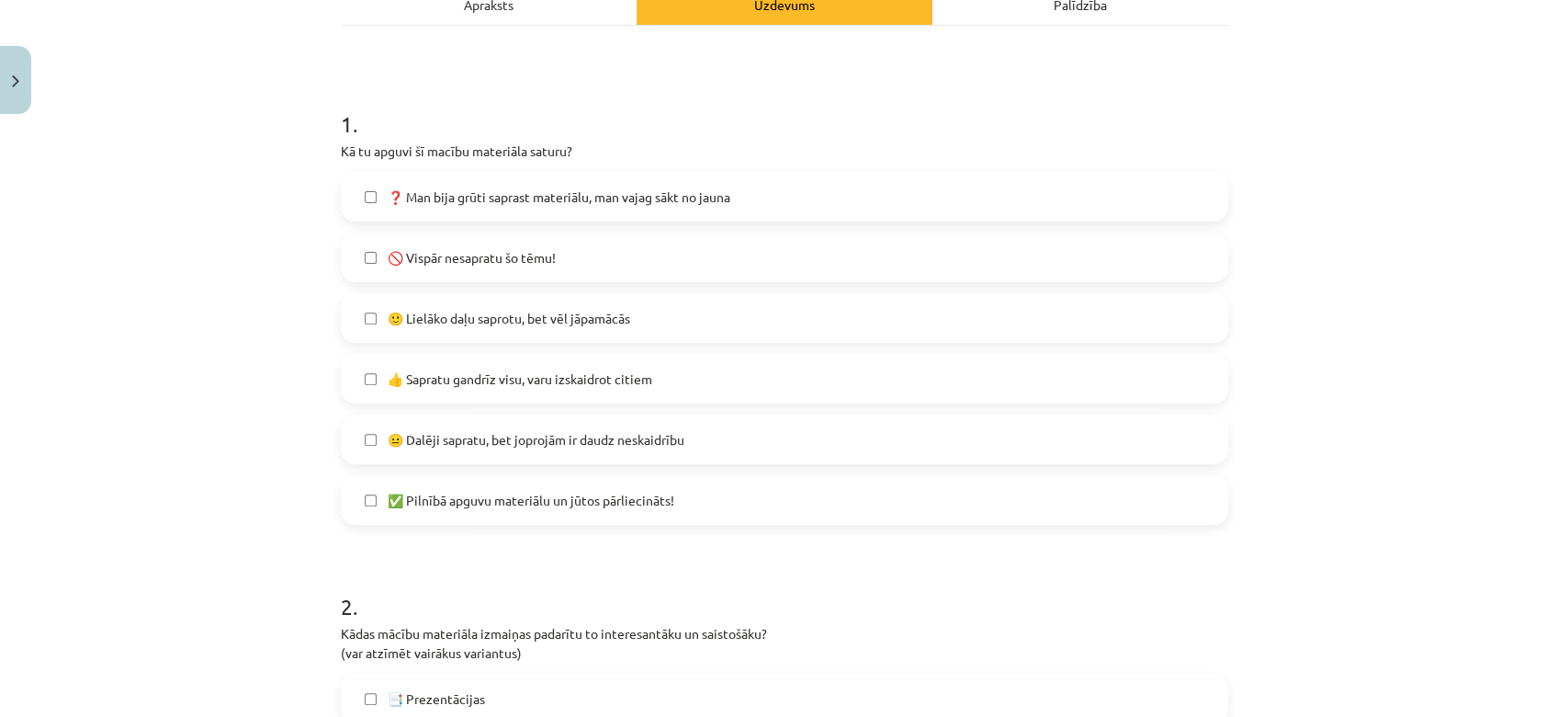
scroll to position [344, 0]
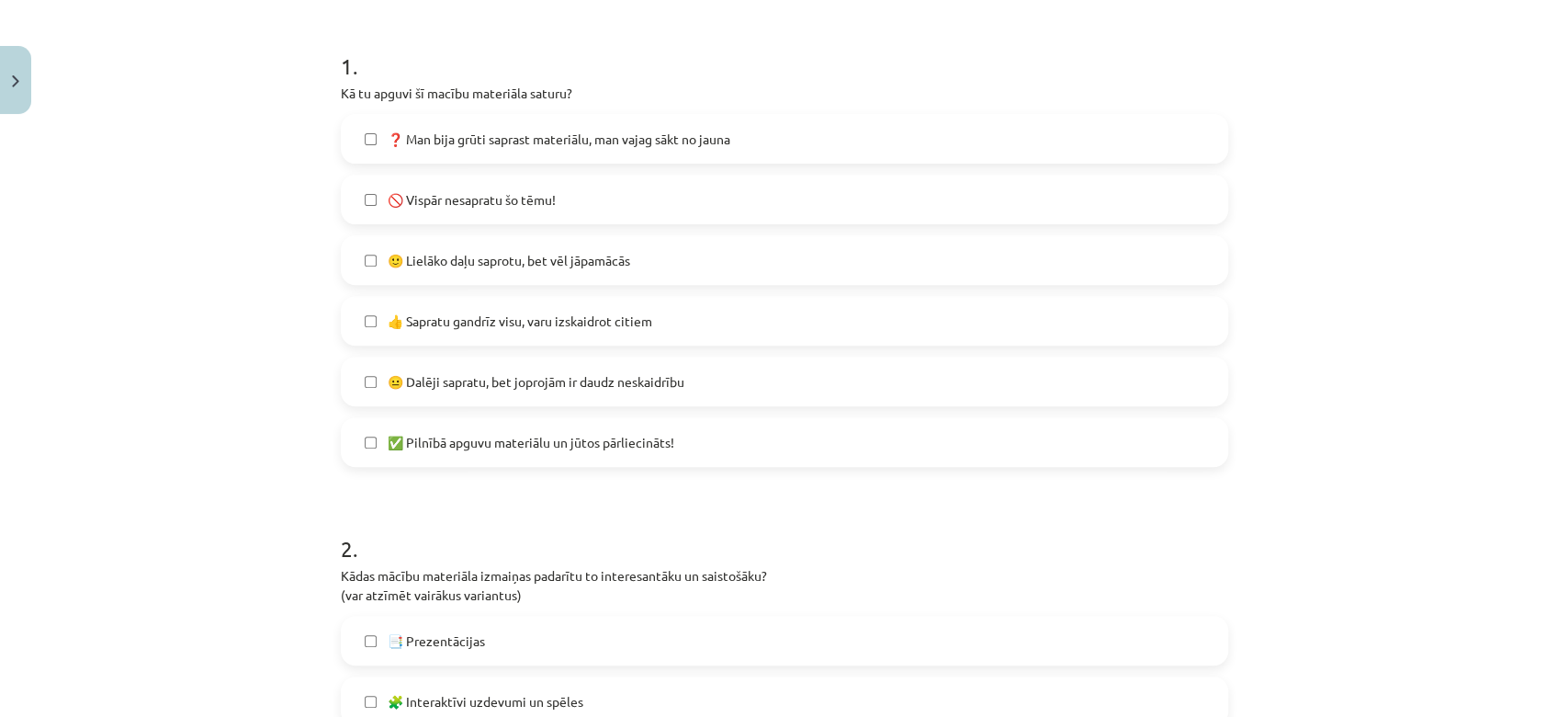
click at [572, 152] on label "❓ Man bija grūti saprast materiālu, man vajag sākt no jauna" at bounding box center [784, 139] width 883 height 46
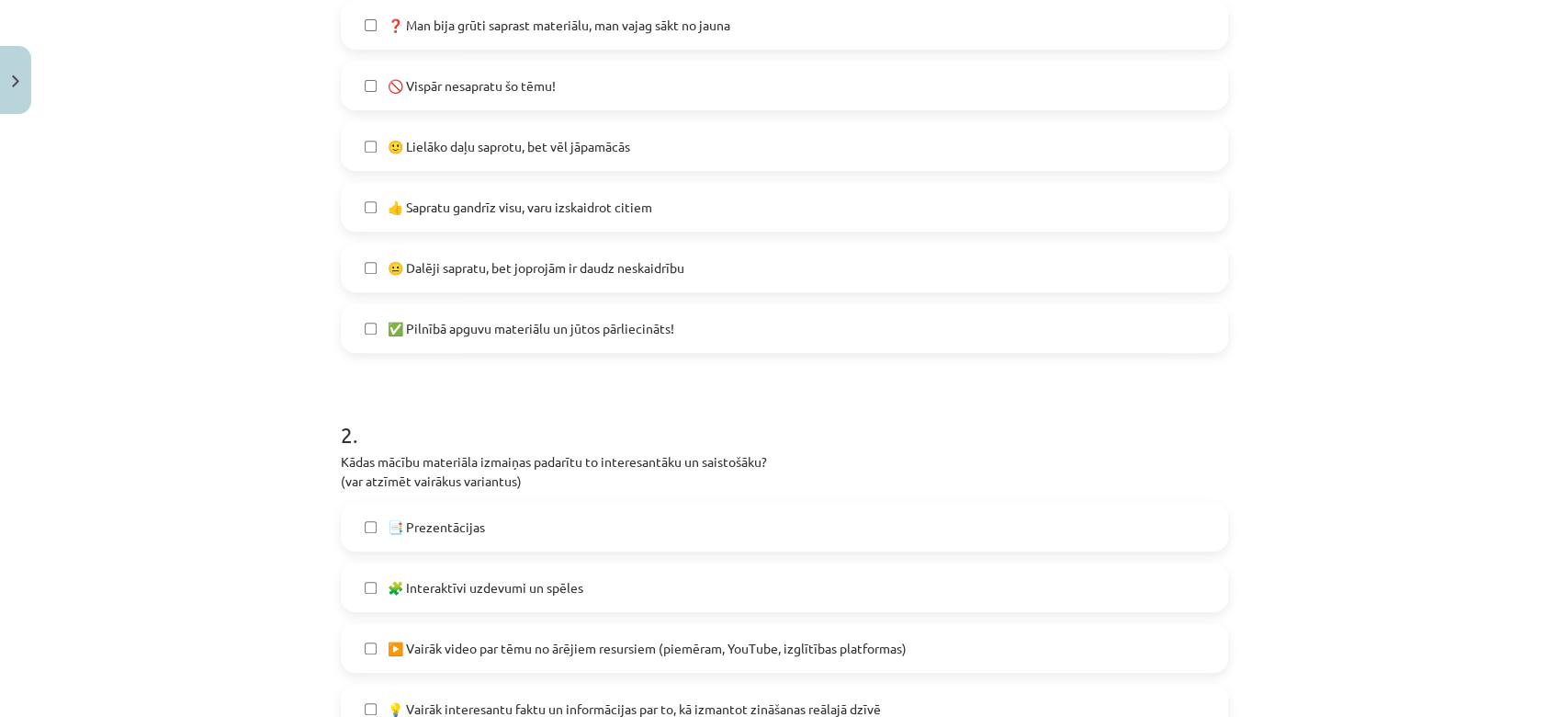
scroll to position [456, 0]
click at [639, 148] on label "🙂 Lielāko daļu saprotu, bet vēl jāpamācās" at bounding box center [784, 149] width 883 height 46
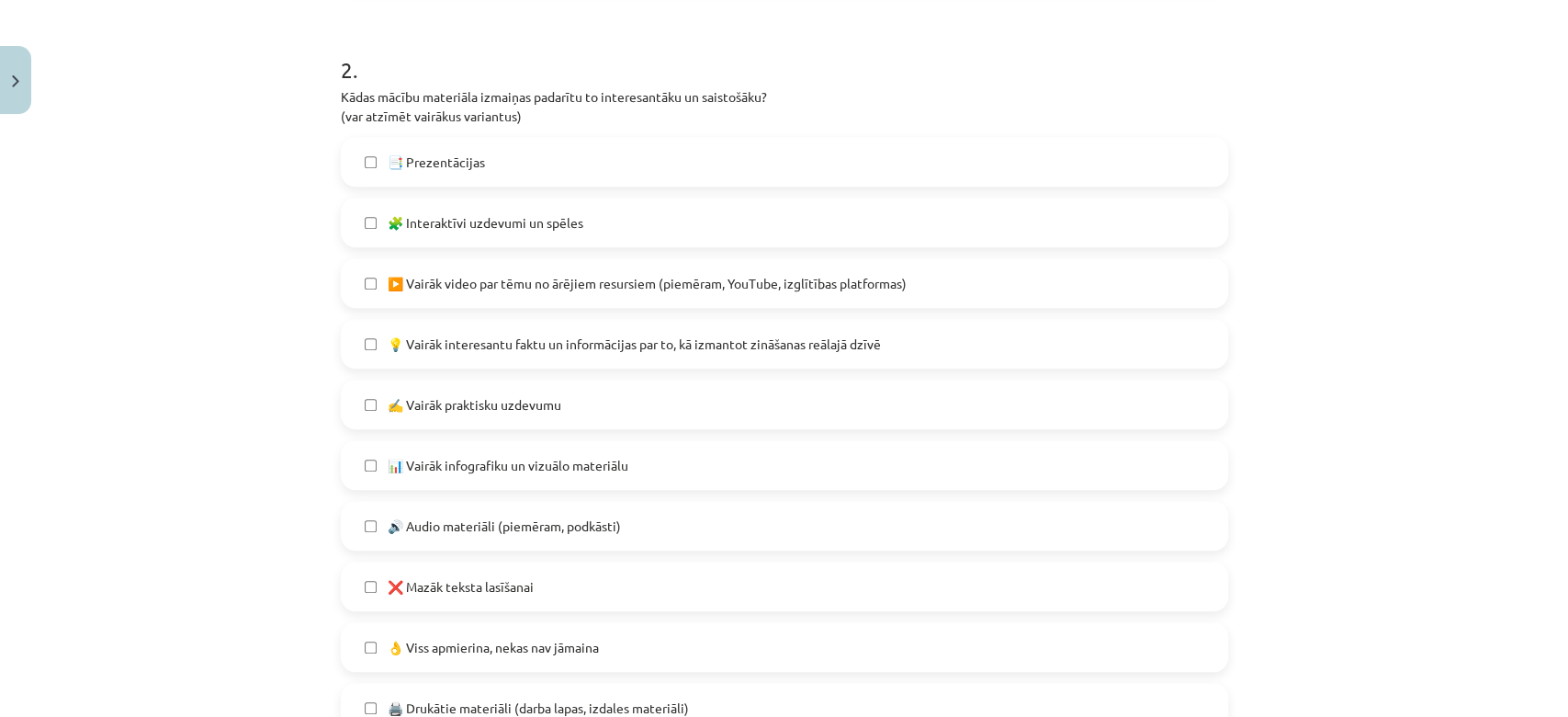
scroll to position [855, 0]
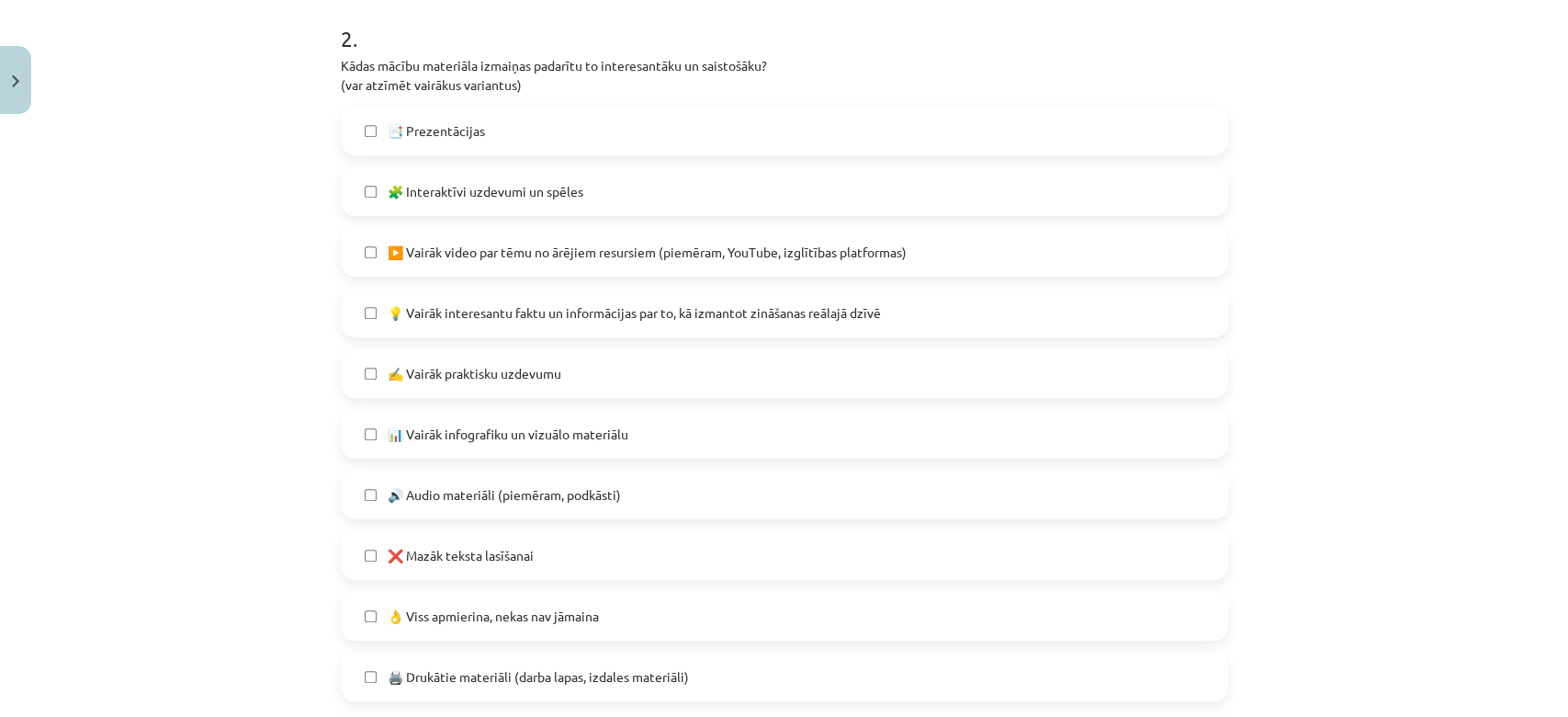
click at [630, 181] on label "🧩 Interaktīvi uzdevumi un spēles" at bounding box center [784, 191] width 883 height 46
click at [628, 261] on label "▶️ Vairāk video par tēmu no ārējiem resursiem (piemēram, YouTube, izglītības pl…" at bounding box center [784, 251] width 883 height 46
click at [476, 128] on label "📑 Prezentācijas" at bounding box center [784, 131] width 883 height 46
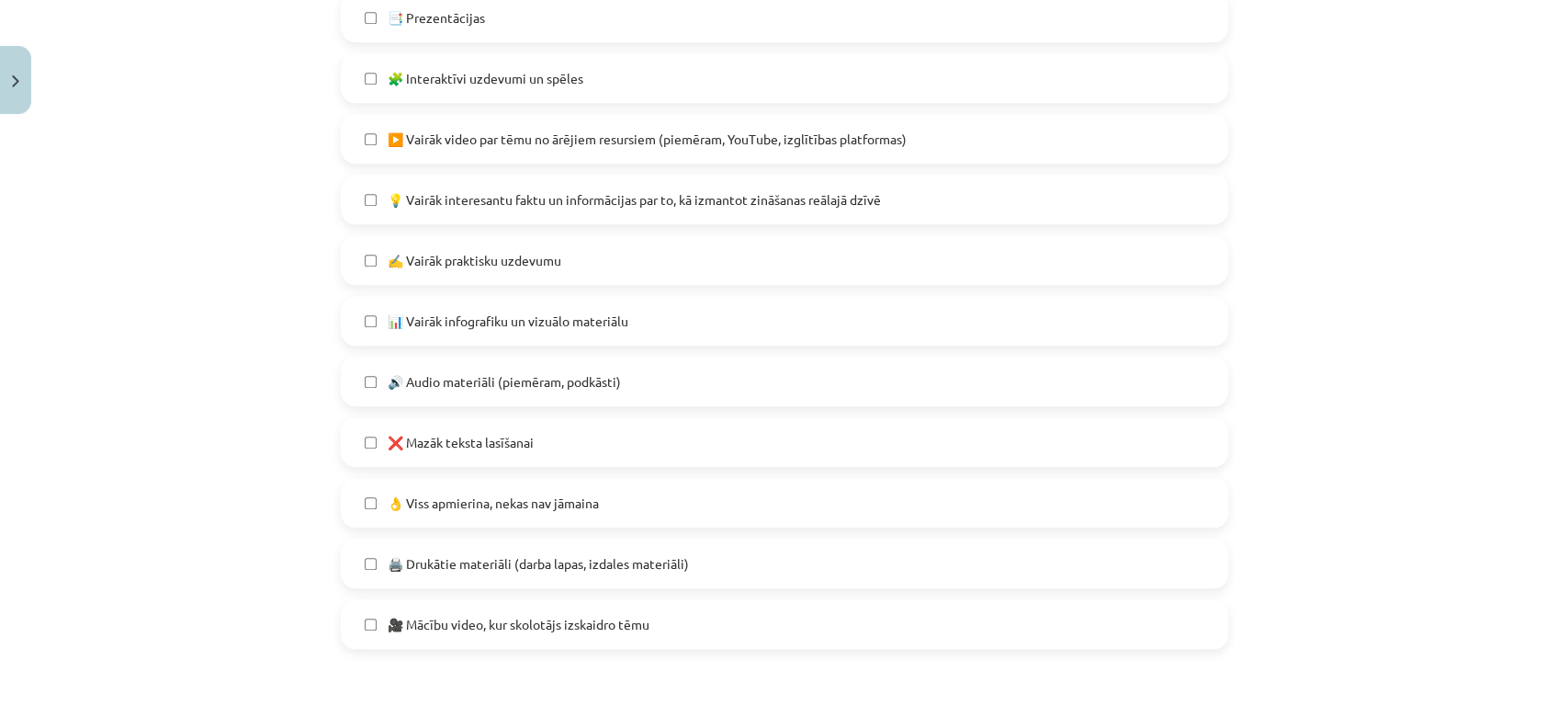
scroll to position [968, 0]
click at [658, 377] on label "🔊 Audio materiāli (piemēram, podkāsti)" at bounding box center [784, 380] width 883 height 46
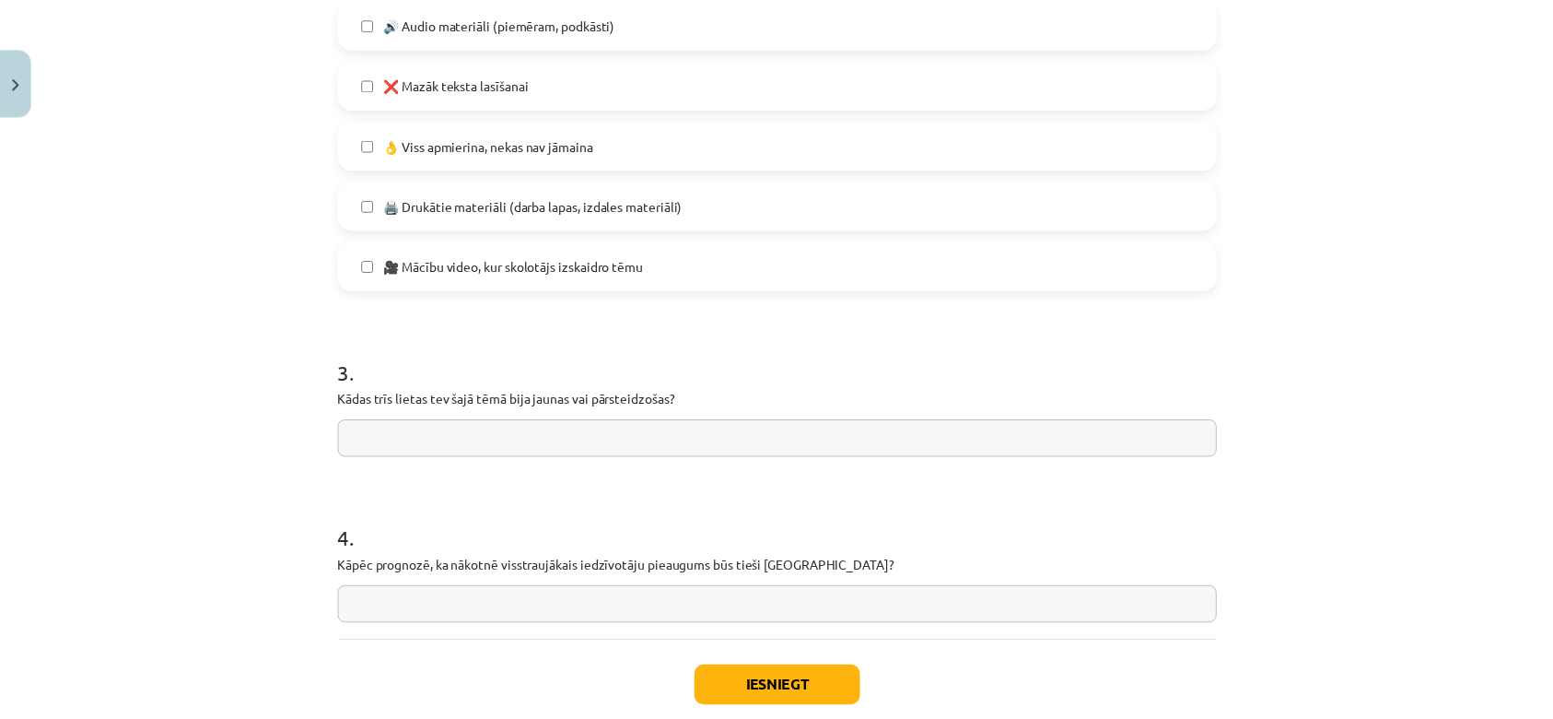
scroll to position [1439, 0]
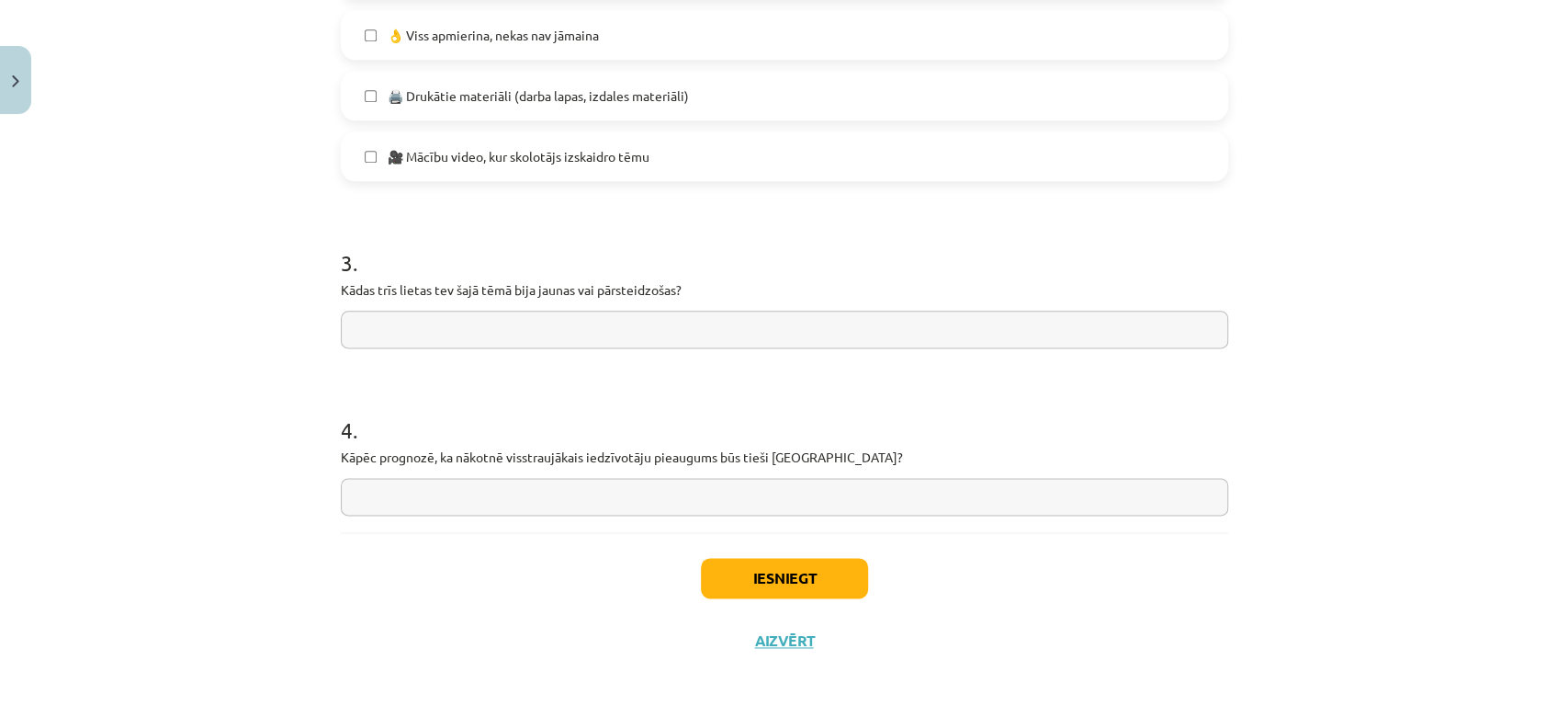
click at [795, 598] on div "Iesniegt Aizvērt" at bounding box center [784, 595] width 887 height 129
click at [779, 579] on button "Iesniegt" at bounding box center [784, 577] width 167 height 41
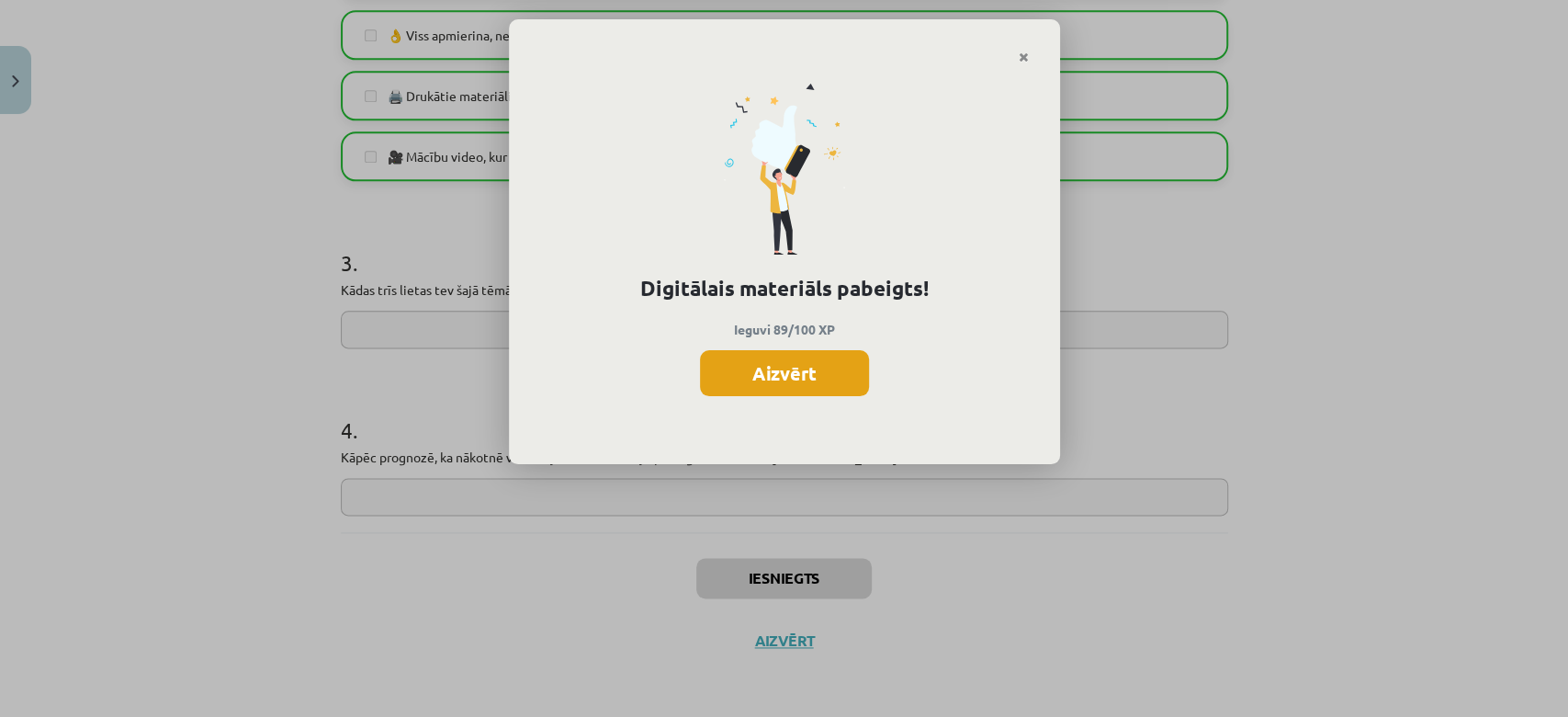
click at [830, 360] on button "Aizvērt" at bounding box center [784, 373] width 169 height 46
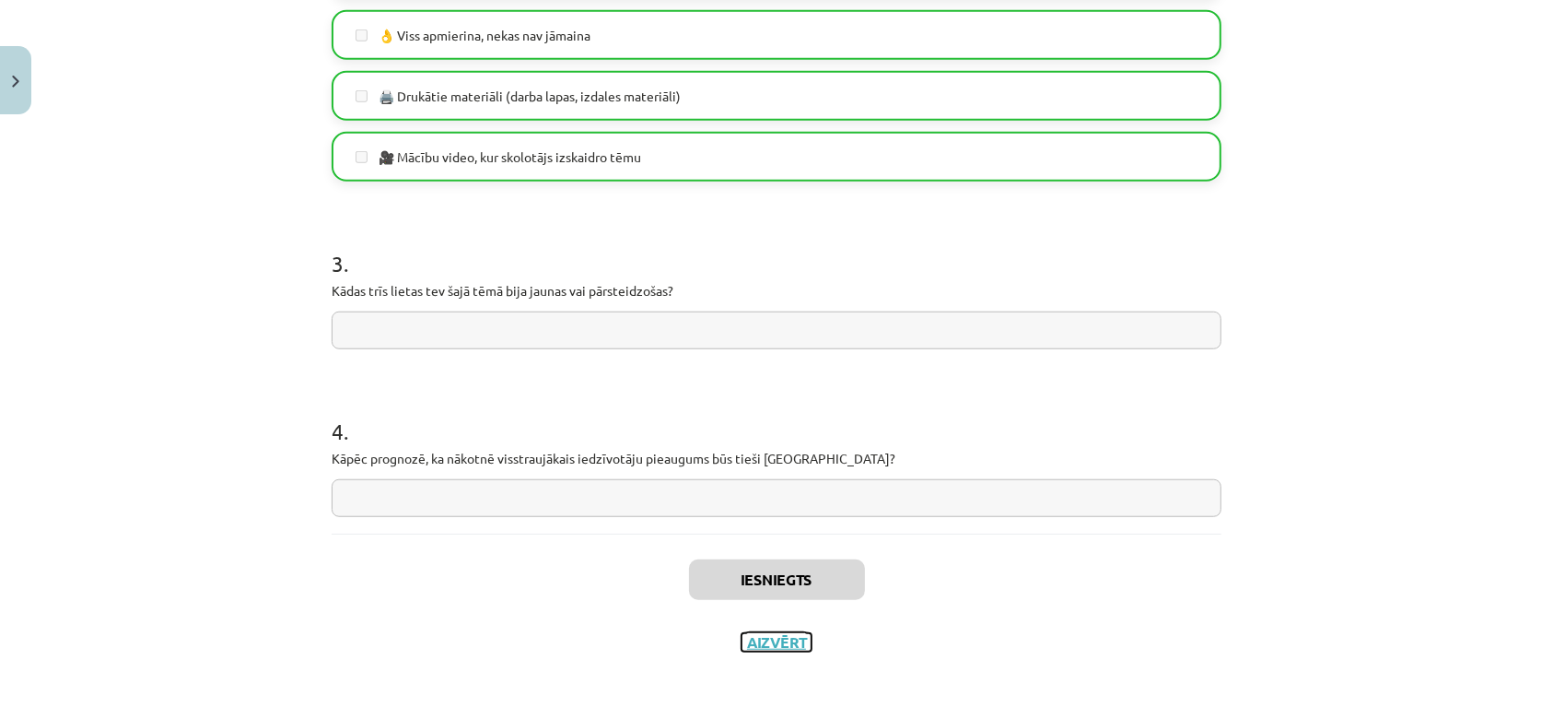
click at [791, 645] on button "Aizvērt" at bounding box center [777, 642] width 70 height 18
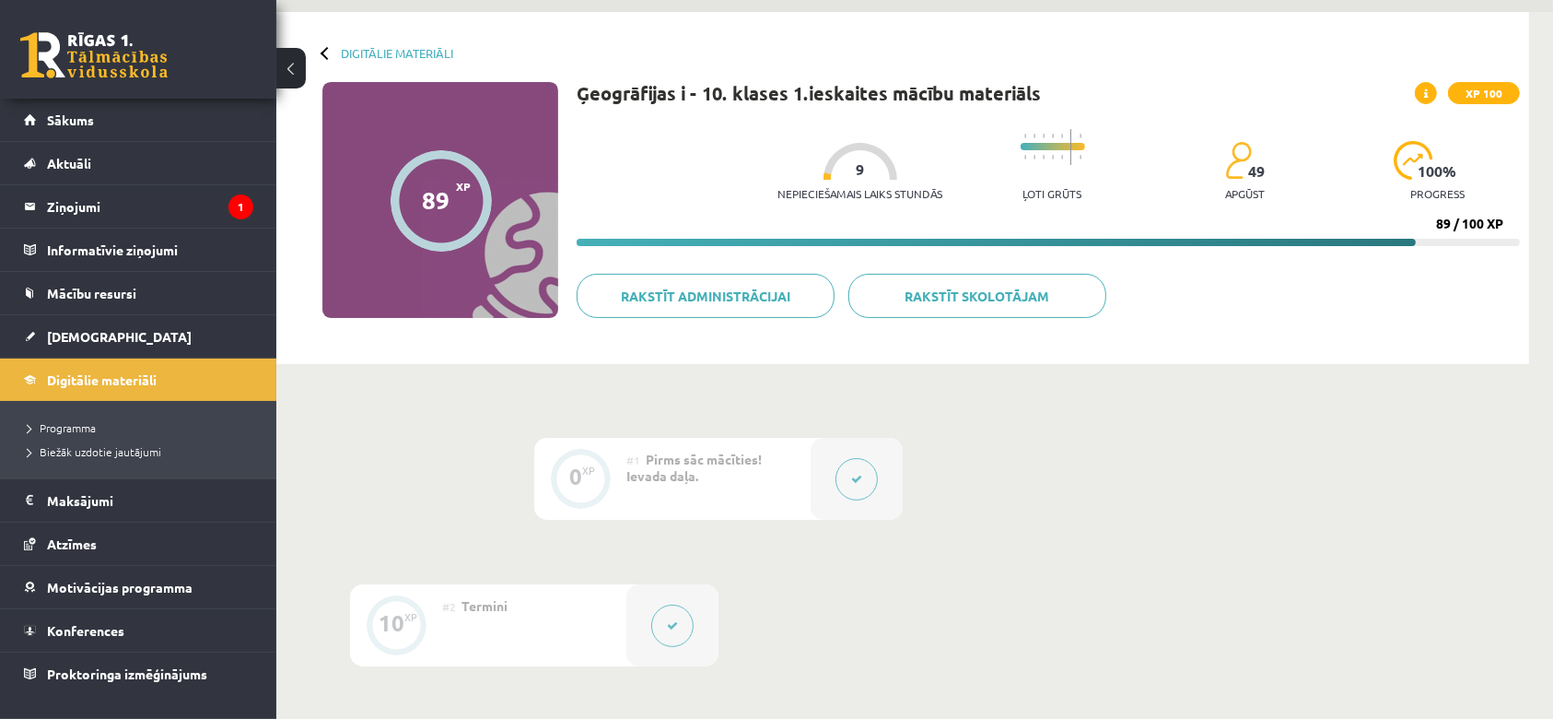
scroll to position [0, 0]
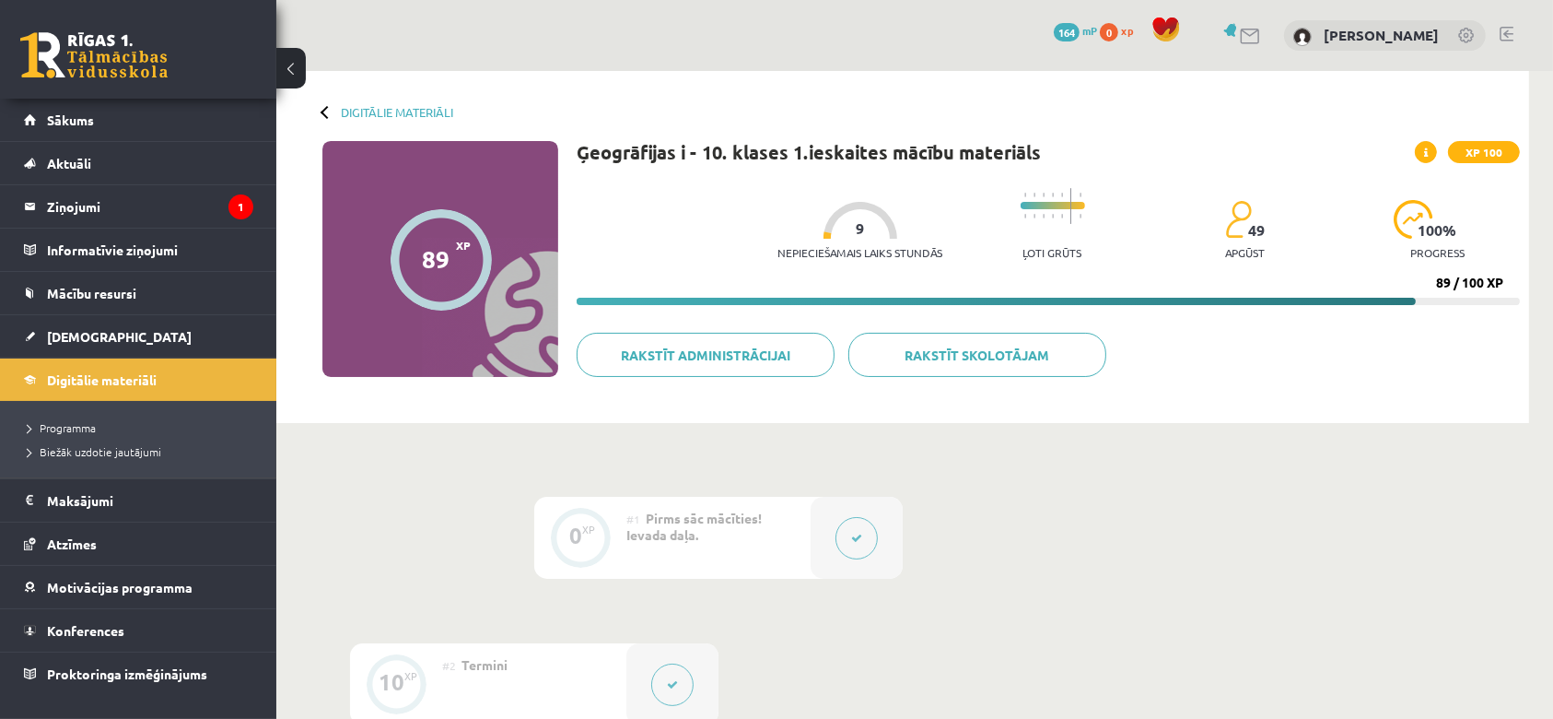
click at [1430, 148] on span at bounding box center [1426, 152] width 22 height 22
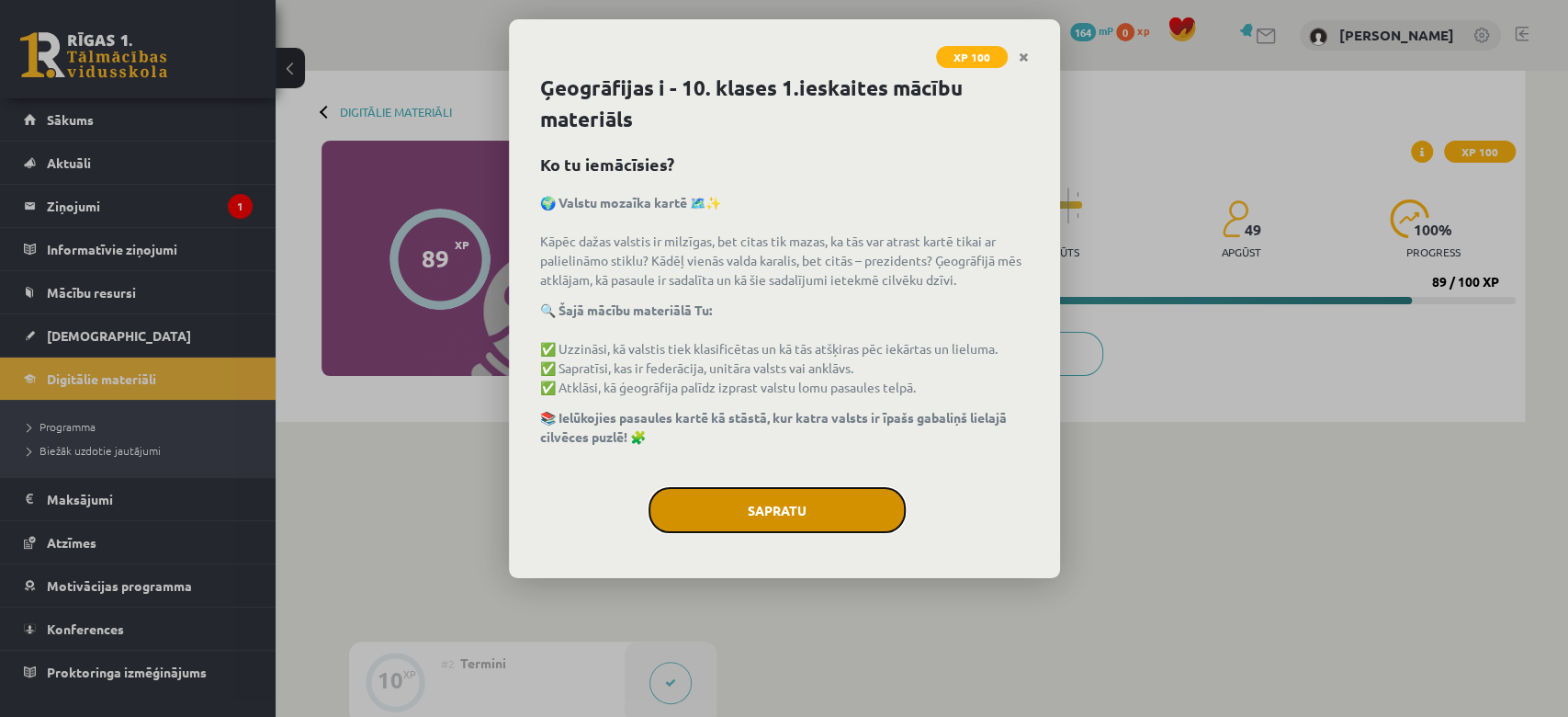
click at [822, 513] on button "Sapratu" at bounding box center [777, 510] width 257 height 46
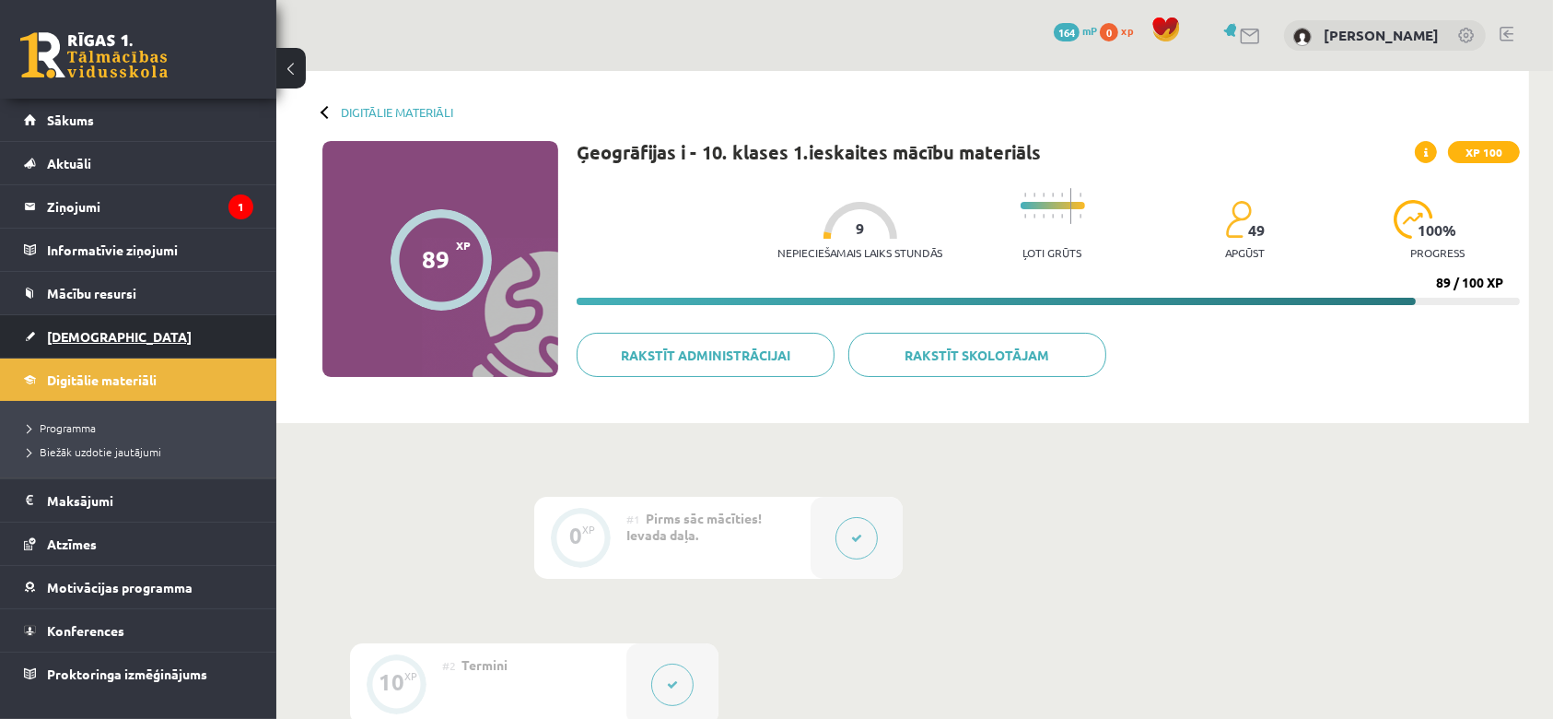
click at [66, 351] on link "[DEMOGRAPHIC_DATA]" at bounding box center [138, 336] width 229 height 42
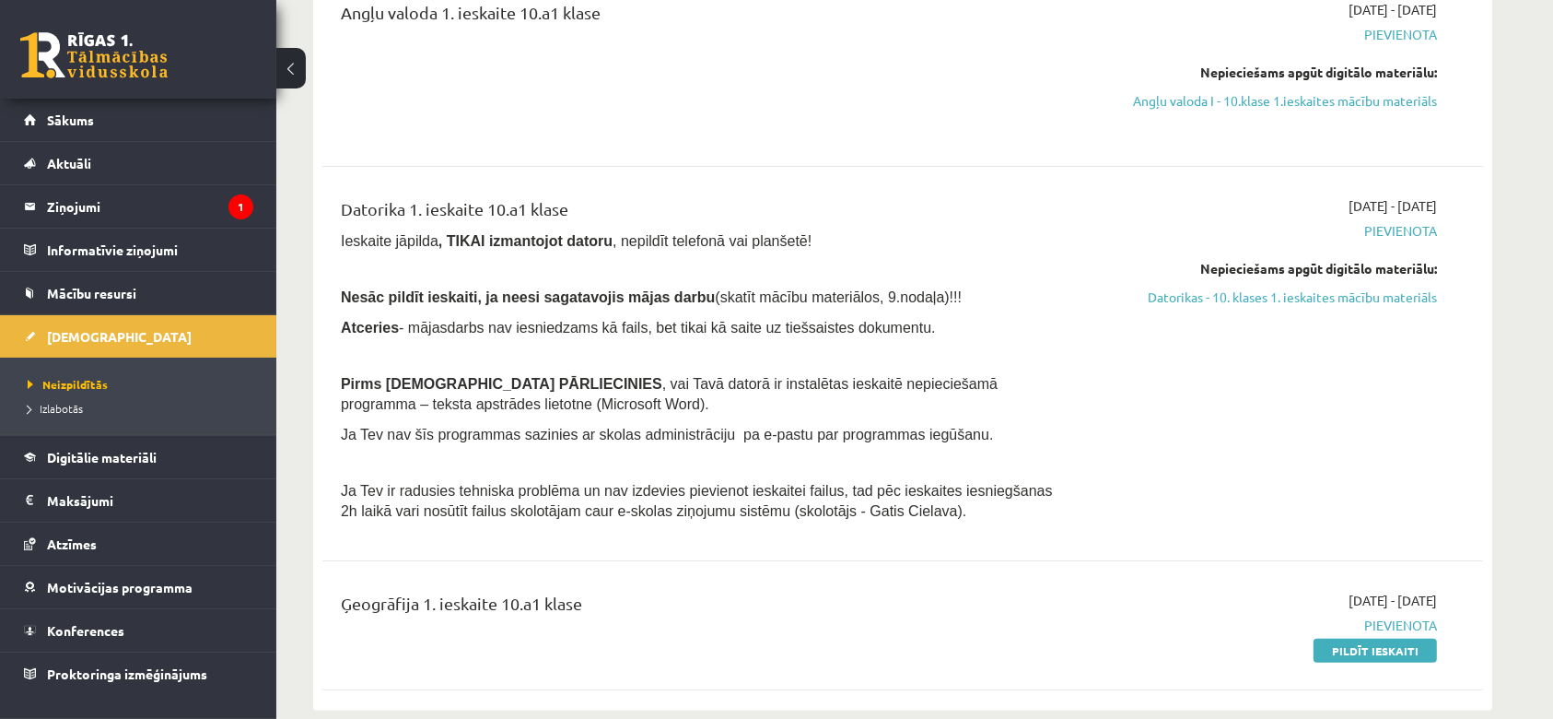
scroll to position [264, 0]
click at [1378, 647] on link "Pildīt ieskaiti" at bounding box center [1375, 650] width 123 height 24
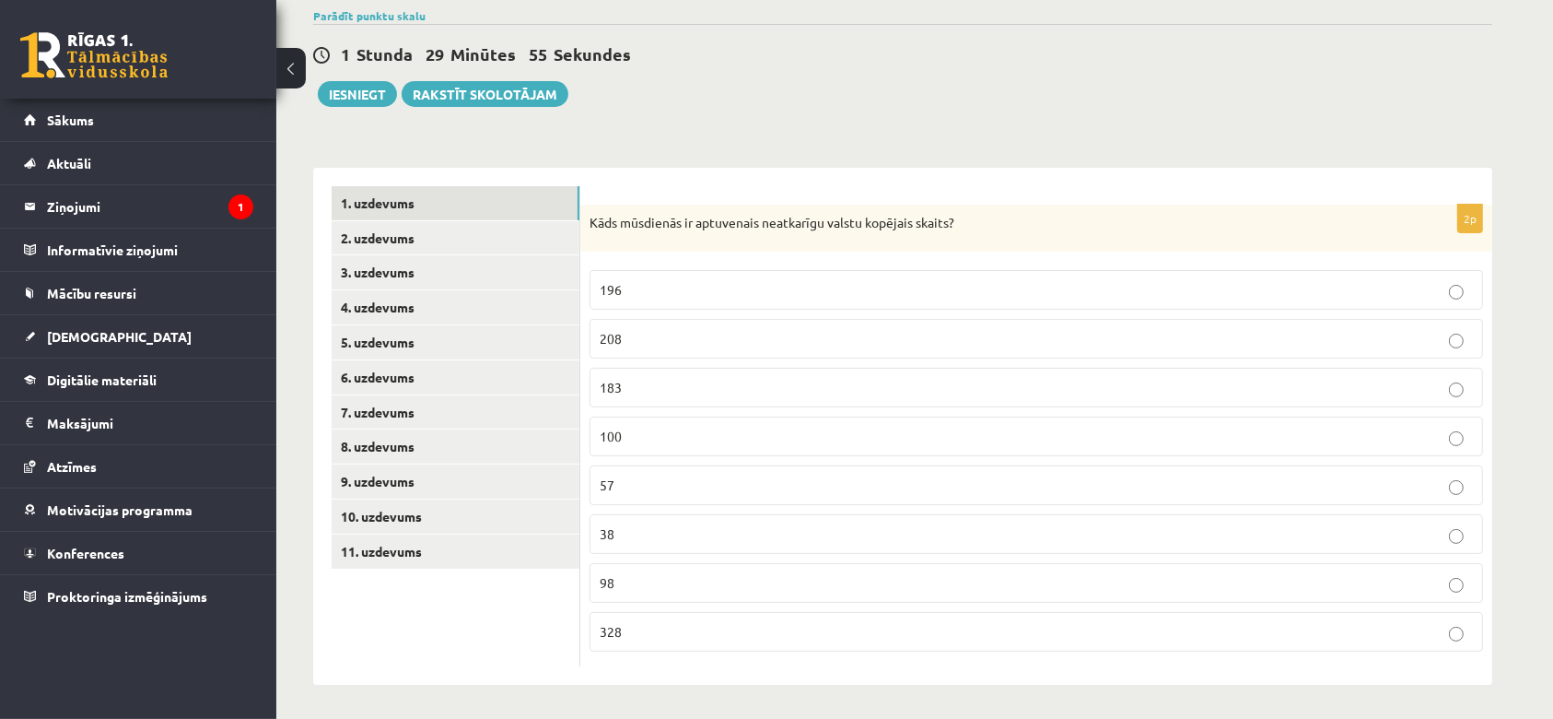
scroll to position [146, 0]
click at [788, 274] on label "196" at bounding box center [1037, 288] width 894 height 40
click at [361, 229] on link "2. uzdevums" at bounding box center [456, 236] width 248 height 34
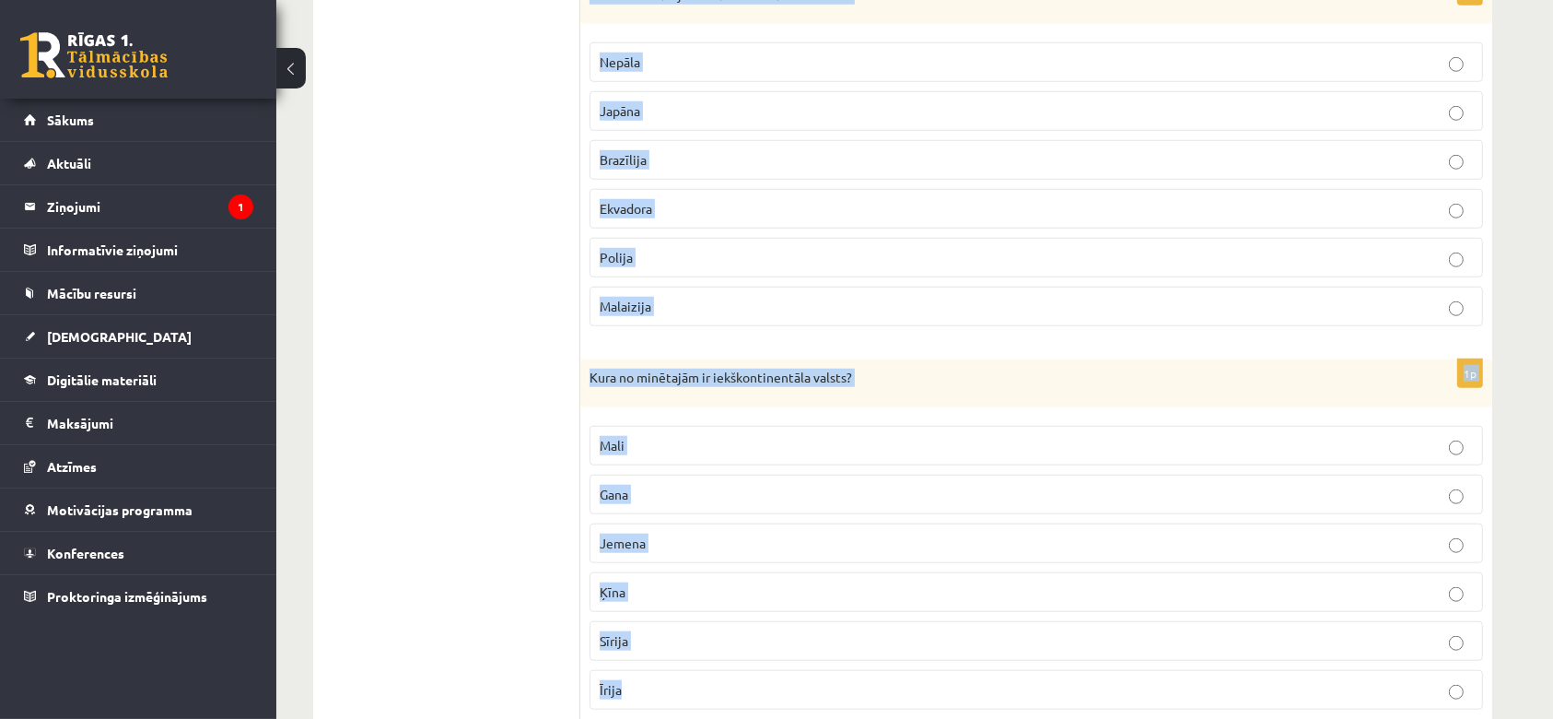
scroll to position [1957, 0]
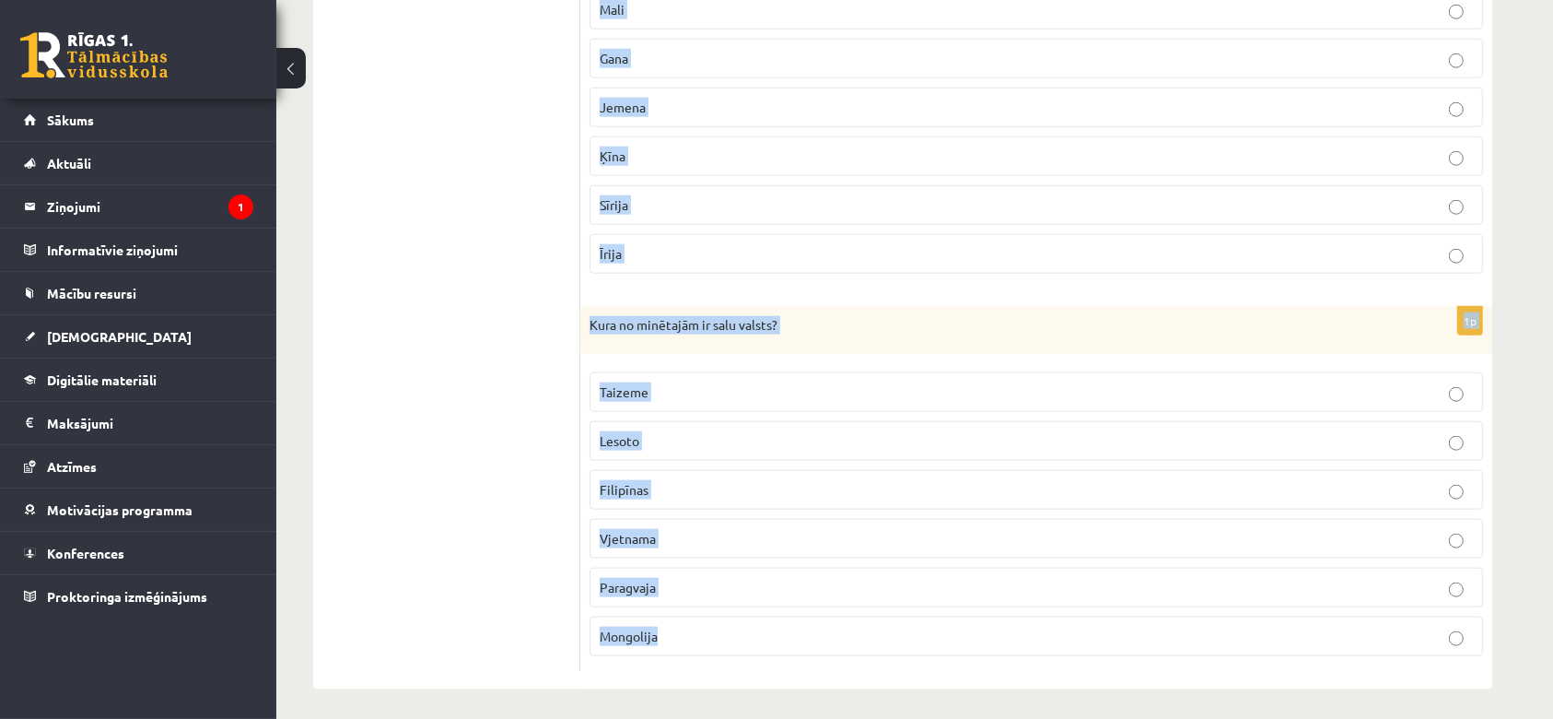
drag, startPoint x: 587, startPoint y: 366, endPoint x: 789, endPoint y: 753, distance: 436.4
copy form "Kura no minētajām ir salu valsts? Īrija Sīrija Dānija Tanzānija Čada Bulgārija …"
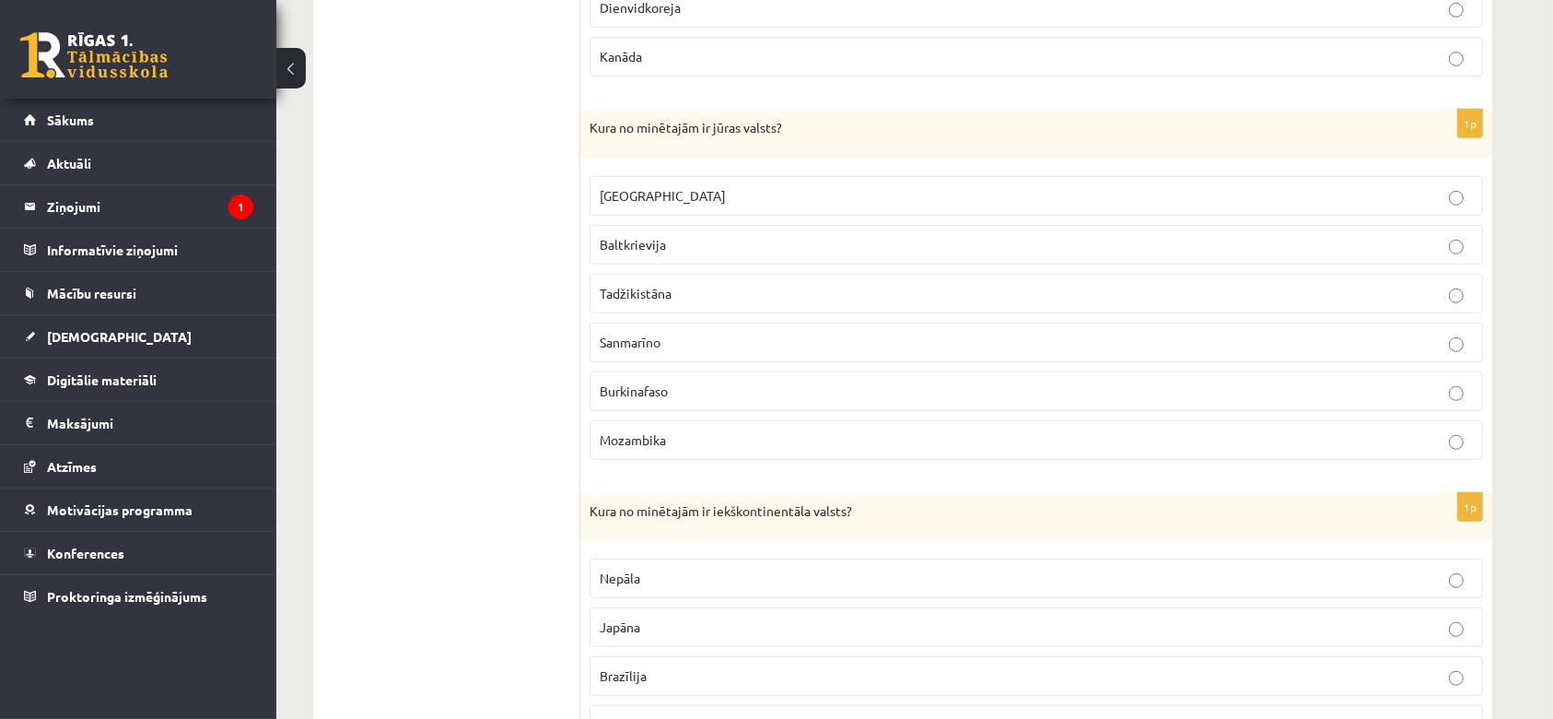
scroll to position [950, 0]
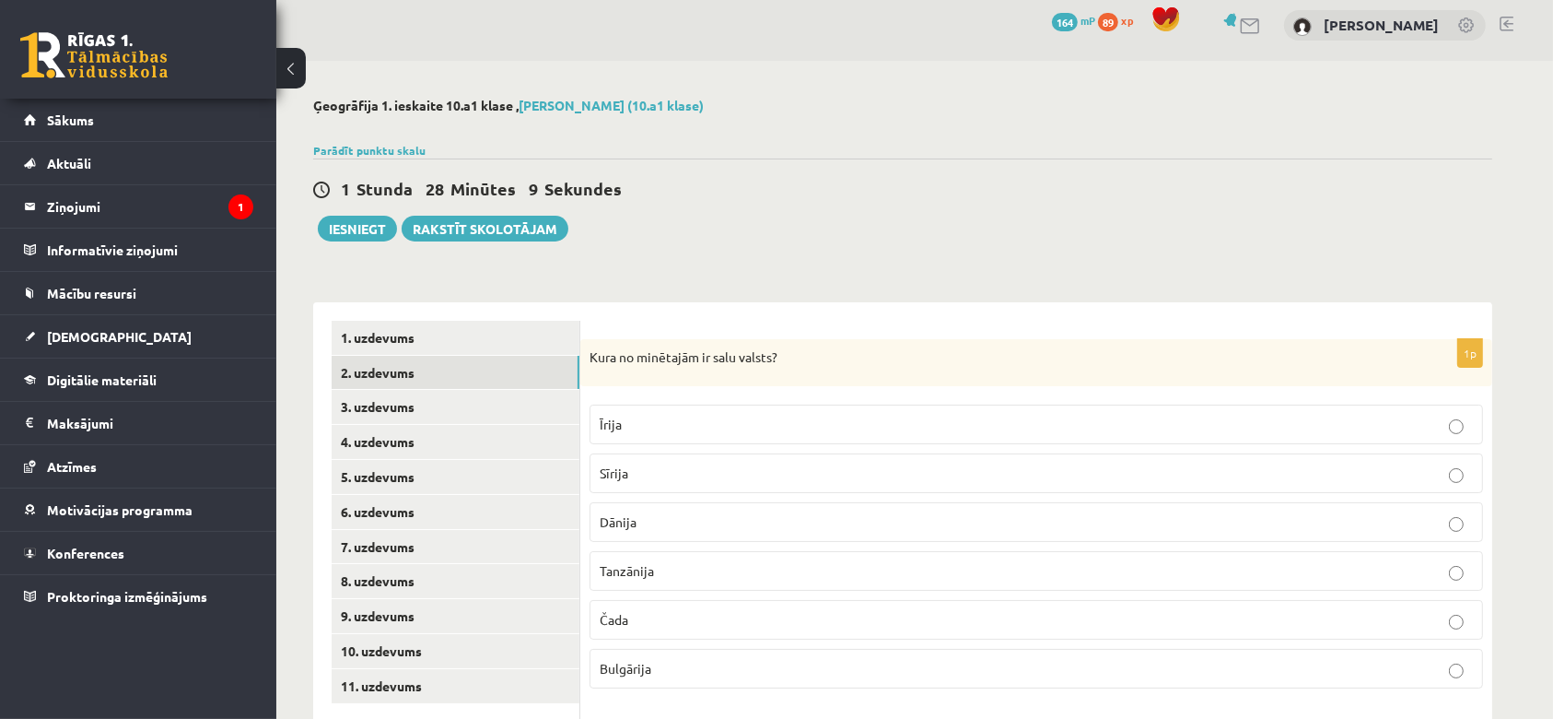
click at [600, 415] on p "Īrija" at bounding box center [1036, 424] width 873 height 19
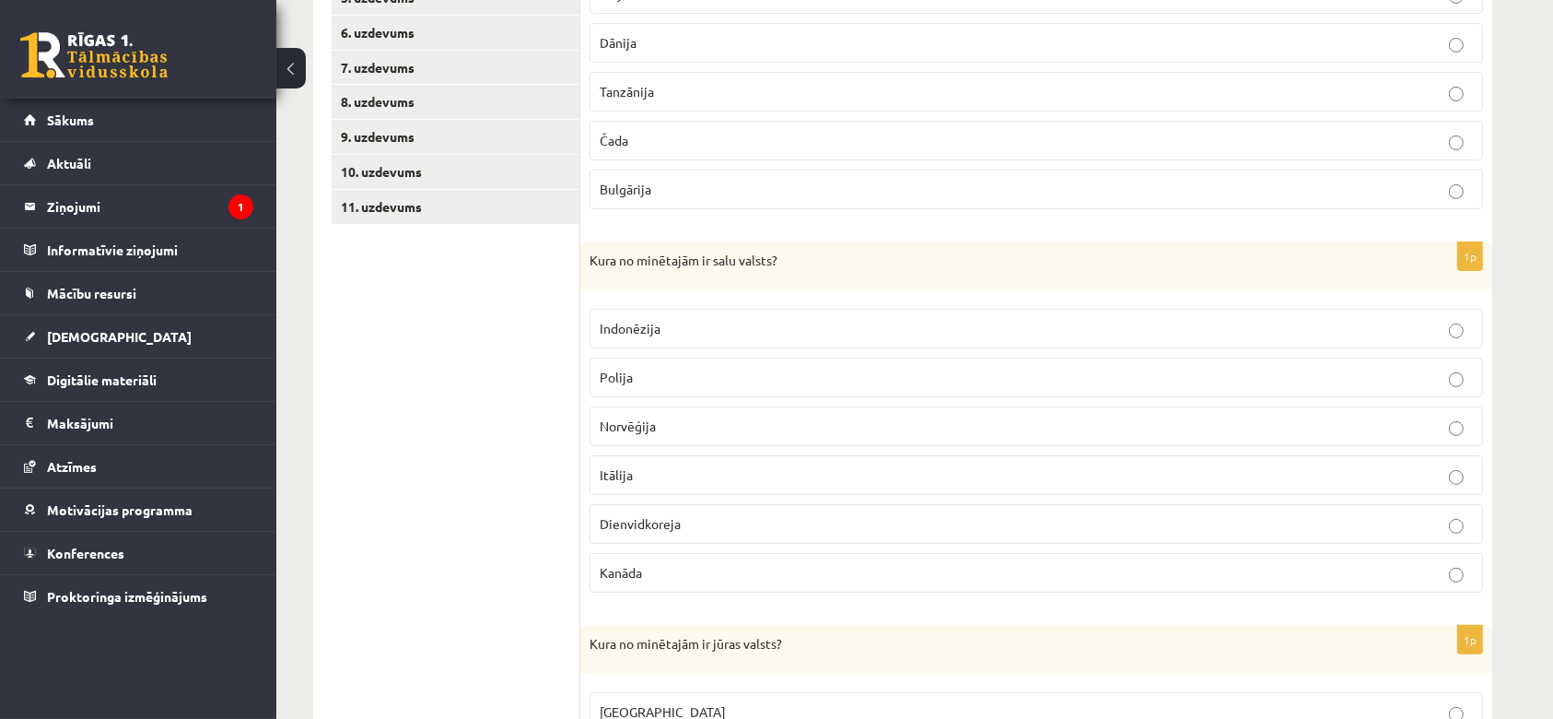
scroll to position [531, 0]
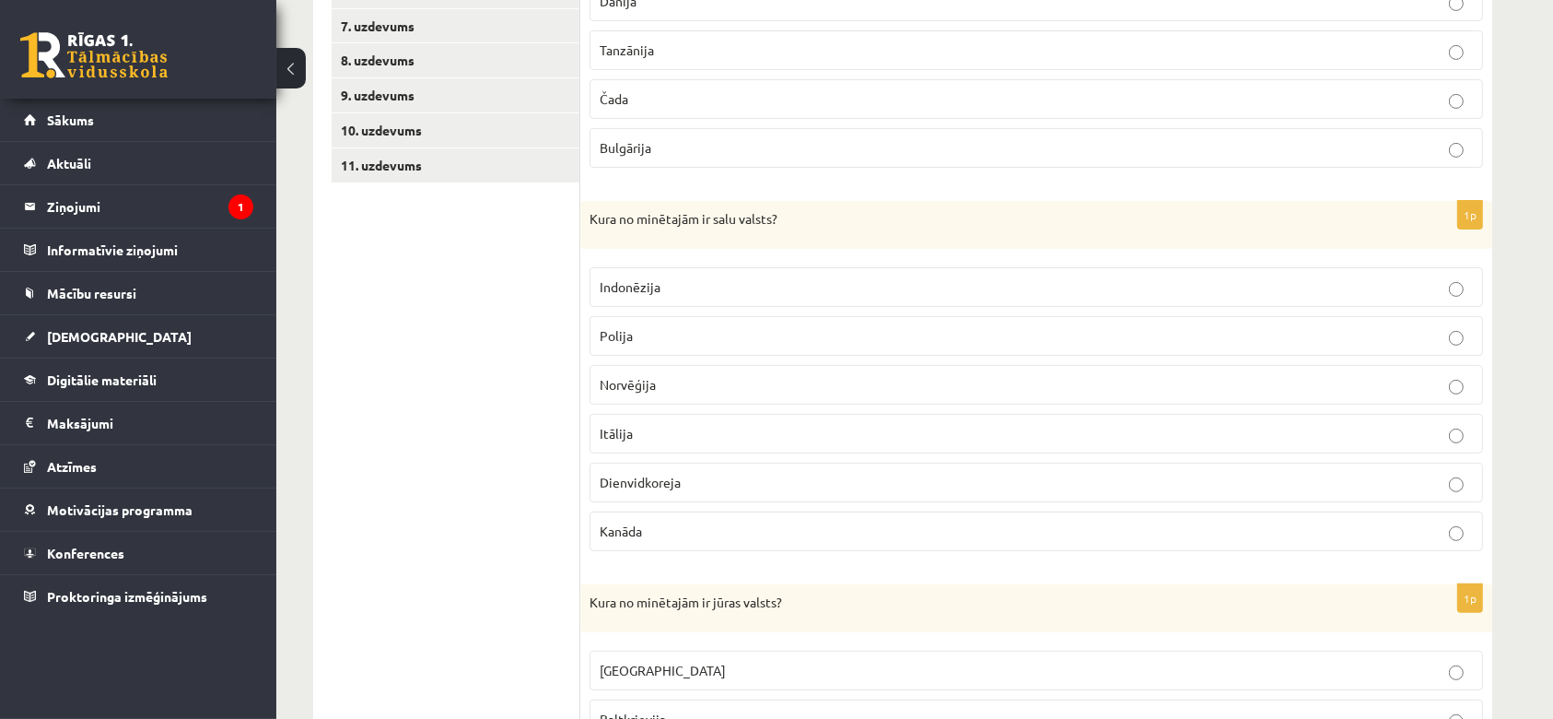
click at [675, 287] on p "Indonēzija" at bounding box center [1036, 286] width 873 height 19
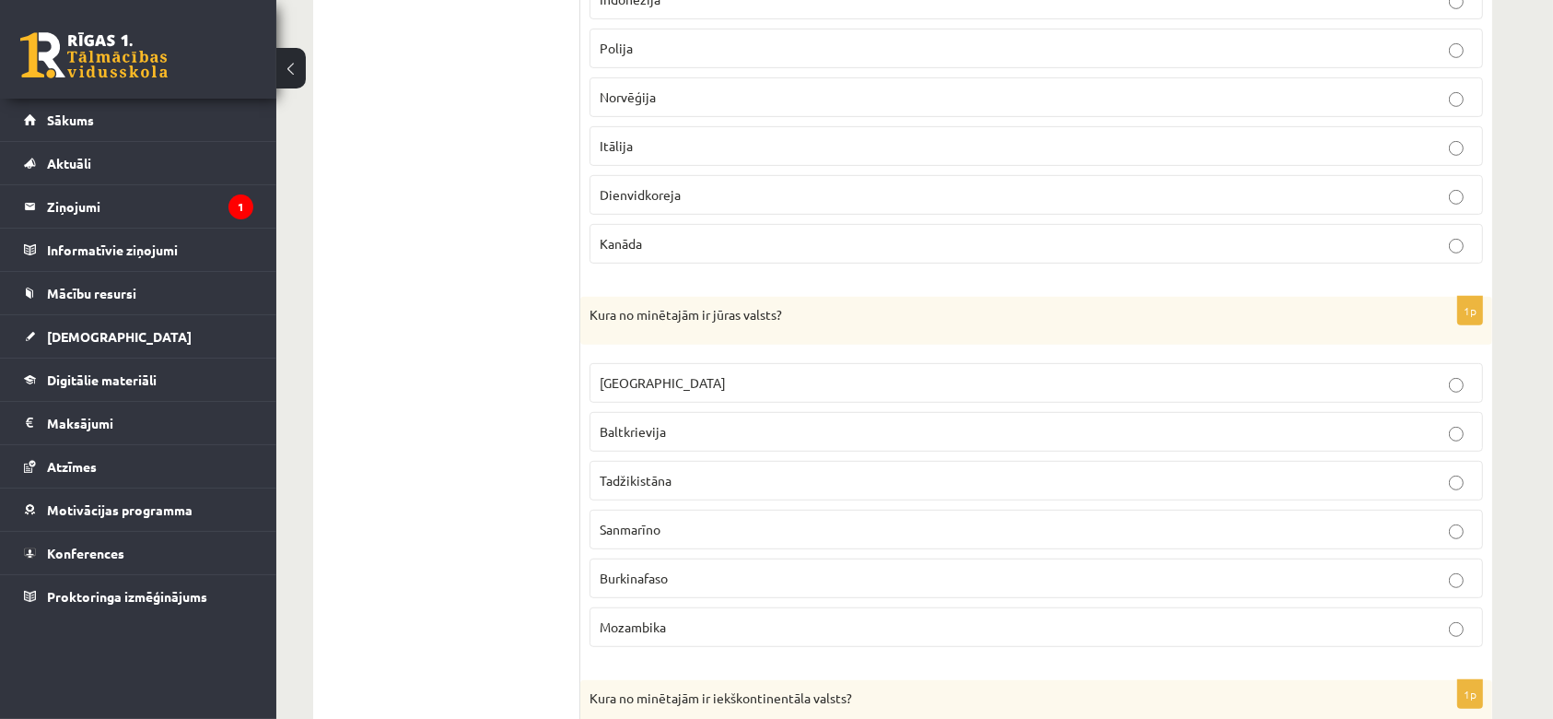
scroll to position [870, 0]
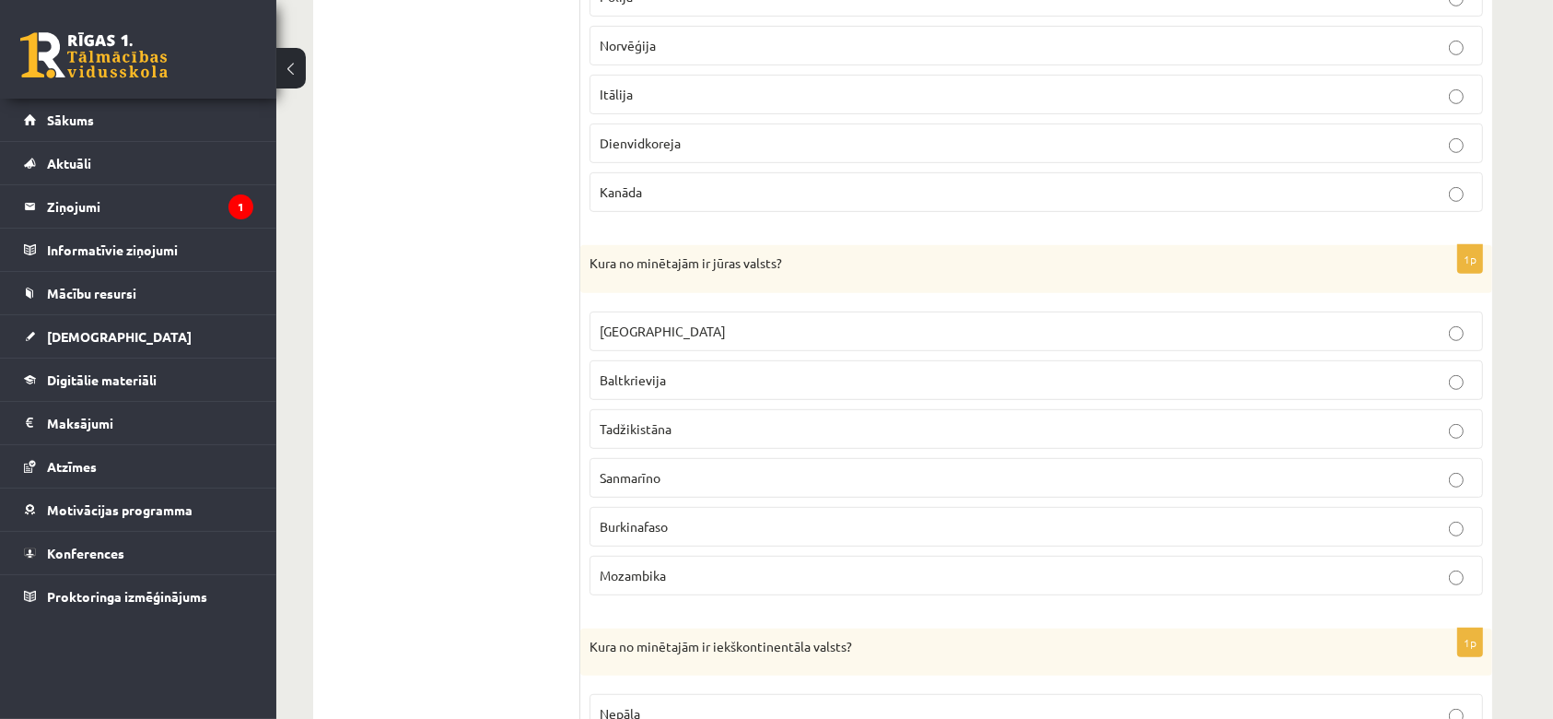
click at [633, 570] on span "Mozambika" at bounding box center [633, 575] width 66 height 17
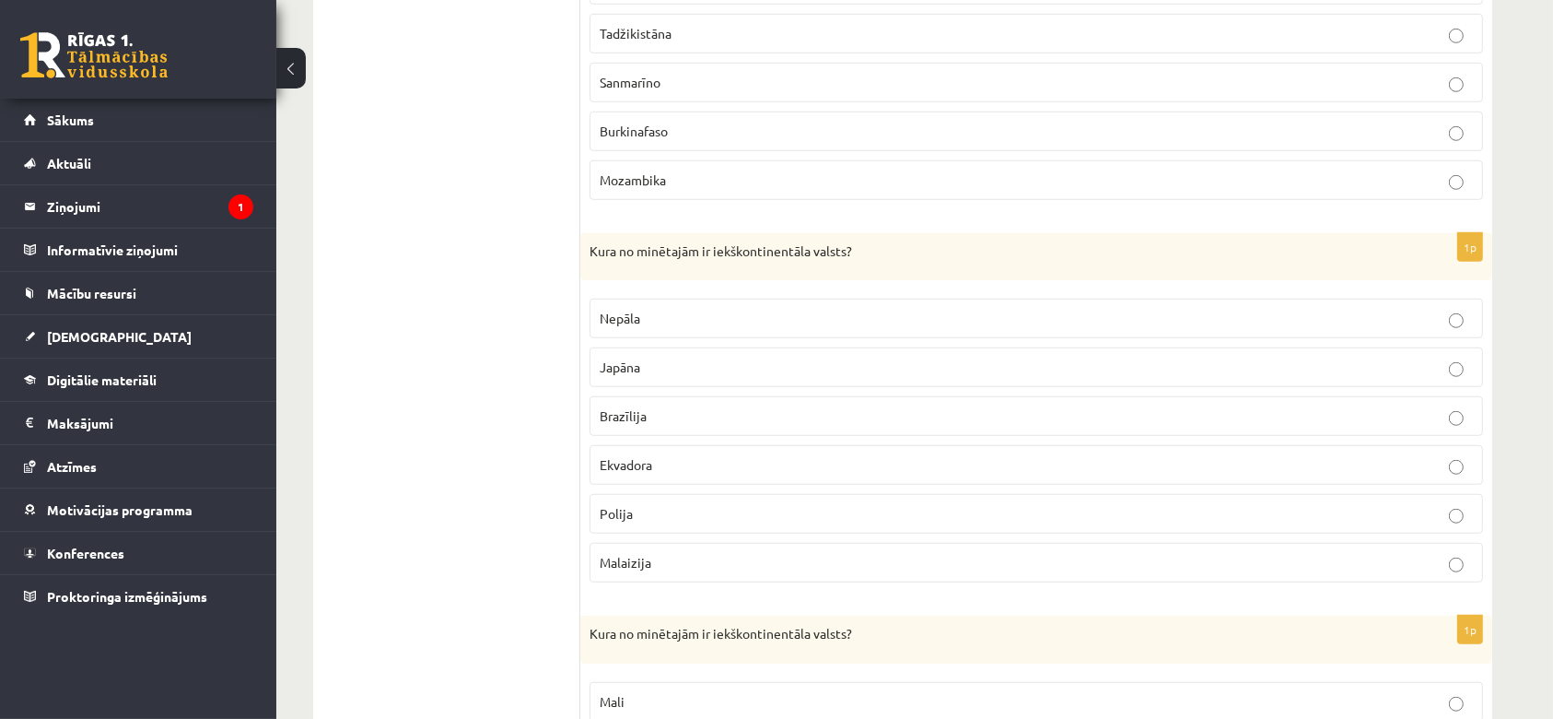
scroll to position [1264, 0]
click at [642, 511] on p "Polija" at bounding box center [1036, 514] width 873 height 19
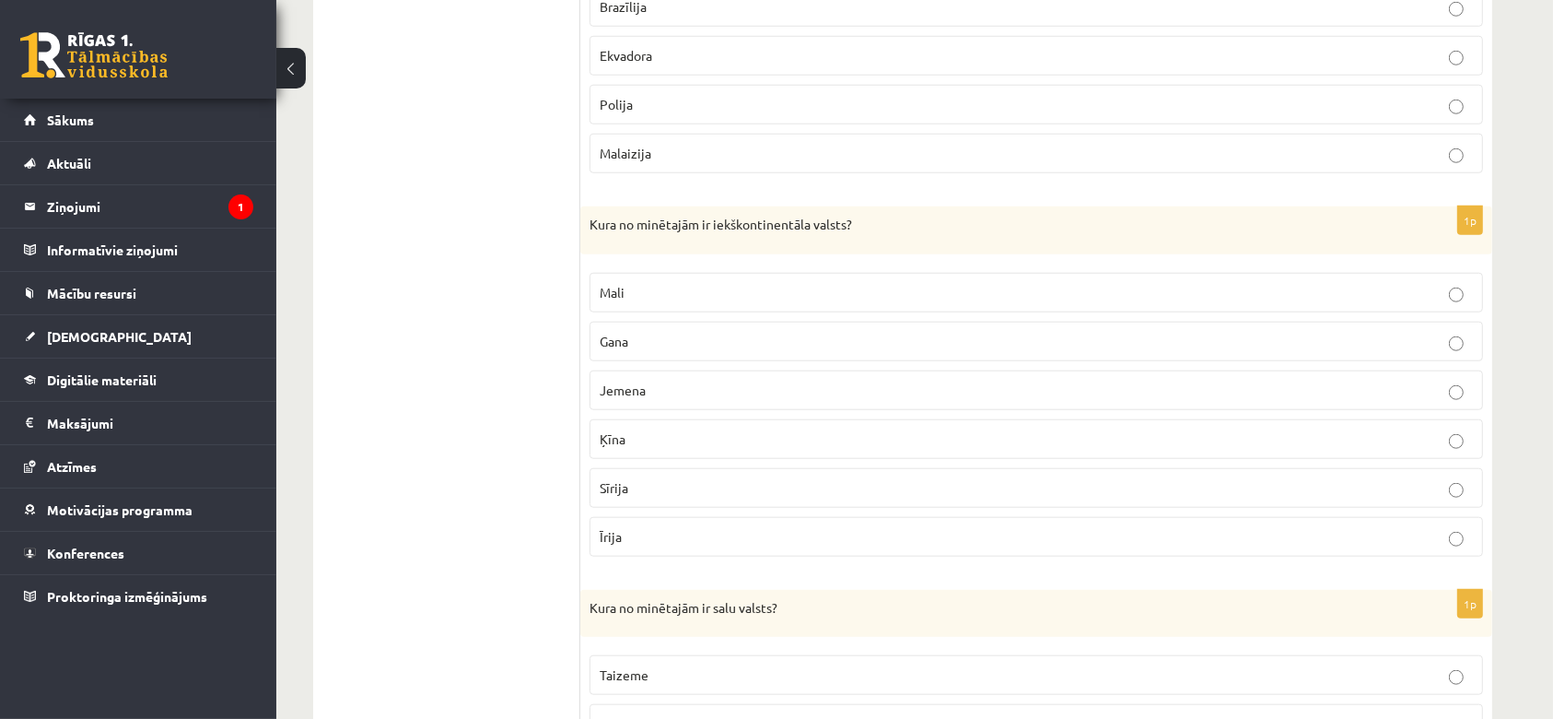
scroll to position [1675, 0]
click at [679, 291] on p "Mali" at bounding box center [1036, 291] width 873 height 19
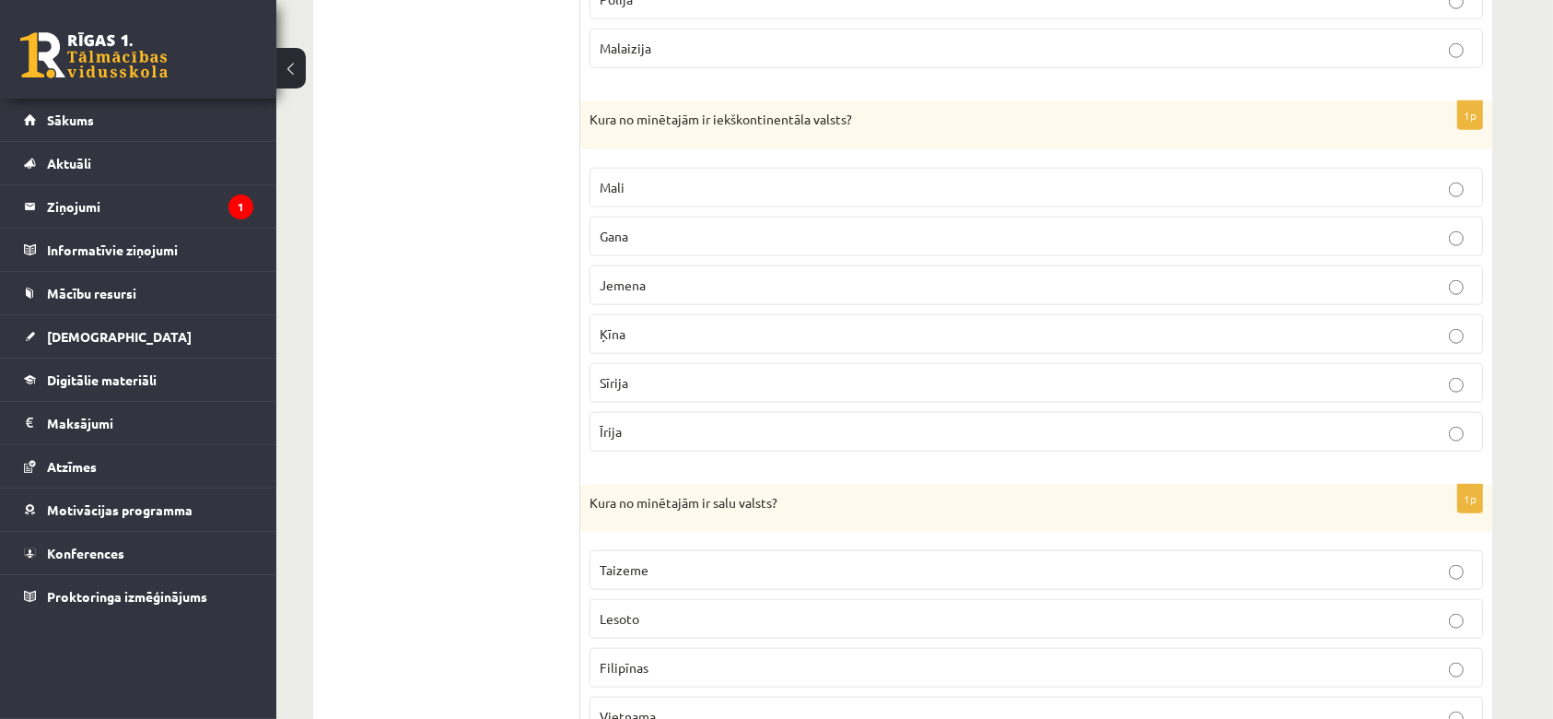
scroll to position [1957, 0]
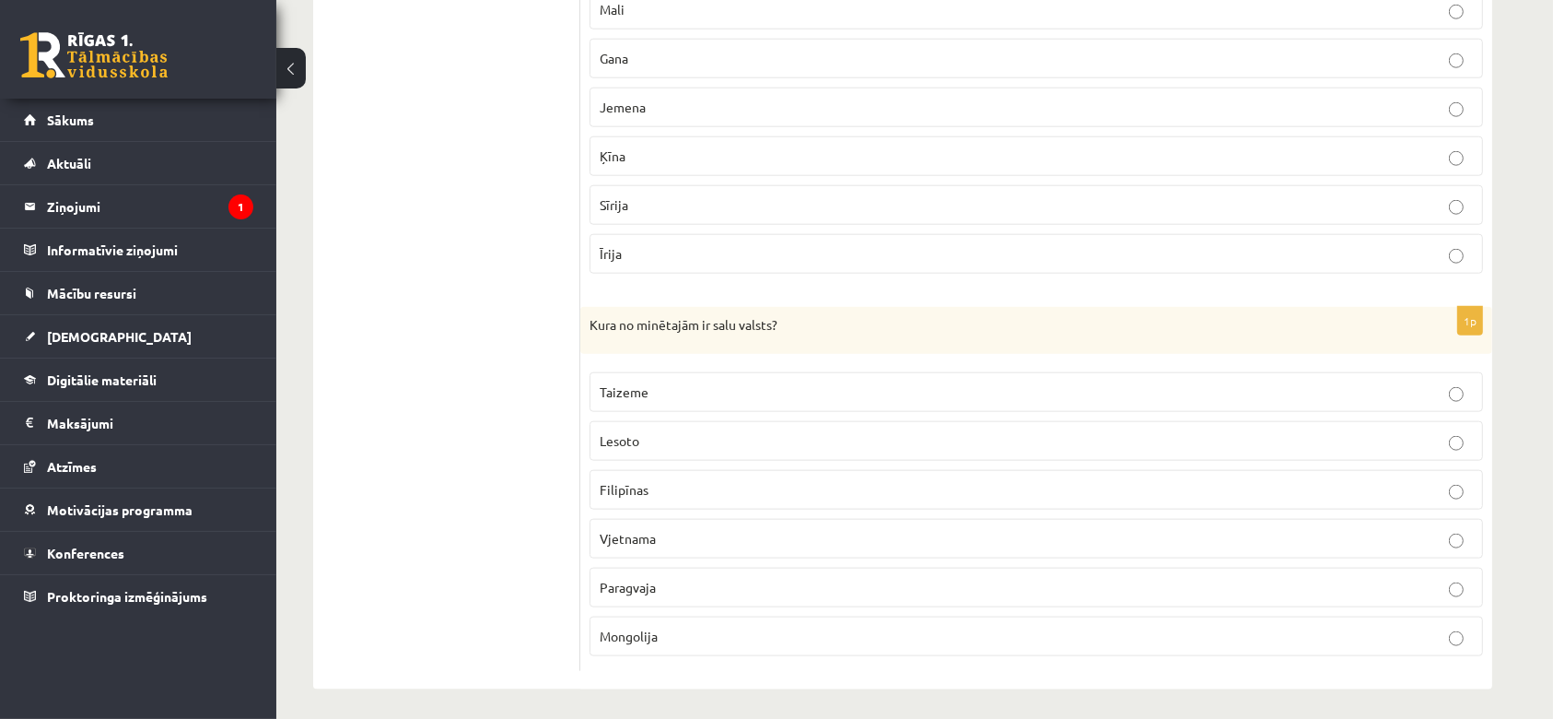
click at [626, 473] on label "Filipīnas" at bounding box center [1037, 490] width 894 height 40
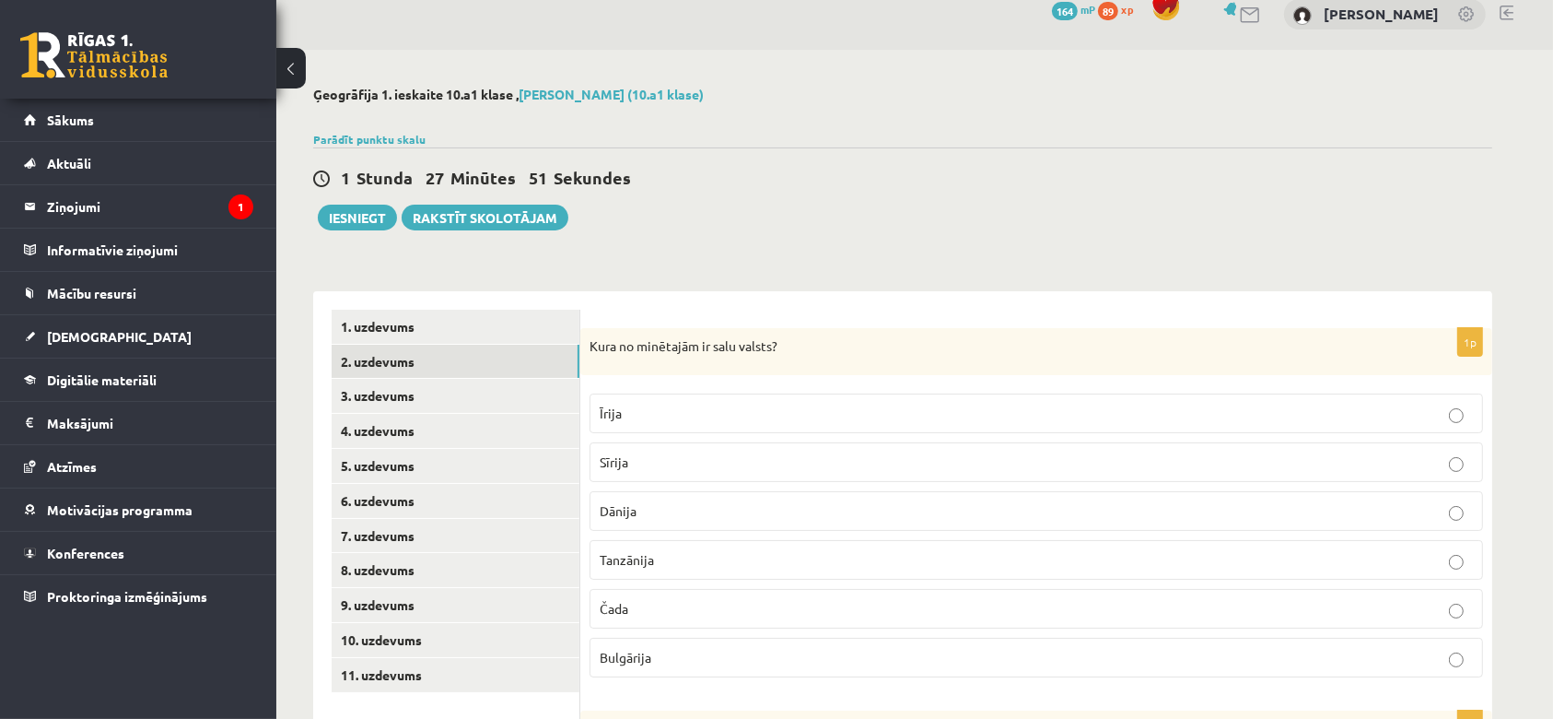
scroll to position [0, 0]
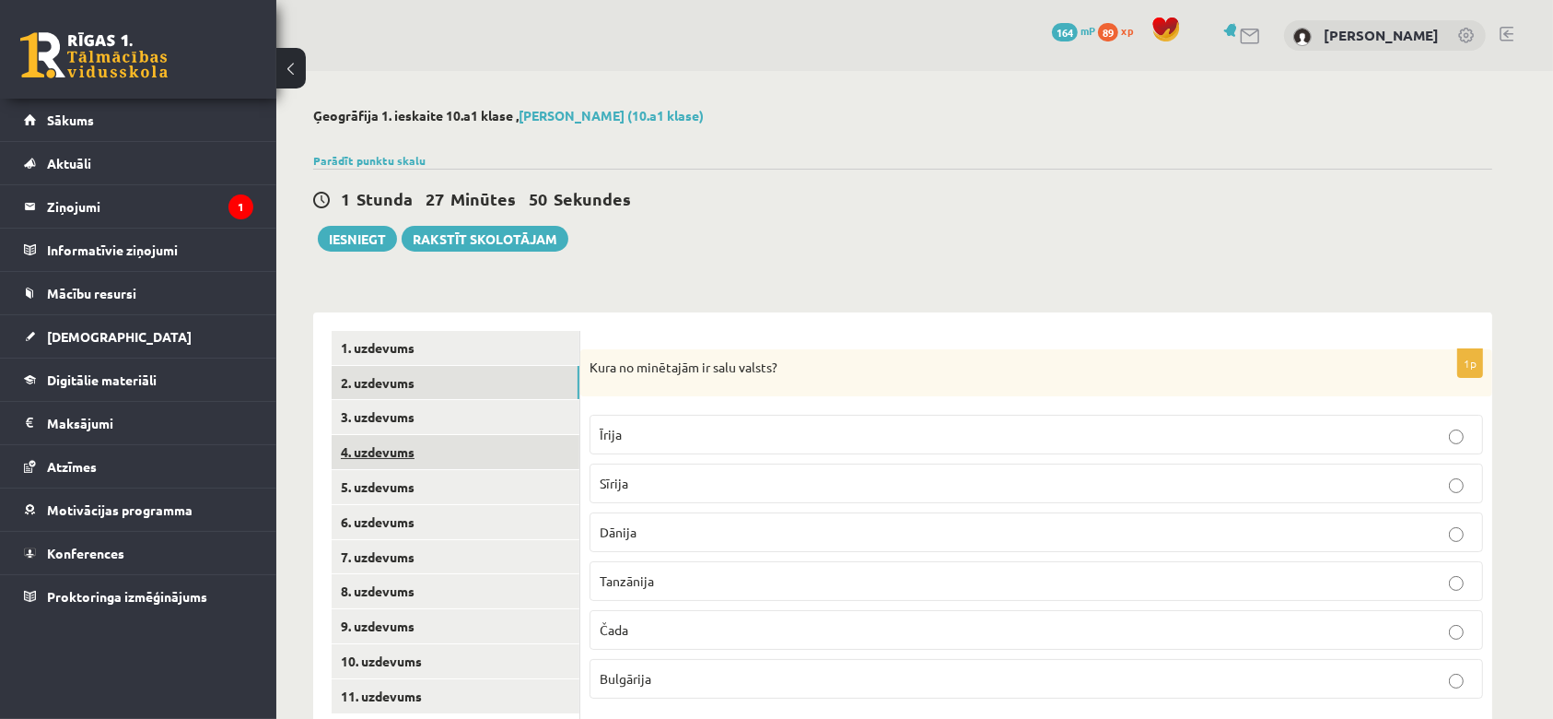
click at [360, 435] on link "4. uzdevums" at bounding box center [456, 452] width 248 height 34
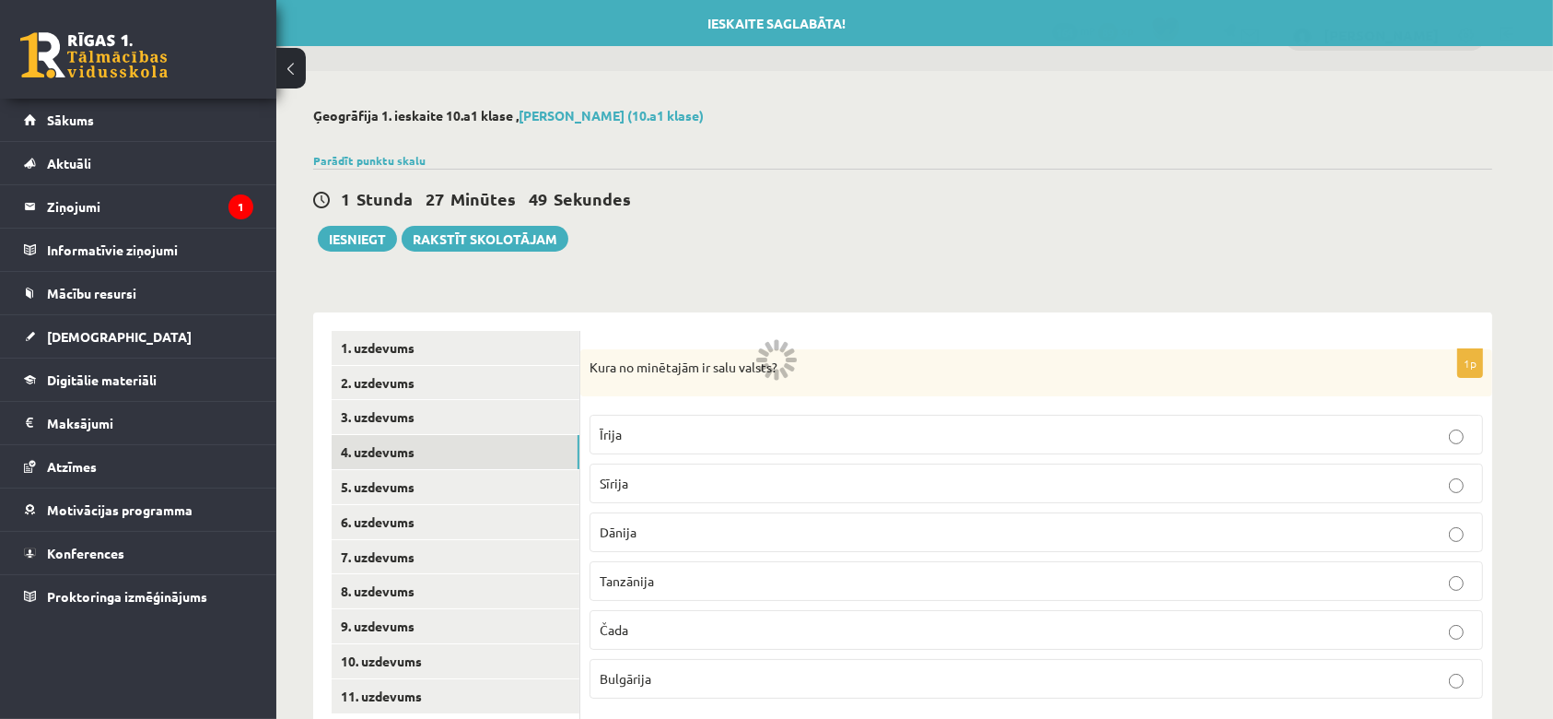
click at [360, 418] on link "3. uzdevums" at bounding box center [456, 417] width 248 height 34
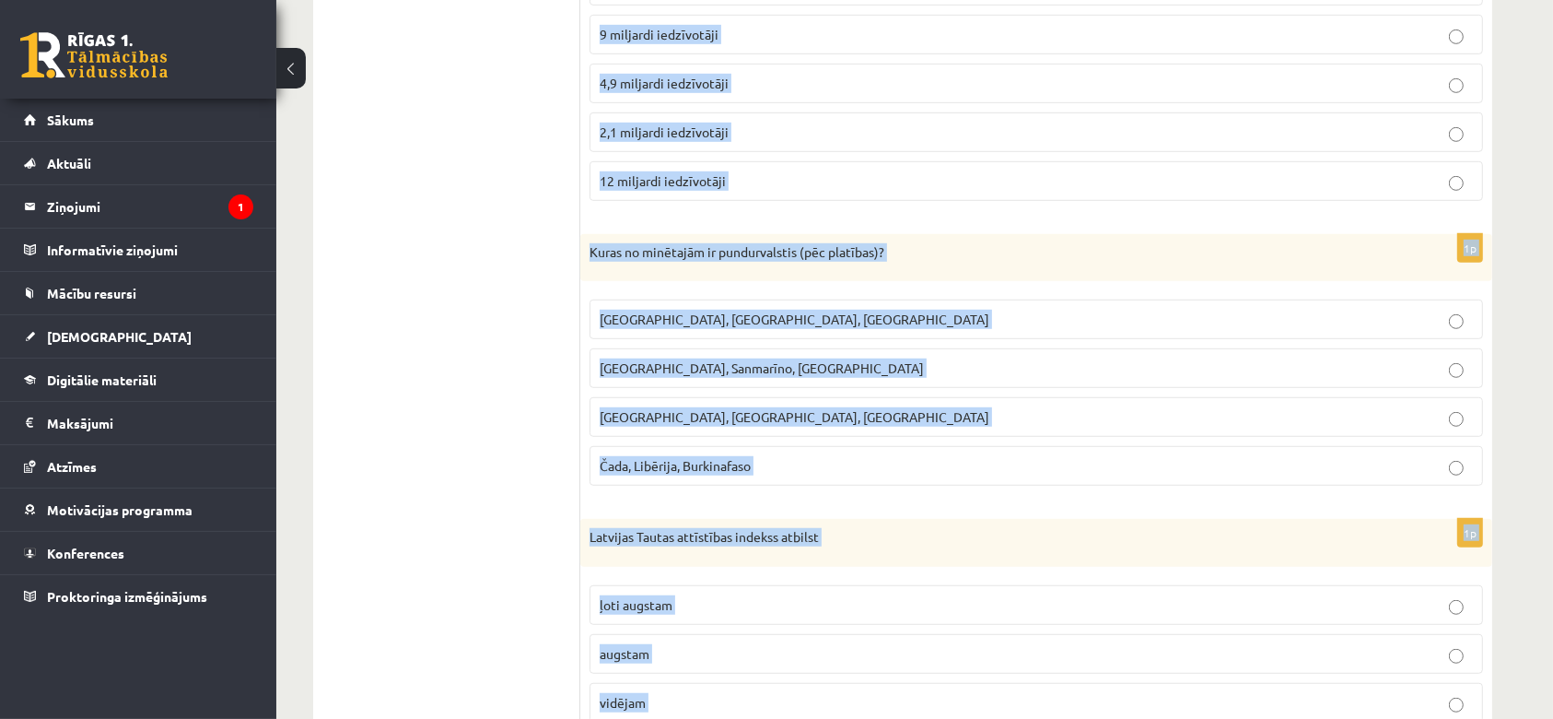
scroll to position [1187, 0]
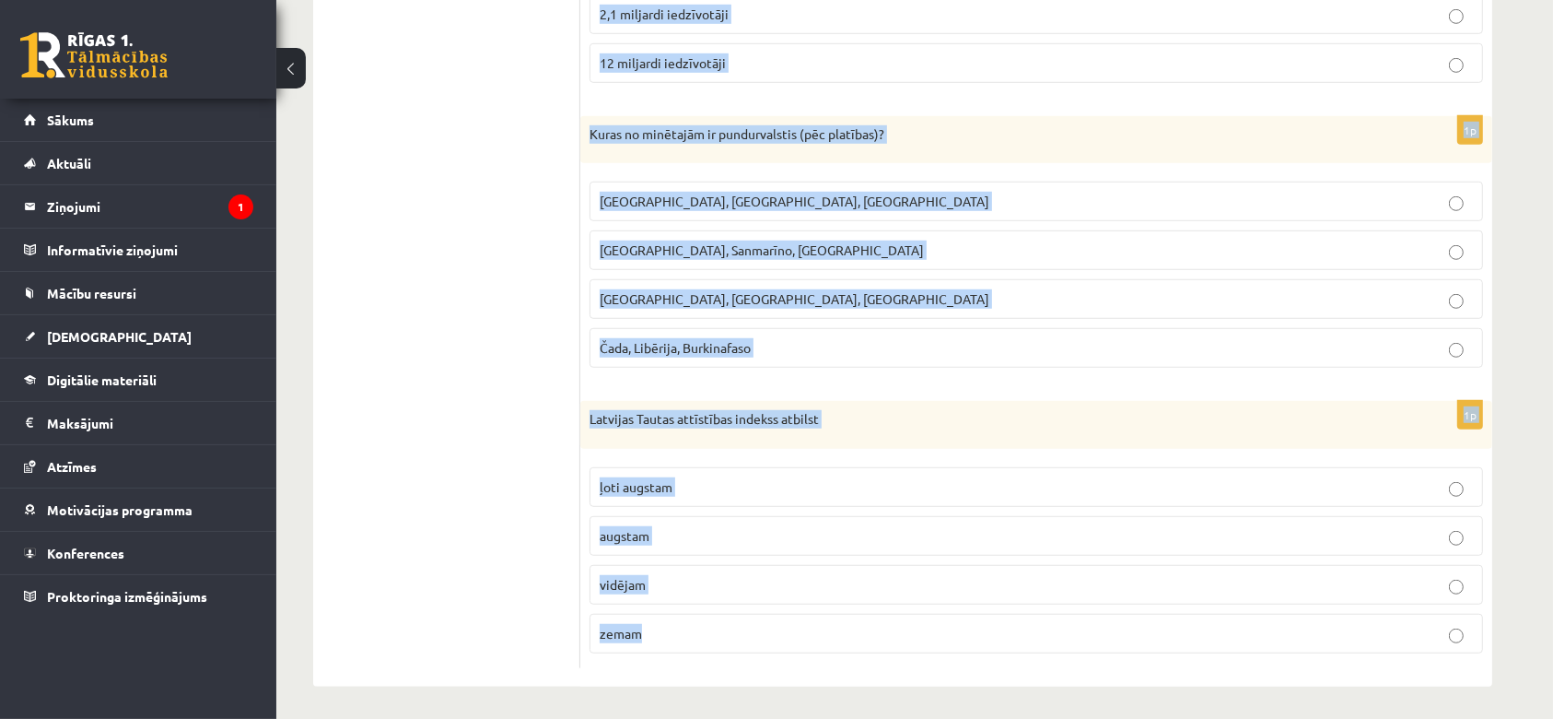
drag, startPoint x: 586, startPoint y: 129, endPoint x: 769, endPoint y: 751, distance: 648.3
copy form "Kuras no minētajām ir pundurvalstis (pēc iedzīvotāju skaita)? Islande, Malta, S…"
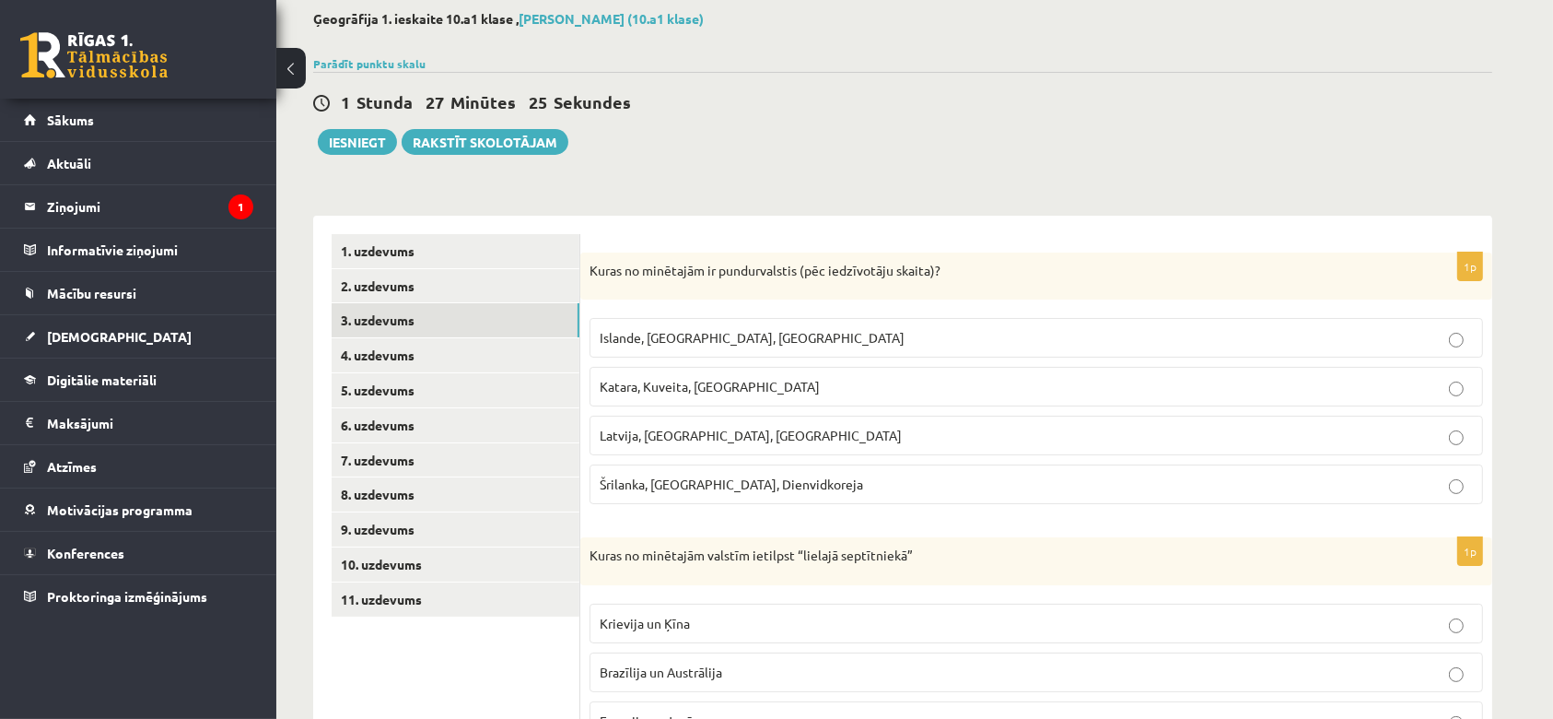
scroll to position [174, 0]
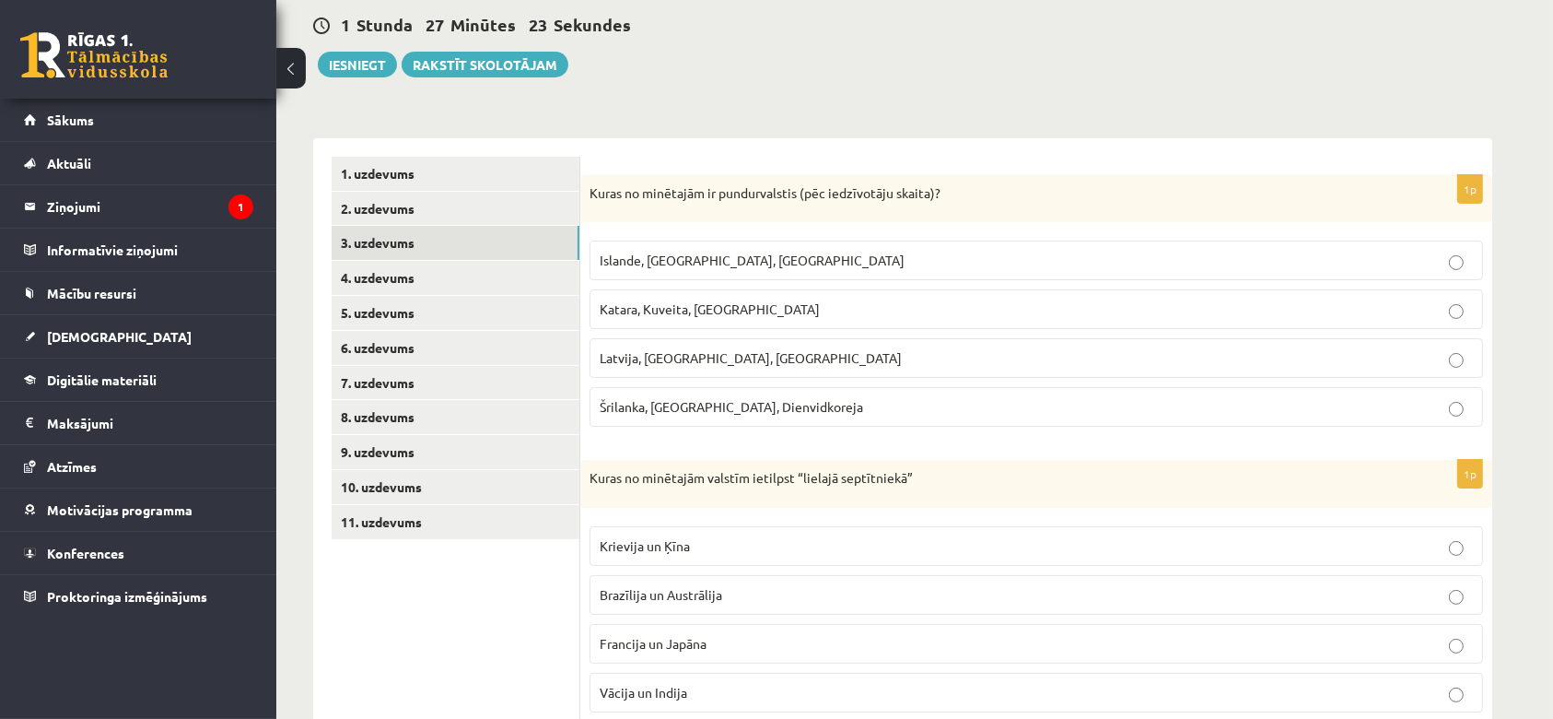
click at [792, 266] on p "Islande, Malta, Surinama" at bounding box center [1036, 260] width 873 height 19
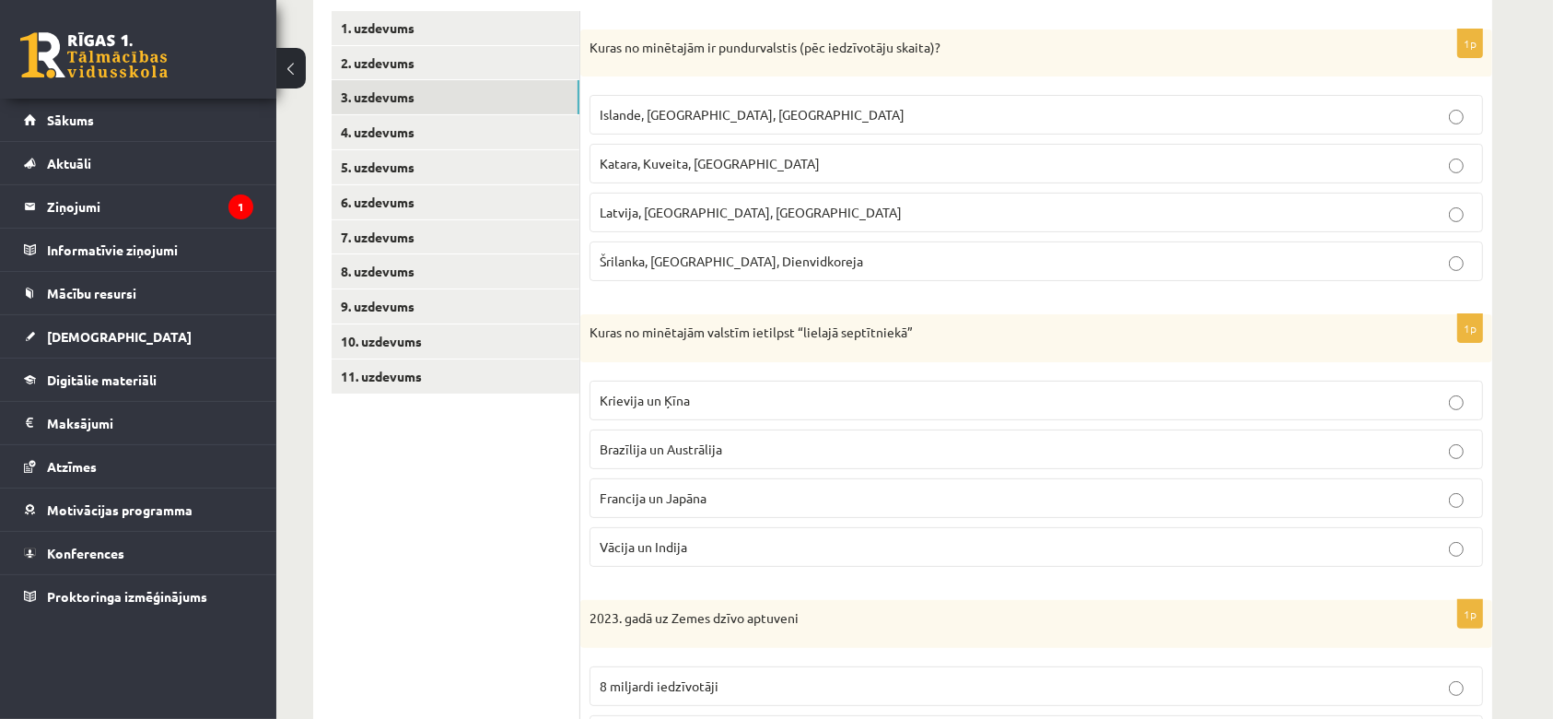
scroll to position [359, 0]
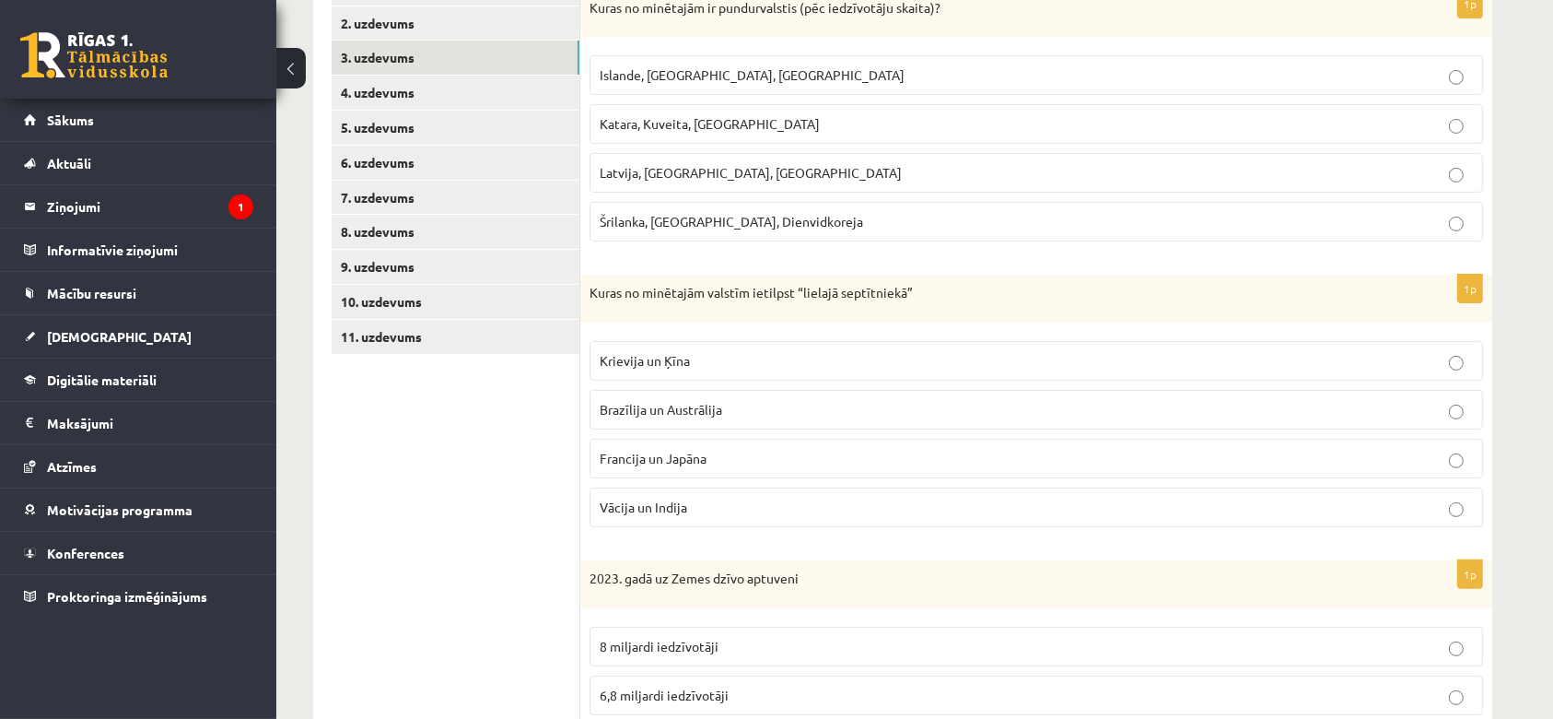
click at [792, 266] on form "1p Kuras no minētajām ir pundurvalstis (pēc iedzīvotāju skaita)? Islande, Malta…" at bounding box center [1036, 733] width 875 height 1524
click at [699, 461] on span "Francija un Japāna" at bounding box center [653, 458] width 107 height 17
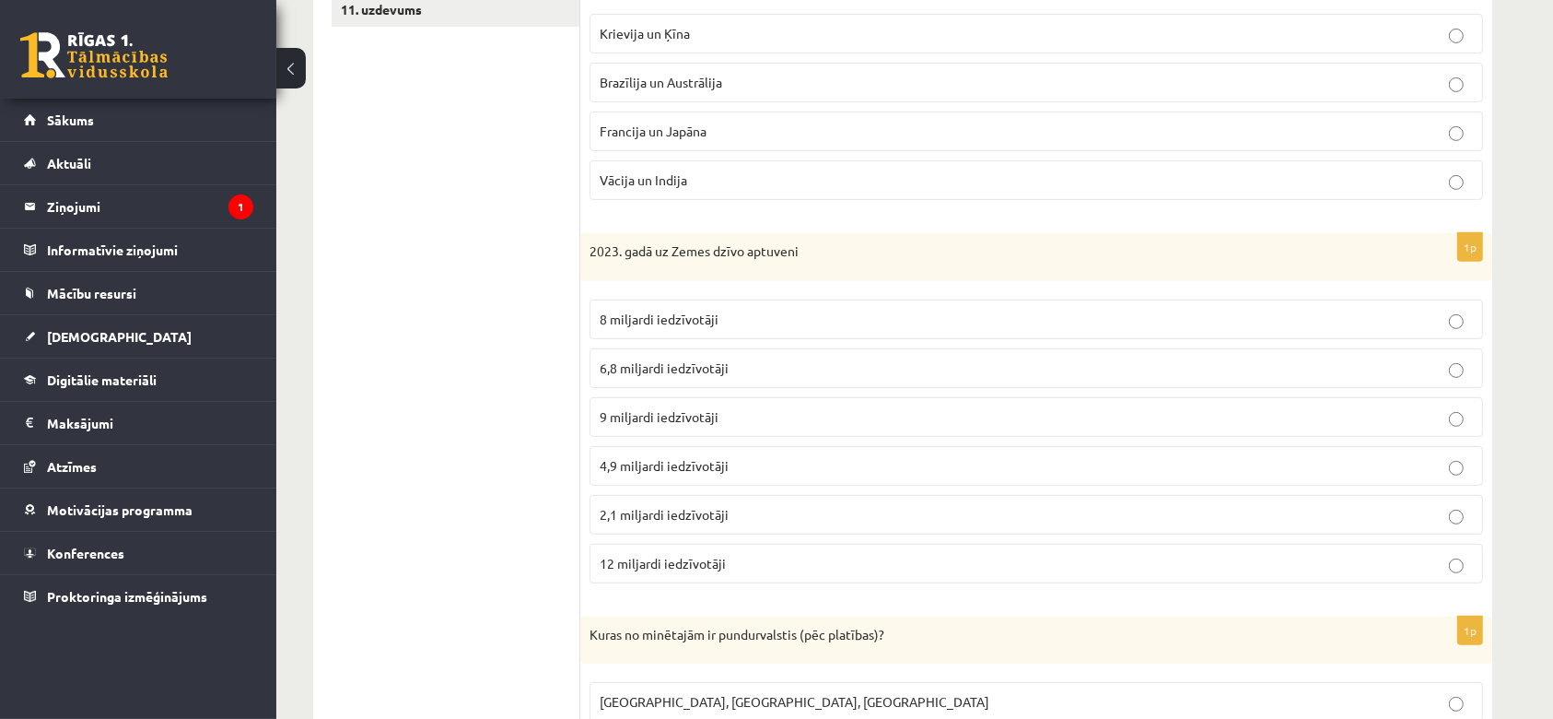
scroll to position [687, 0]
click at [693, 313] on span "8 miljardi iedzīvotāji" at bounding box center [659, 318] width 119 height 17
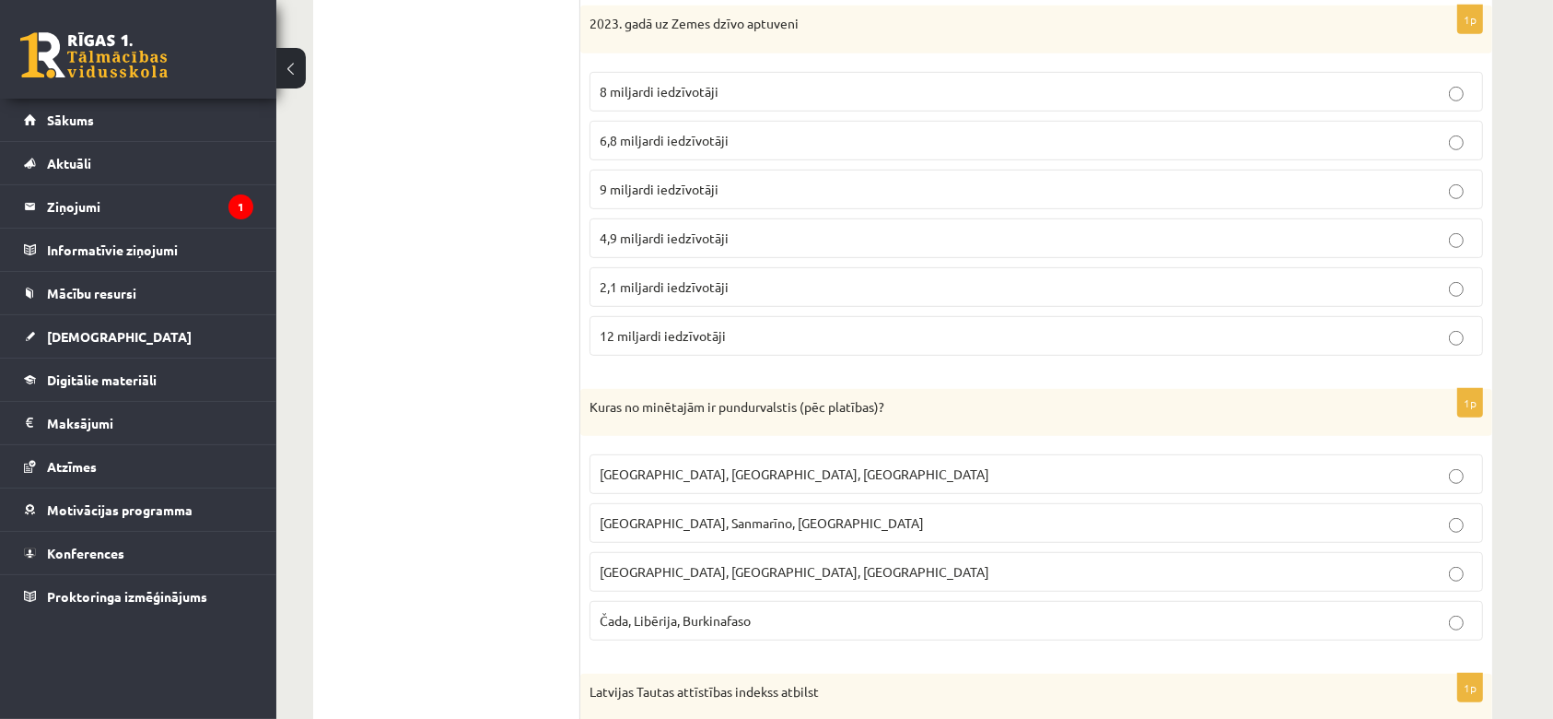
scroll to position [913, 0]
click at [686, 528] on p "Monako, Sanmarīno, Luksemburga" at bounding box center [1036, 523] width 873 height 19
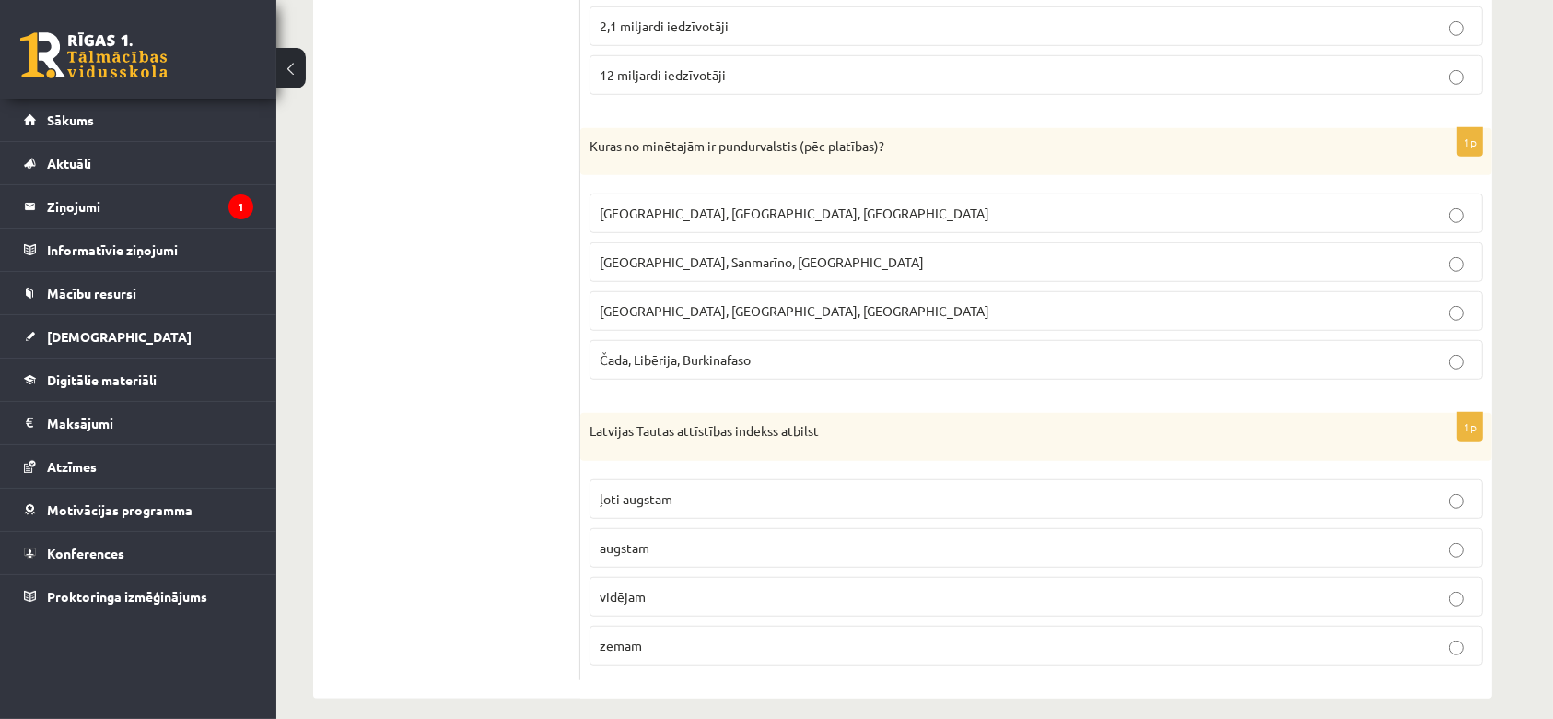
scroll to position [1187, 0]
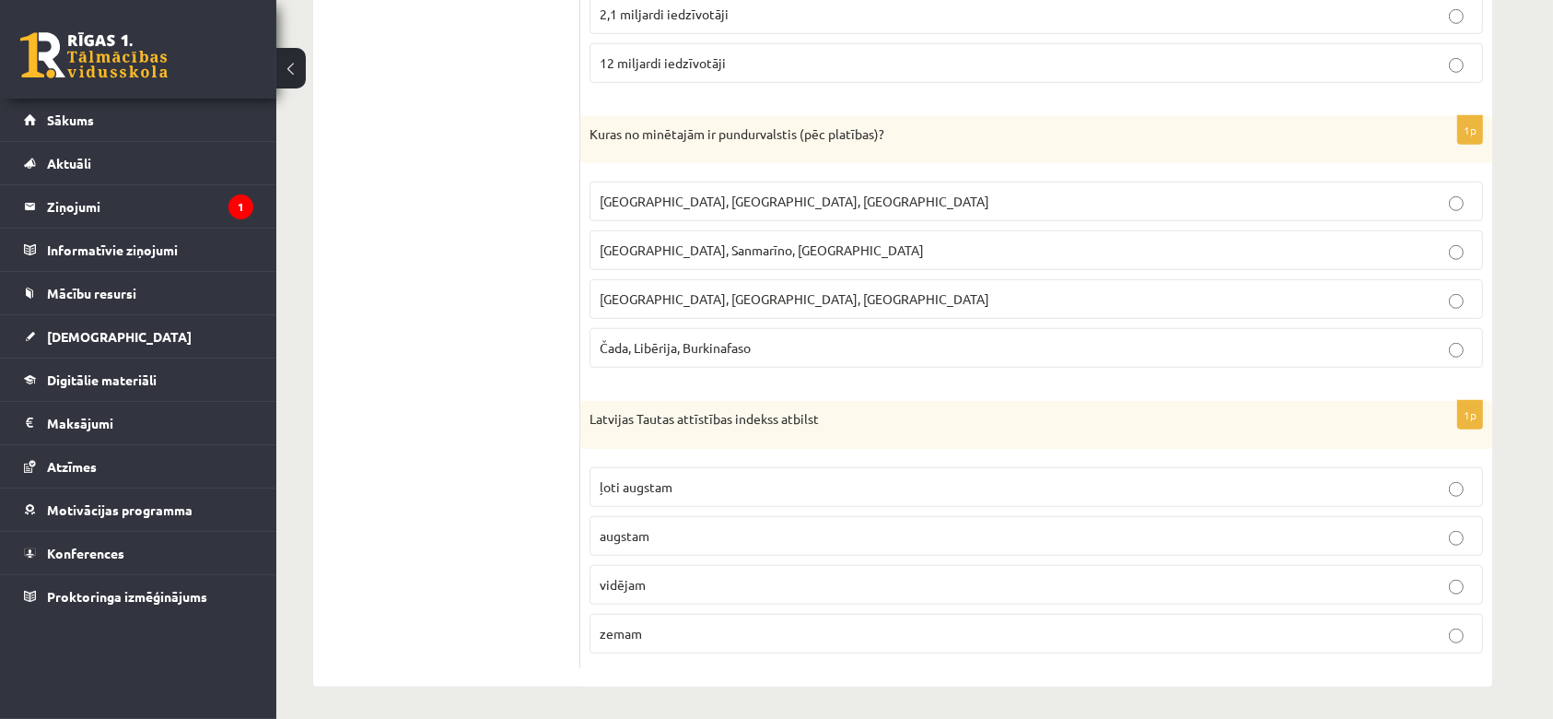
click at [658, 486] on span "ļoti augstam" at bounding box center [636, 486] width 73 height 17
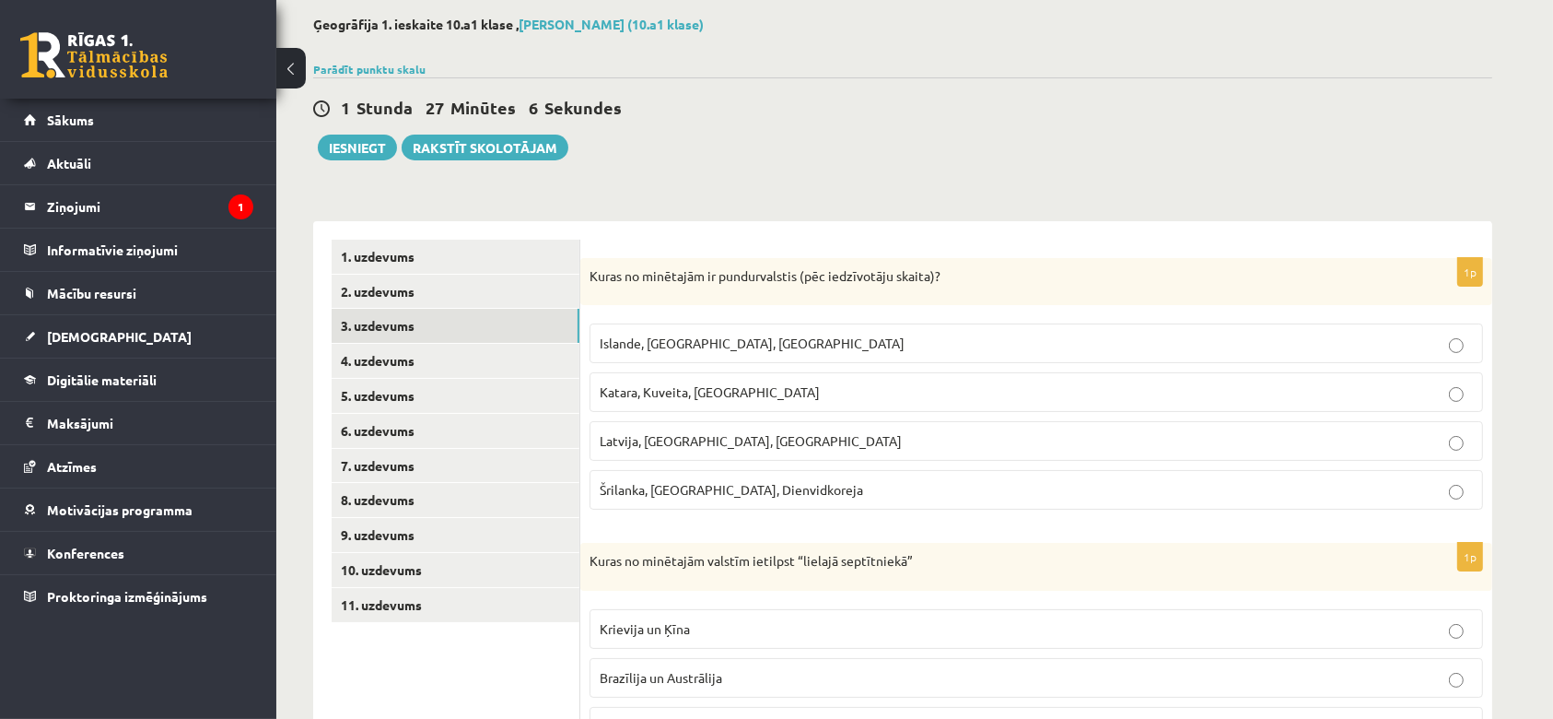
scroll to position [0, 0]
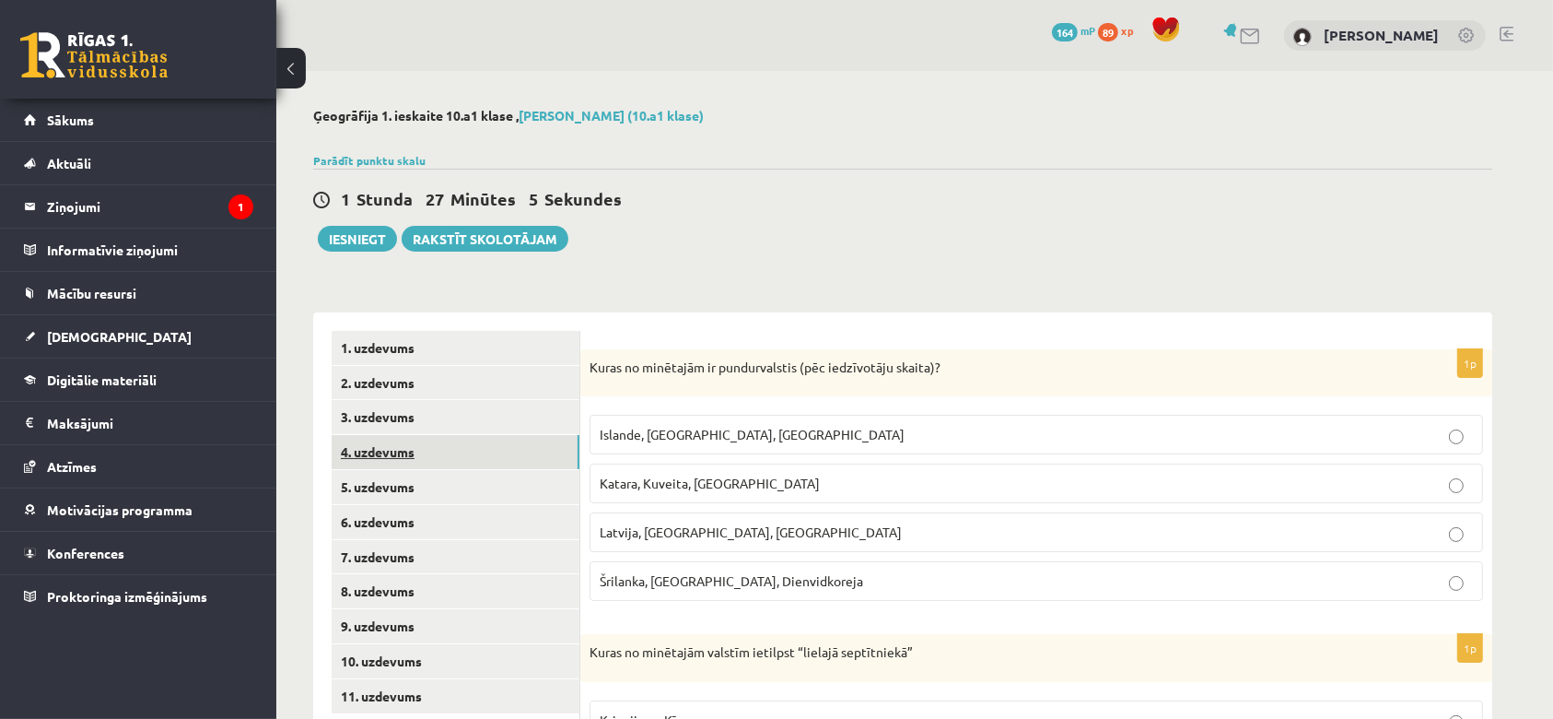
click at [385, 451] on link "4. uzdevums" at bounding box center [456, 452] width 248 height 34
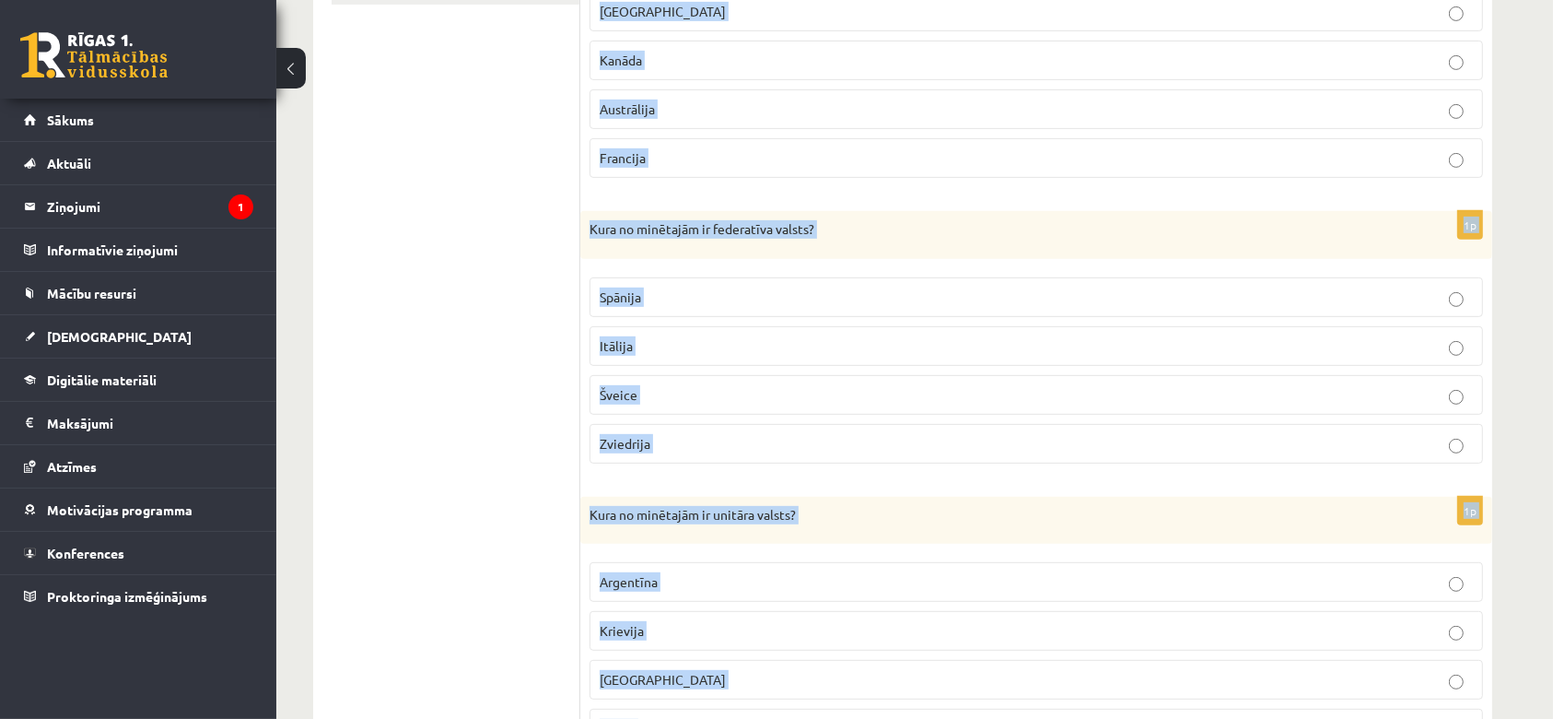
scroll to position [804, 0]
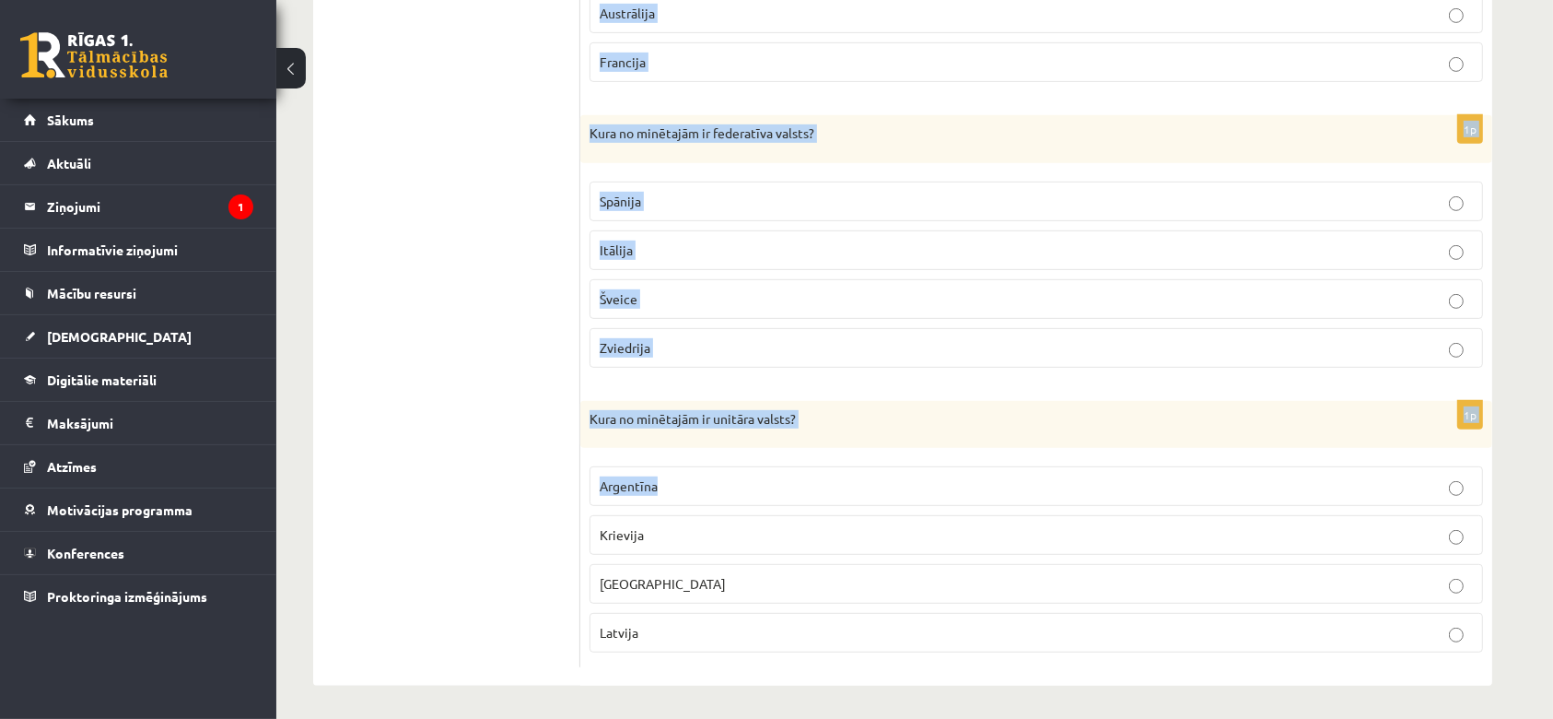
drag, startPoint x: 590, startPoint y: 49, endPoint x: 752, endPoint y: 497, distance: 476.2
click at [752, 497] on form "1p Kura no minētajām ir federatīva valsts? Indija Īrija Turcija Dānija 1p Kura …" at bounding box center [1036, 96] width 875 height 1141
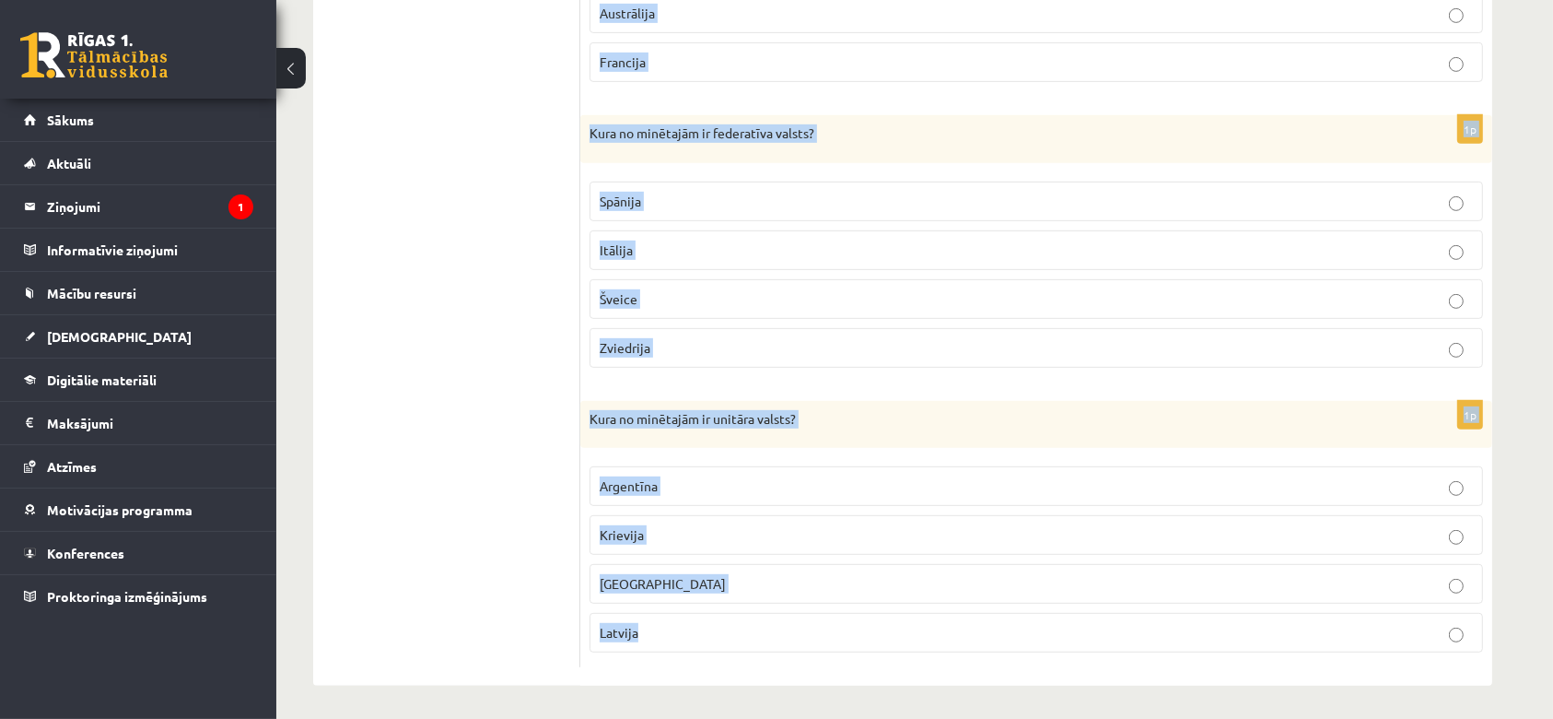
drag, startPoint x: 590, startPoint y: 359, endPoint x: 702, endPoint y: 679, distance: 338.9
click at [702, 679] on div "1p Kura no minētajām ir federatīva valsts? Indija Īrija Turcija Dānija 1p Kura …" at bounding box center [1036, 96] width 912 height 1177
copy form "Kura no minētajām ir federatīva valsts? Indija Īrija Turcija Dānija 1p Kura no …"
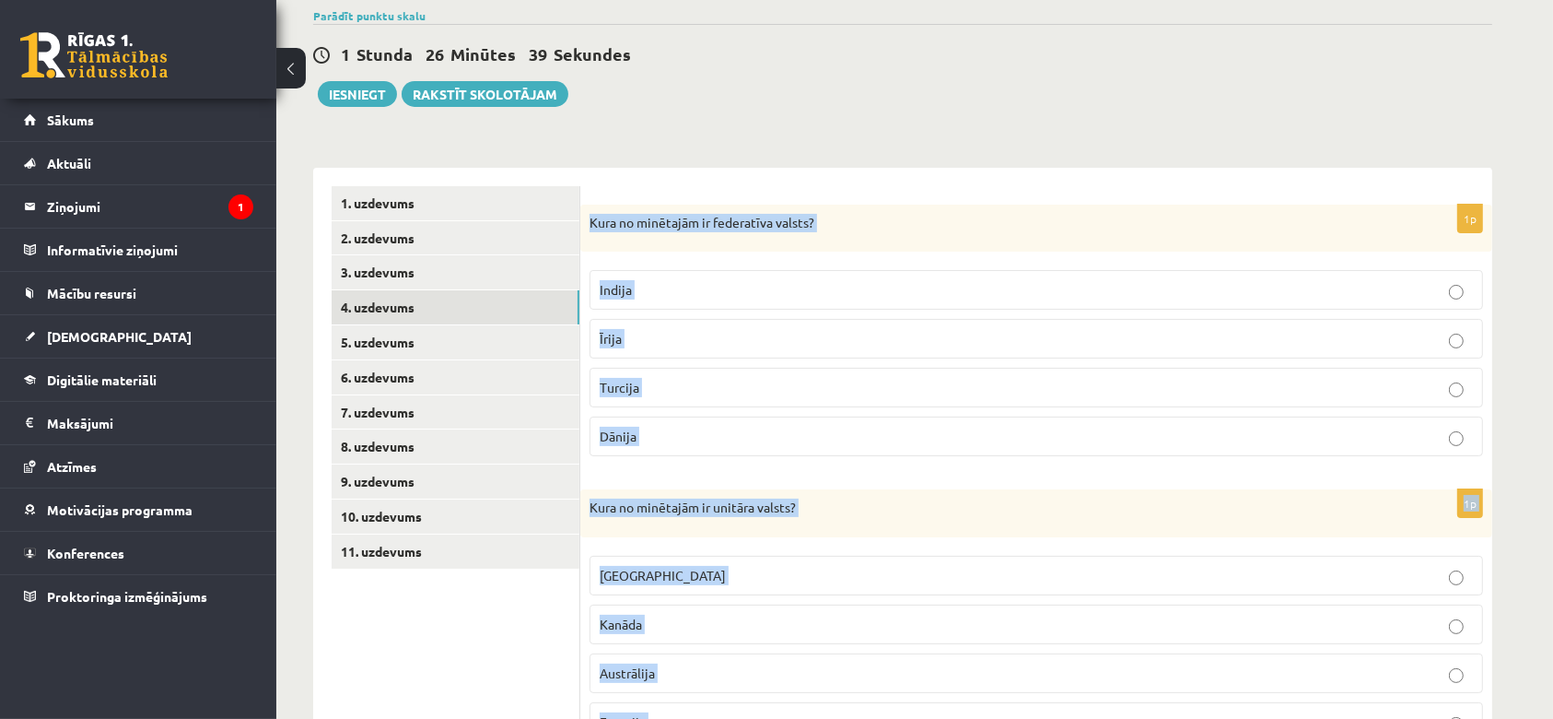
scroll to position [0, 0]
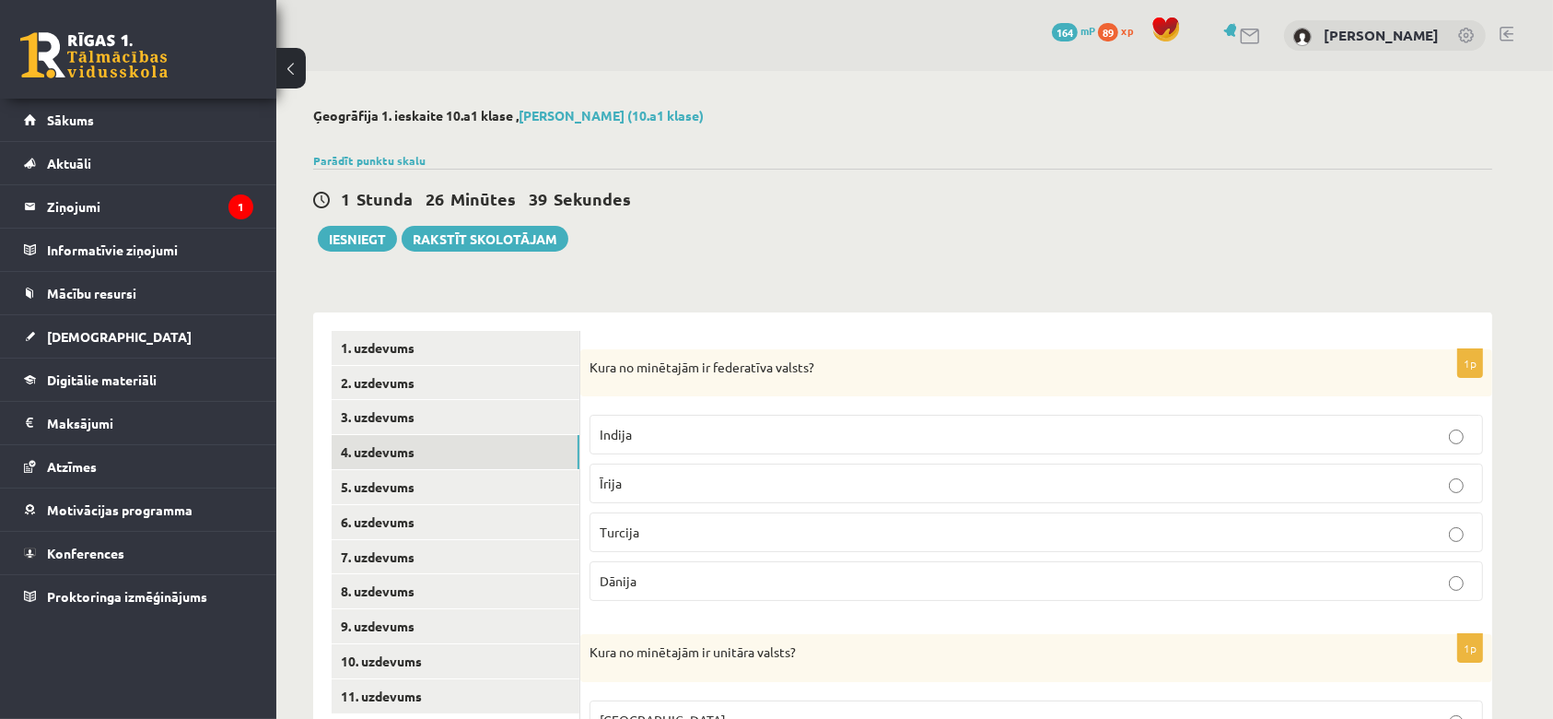
click at [884, 198] on div "1 Stunda 26 Minūtes 39 Sekundes" at bounding box center [902, 200] width 1179 height 24
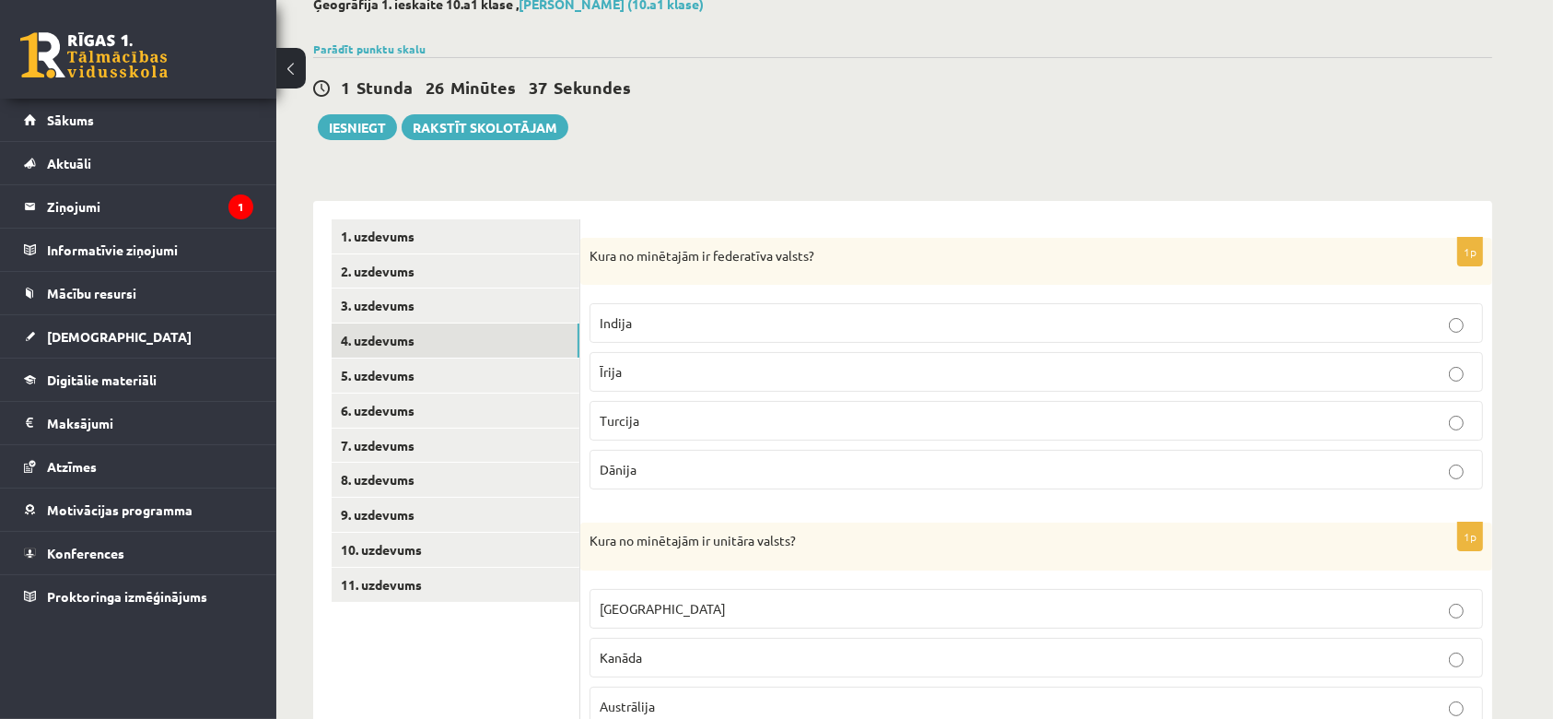
scroll to position [112, 0]
click at [647, 327] on p "Indija" at bounding box center [1036, 321] width 873 height 19
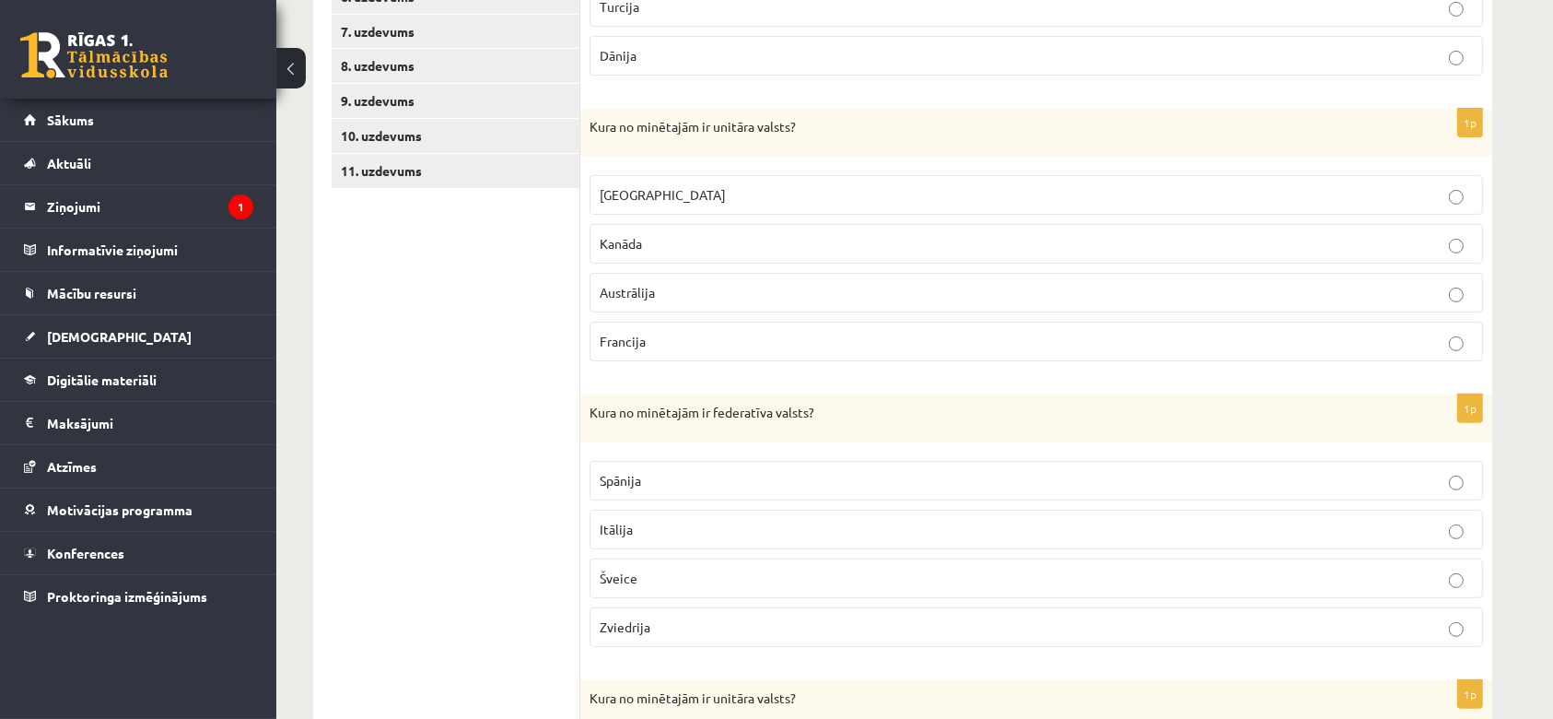
scroll to position [526, 0]
click at [656, 334] on p "Francija" at bounding box center [1036, 340] width 873 height 19
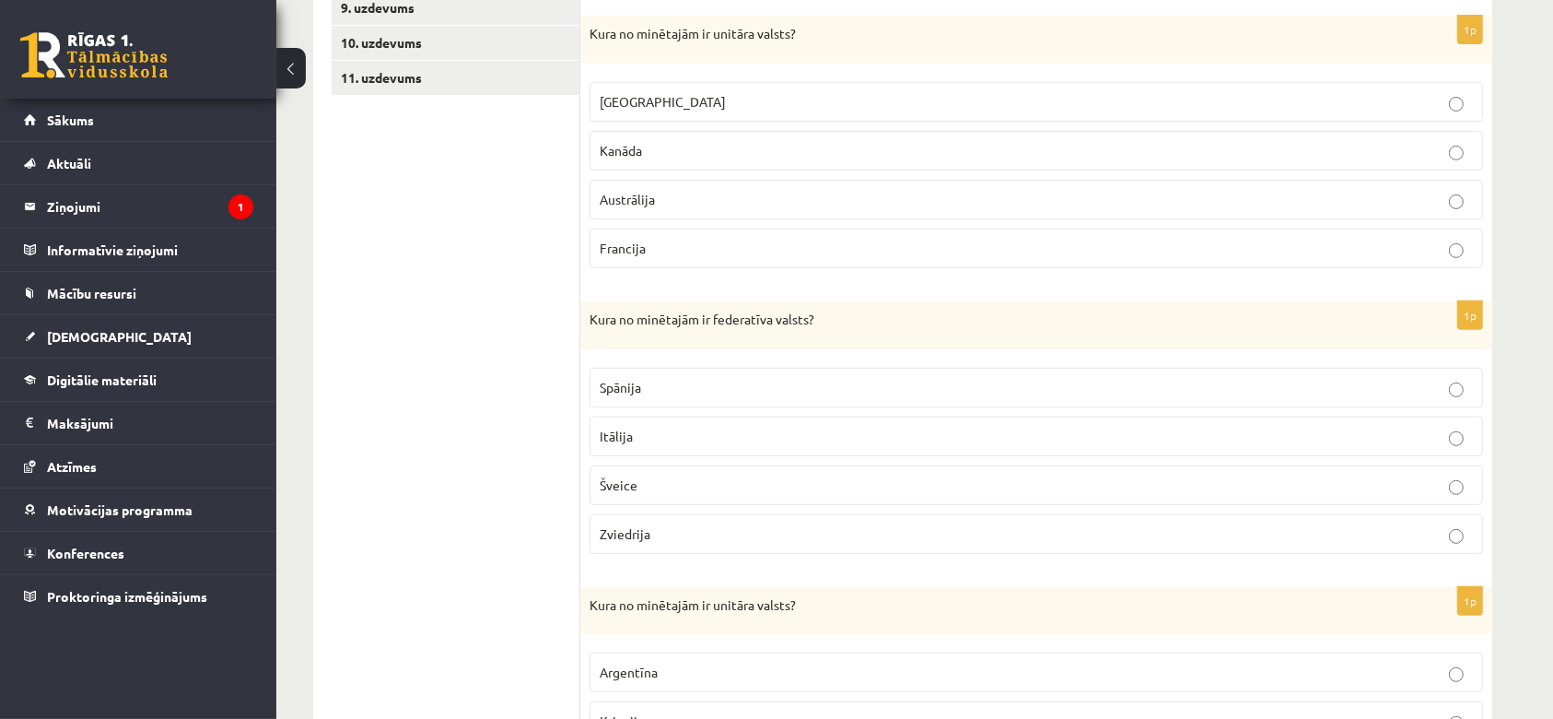
scroll to position [625, 0]
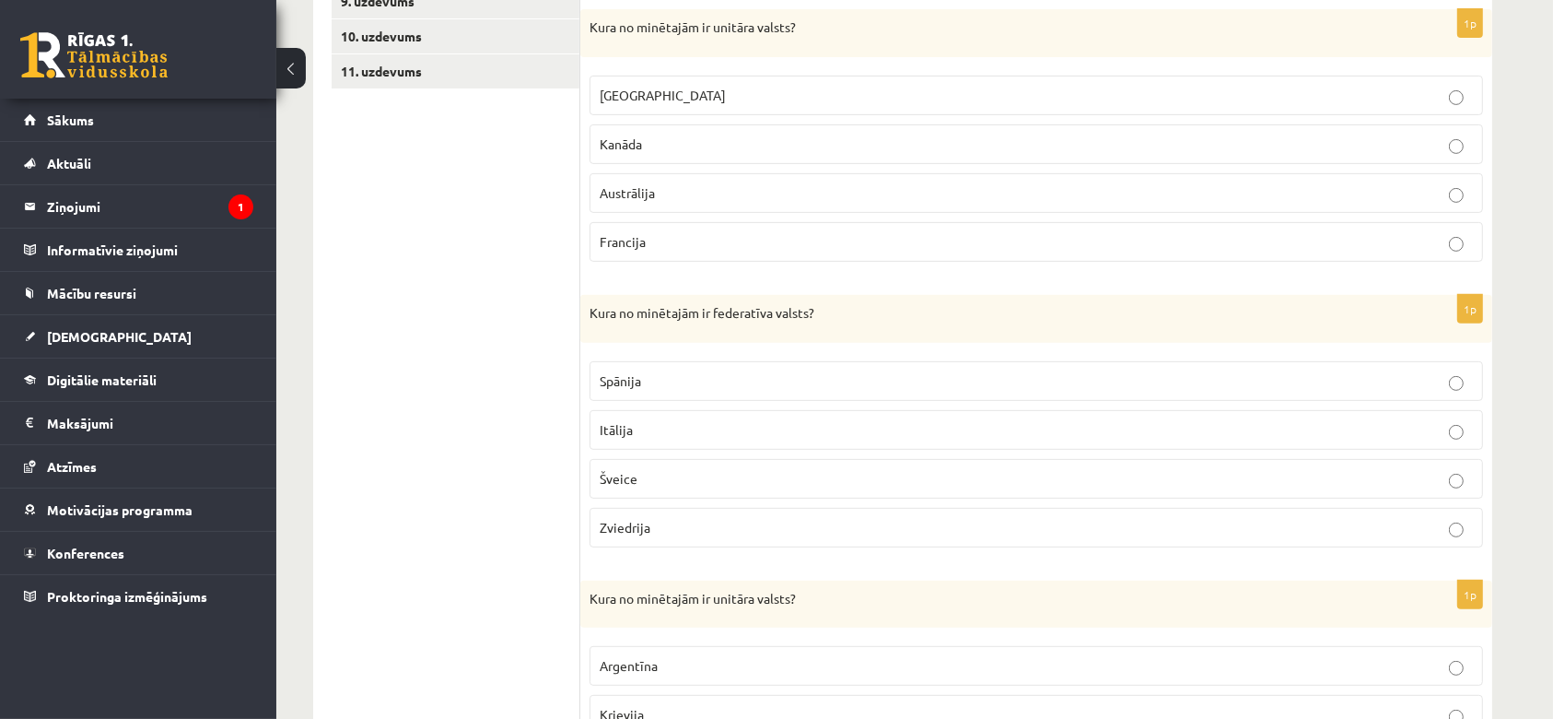
click at [713, 476] on p "Šveice" at bounding box center [1036, 478] width 873 height 19
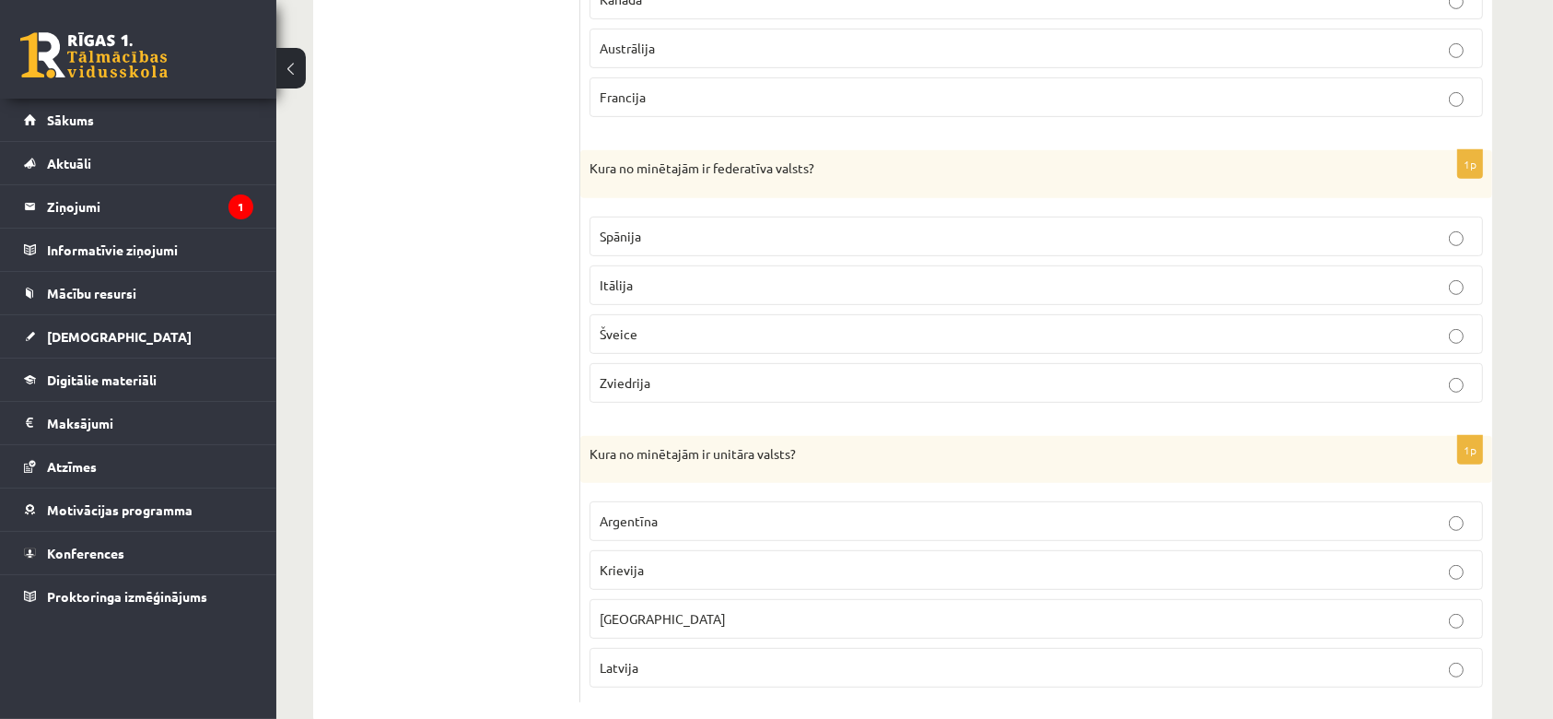
scroll to position [770, 0]
click at [662, 673] on p "Latvija" at bounding box center [1036, 666] width 873 height 19
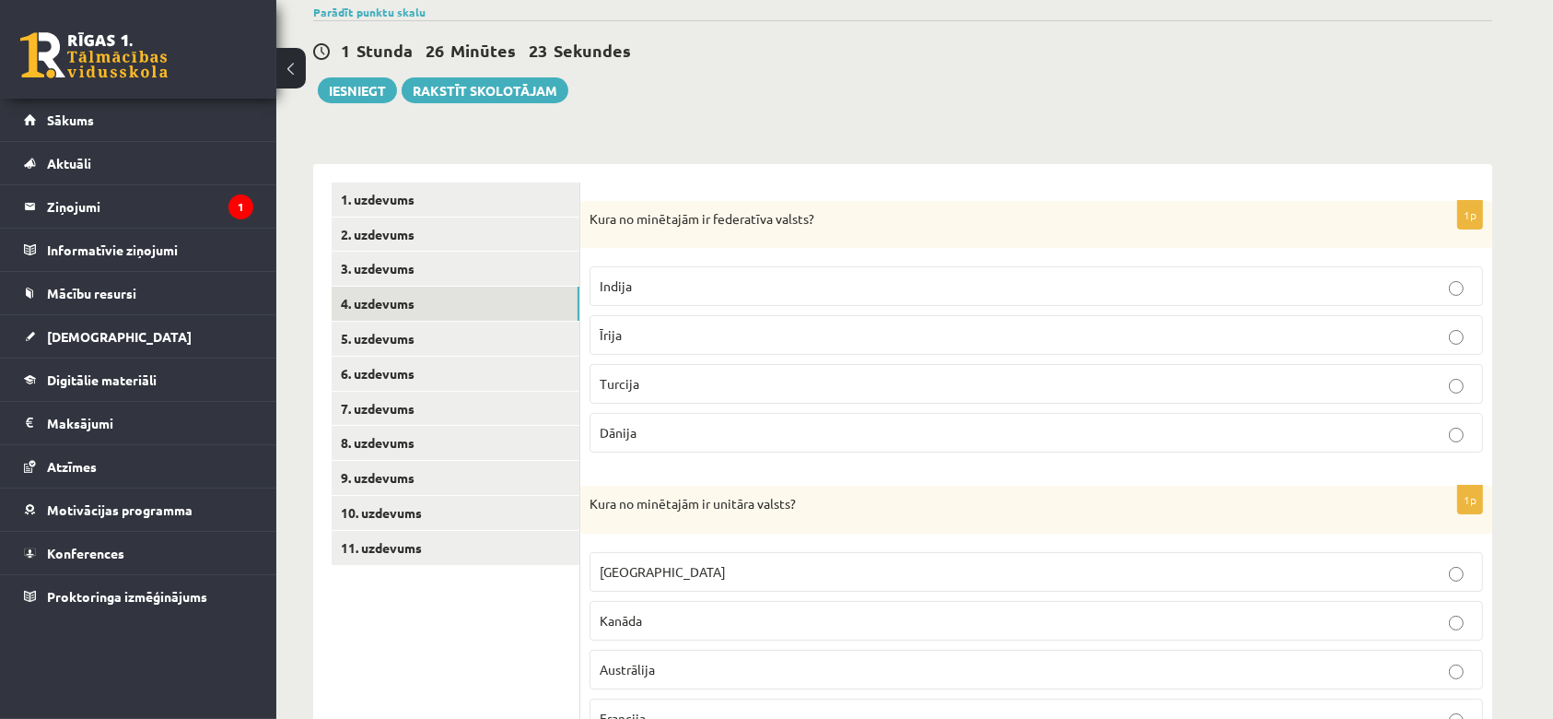
scroll to position [0, 0]
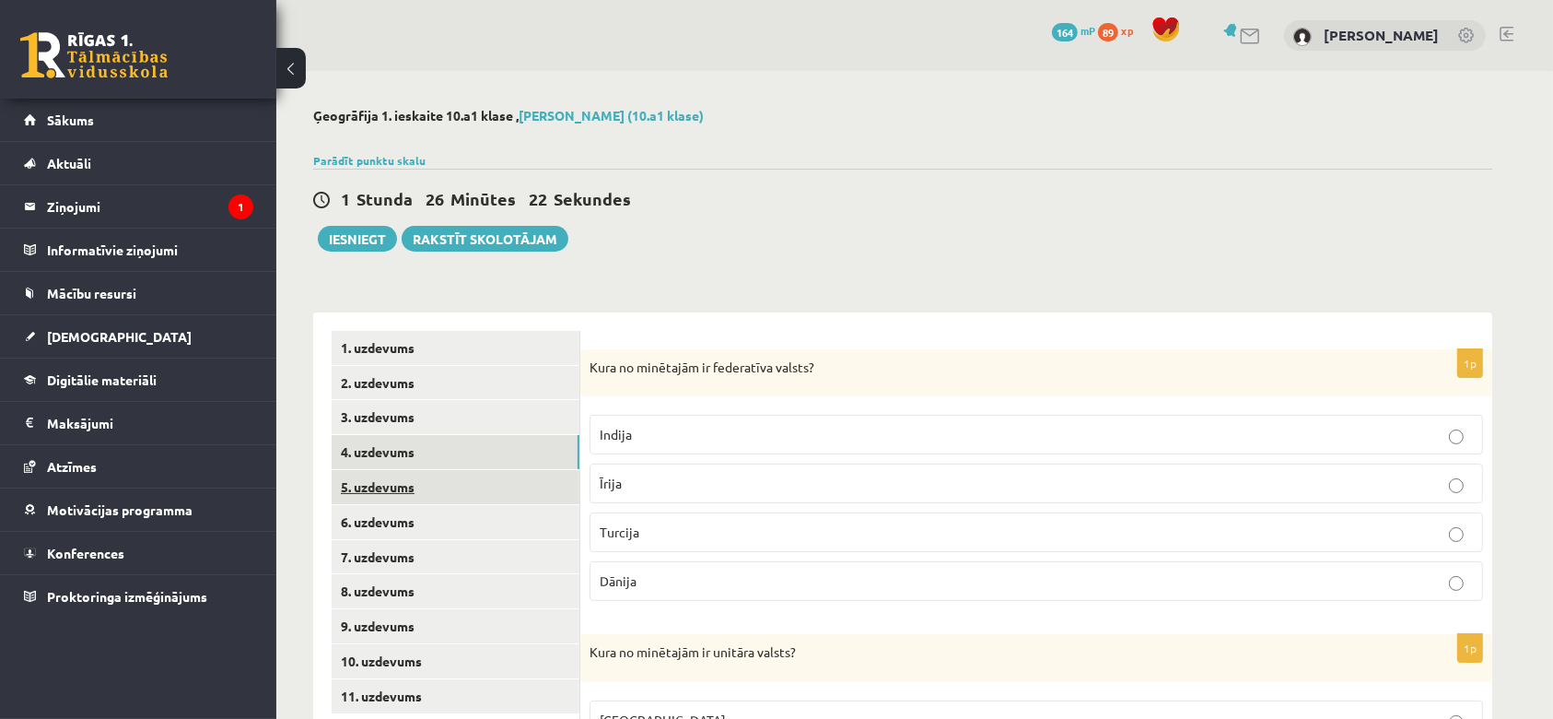
click at [369, 485] on link "5. uzdevums" at bounding box center [456, 487] width 248 height 34
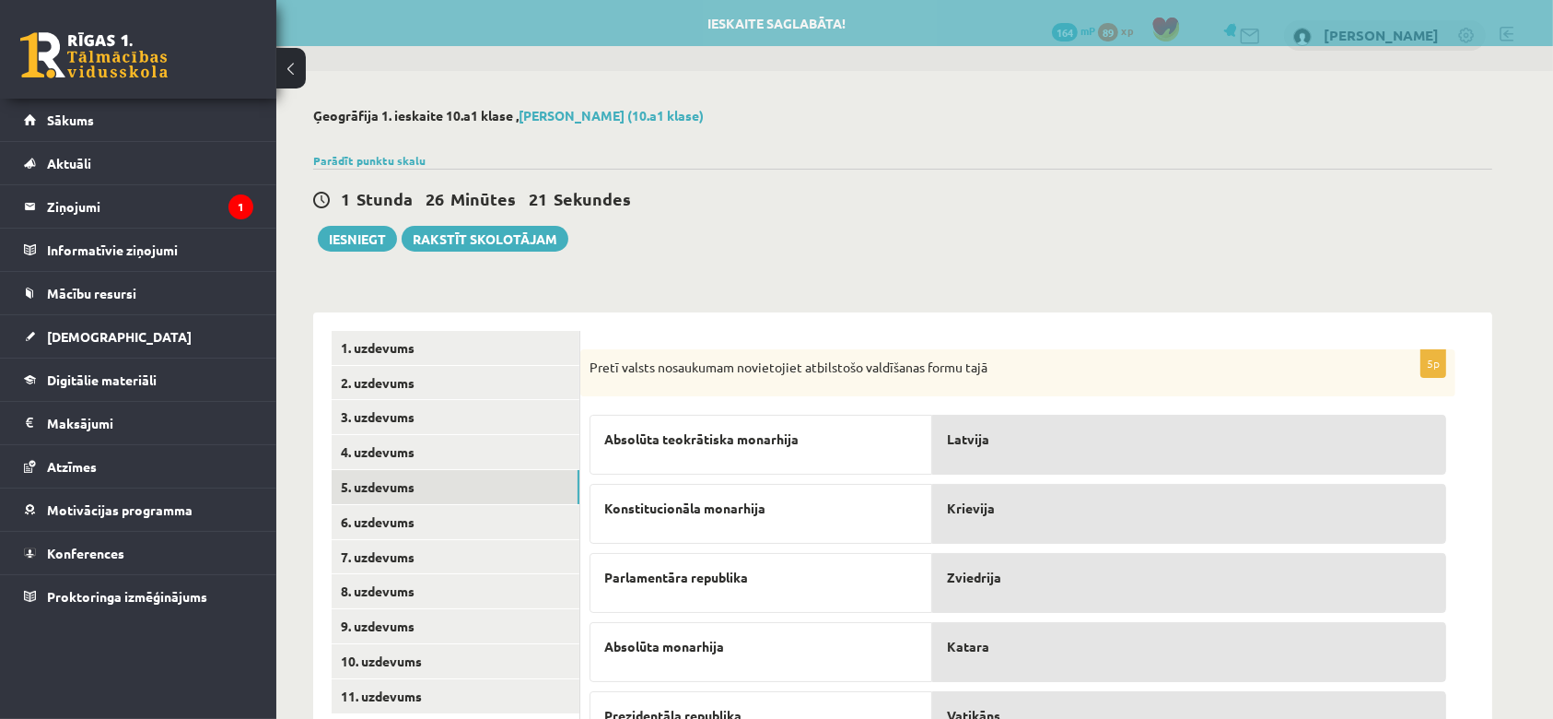
scroll to position [96, 0]
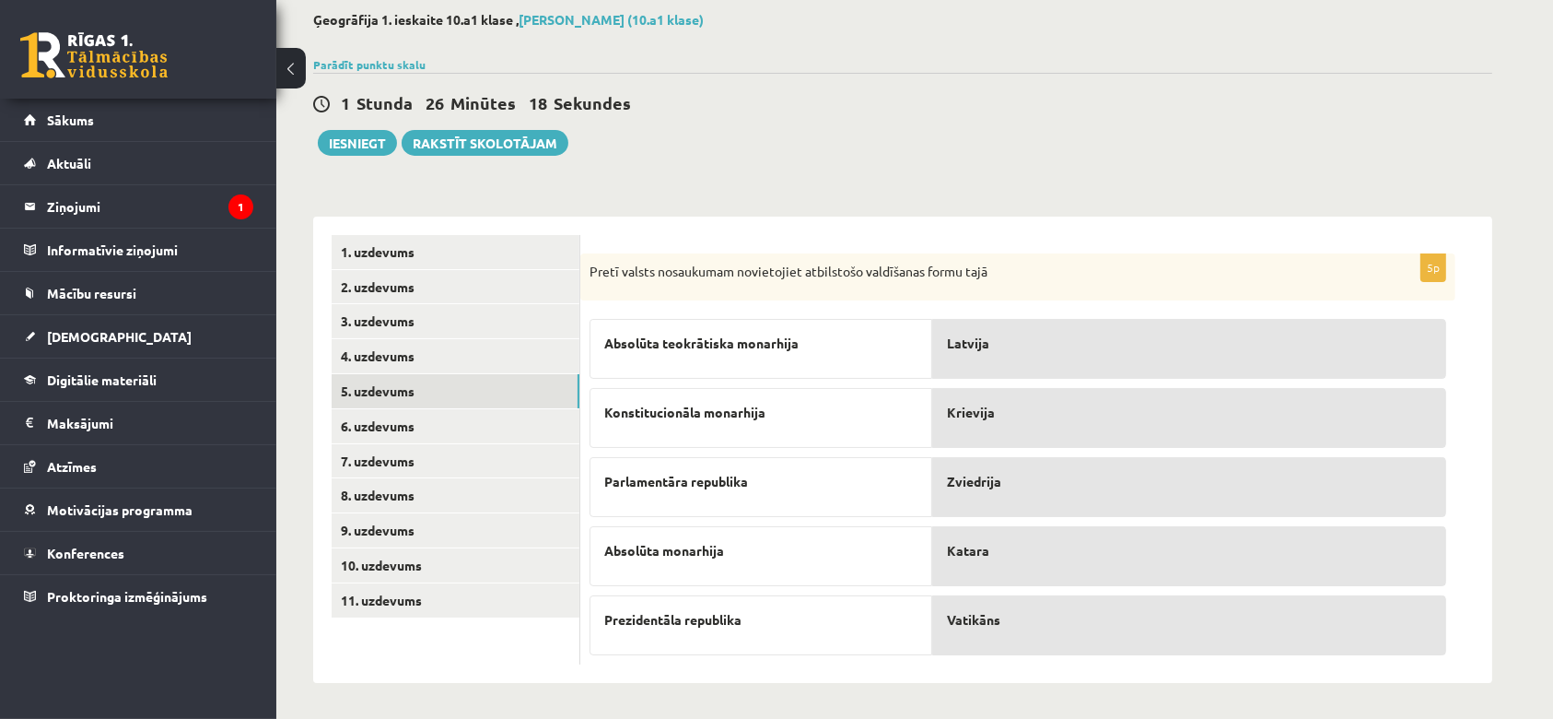
click at [954, 345] on span "Latvija" at bounding box center [968, 343] width 42 height 19
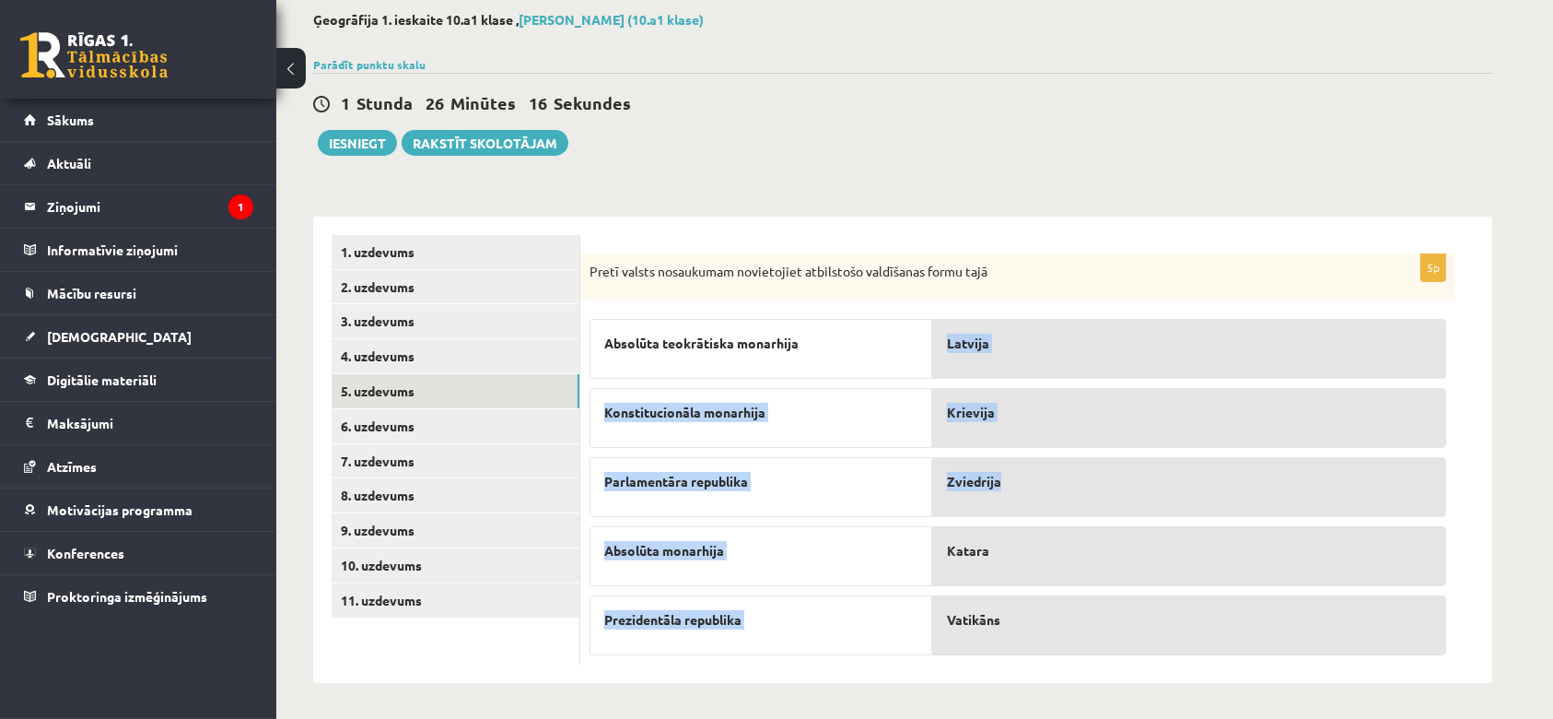
drag, startPoint x: 874, startPoint y: 345, endPoint x: 1356, endPoint y: 477, distance: 499.8
click at [1356, 477] on fieldset "Absolūta teokrātiska monarhija Konstitucionāla monarhija Parlamentāra republika…" at bounding box center [1018, 482] width 857 height 345
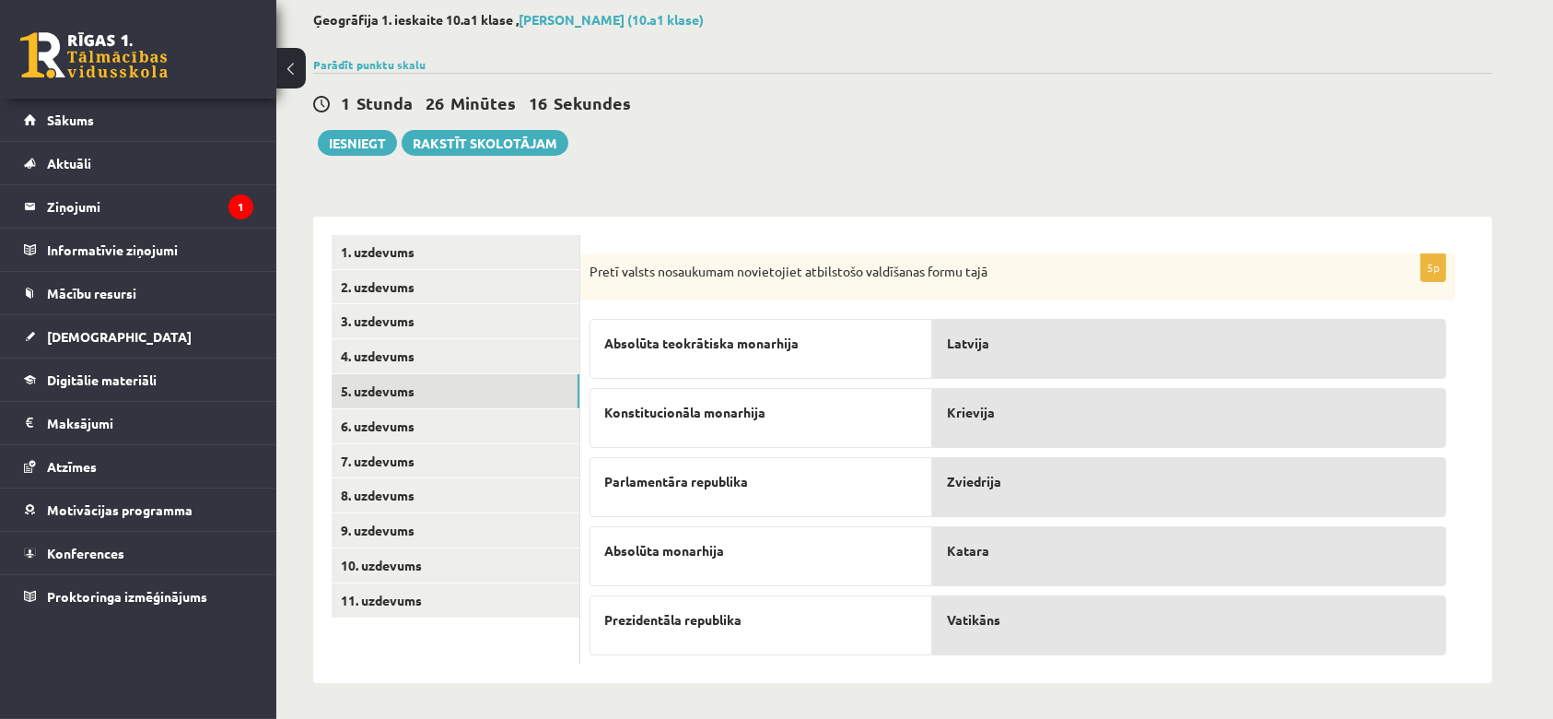
click at [1068, 473] on p "Zviedrija" at bounding box center [1189, 481] width 485 height 19
click at [1029, 404] on p "Krievija" at bounding box center [1189, 412] width 485 height 19
drag, startPoint x: 1029, startPoint y: 404, endPoint x: 873, endPoint y: 401, distance: 155.7
click at [873, 401] on fieldset "Absolūta teokrātiska monarhija Konstitucionāla monarhija Parlamentāra republika…" at bounding box center [1018, 482] width 857 height 345
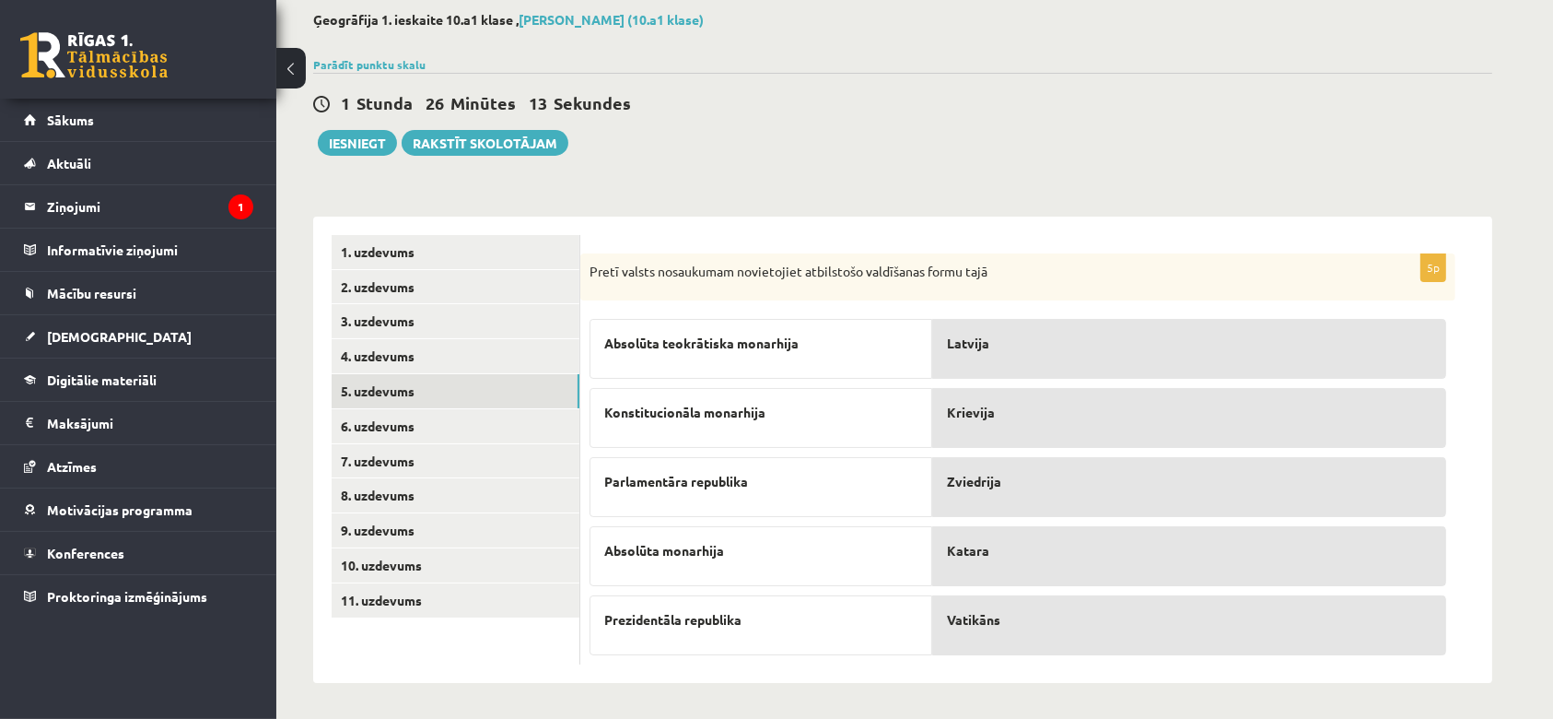
click at [873, 400] on div "Konstitucionāla monarhija" at bounding box center [761, 418] width 343 height 60
drag, startPoint x: 920, startPoint y: 369, endPoint x: 890, endPoint y: 369, distance: 30.4
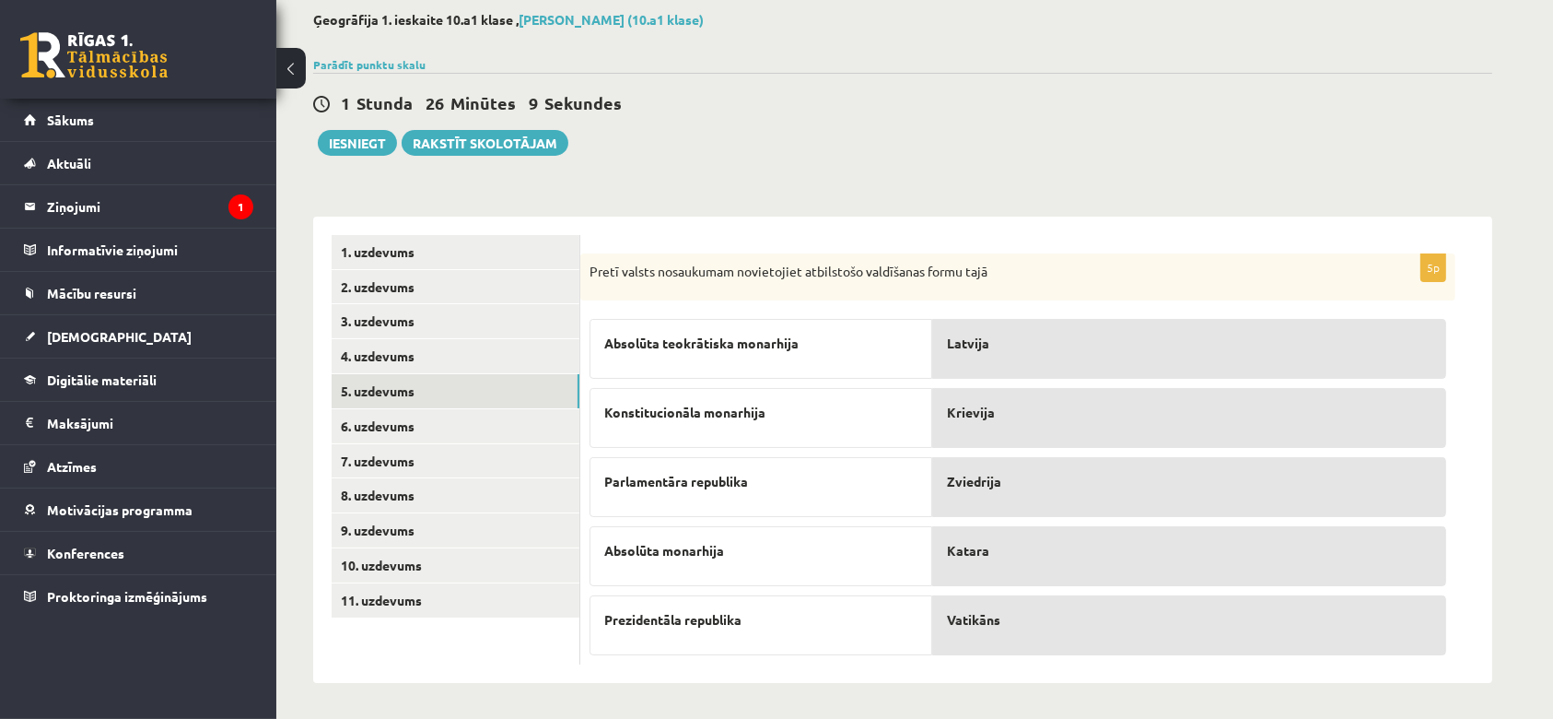
click at [890, 369] on div "Absolūta teokrātiska monarhija" at bounding box center [761, 349] width 343 height 60
click at [839, 343] on p "Absolūta teokrātiska monarhija" at bounding box center [760, 343] width 313 height 19
click at [375, 424] on link "6. uzdevums" at bounding box center [456, 426] width 248 height 34
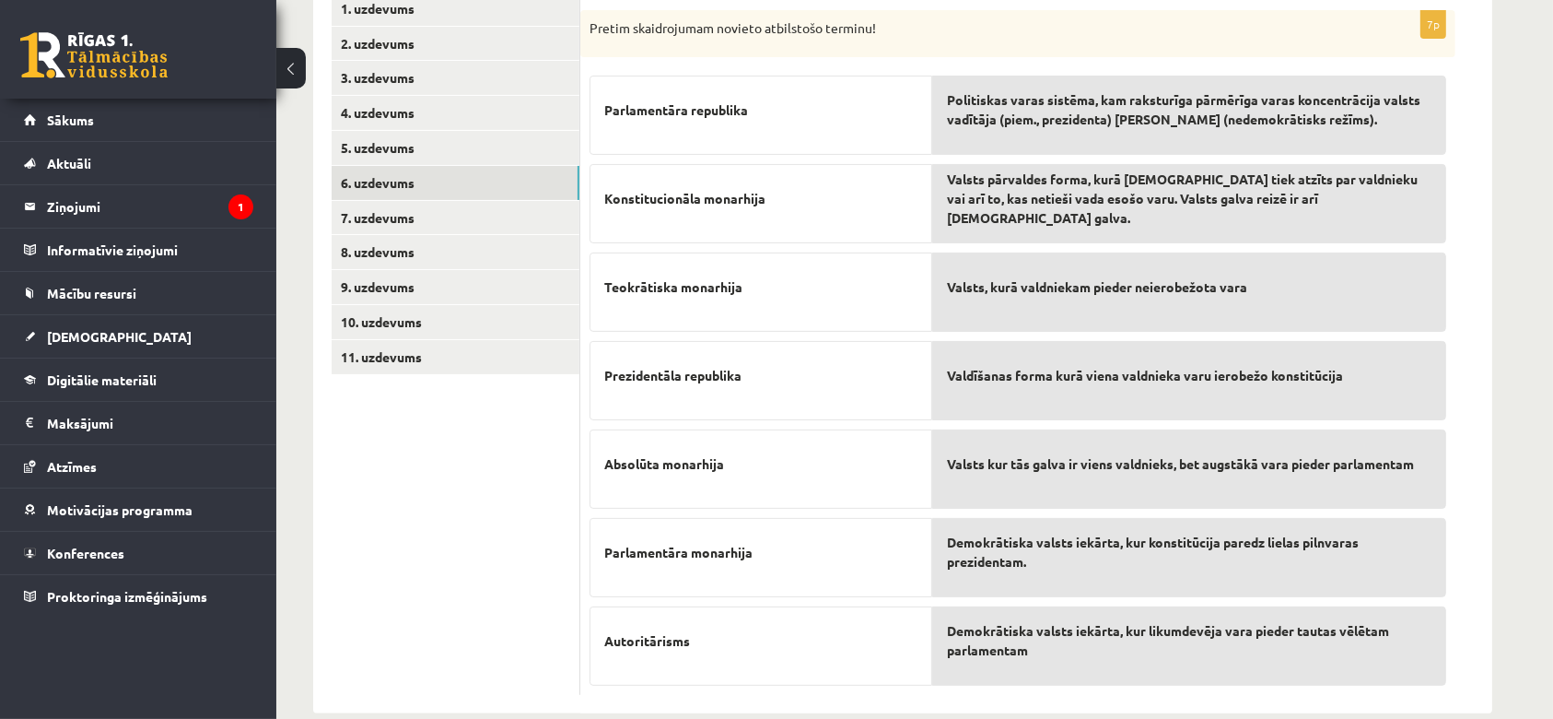
scroll to position [327, 0]
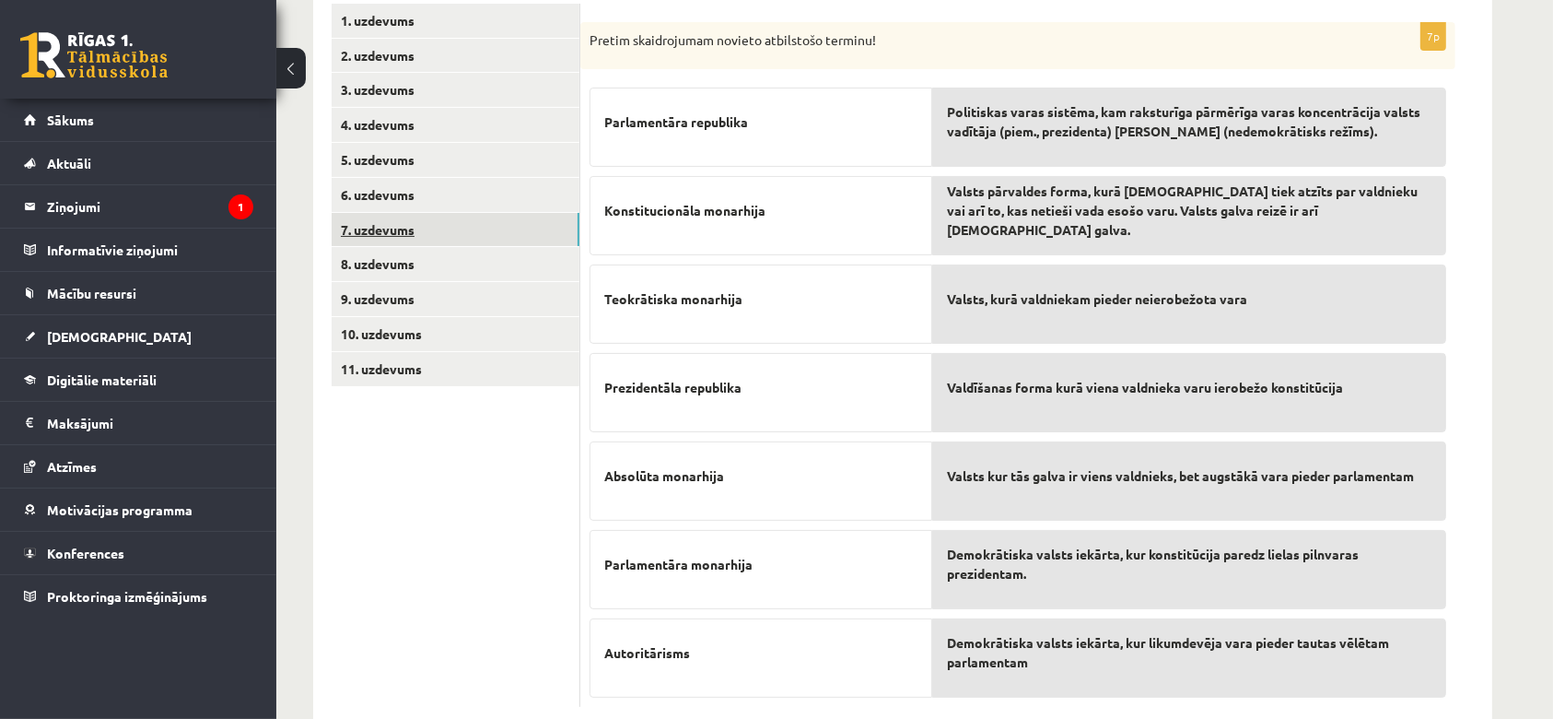
click at [378, 230] on link "7. uzdevums" at bounding box center [456, 230] width 248 height 34
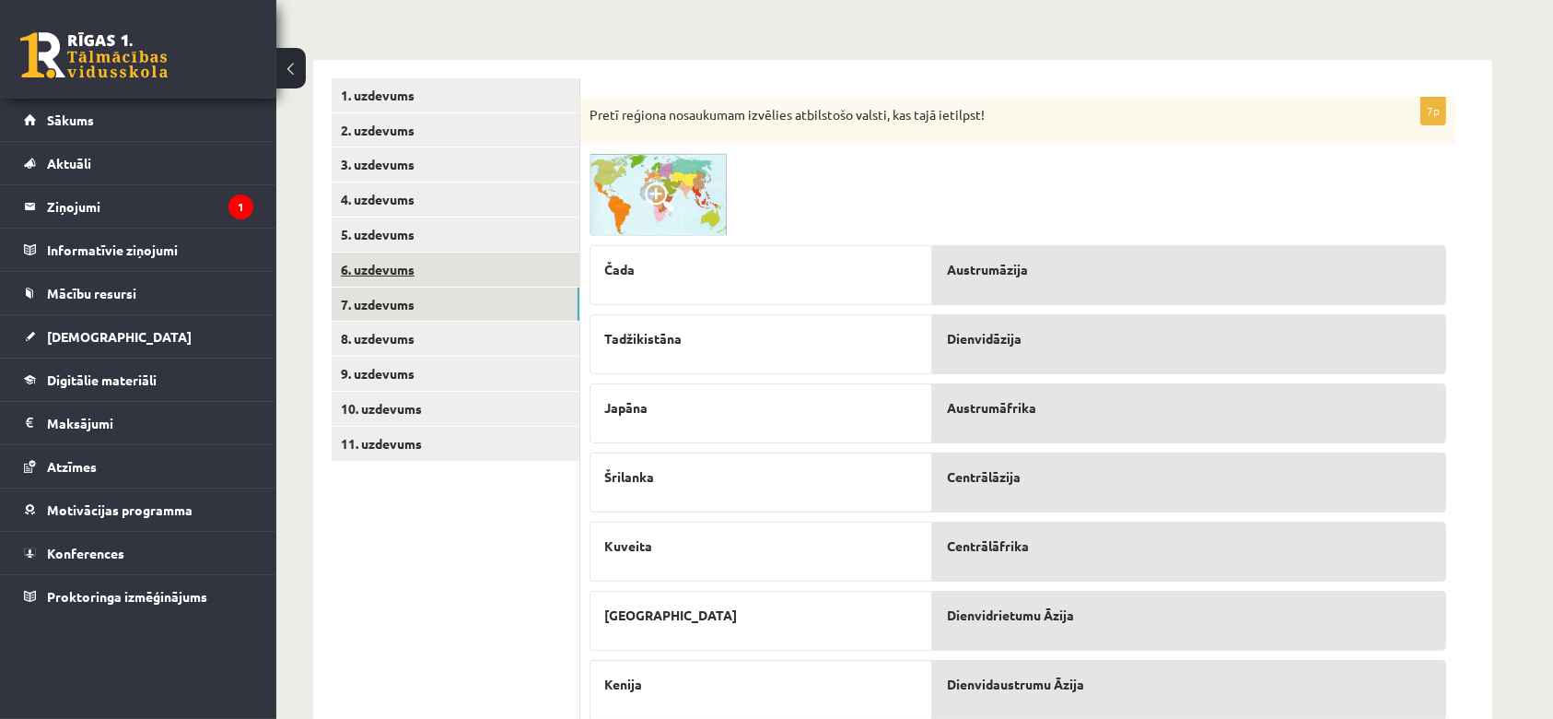
scroll to position [316, 0]
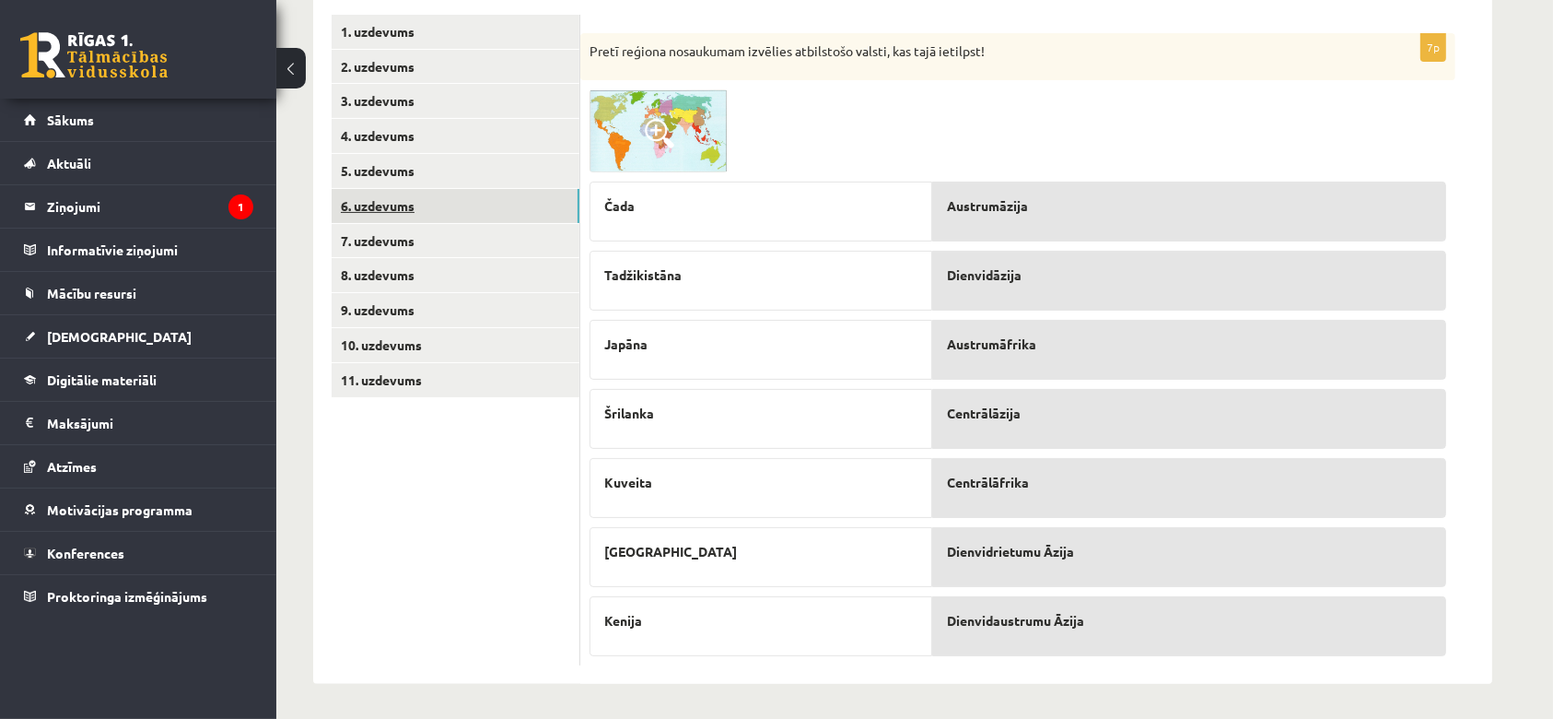
click at [379, 206] on link "6. uzdevums" at bounding box center [456, 206] width 248 height 34
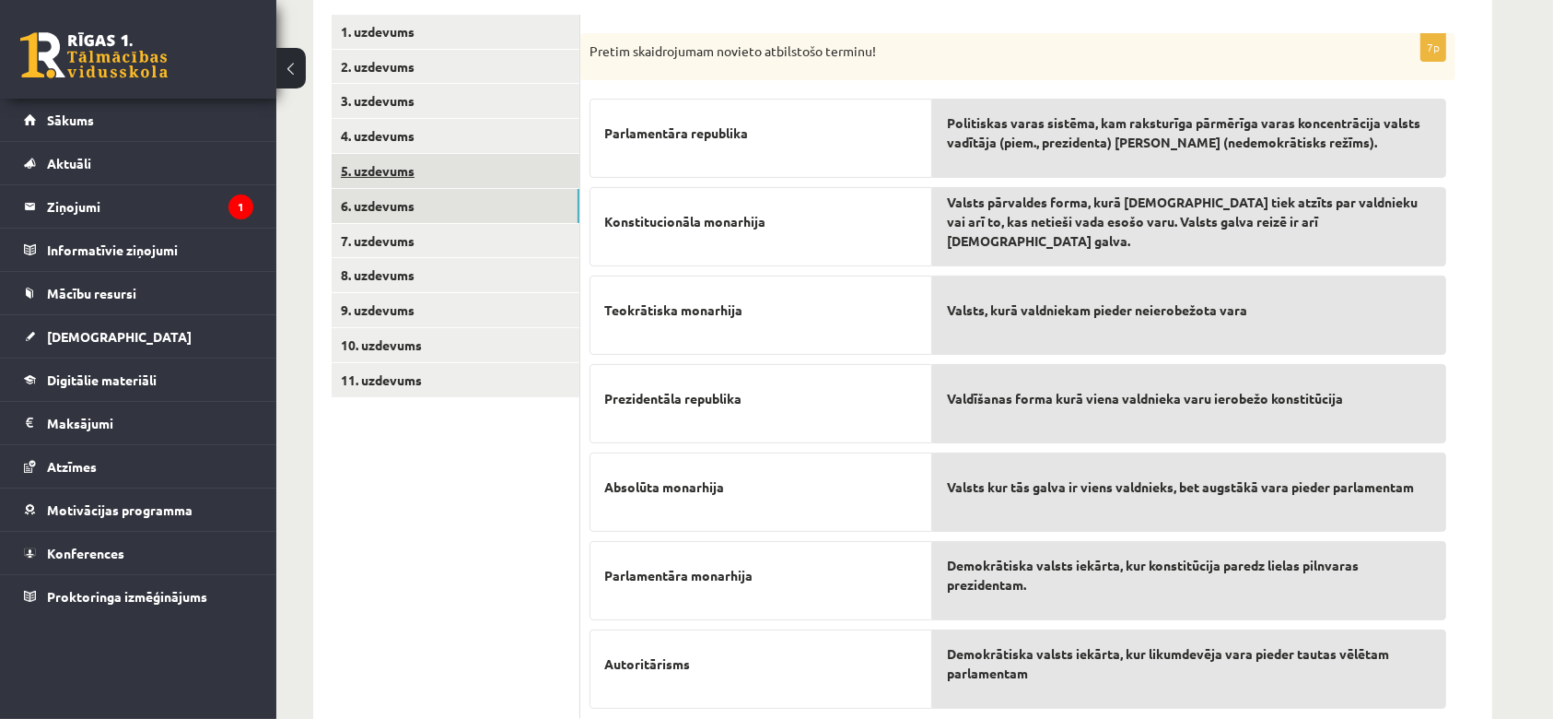
click at [392, 158] on link "5. uzdevums" at bounding box center [456, 171] width 248 height 34
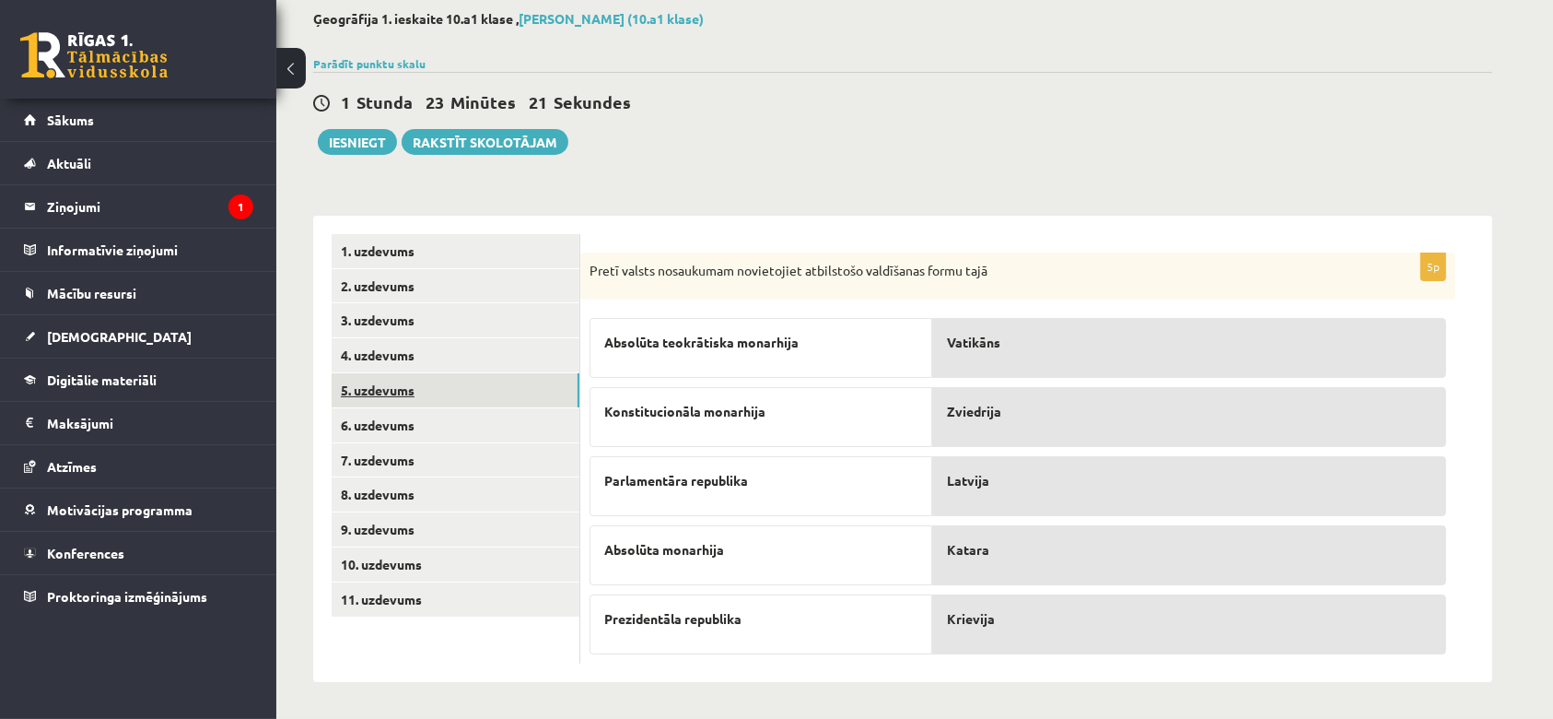
scroll to position [96, 0]
click at [380, 420] on link "6. uzdevums" at bounding box center [456, 426] width 248 height 34
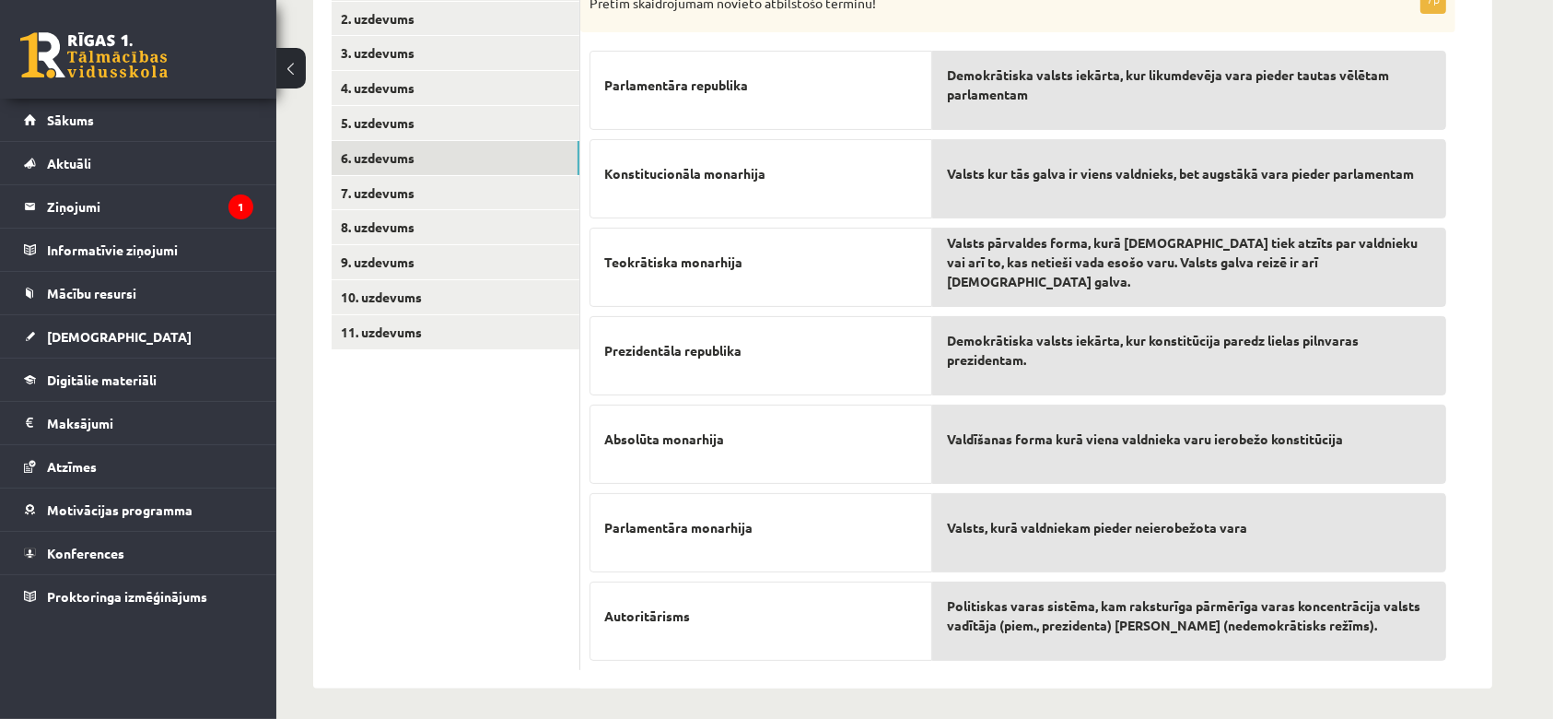
scroll to position [369, 0]
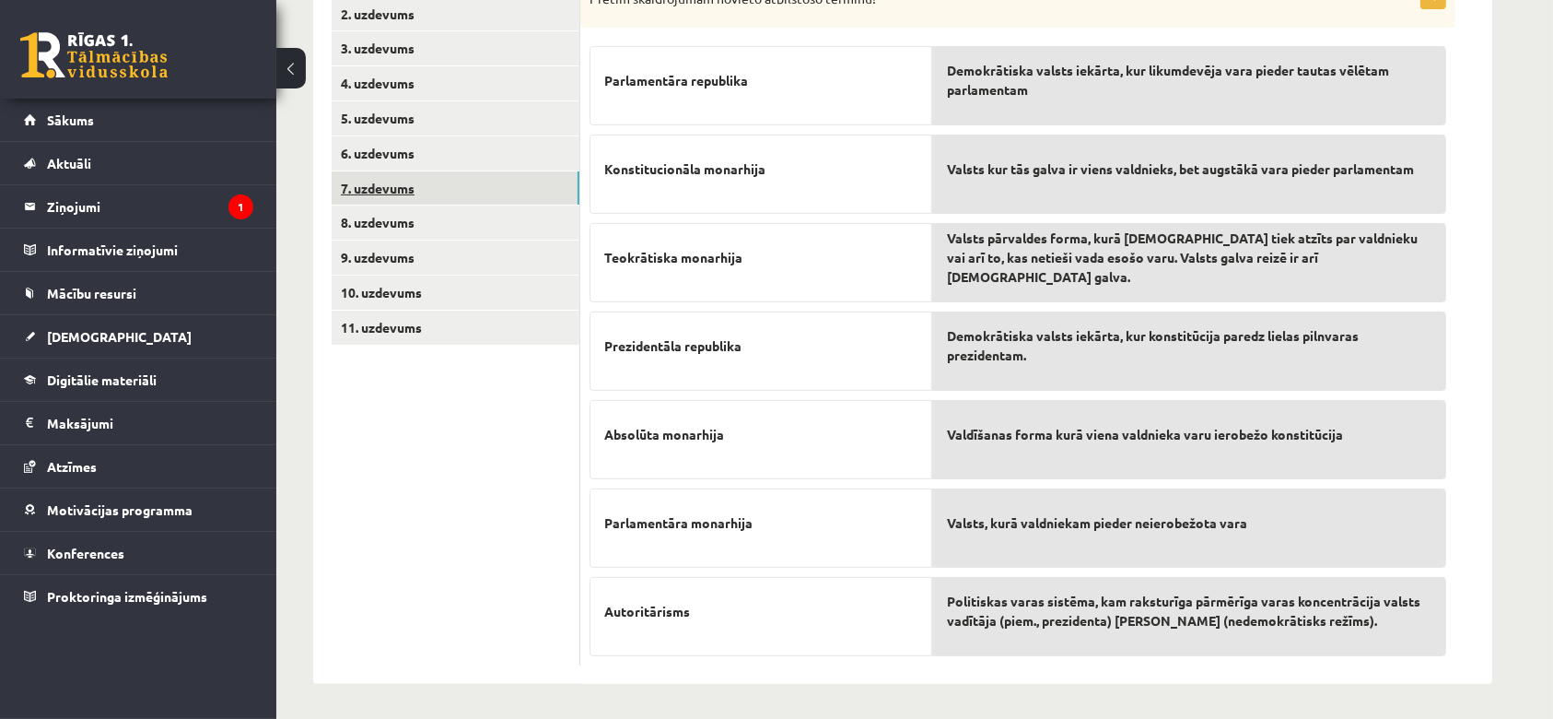
click at [431, 192] on link "7. uzdevums" at bounding box center [456, 188] width 248 height 34
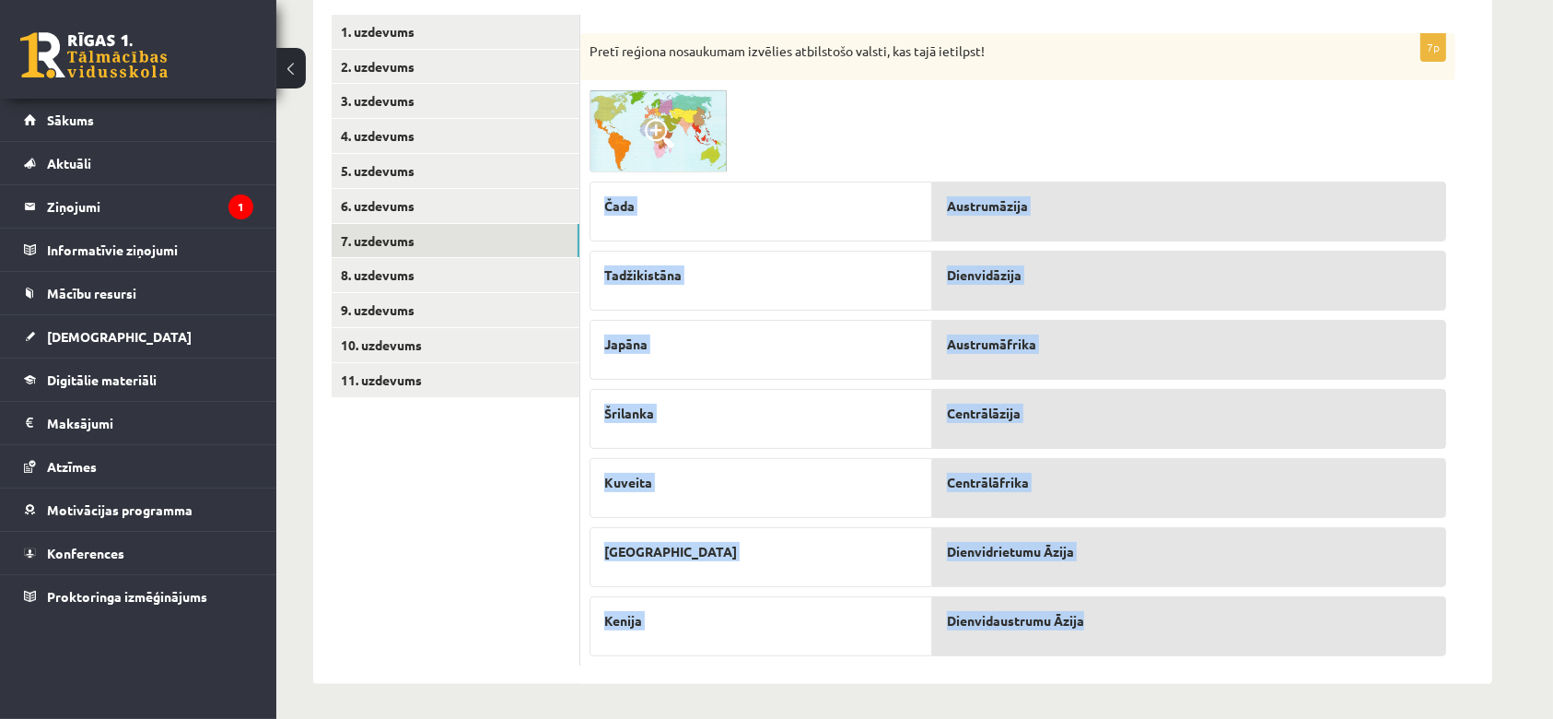
drag, startPoint x: 597, startPoint y: 195, endPoint x: 1096, endPoint y: 650, distance: 675.6
click at [1096, 650] on fieldset "Čada Tadžikistāna Japāna Šrilanka Kuveita Laosa Kenija Austrumāzija Dienvidāzij…" at bounding box center [1018, 414] width 857 height 484
copy fieldset "Čada Tadžikistāna Japāna Šrilanka Kuveita Laosa Kenija Austrumāzija Dienvidāzij…"
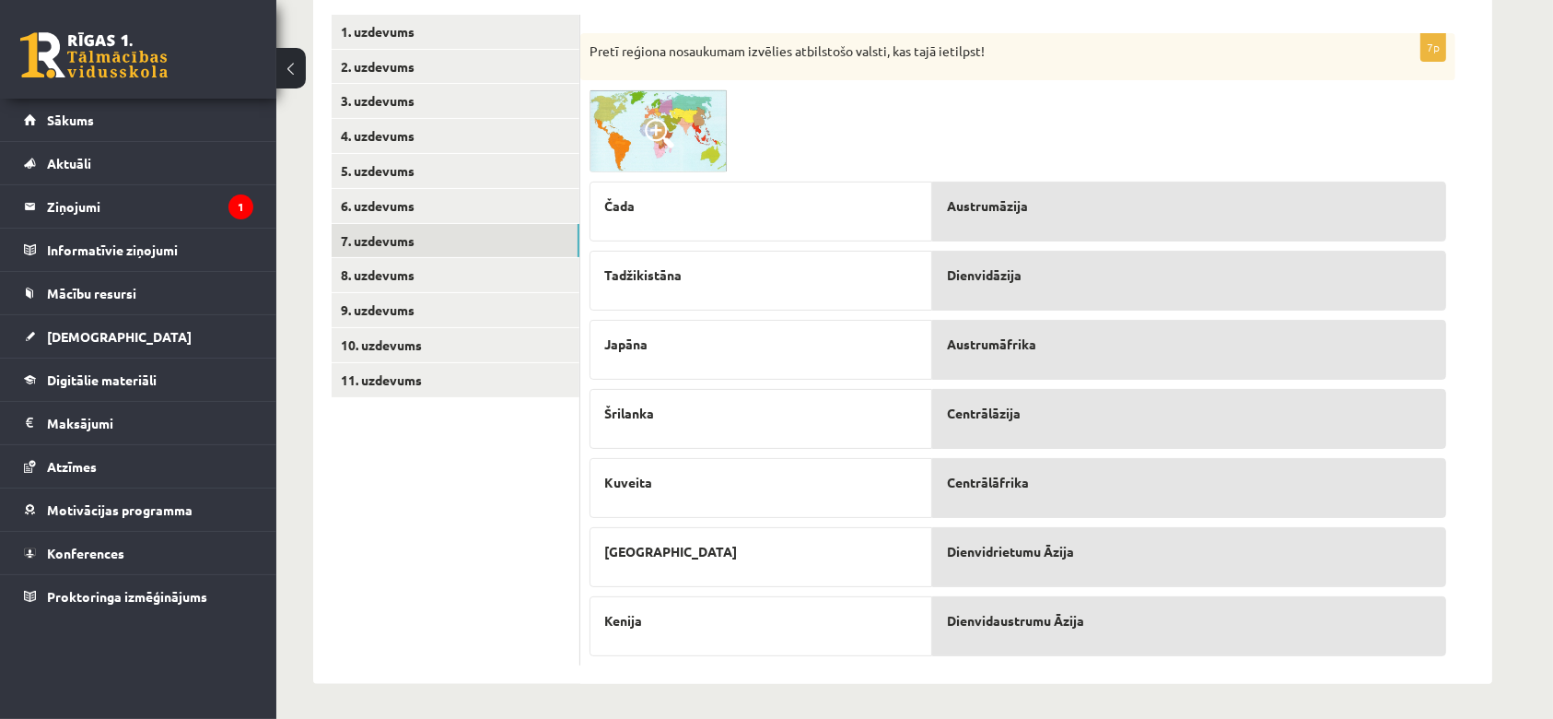
click at [848, 169] on div at bounding box center [1018, 130] width 857 height 83
drag, startPoint x: 1008, startPoint y: 479, endPoint x: 1062, endPoint y: 195, distance: 288.9
drag, startPoint x: 1062, startPoint y: 195, endPoint x: 1018, endPoint y: 321, distance: 132.9
drag, startPoint x: 1018, startPoint y: 321, endPoint x: 1010, endPoint y: 502, distance: 181.7
click at [1010, 502] on div "Centrālāfrika" at bounding box center [1189, 488] width 514 height 60
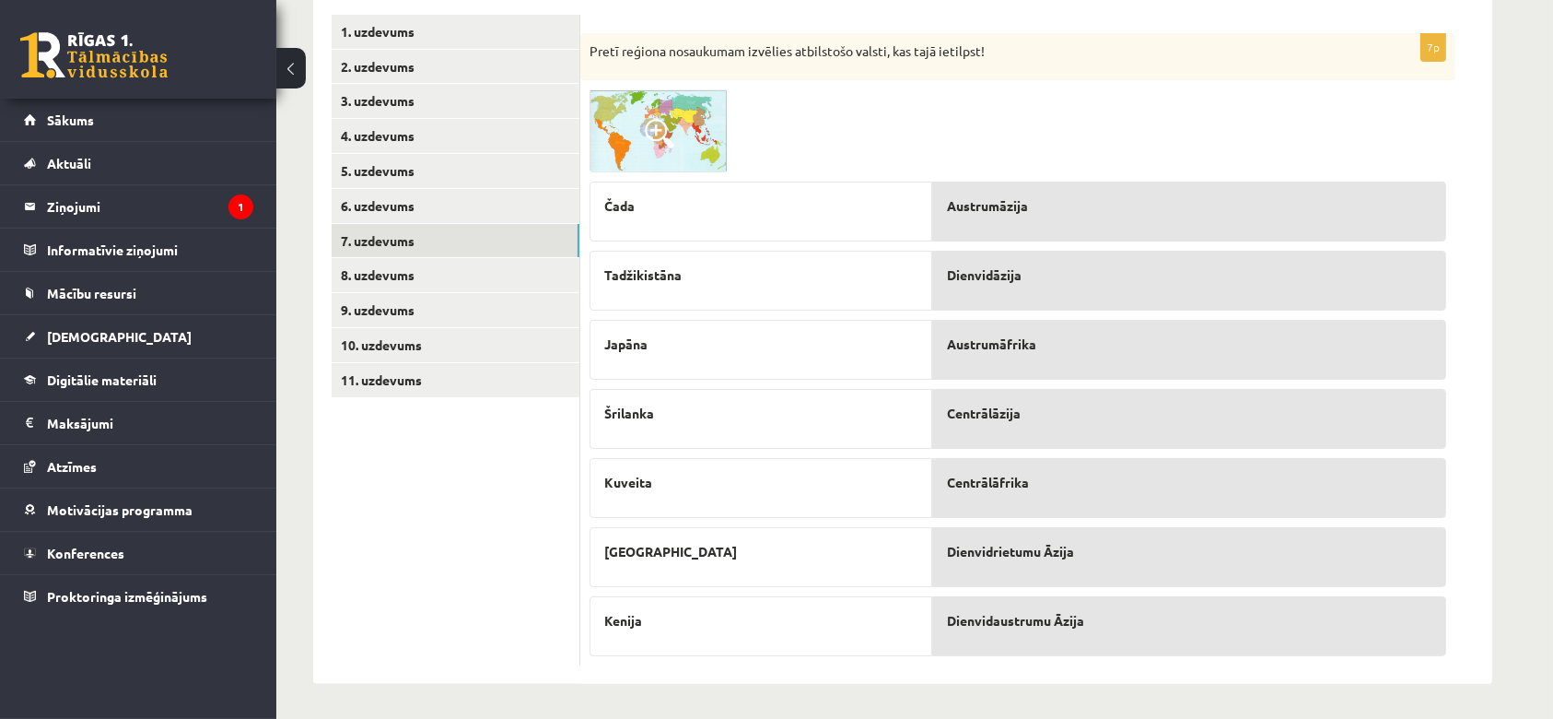
drag, startPoint x: 1010, startPoint y: 502, endPoint x: 1055, endPoint y: 610, distance: 116.9
drag, startPoint x: 1055, startPoint y: 610, endPoint x: 995, endPoint y: 502, distance: 123.3
click at [995, 502] on div "Centrālāfrika" at bounding box center [1189, 488] width 514 height 60
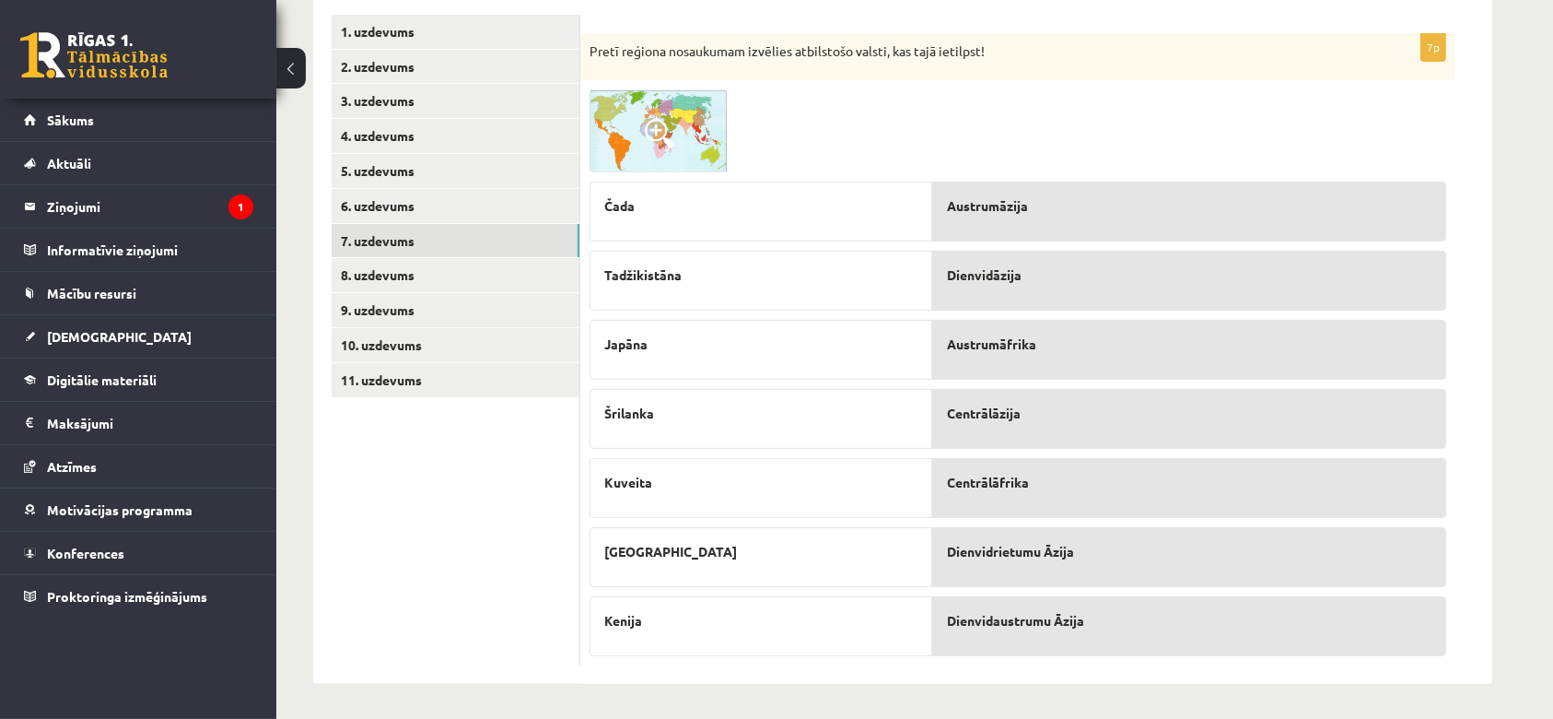
click at [995, 502] on div "Centrālāfrika" at bounding box center [1189, 488] width 514 height 60
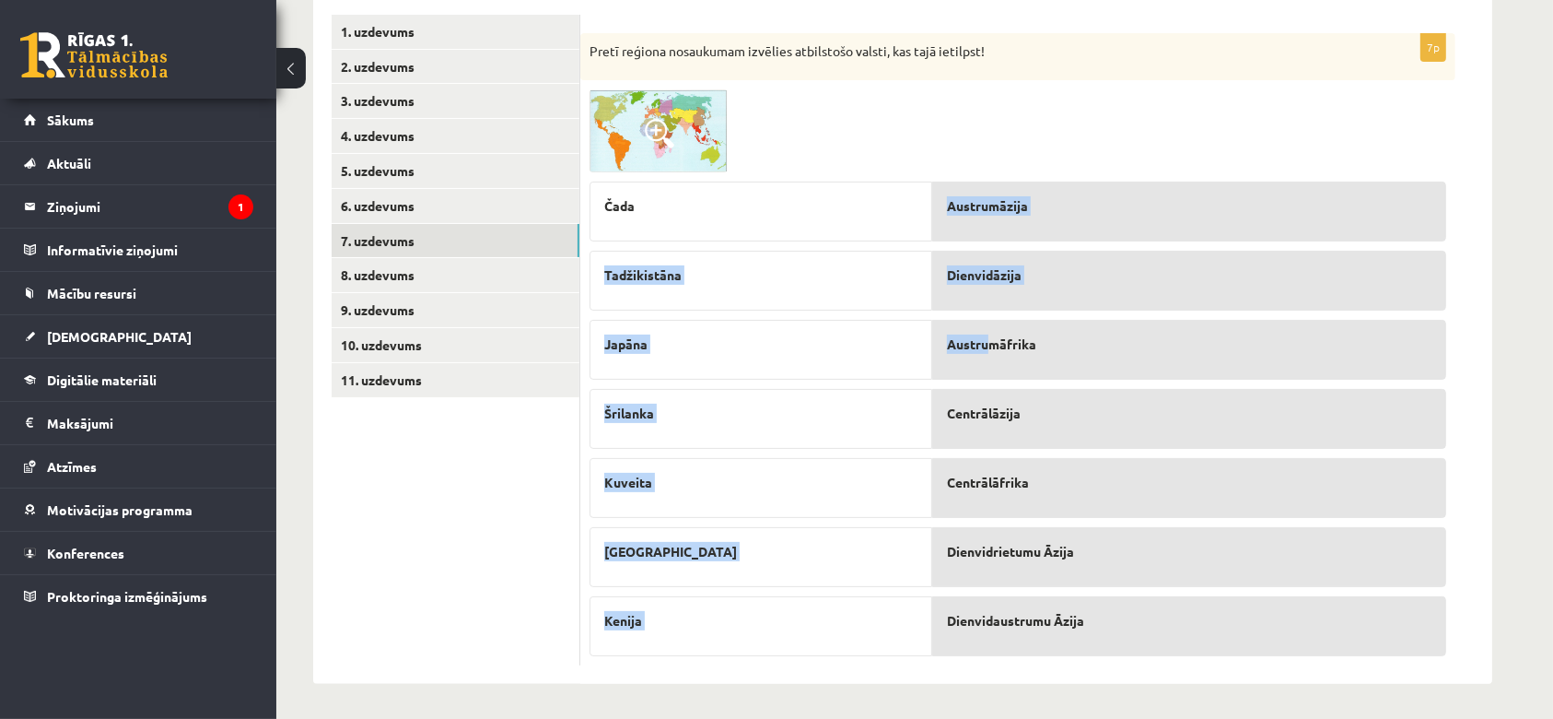
drag, startPoint x: 849, startPoint y: 189, endPoint x: 989, endPoint y: 375, distance: 232.9
click at [989, 375] on fieldset "Čada Tadžikistāna Japāna Šrilanka Kuveita Laosa Kenija Austrumāzija Dienvidāzij…" at bounding box center [1018, 414] width 857 height 484
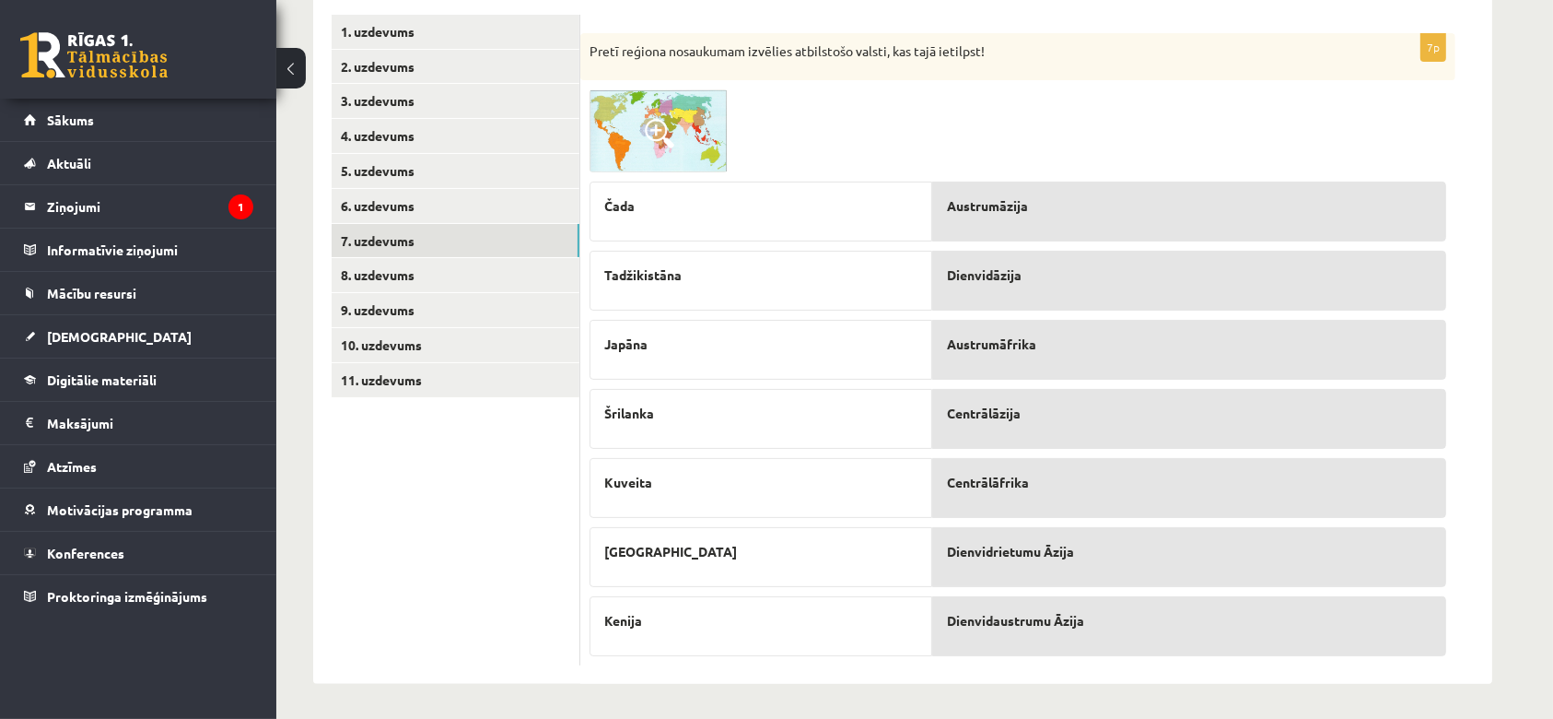
click at [989, 375] on div "Austrumāfrika" at bounding box center [1189, 350] width 514 height 60
drag, startPoint x: 989, startPoint y: 375, endPoint x: 990, endPoint y: 222, distance: 152.9
click at [993, 223] on div "Austrumāzija Dienvidāzija Austrumāfrika Centrālāzija Centrālāfrika Dienvidrietu…" at bounding box center [1189, 413] width 514 height 482
click at [990, 222] on div "Austrumāzija" at bounding box center [1189, 211] width 514 height 60
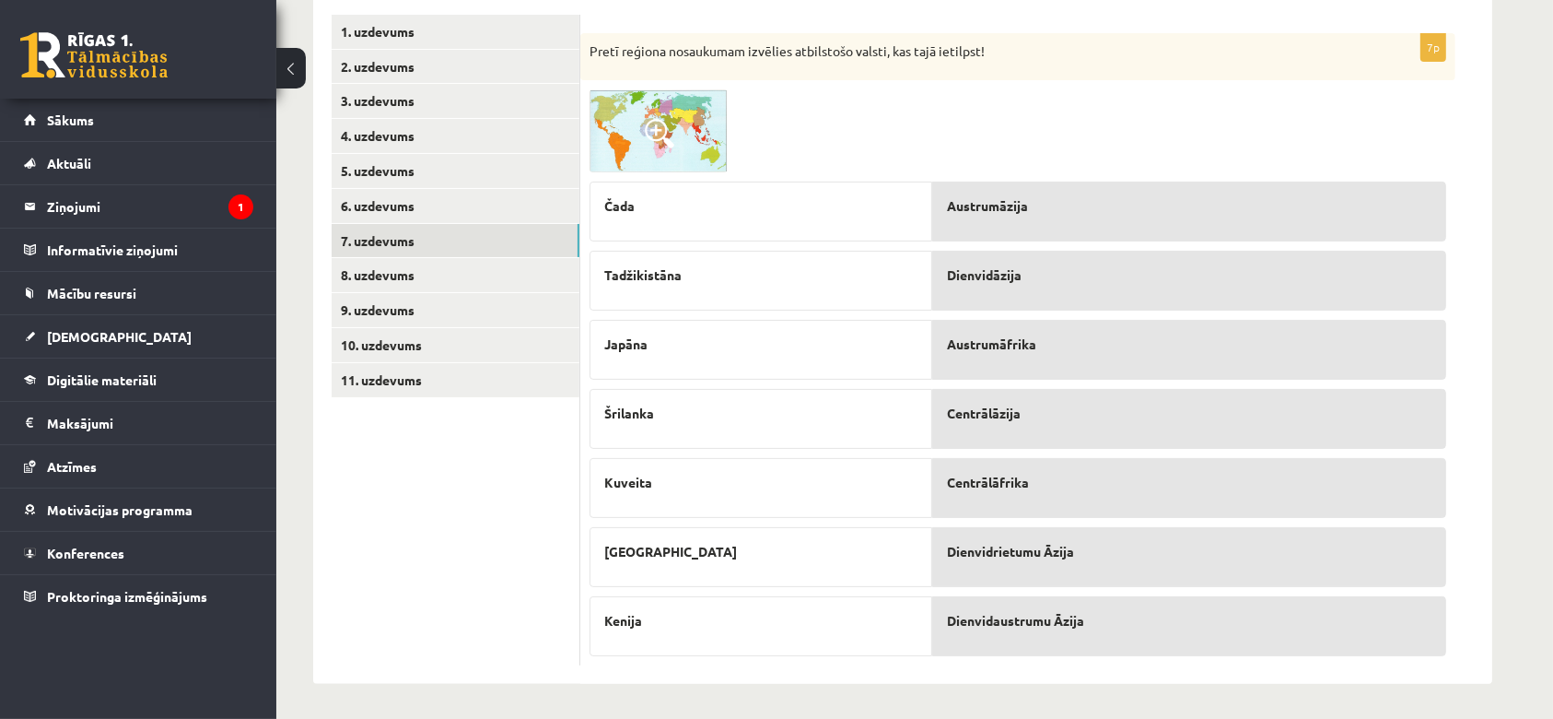
click at [990, 222] on div "Austrumāzija" at bounding box center [1189, 211] width 514 height 60
click at [649, 111] on img at bounding box center [659, 130] width 138 height 83
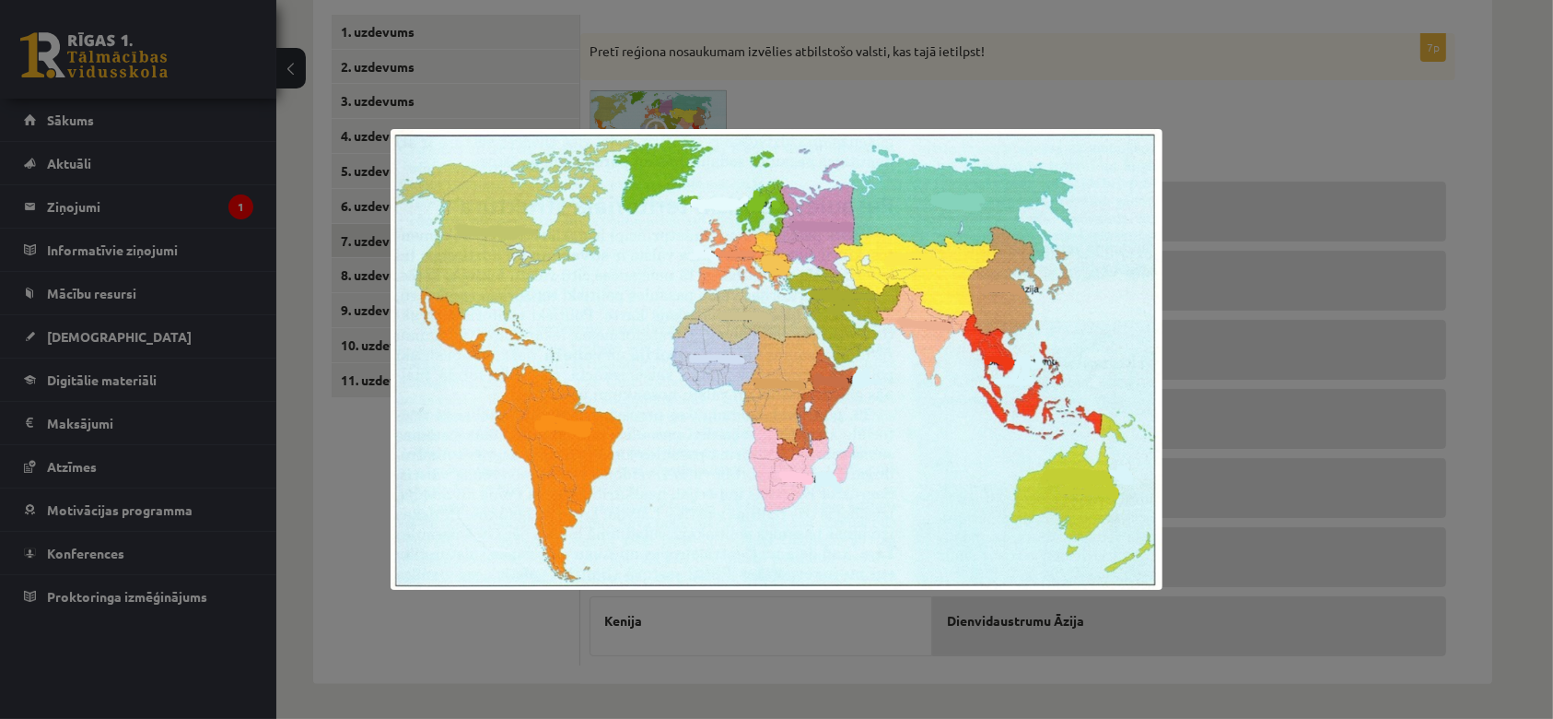
click at [920, 415] on img at bounding box center [777, 359] width 772 height 461
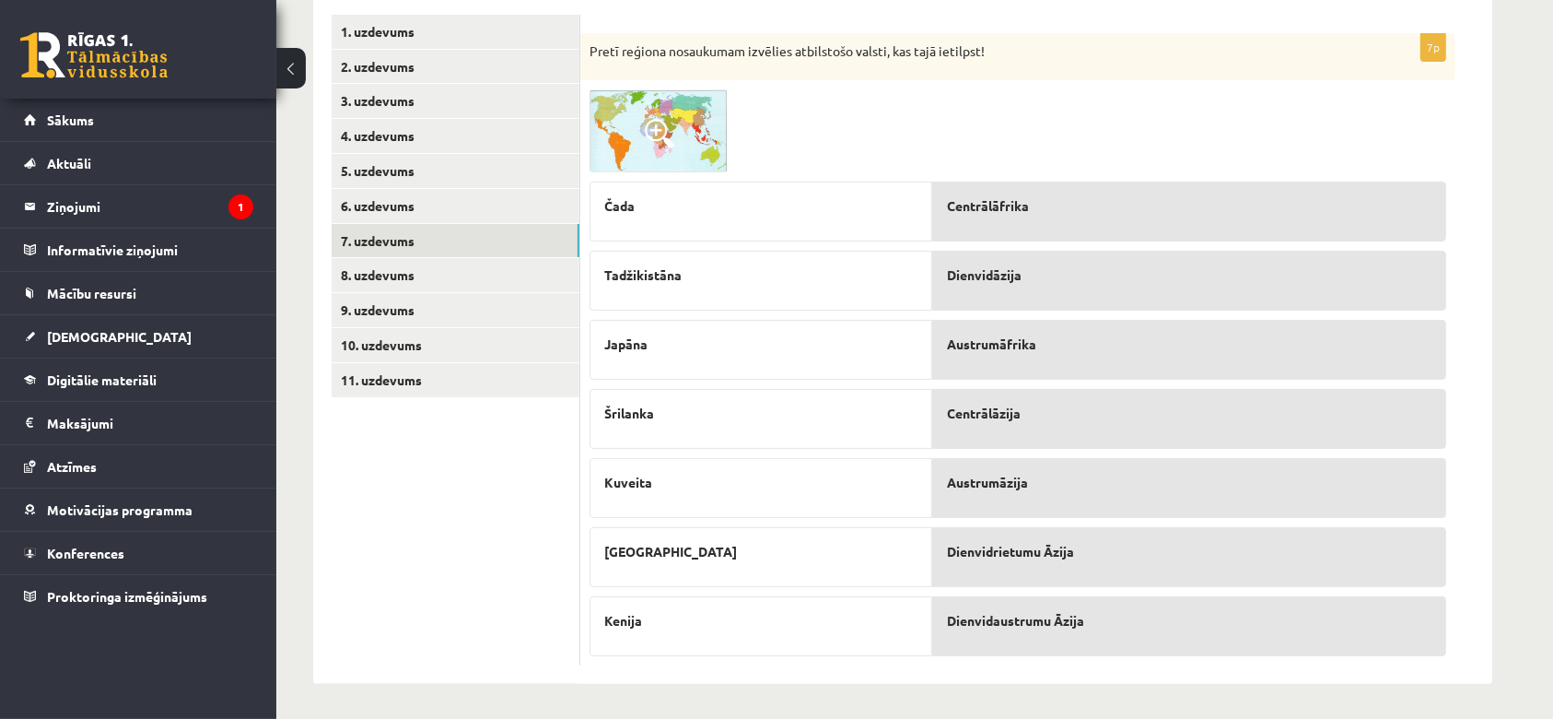
drag, startPoint x: 1047, startPoint y: 414, endPoint x: 1039, endPoint y: 306, distance: 108.0
drag, startPoint x: 1039, startPoint y: 306, endPoint x: 1005, endPoint y: 408, distance: 107.8
click at [1005, 408] on span "Centrālāzija" at bounding box center [984, 413] width 74 height 19
drag, startPoint x: 1005, startPoint y: 408, endPoint x: 983, endPoint y: 453, distance: 50.3
click at [983, 453] on div "Centrālāfrika Dienvidāzija Austrumāfrika Centrālāzija Austrumāzija Dienvidrietu…" at bounding box center [1189, 413] width 514 height 482
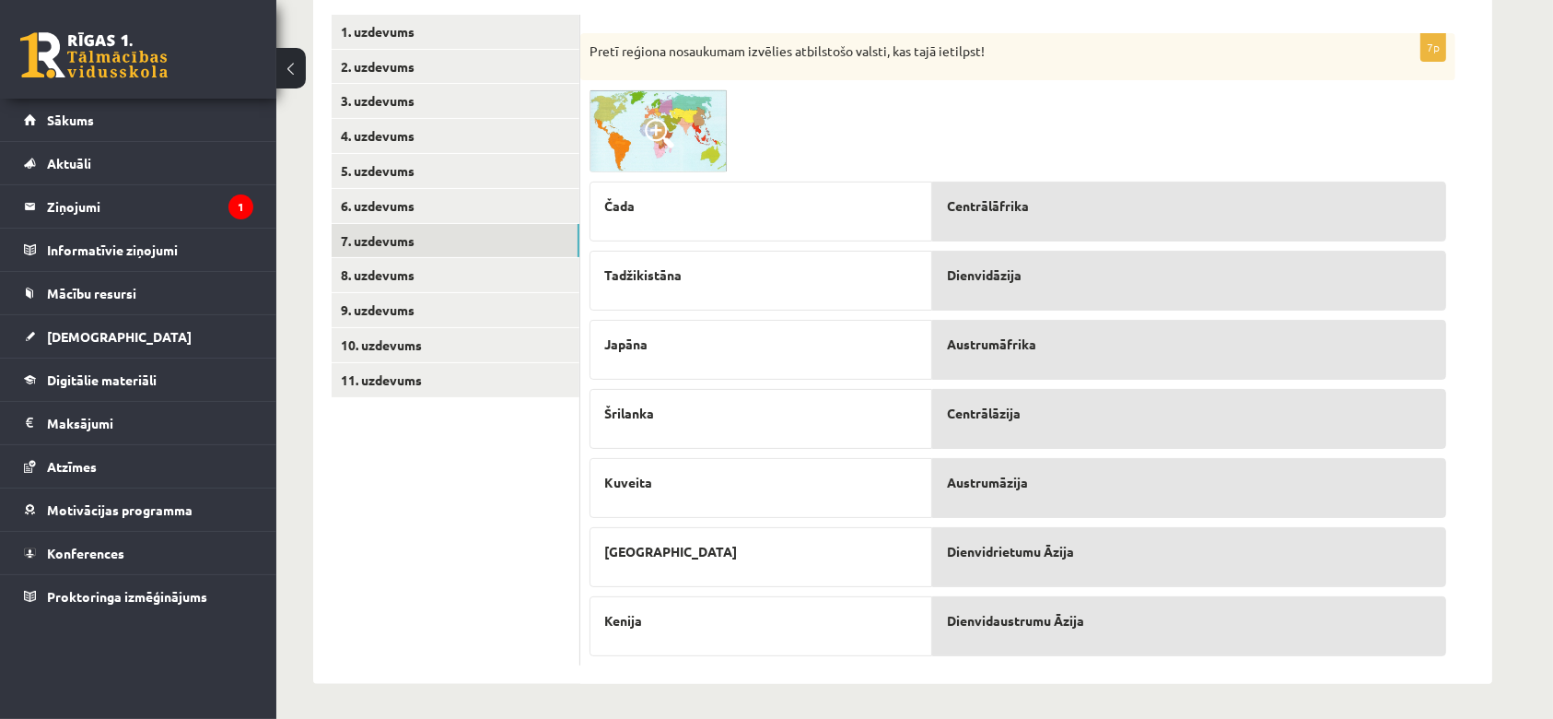
click at [1048, 436] on div "Centrālāzija" at bounding box center [1189, 419] width 514 height 60
drag, startPoint x: 1048, startPoint y: 436, endPoint x: 1047, endPoint y: 414, distance: 22.2
click at [1047, 414] on div "Centrālāzija" at bounding box center [1189, 419] width 514 height 60
click at [1047, 414] on p "Centrālāzija" at bounding box center [1189, 413] width 485 height 19
click at [361, 263] on link "8. uzdevums" at bounding box center [456, 275] width 248 height 34
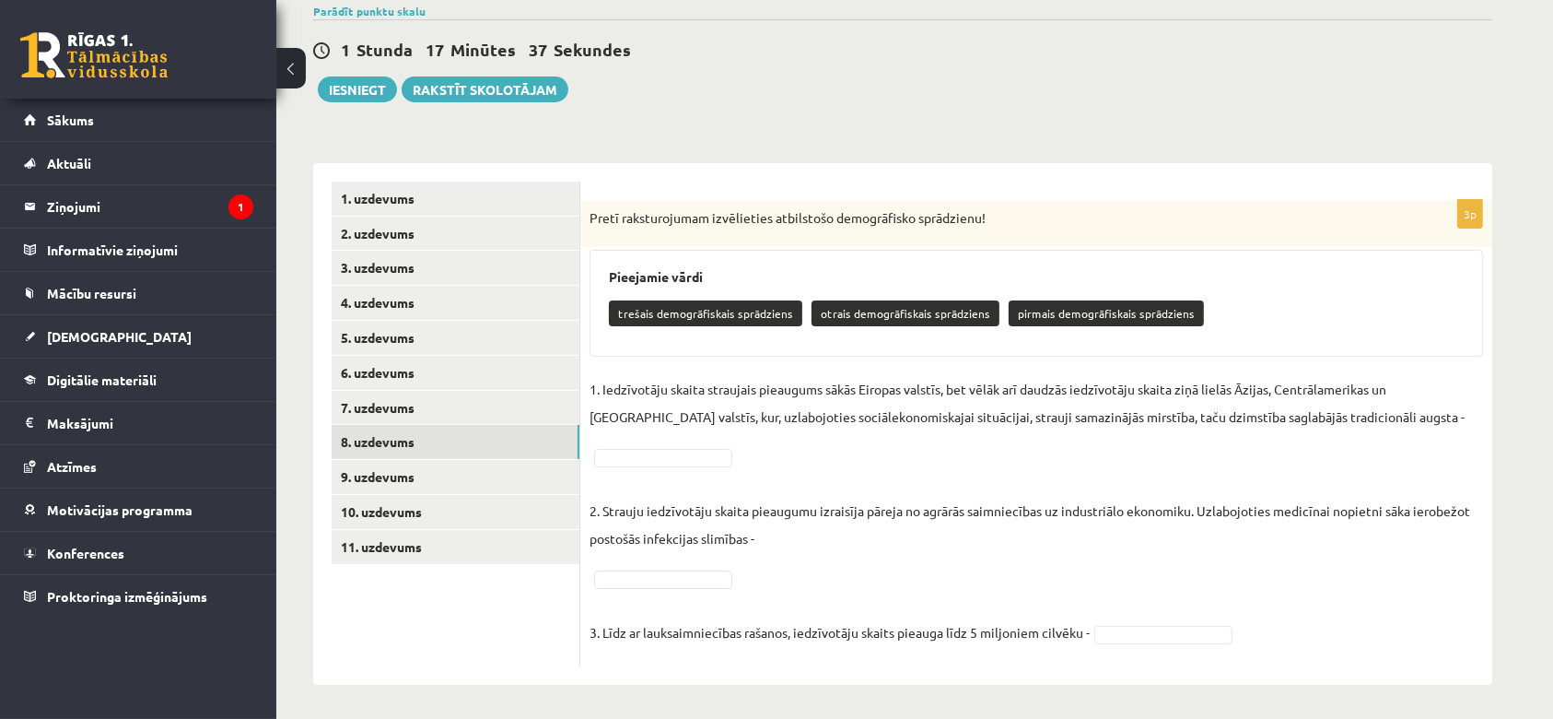
scroll to position [152, 0]
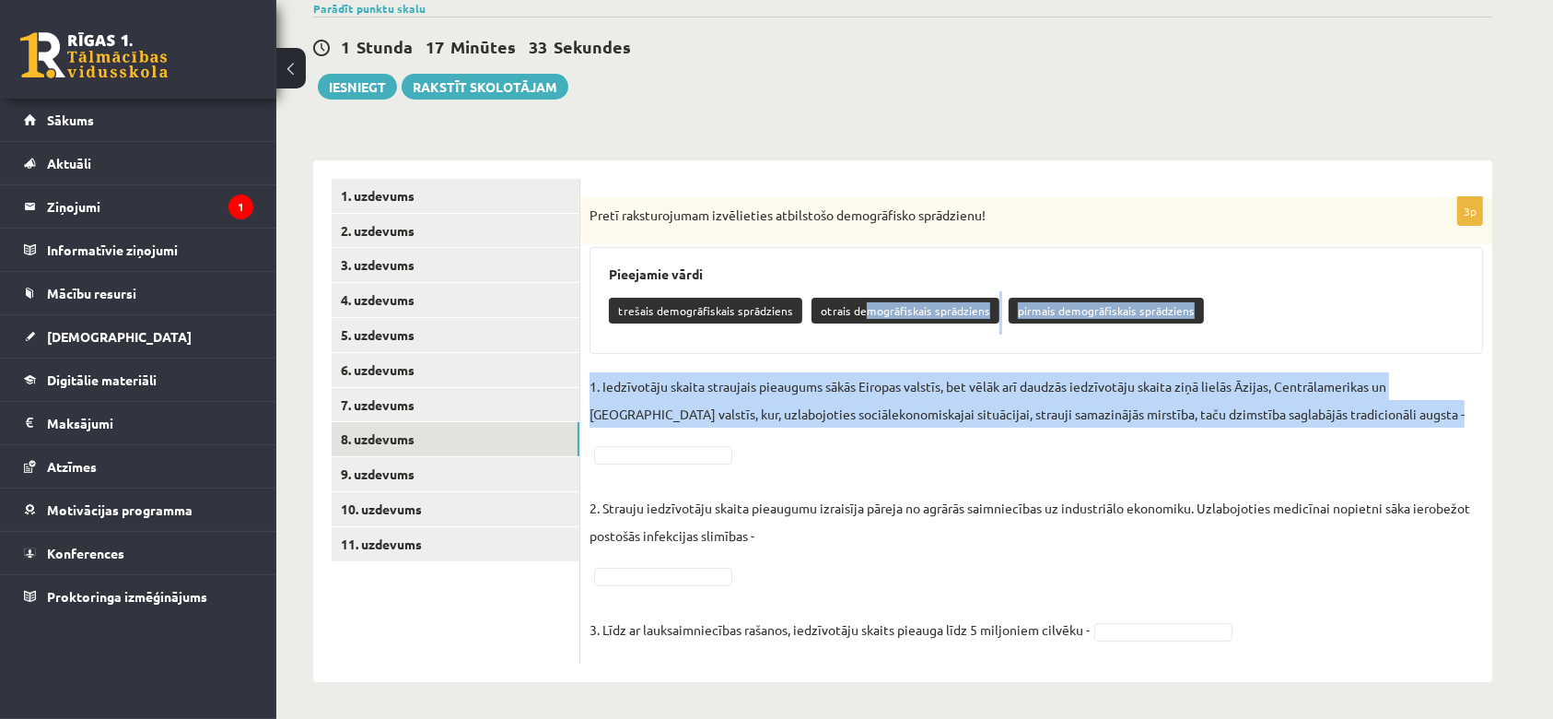
drag, startPoint x: 857, startPoint y: 305, endPoint x: 702, endPoint y: 448, distance: 210.6
click at [702, 448] on div "3p Pretī raksturojumam izvēlieties atbilstošo demogrāfisko sprādzienu! Pieejami…" at bounding box center [1036, 430] width 912 height 466
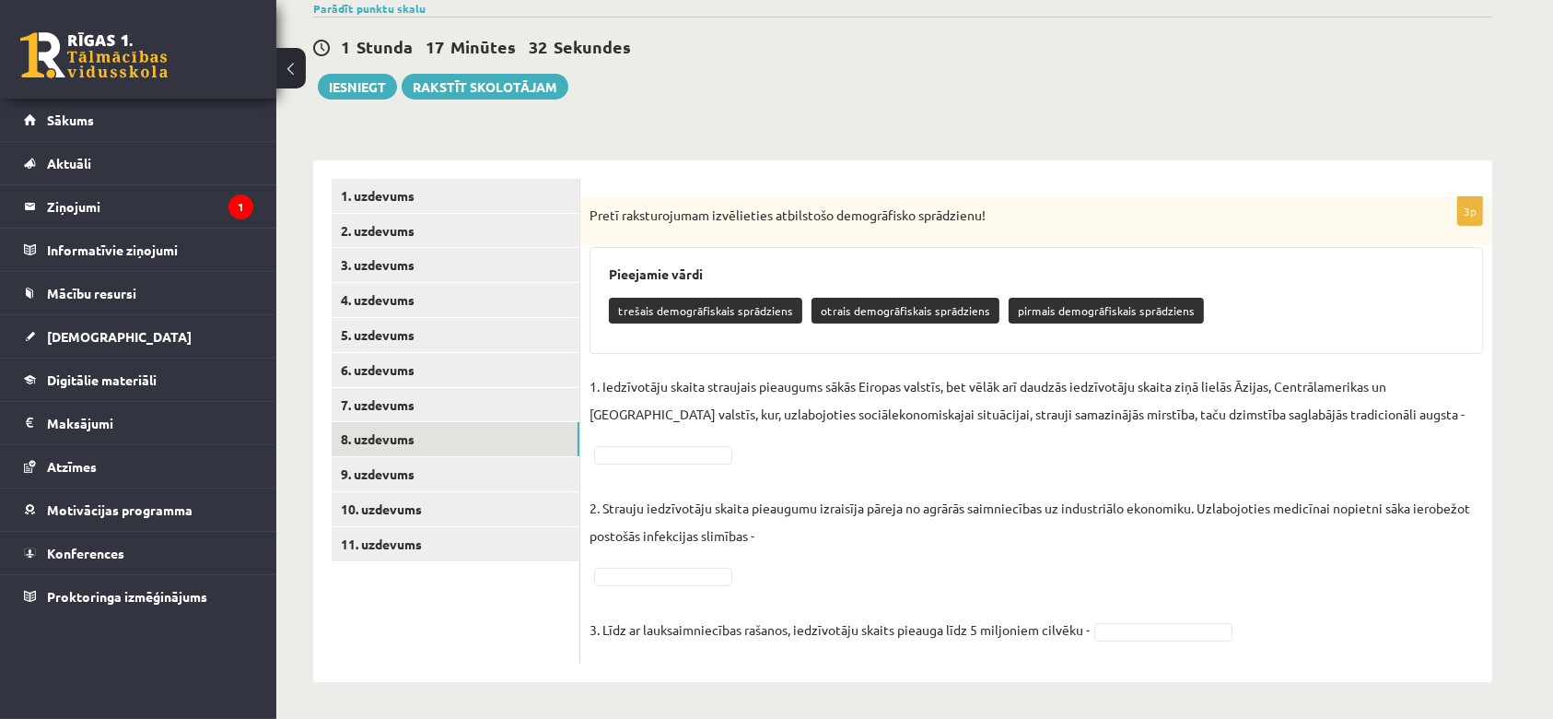
click at [825, 302] on p "otrais demogrāfiskais sprādziens" at bounding box center [906, 311] width 188 height 26
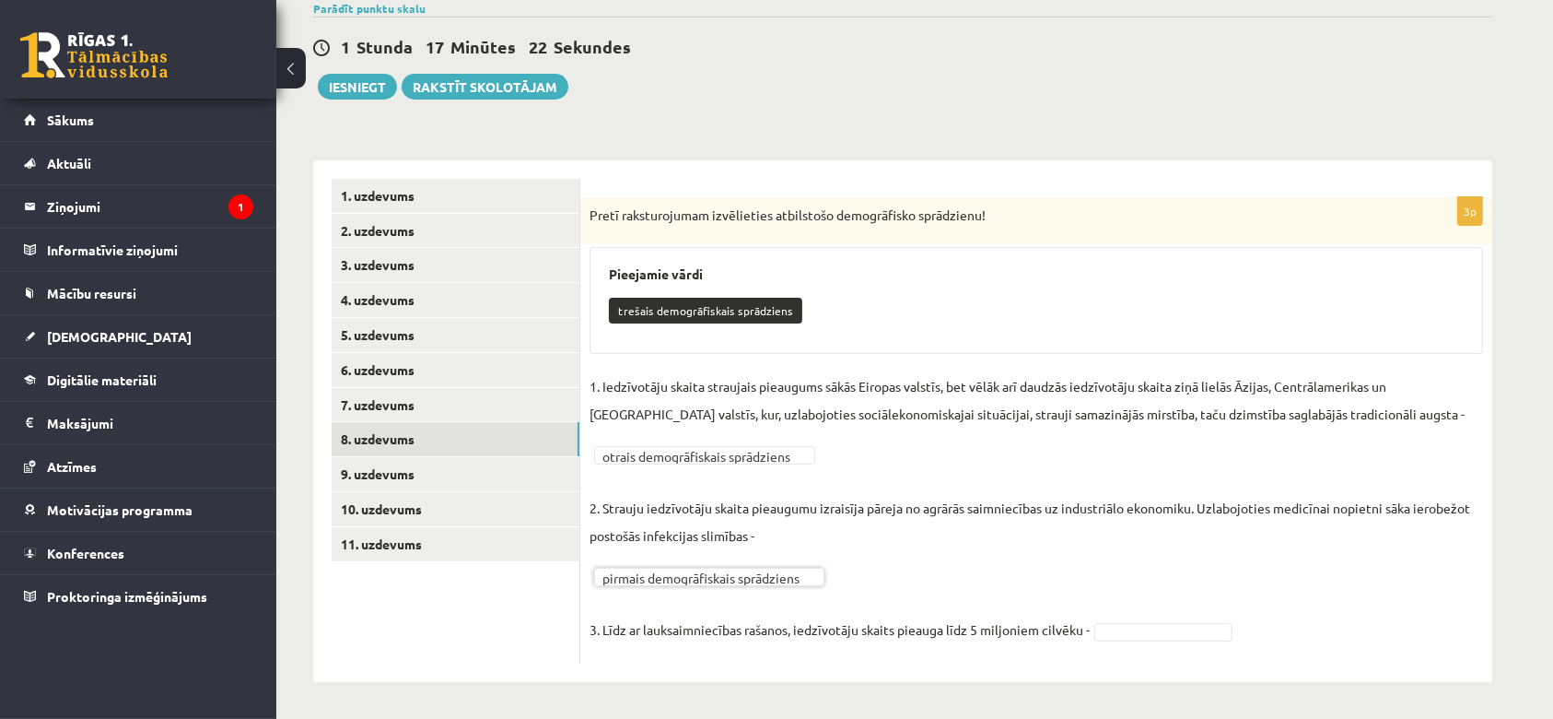
click at [640, 646] on fieldset "**********" at bounding box center [1037, 513] width 894 height 282
click at [1091, 635] on span at bounding box center [1163, 629] width 147 height 17
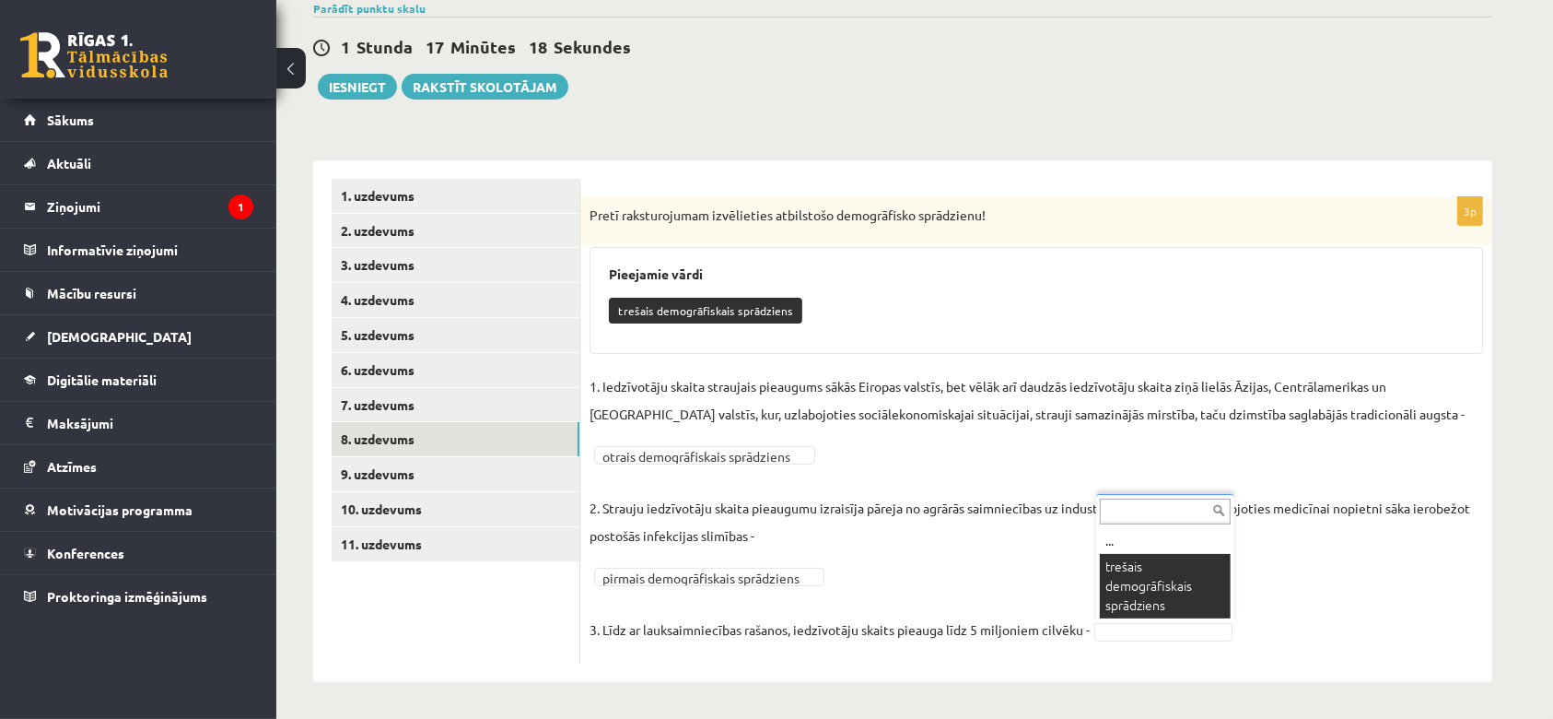
scroll to position [109, 0]
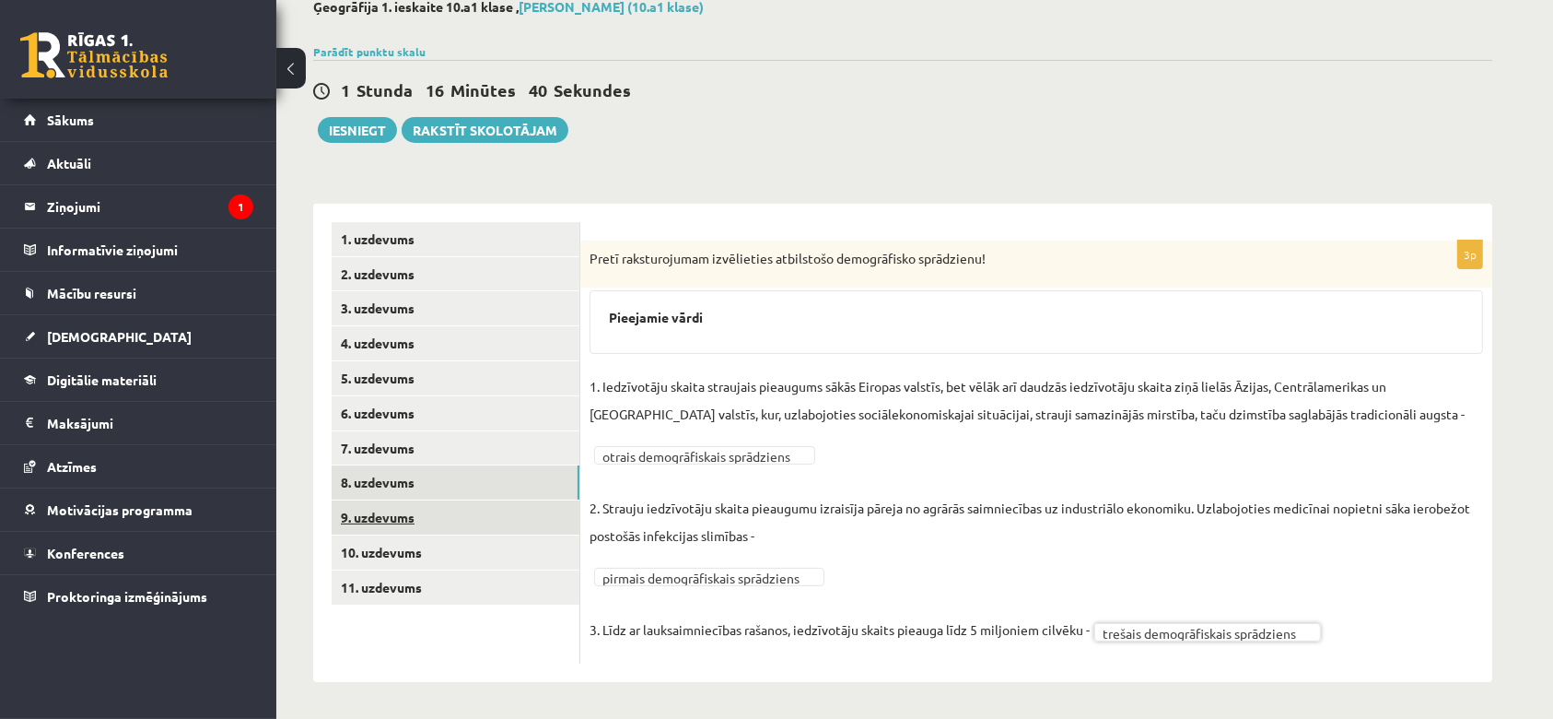
click at [468, 524] on link "9. uzdevums" at bounding box center [456, 517] width 248 height 34
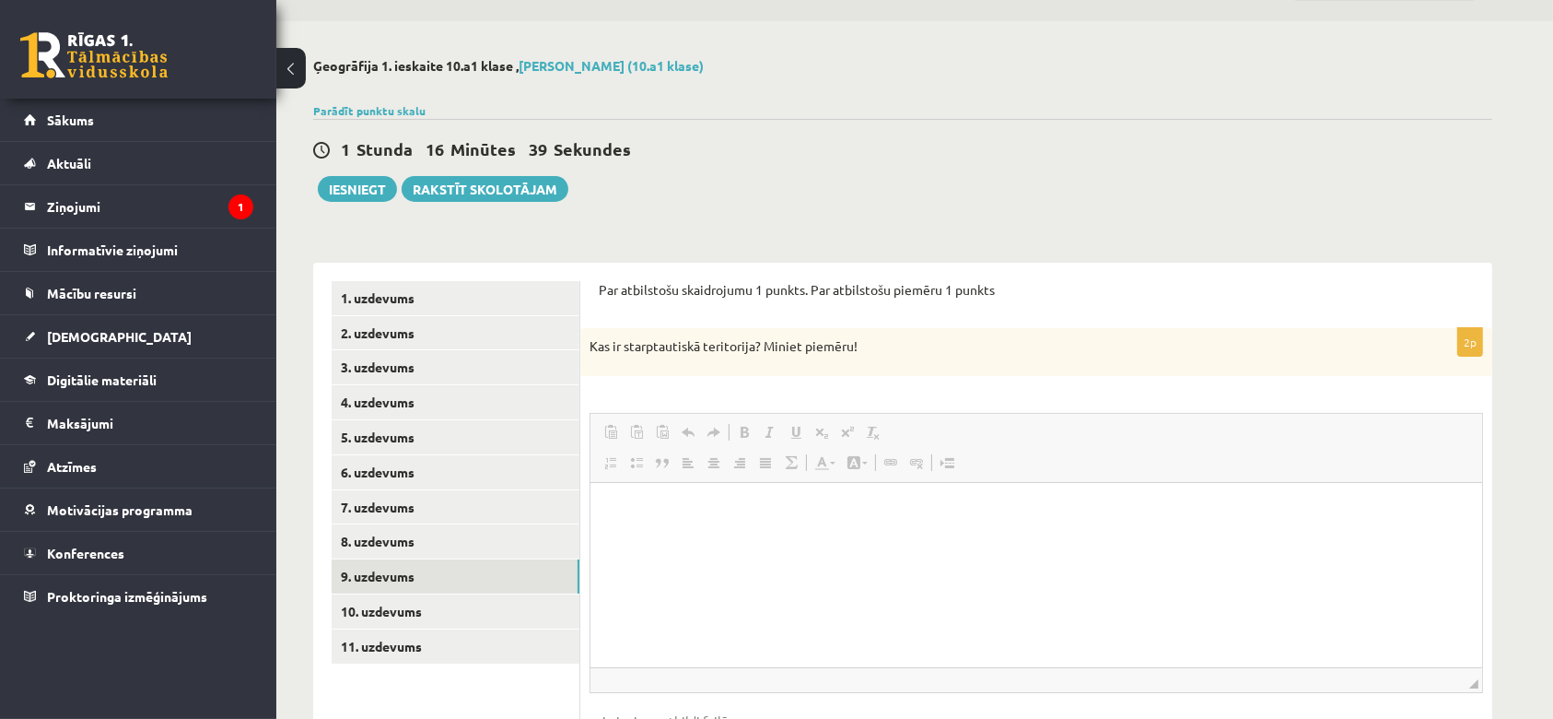
scroll to position [0, 0]
click at [1066, 226] on div "Ģeogrāfija 1. ieskaite 10.a1 klase , Anastasija Dirdina (10.a1 klase) Parādīt p…" at bounding box center [902, 436] width 1253 height 830
click at [779, 678] on span "◢ Путь элементов" at bounding box center [1037, 679] width 892 height 25
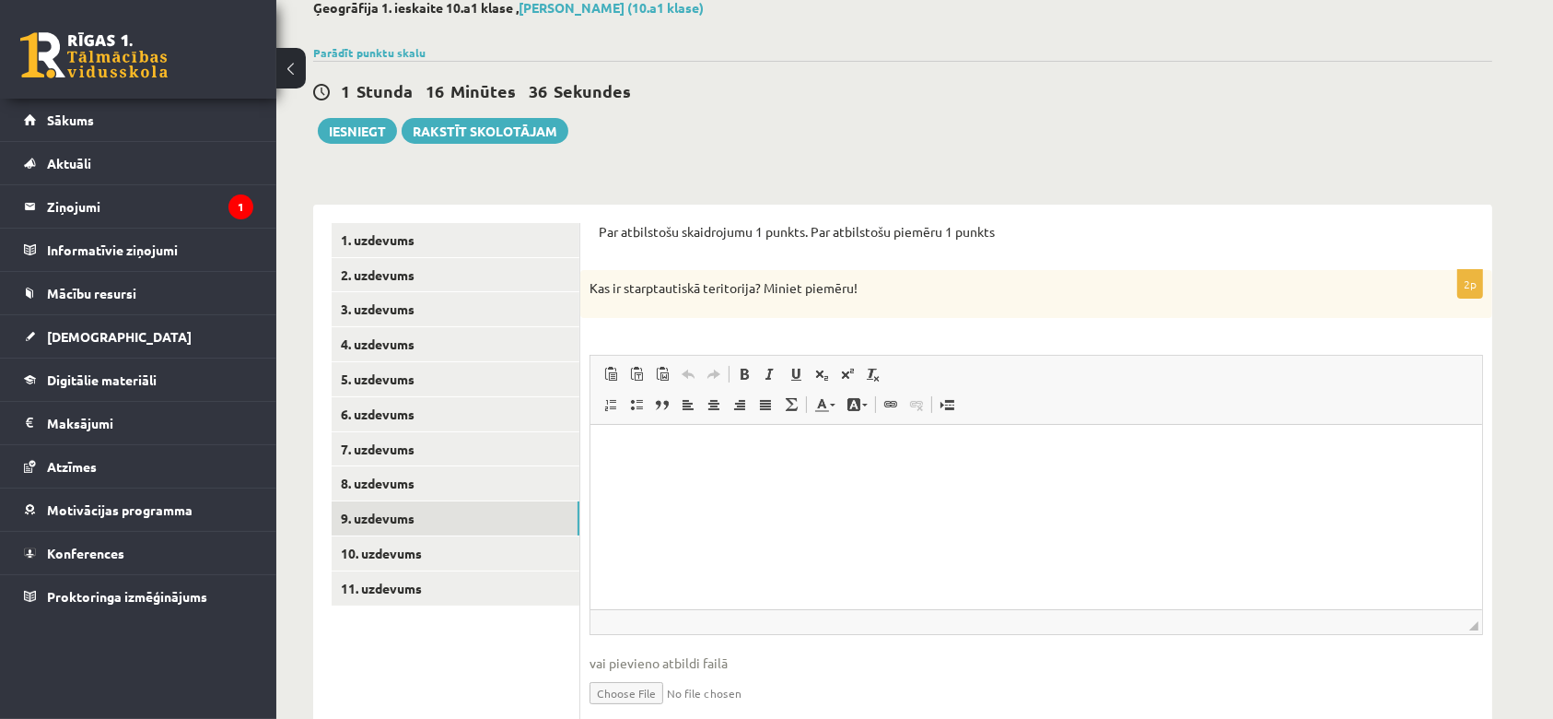
scroll to position [182, 0]
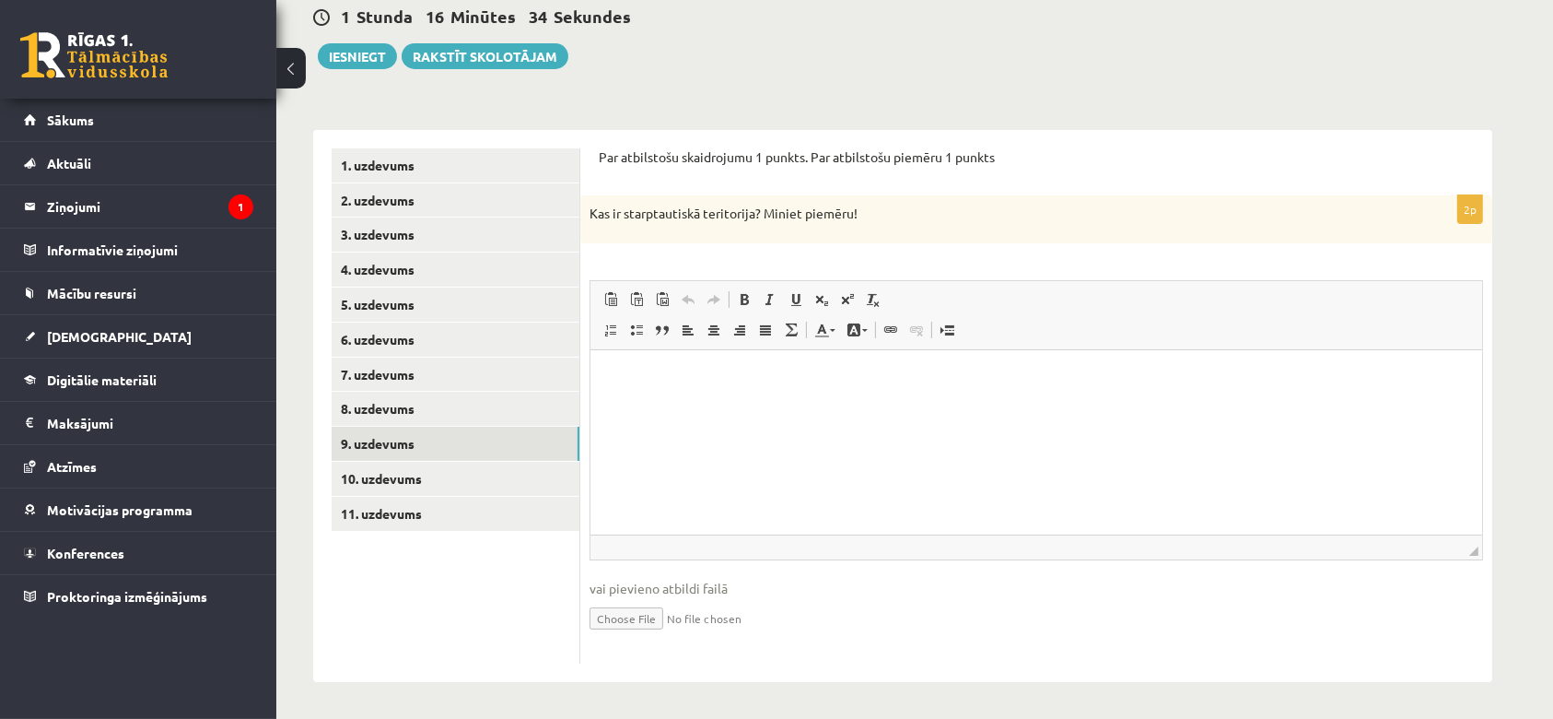
click at [725, 375] on p "Визуальный текстовый редактор, wiswyg-editor-user-answer-47024854479780" at bounding box center [1035, 377] width 855 height 19
drag, startPoint x: 583, startPoint y: 205, endPoint x: 791, endPoint y: 214, distance: 208.4
click at [791, 214] on div "Kas ir starptautiskā teritorija? Miniet piemēru!" at bounding box center [1036, 219] width 912 height 48
click at [876, 216] on p "Kas ir starptautiskā teritorija? Miniet piemēru!" at bounding box center [991, 214] width 802 height 18
click at [634, 405] on html at bounding box center [1036, 377] width 892 height 56
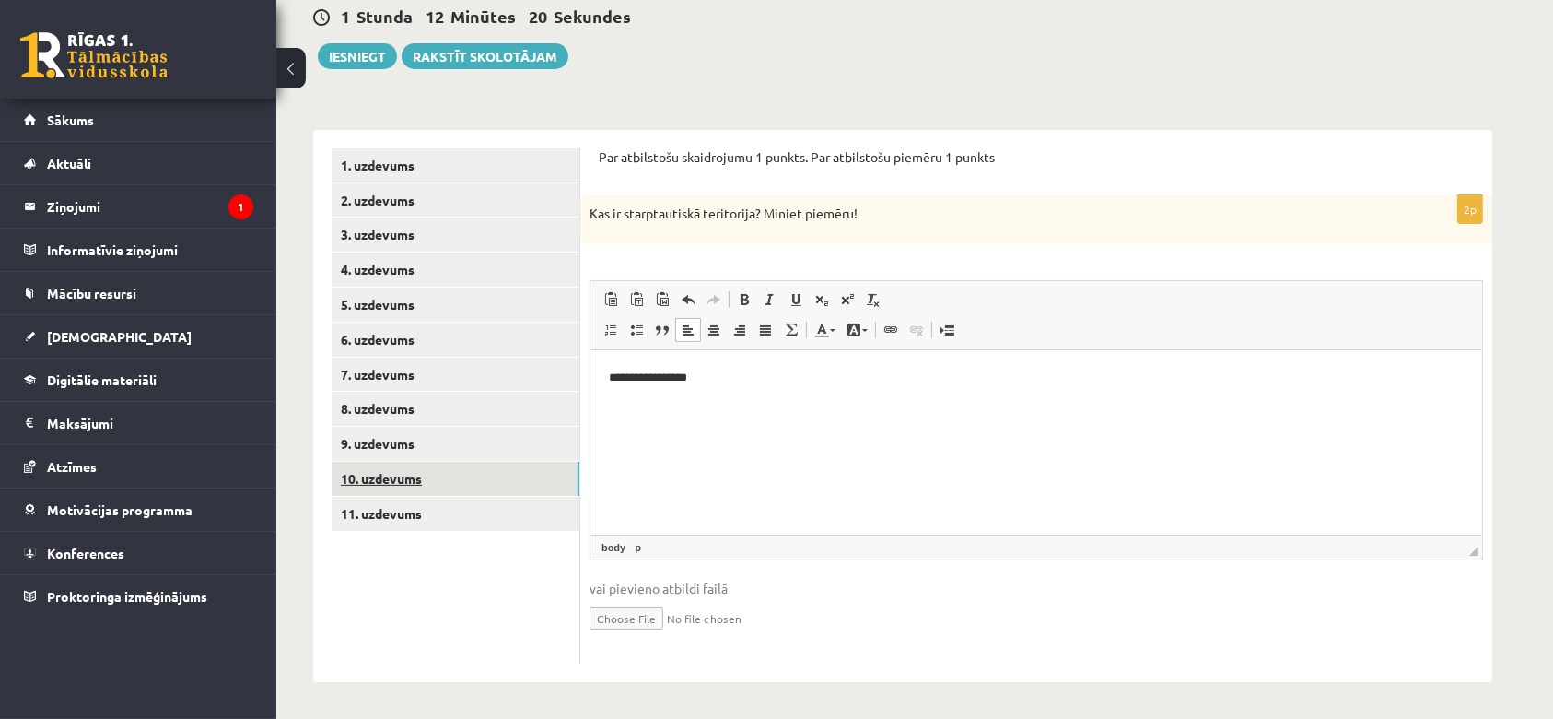
click at [469, 474] on link "10. uzdevums" at bounding box center [456, 479] width 248 height 34
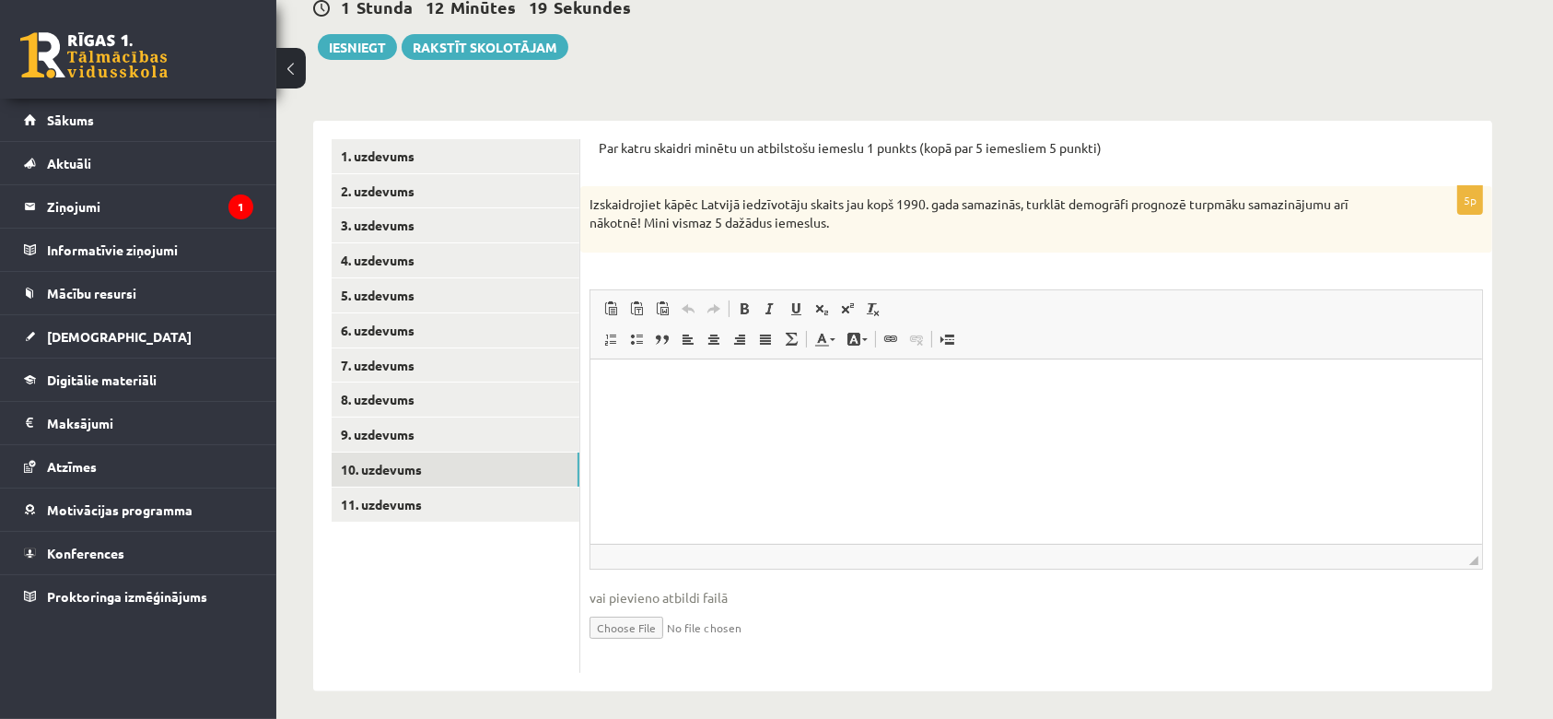
scroll to position [201, 0]
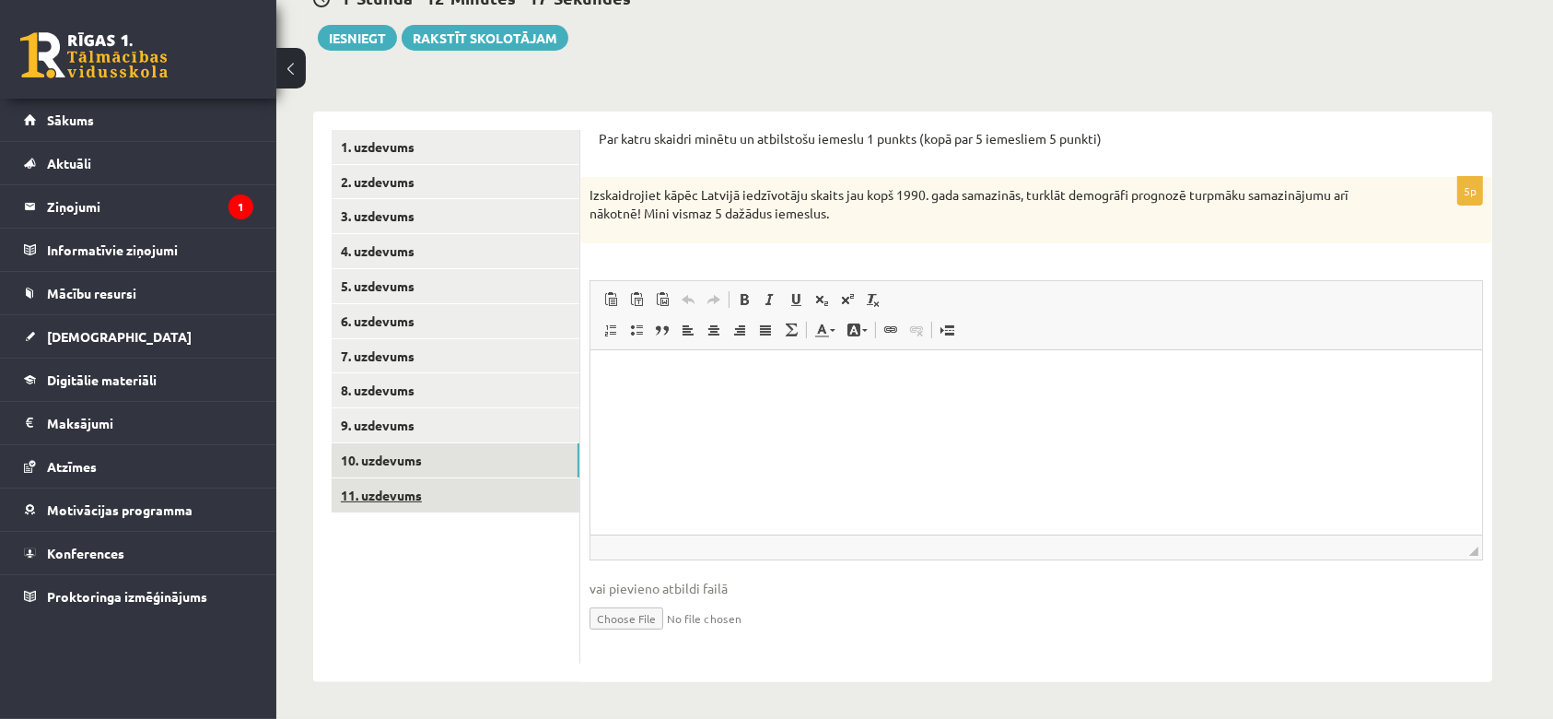
click at [388, 498] on link "11. uzdevums" at bounding box center [456, 495] width 248 height 34
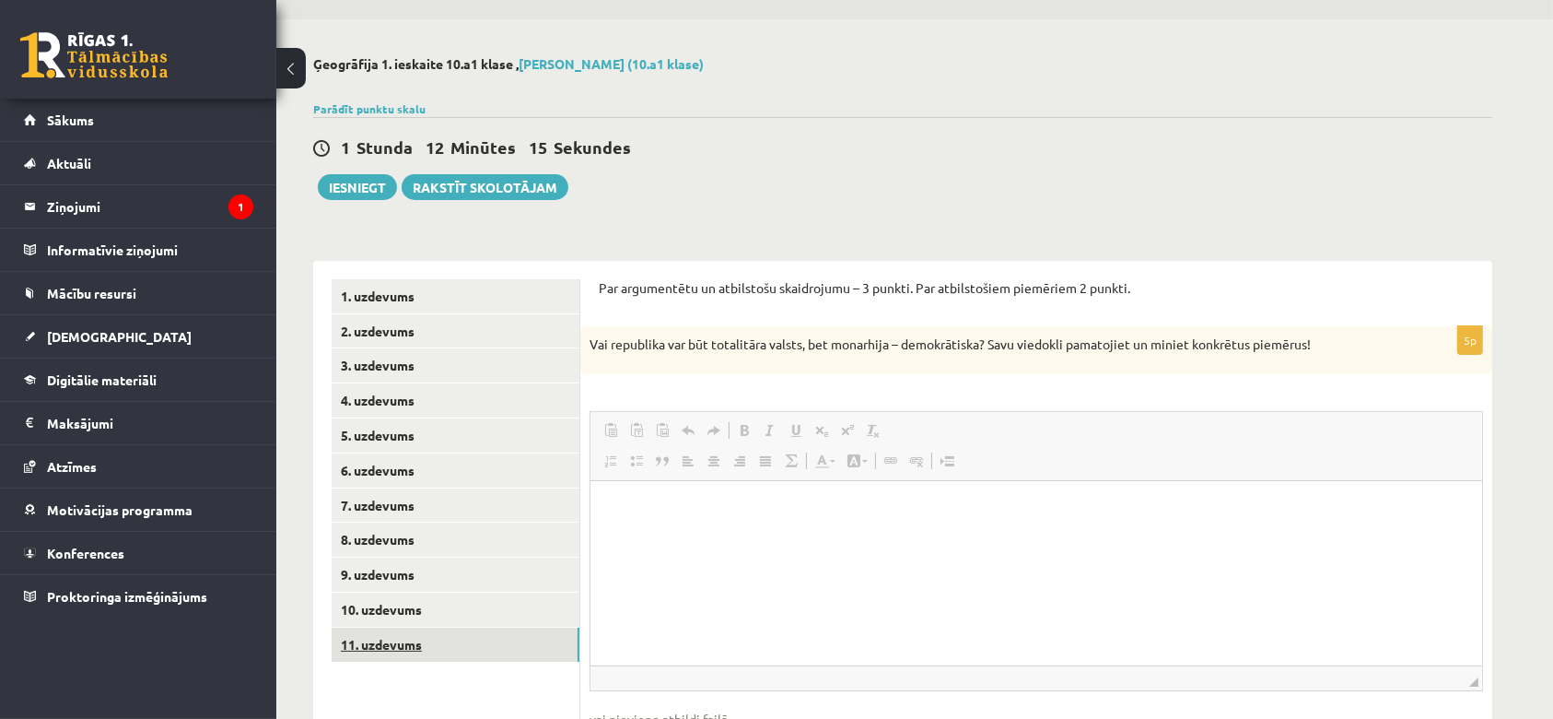
scroll to position [0, 0]
click at [376, 612] on link "10. uzdevums" at bounding box center [456, 609] width 248 height 34
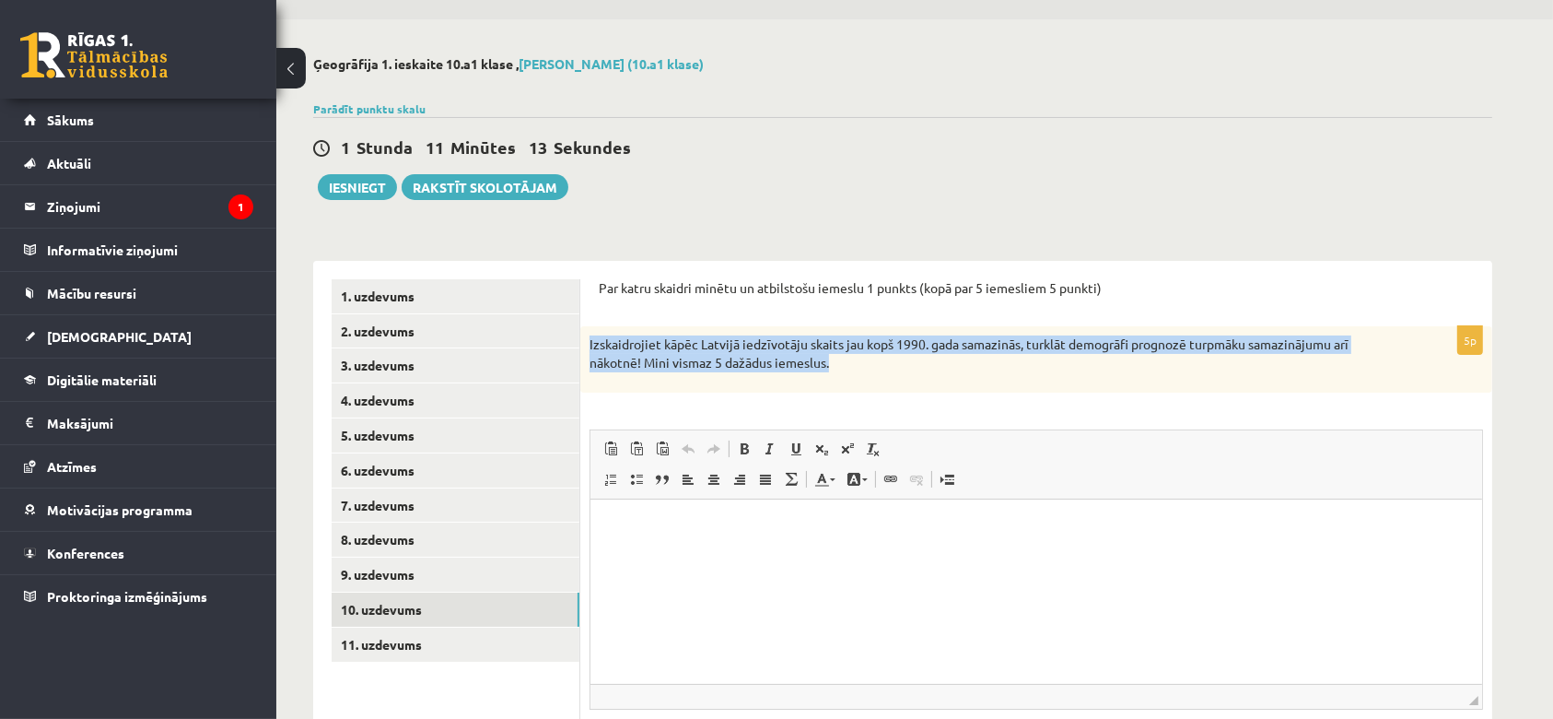
drag, startPoint x: 582, startPoint y: 338, endPoint x: 964, endPoint y: 369, distance: 382.6
click at [964, 369] on div "Izskaidrojiet kāpēc Latvijā iedzīvotāju skaits jau kopš 1990. gada samazinās, t…" at bounding box center [1036, 358] width 912 height 65
copy p "Izskaidrojiet kāpēc Latvijā iedzīvotāju skaits jau kopš 1990. gada samazinās, t…"
click at [427, 638] on link "11. uzdevums" at bounding box center [456, 644] width 248 height 34
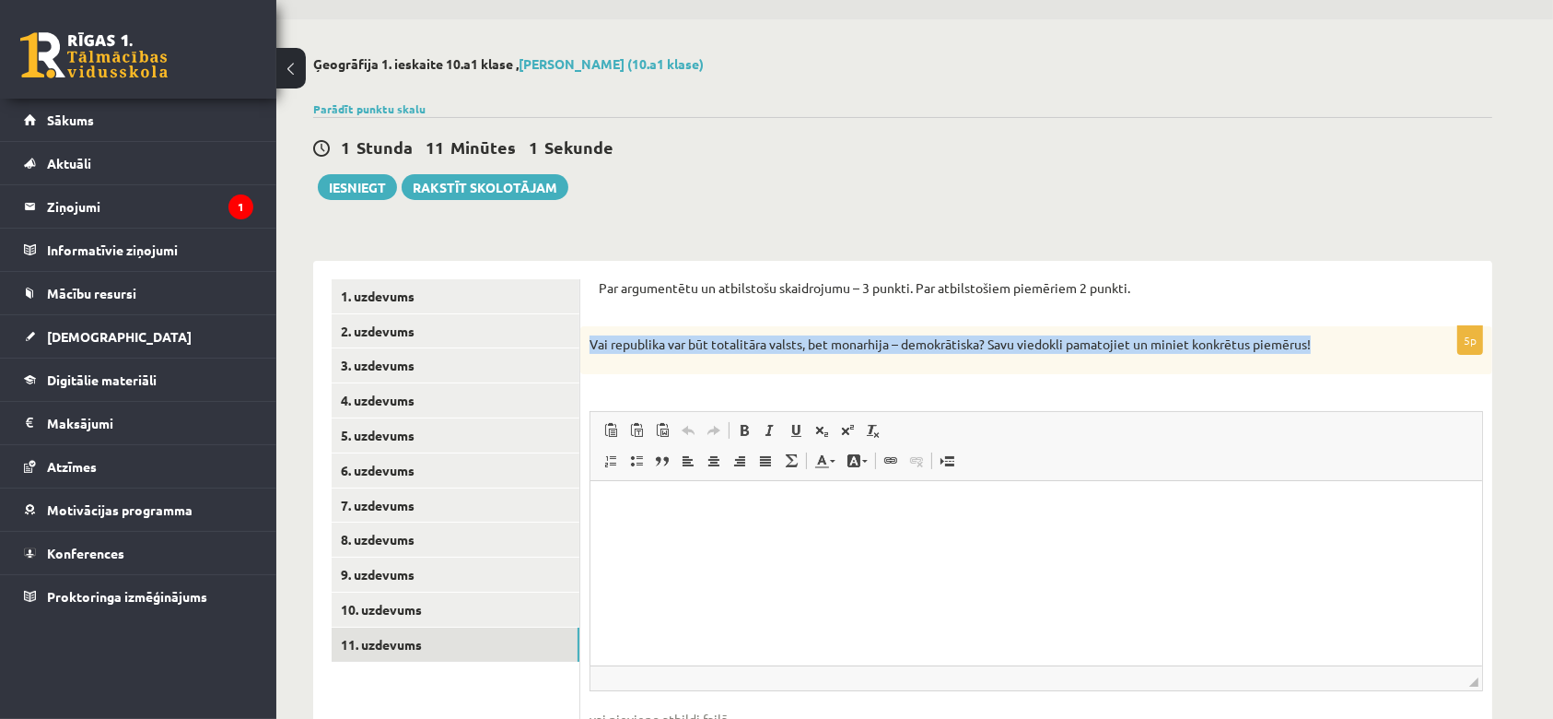
drag, startPoint x: 588, startPoint y: 342, endPoint x: 1431, endPoint y: 340, distance: 843.0
click at [1431, 340] on div "Vai republika var būt totalitāra valsts, bet monarhija – demokrātiska? Savu vie…" at bounding box center [1036, 350] width 912 height 48
copy p "Vai republika var būt totalitāra valsts, bet monarhija – demokrātiska? Savu vie…"
click at [341, 607] on link "10. uzdevums" at bounding box center [456, 609] width 248 height 34
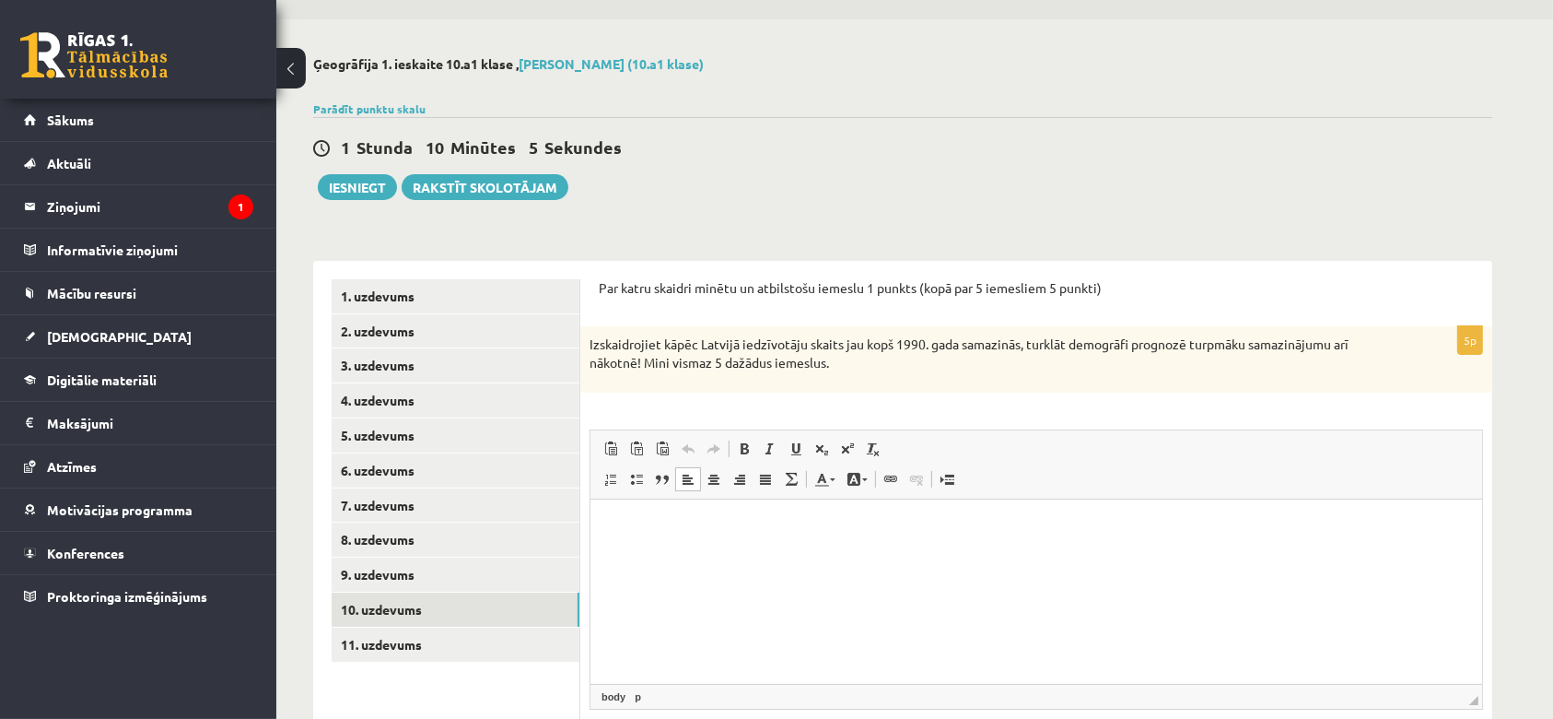
click at [716, 540] on html at bounding box center [1036, 526] width 892 height 56
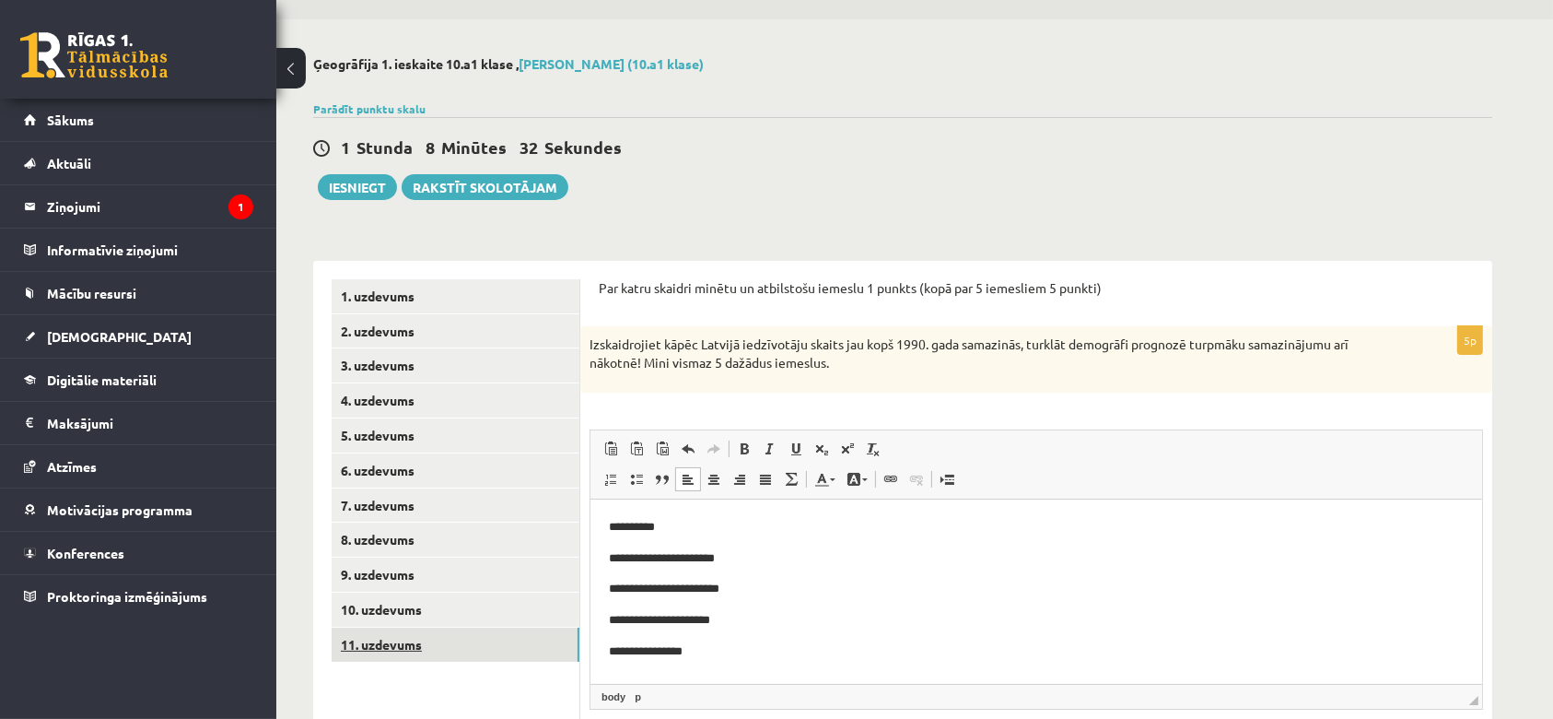
click at [344, 649] on link "11. uzdevums" at bounding box center [456, 644] width 248 height 34
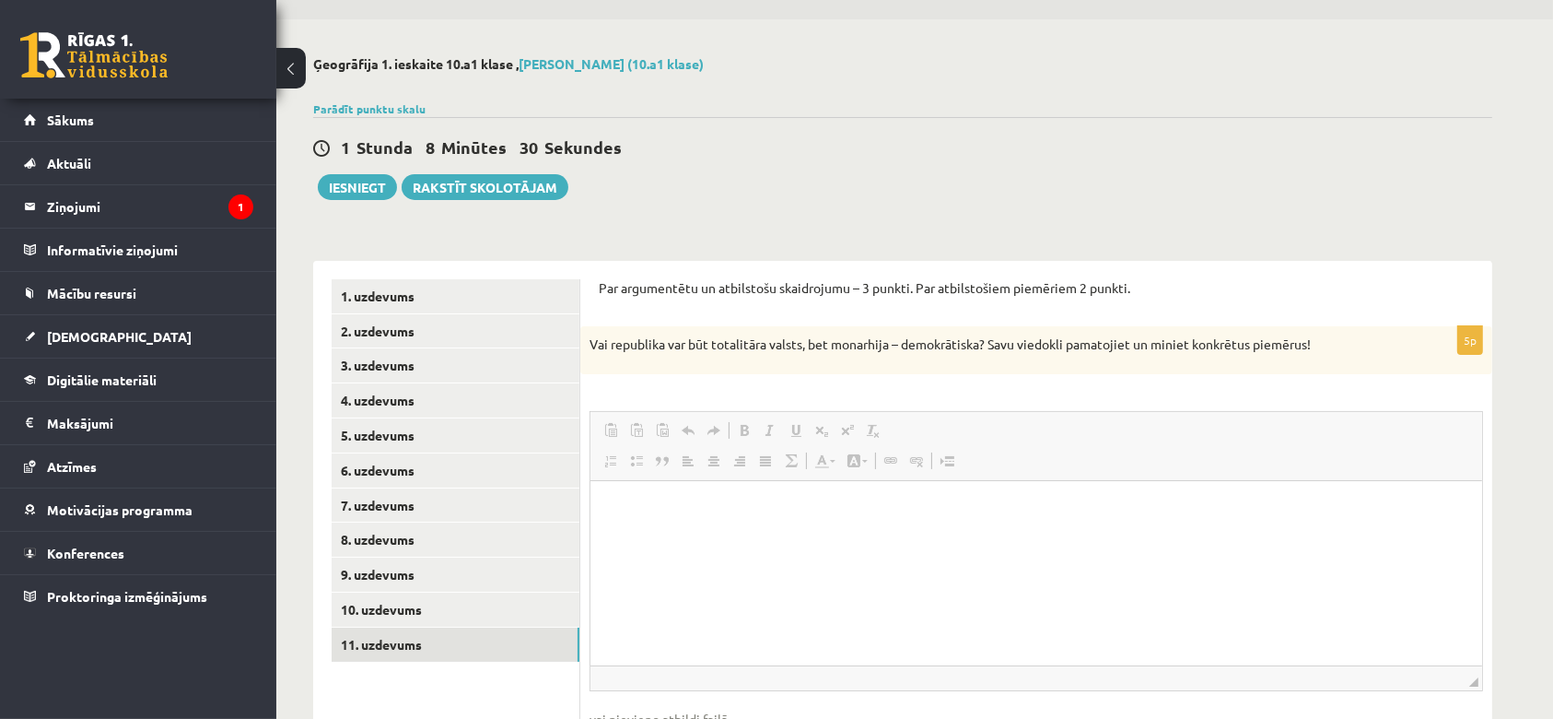
click at [611, 419] on fieldset "Rich Text Editor, wiswyg-editor-user-answer-47024996640240 Панели инструментов …" at bounding box center [1037, 598] width 894 height 374
click at [643, 488] on html at bounding box center [1036, 508] width 892 height 56
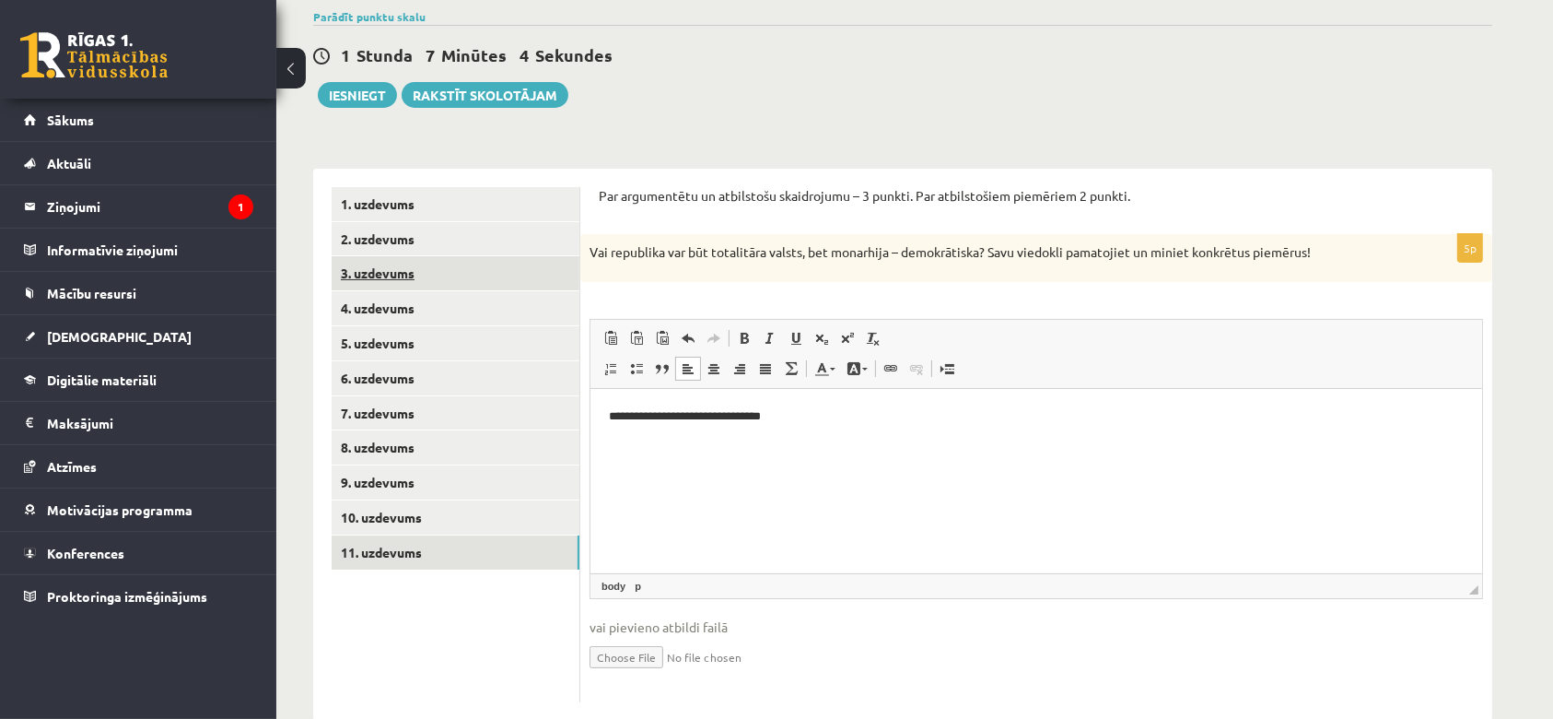
scroll to position [182, 0]
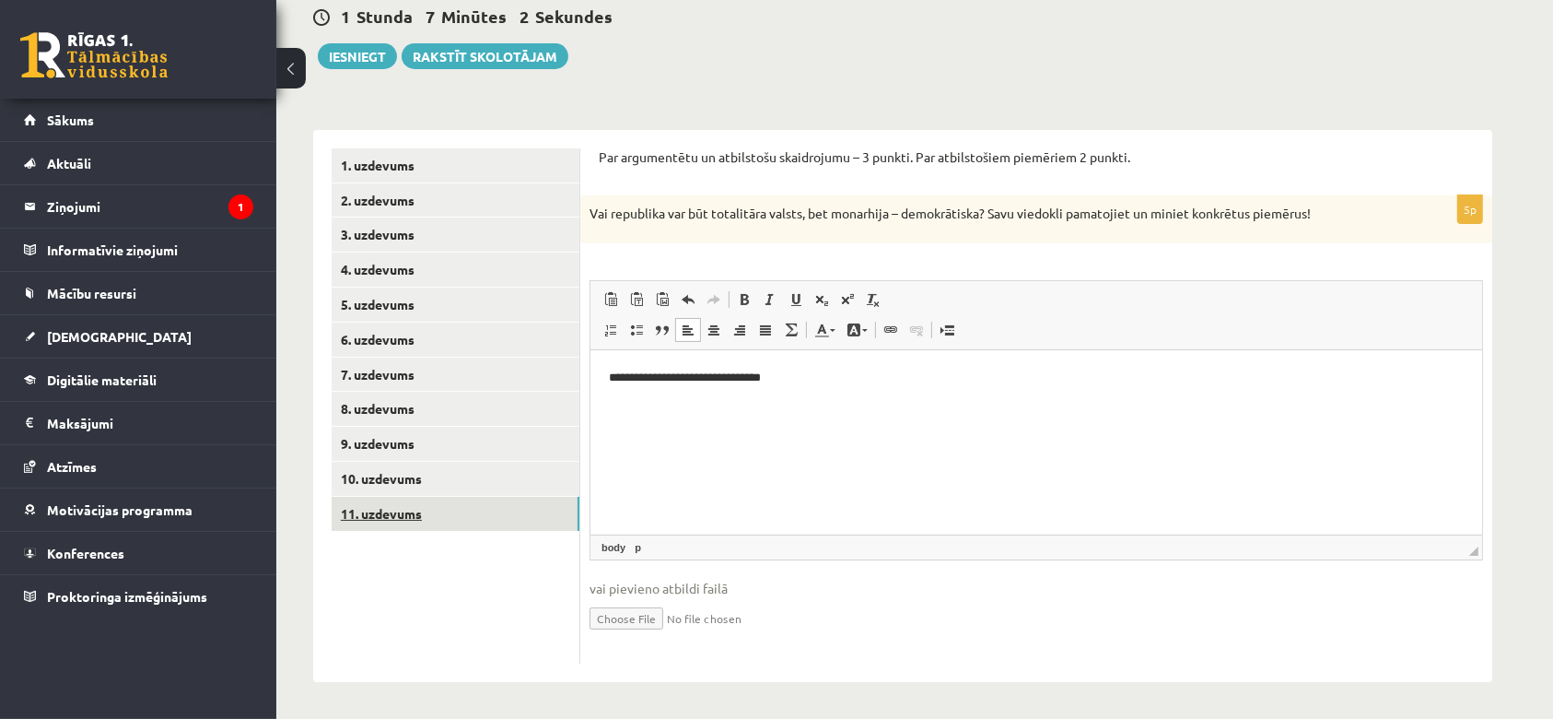
click at [428, 516] on link "11. uzdevums" at bounding box center [456, 514] width 248 height 34
click at [895, 378] on p "**********" at bounding box center [1035, 377] width 855 height 19
click at [872, 218] on p "Vai republika var būt totalitāra valsts, bet monarhija – demokrātiska? Savu vie…" at bounding box center [991, 214] width 802 height 18
copy p "h"
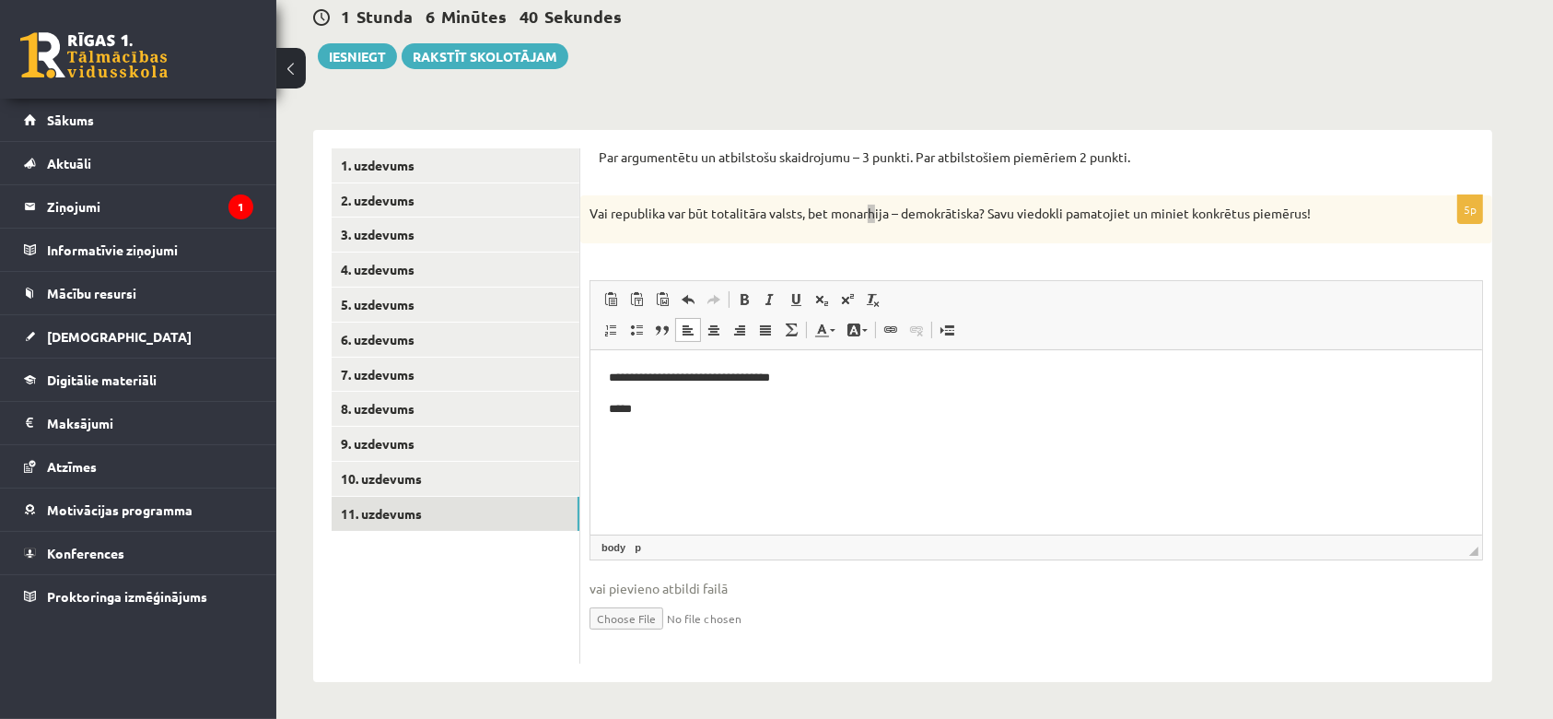
click at [804, 429] on html "**********" at bounding box center [1036, 392] width 892 height 87
click at [382, 46] on button "Iesniegt" at bounding box center [357, 56] width 79 height 26
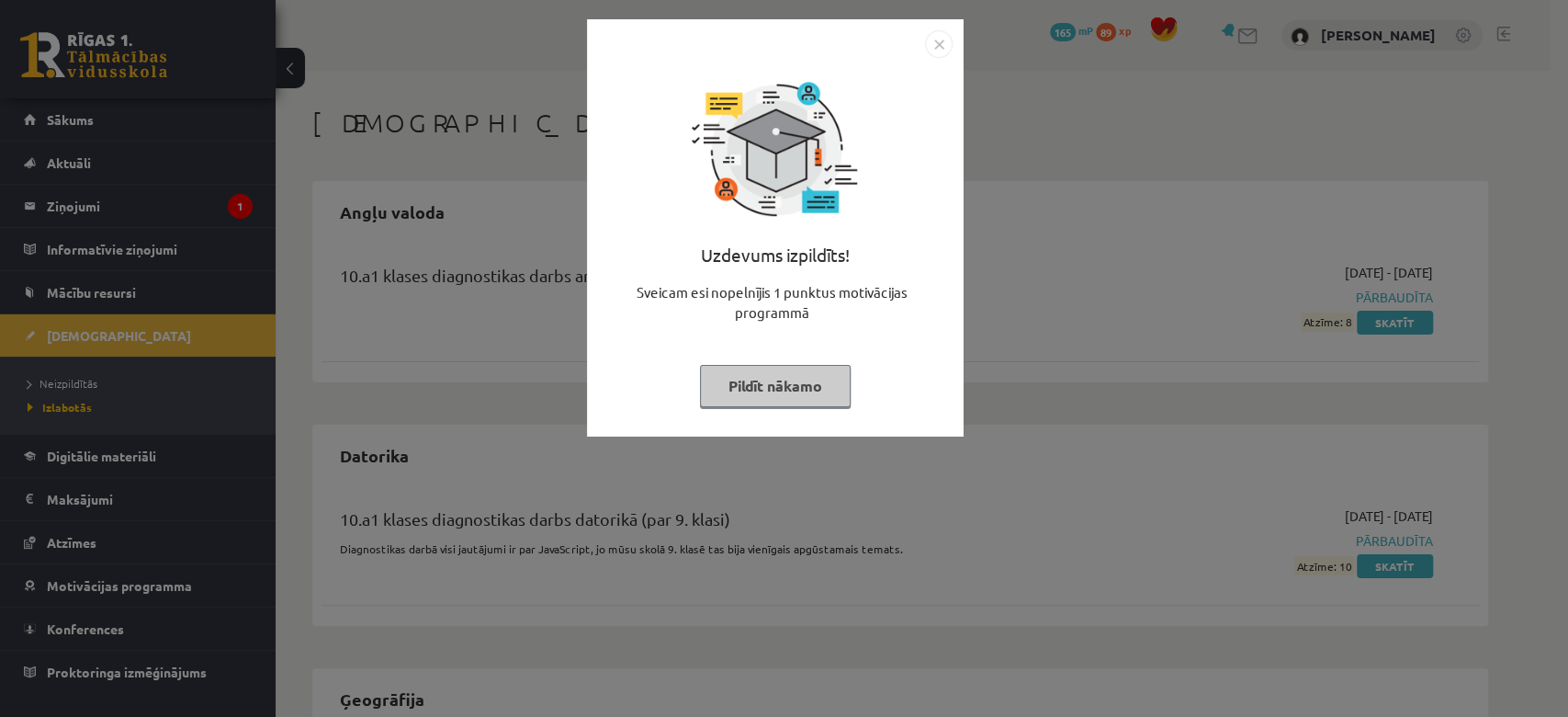
click at [933, 41] on img "Close" at bounding box center [939, 44] width 28 height 28
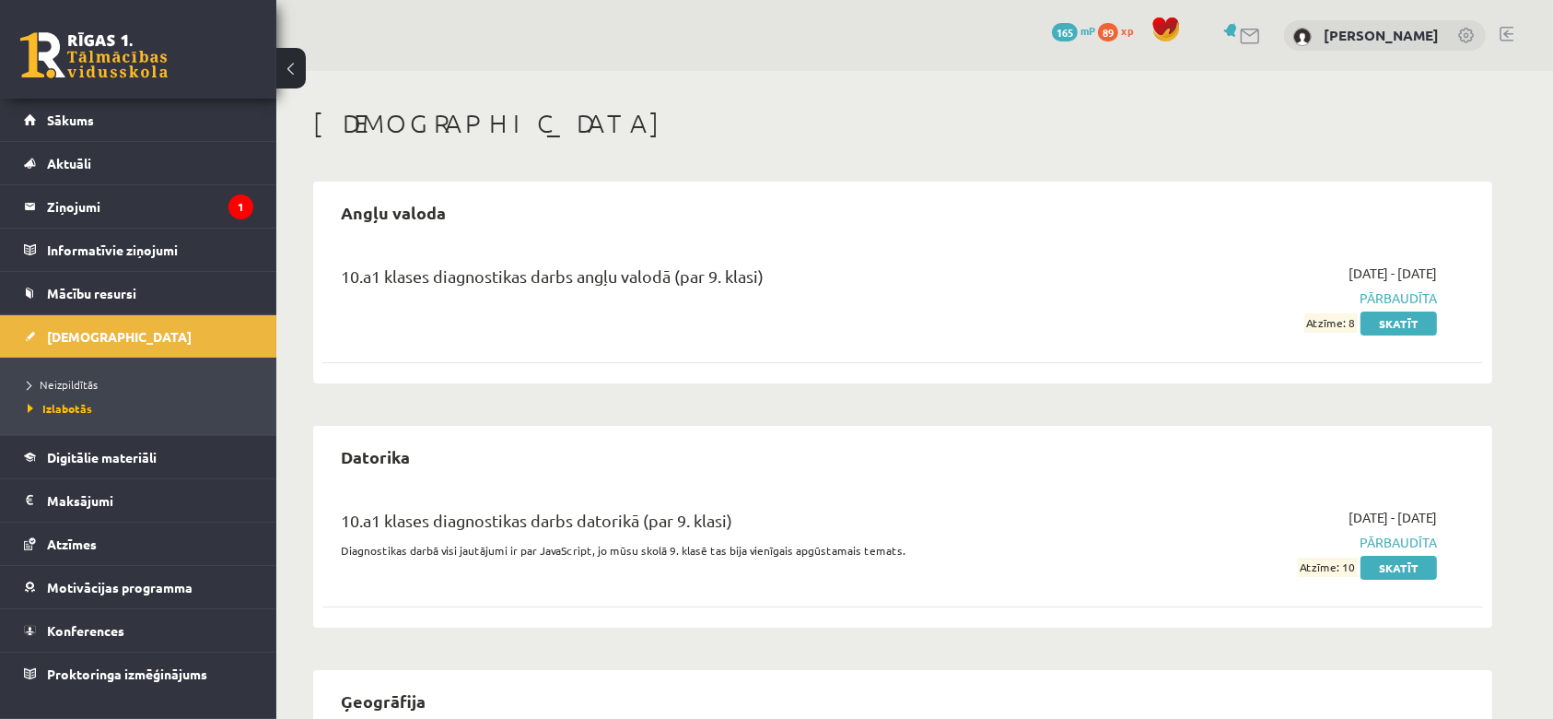
scroll to position [317, 0]
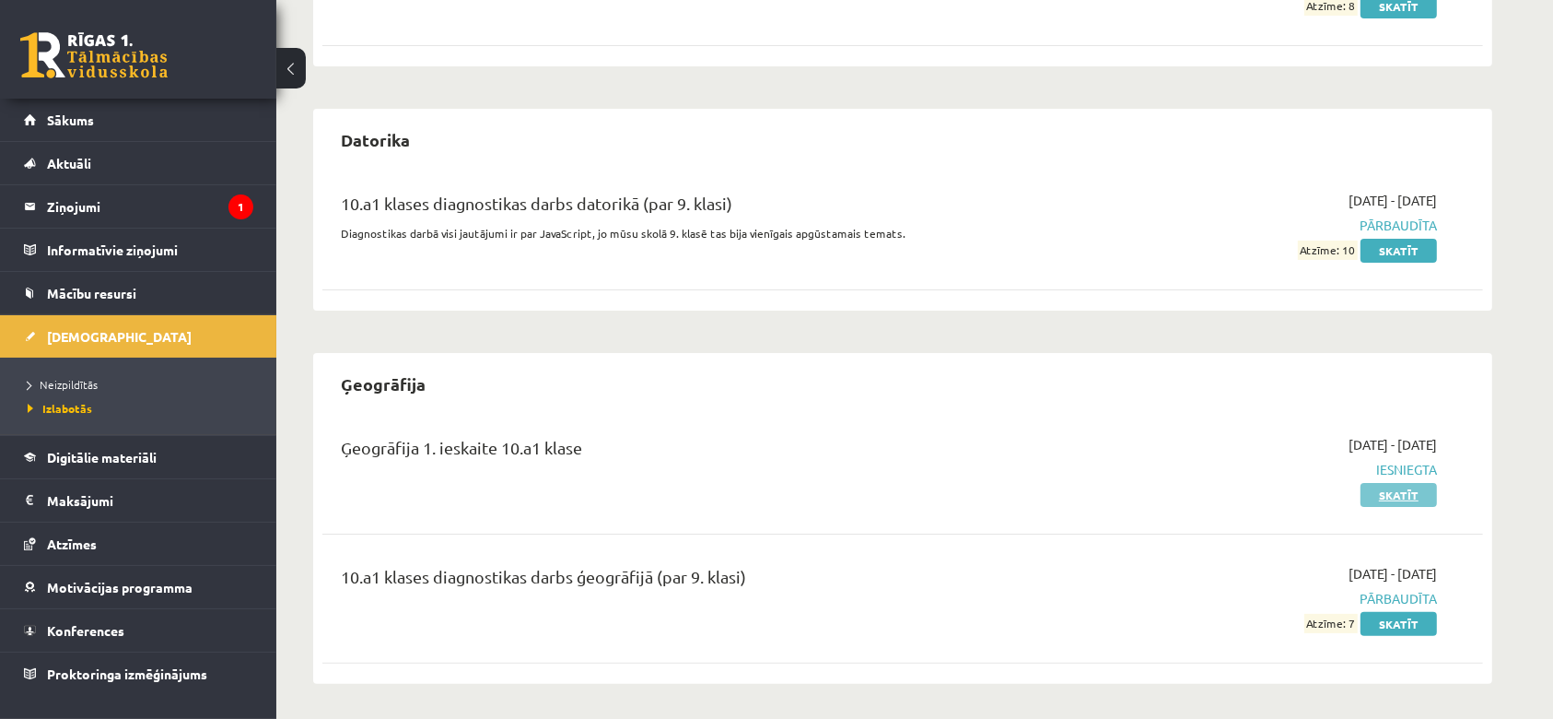
click at [1407, 496] on link "Skatīt" at bounding box center [1399, 495] width 76 height 24
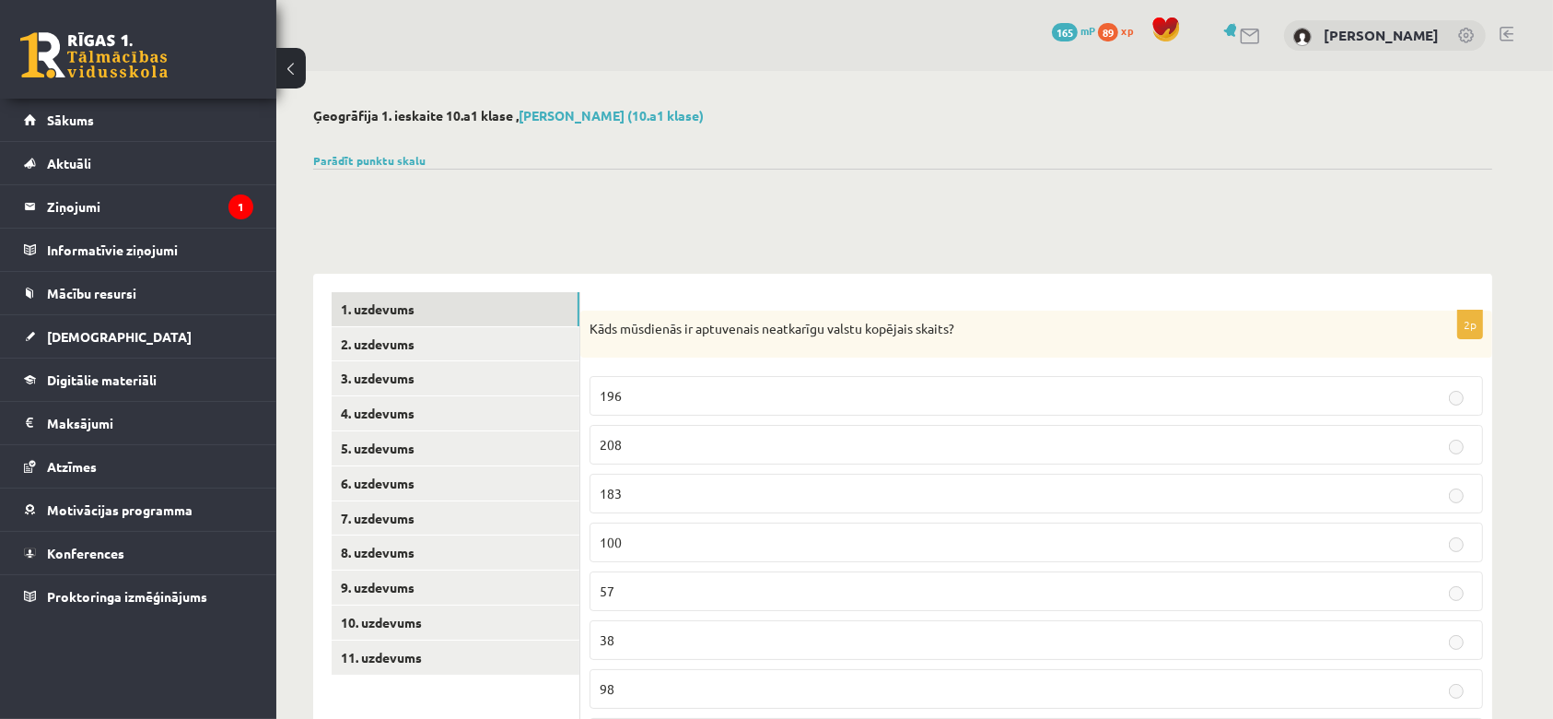
click at [1275, 447] on p "208" at bounding box center [1036, 444] width 873 height 19
click at [84, 333] on span "[DEMOGRAPHIC_DATA]" at bounding box center [119, 336] width 145 height 17
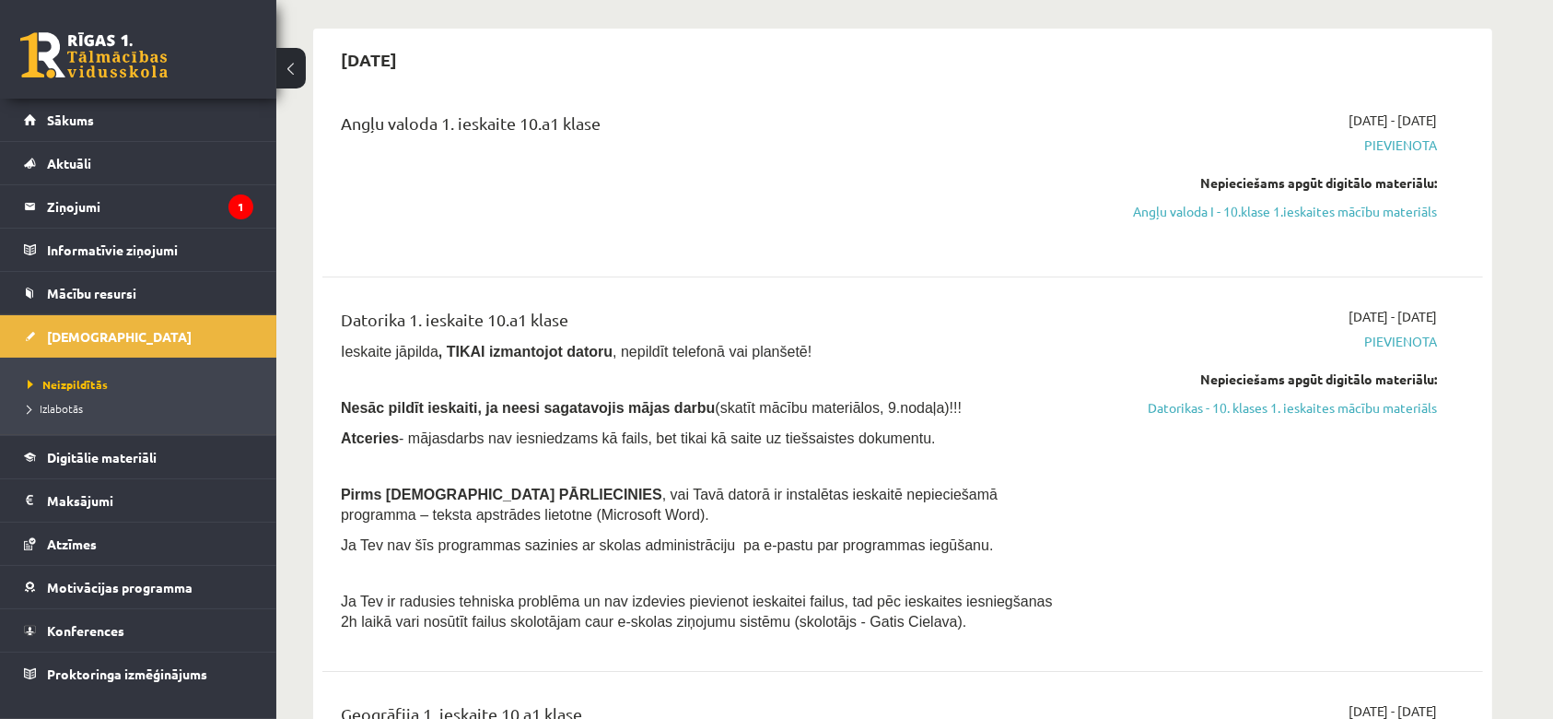
scroll to position [152, 0]
